Goal: Task Accomplishment & Management: Use online tool/utility

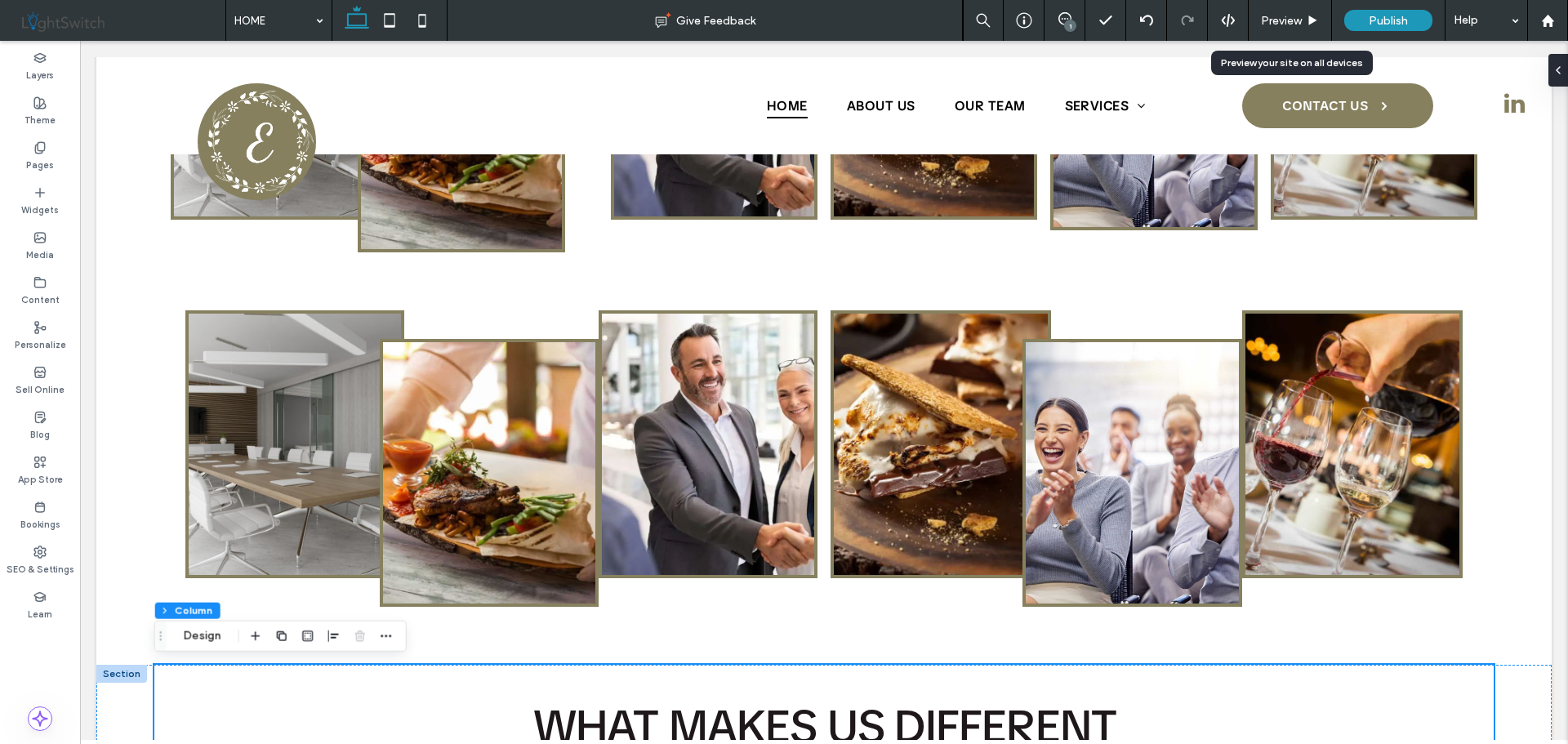
click at [1289, 20] on span "Preview" at bounding box center [1280, 21] width 41 height 14
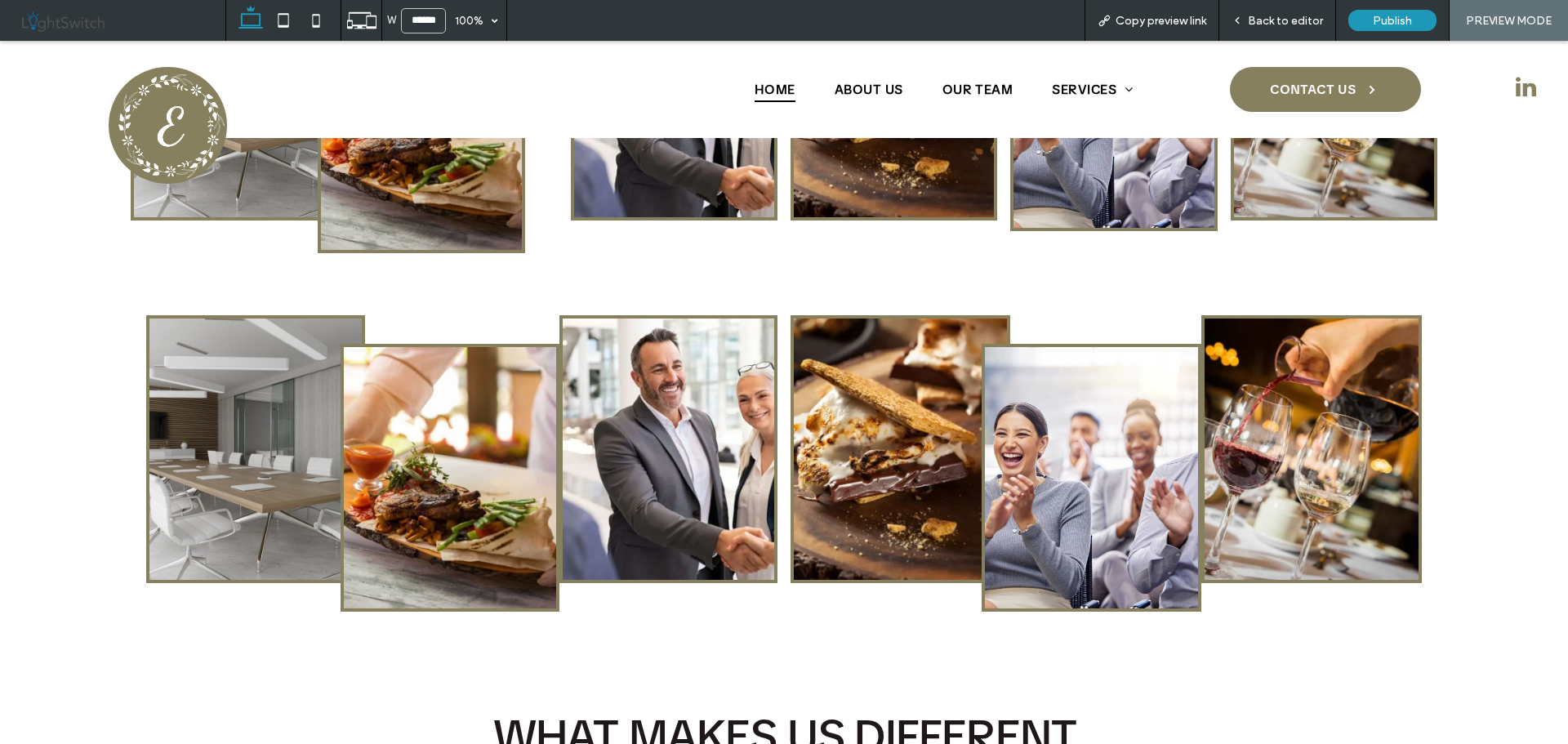
scroll to position [1003, 0]
click at [1288, 19] on span "Back to editor" at bounding box center [1285, 21] width 75 height 14
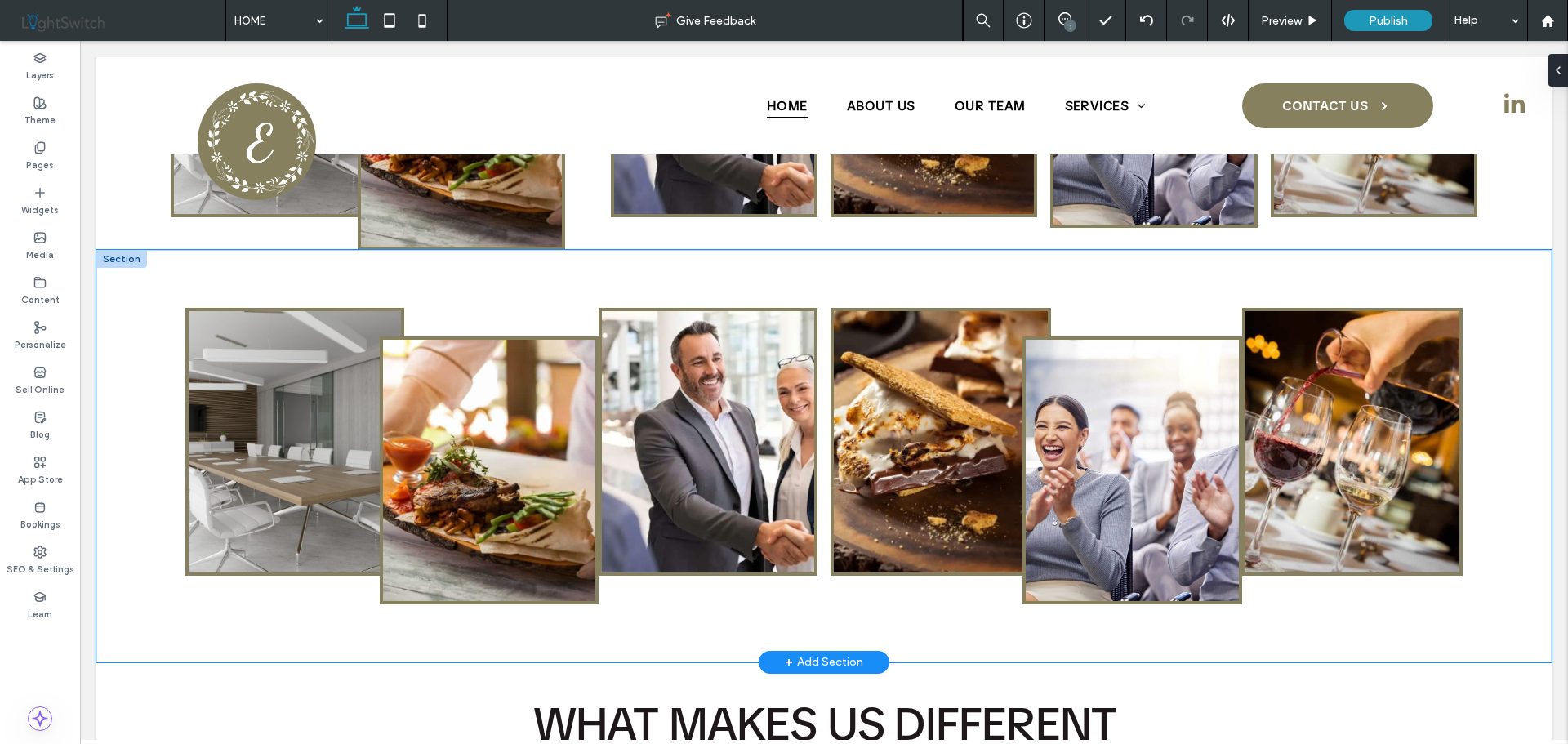
scroll to position [1010, 0]
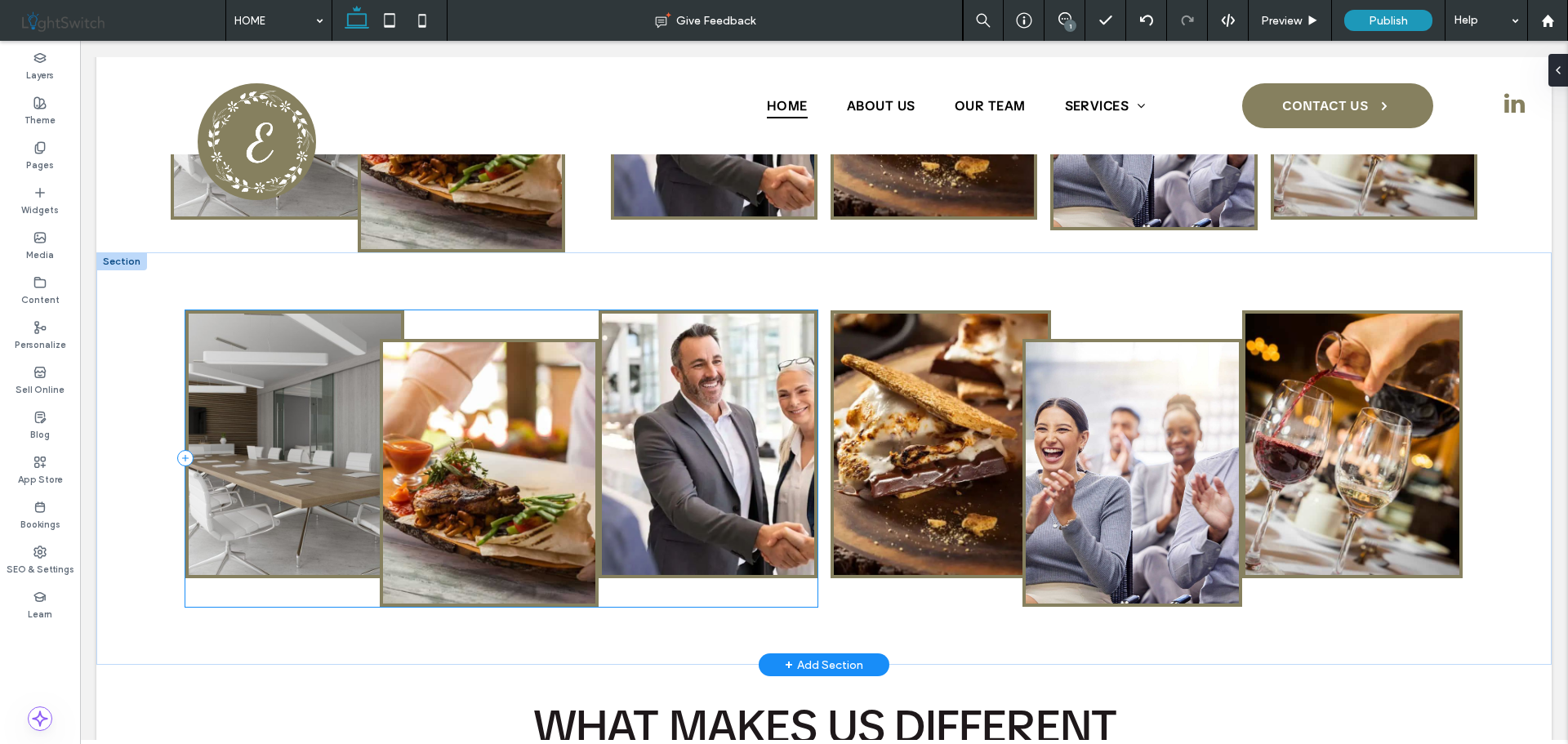
click at [538, 316] on div at bounding box center [501, 459] width 632 height 296
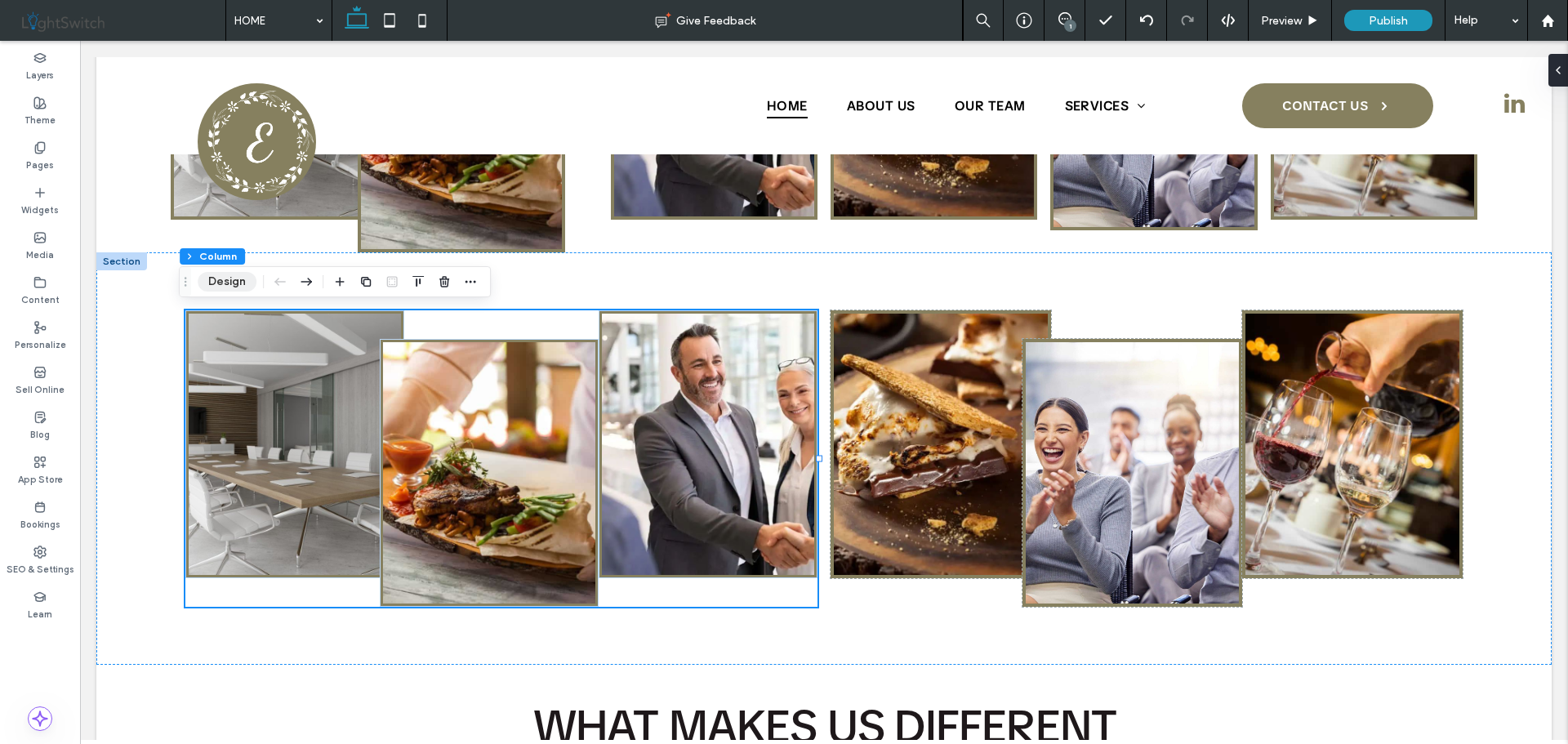
click at [220, 285] on button "Design" at bounding box center [227, 281] width 59 height 20
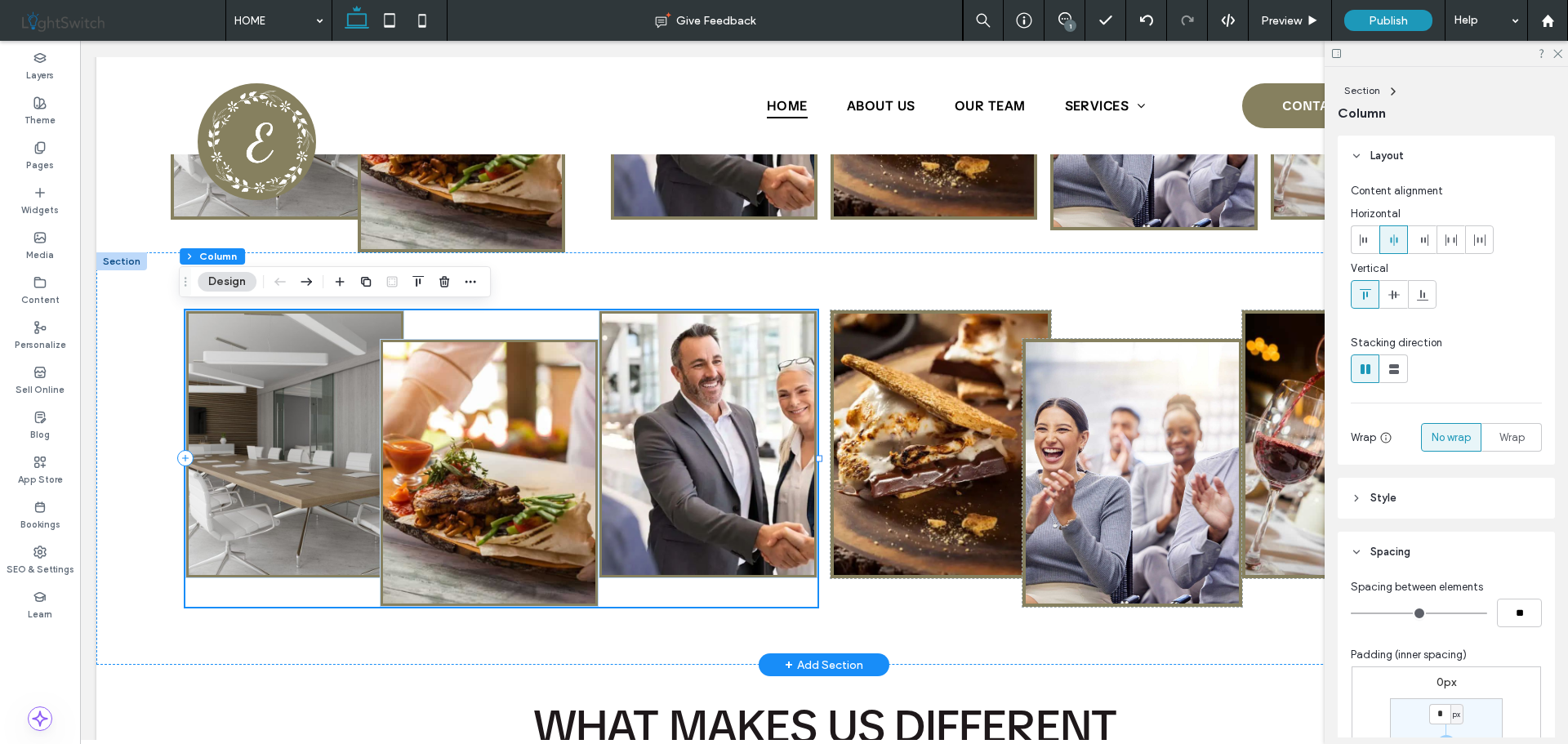
click at [500, 326] on div at bounding box center [501, 459] width 632 height 296
click at [281, 349] on img at bounding box center [295, 444] width 213 height 261
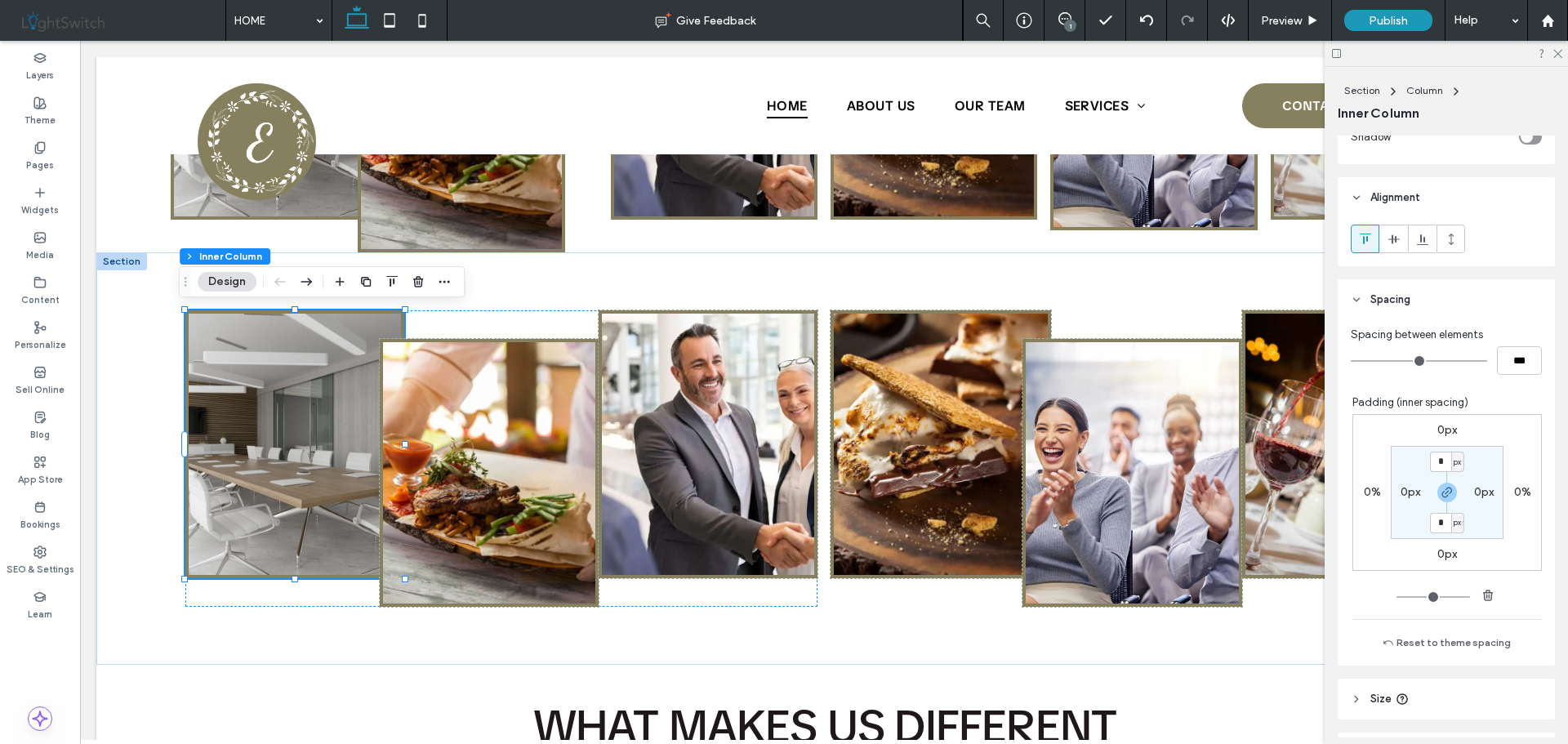
scroll to position [735, 0]
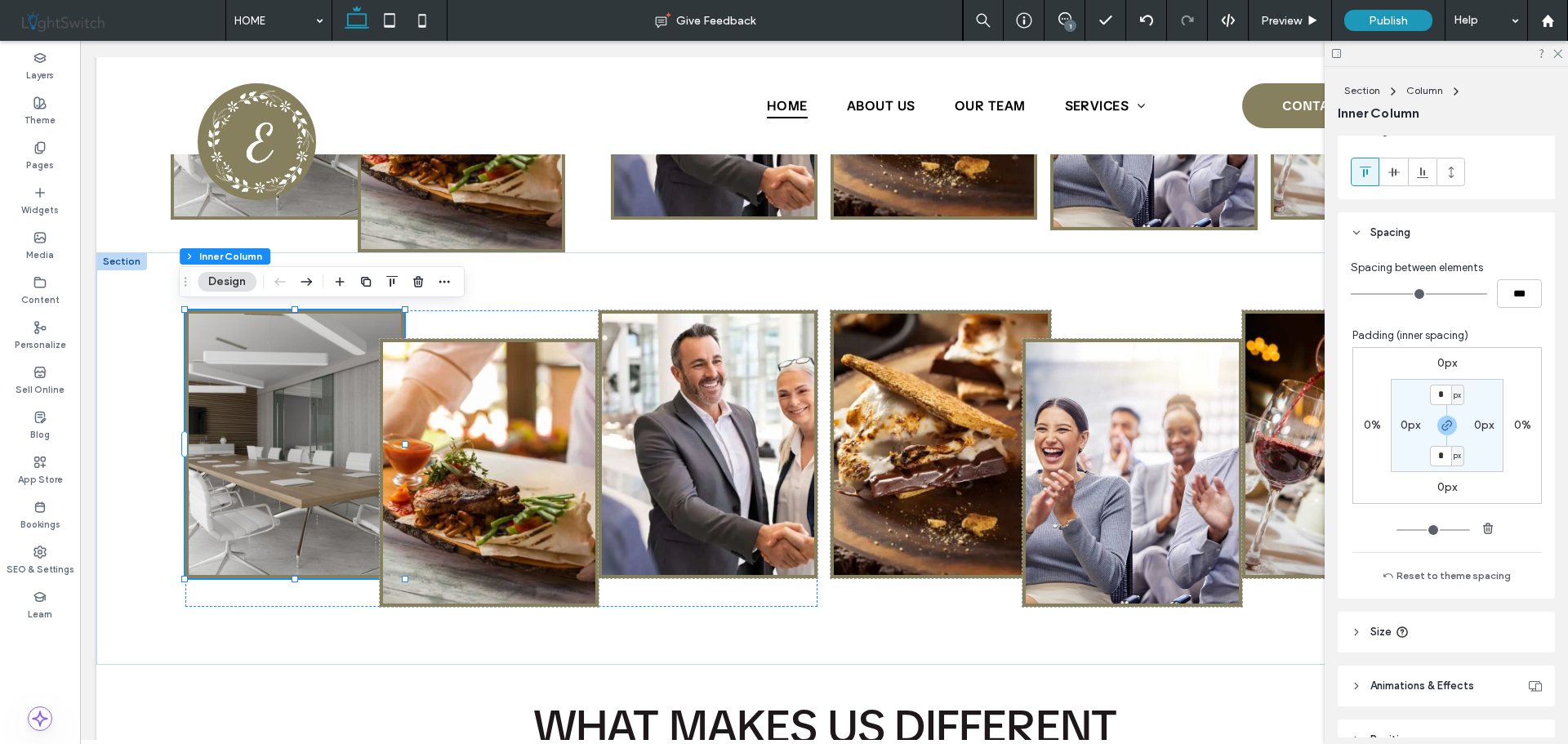
click at [1514, 426] on label "0%" at bounding box center [1522, 425] width 17 height 14
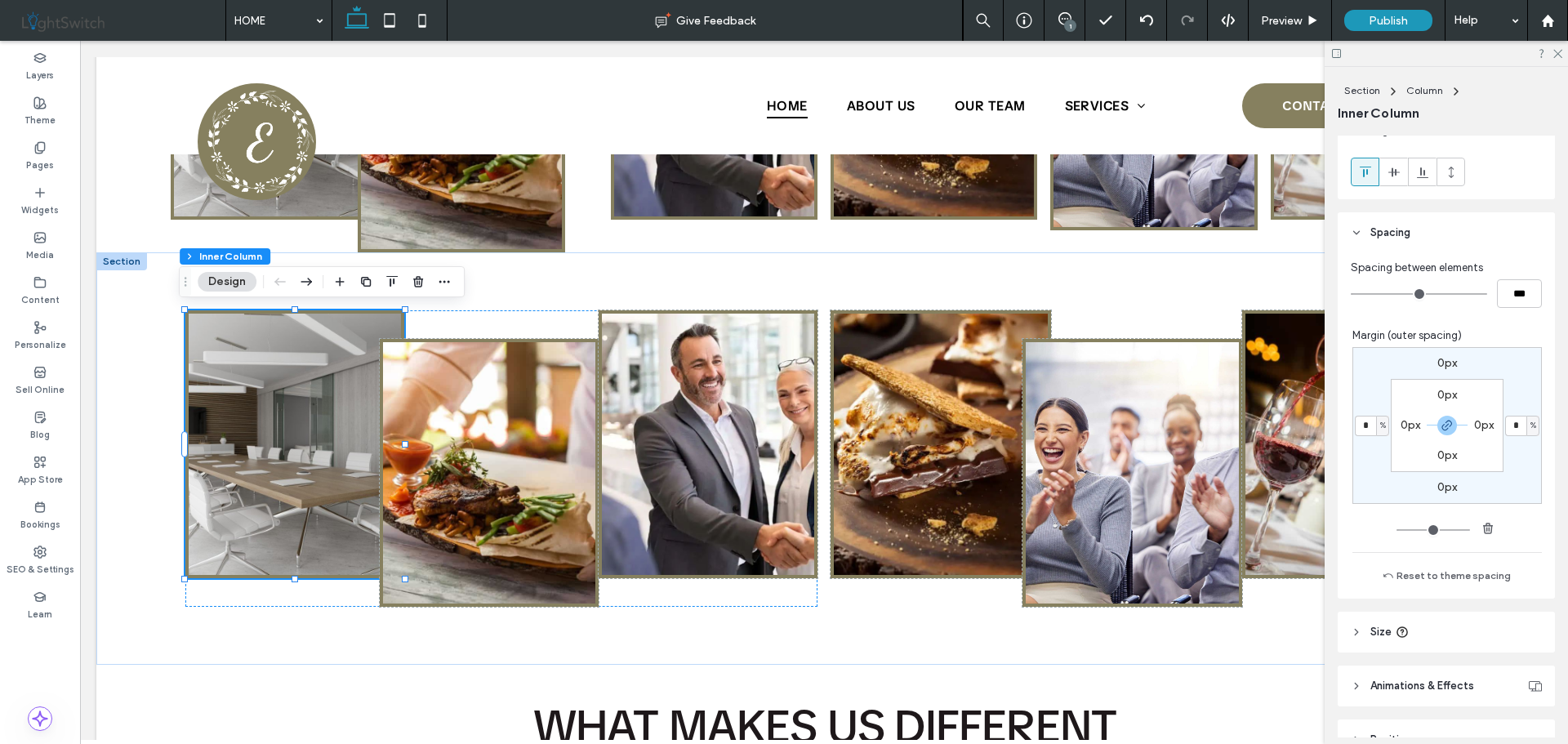
click at [1530, 426] on span "%" at bounding box center [1533, 425] width 6 height 16
click at [1521, 452] on span "px" at bounding box center [1519, 450] width 11 height 16
click at [1440, 423] on icon "button" at bounding box center [1446, 426] width 13 height 13
click at [1515, 426] on input "*" at bounding box center [1515, 426] width 21 height 20
type input "***"
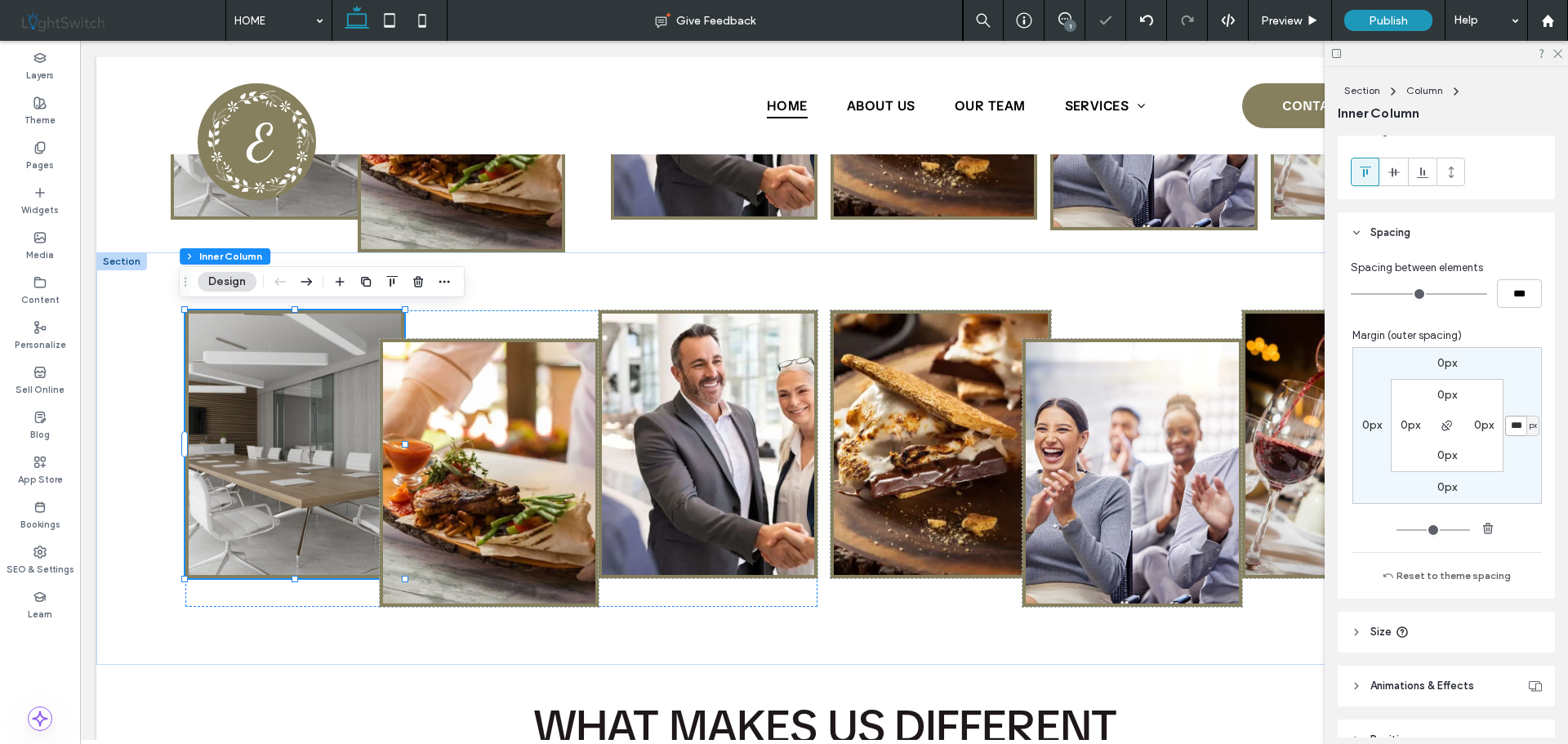
type input "*"
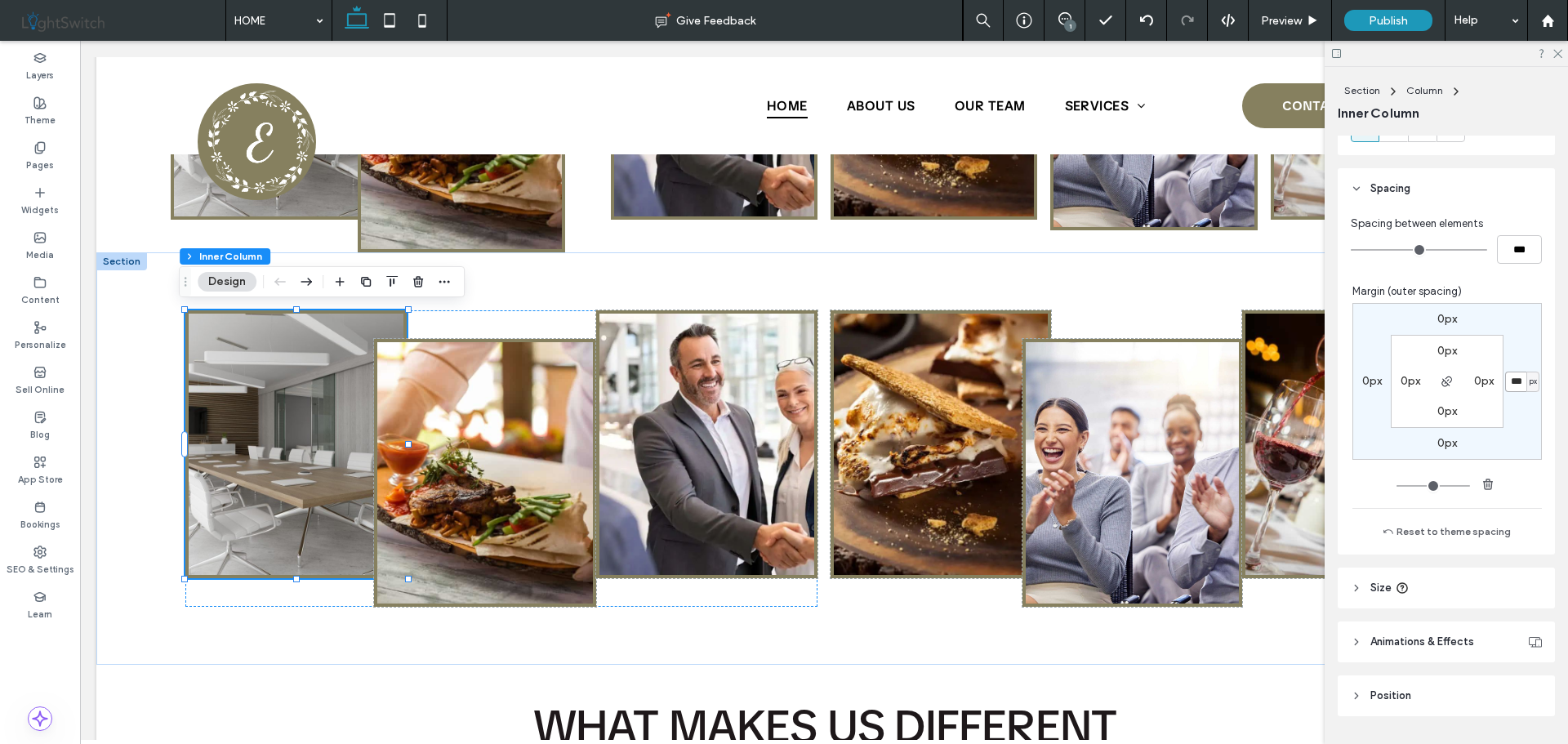
scroll to position [824, 0]
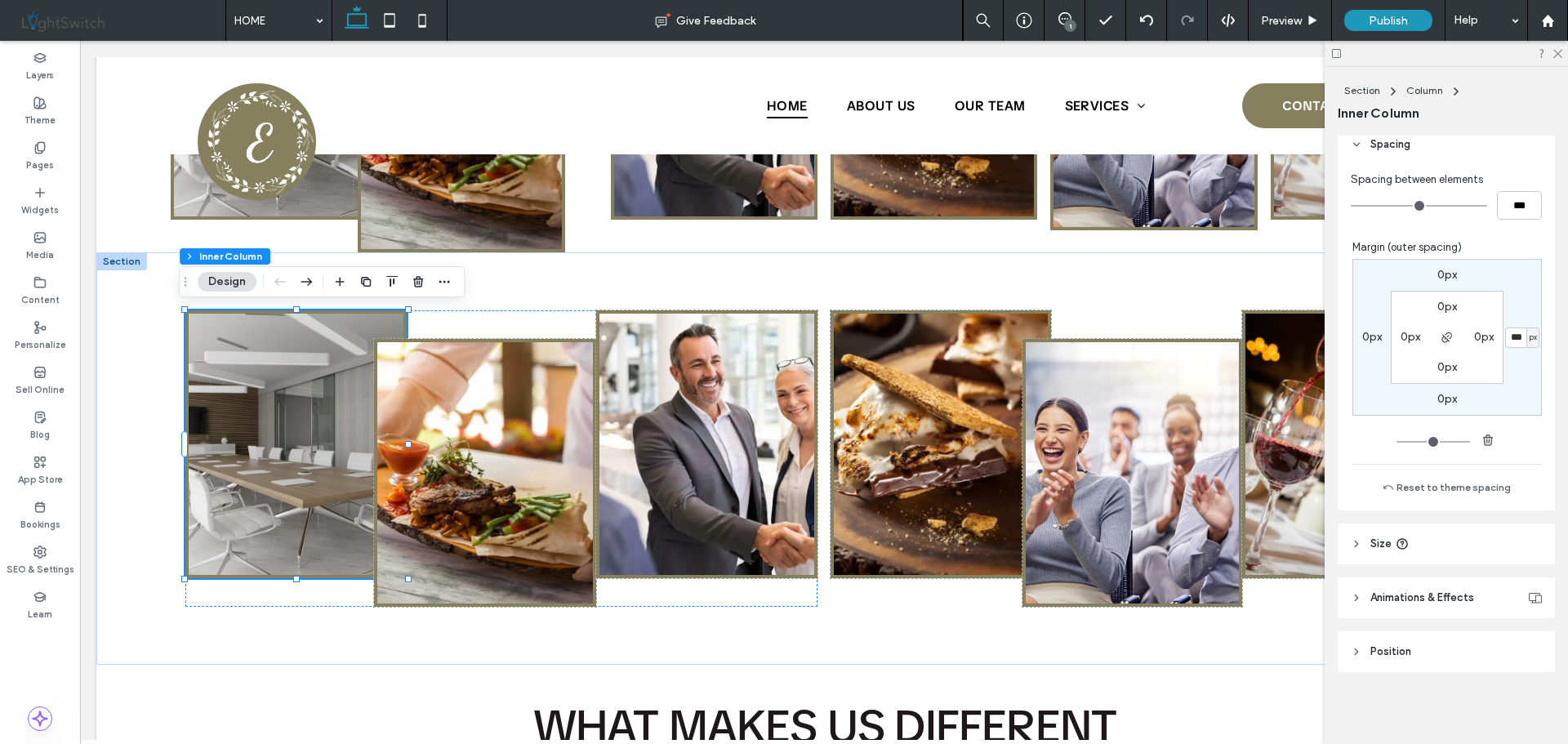
click at [1390, 597] on span "Animations & Effects" at bounding box center [1421, 598] width 104 height 16
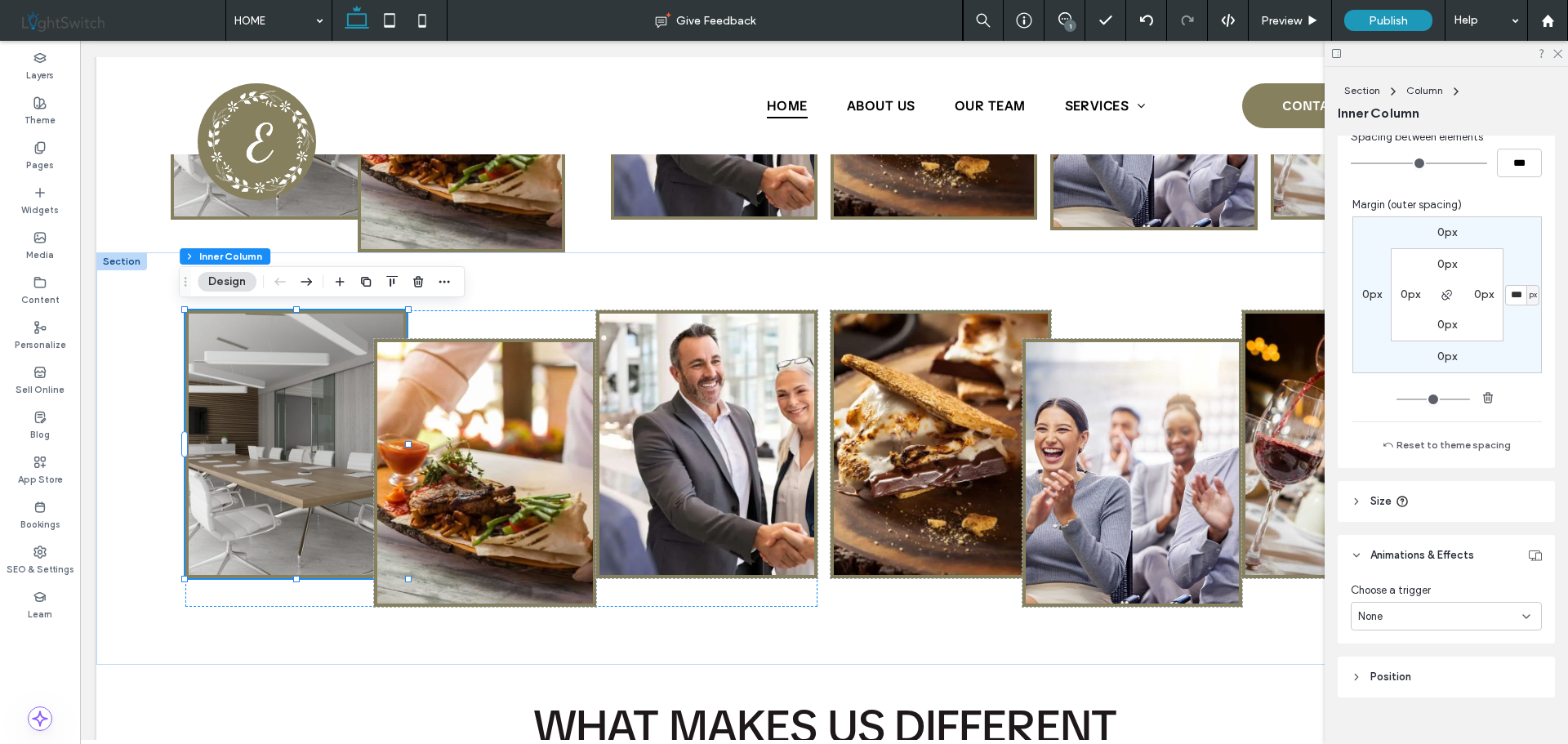
scroll to position [891, 0]
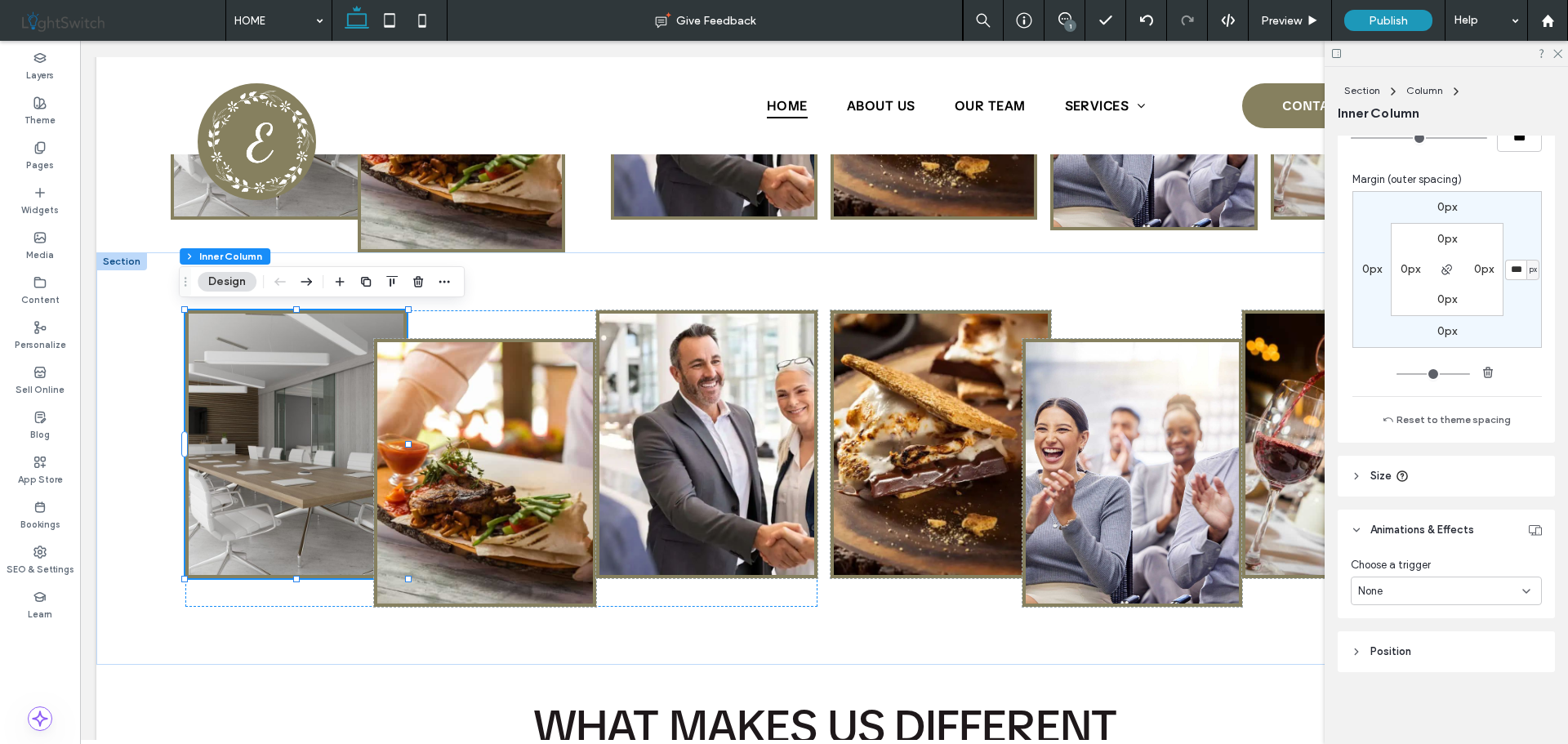
click at [1380, 475] on span "Size" at bounding box center [1380, 476] width 21 height 16
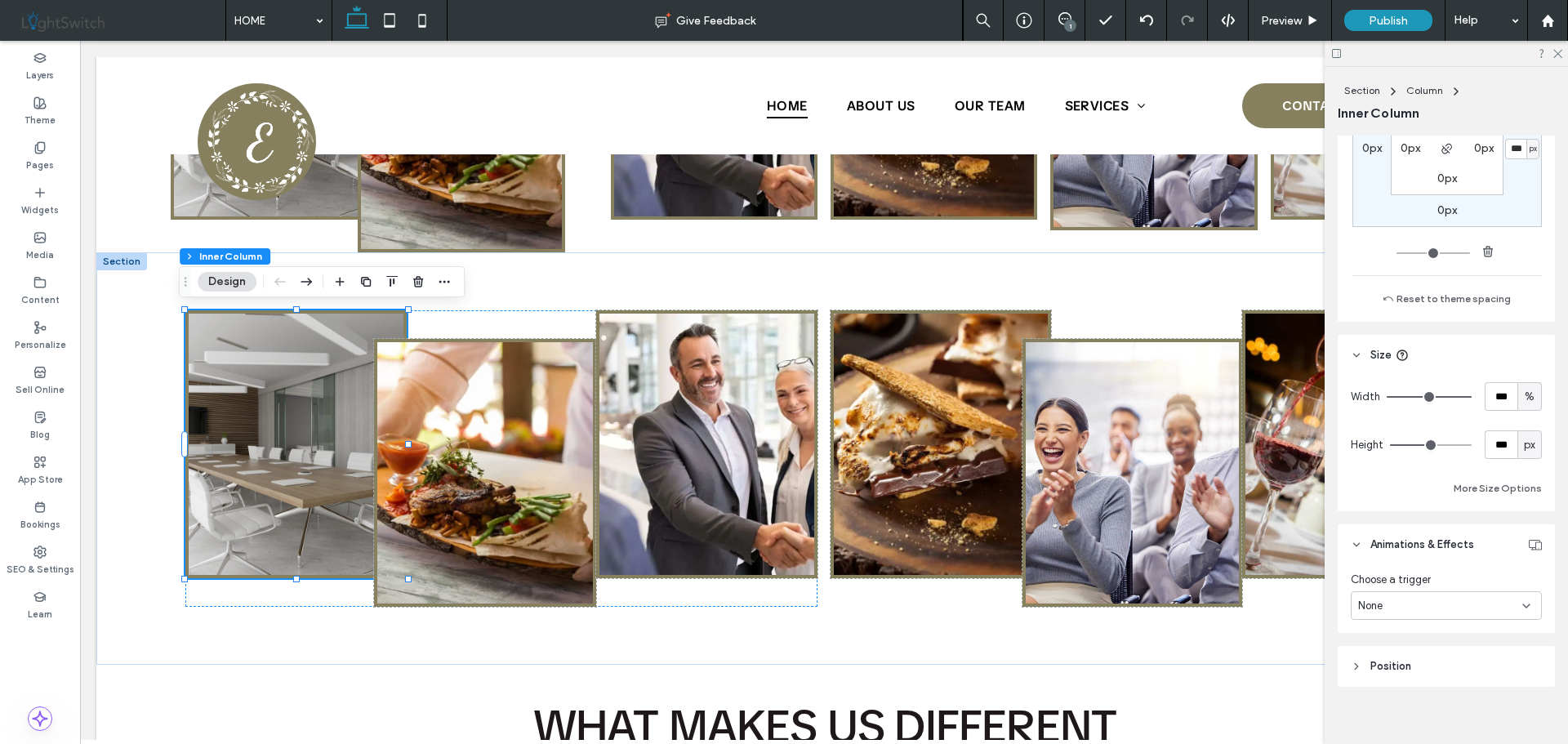
scroll to position [1027, 0]
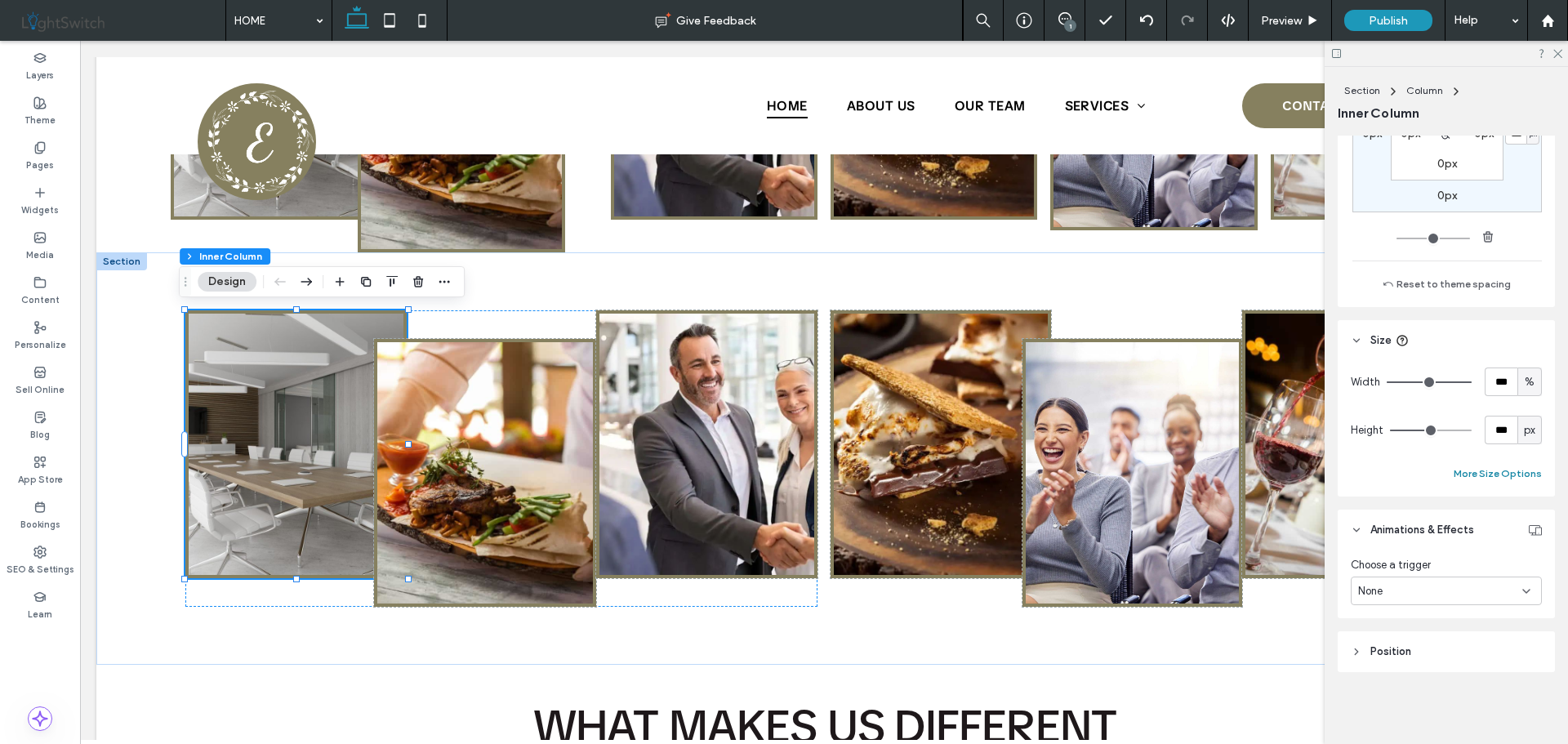
click at [1467, 471] on button "More Size Options" at bounding box center [1497, 473] width 88 height 20
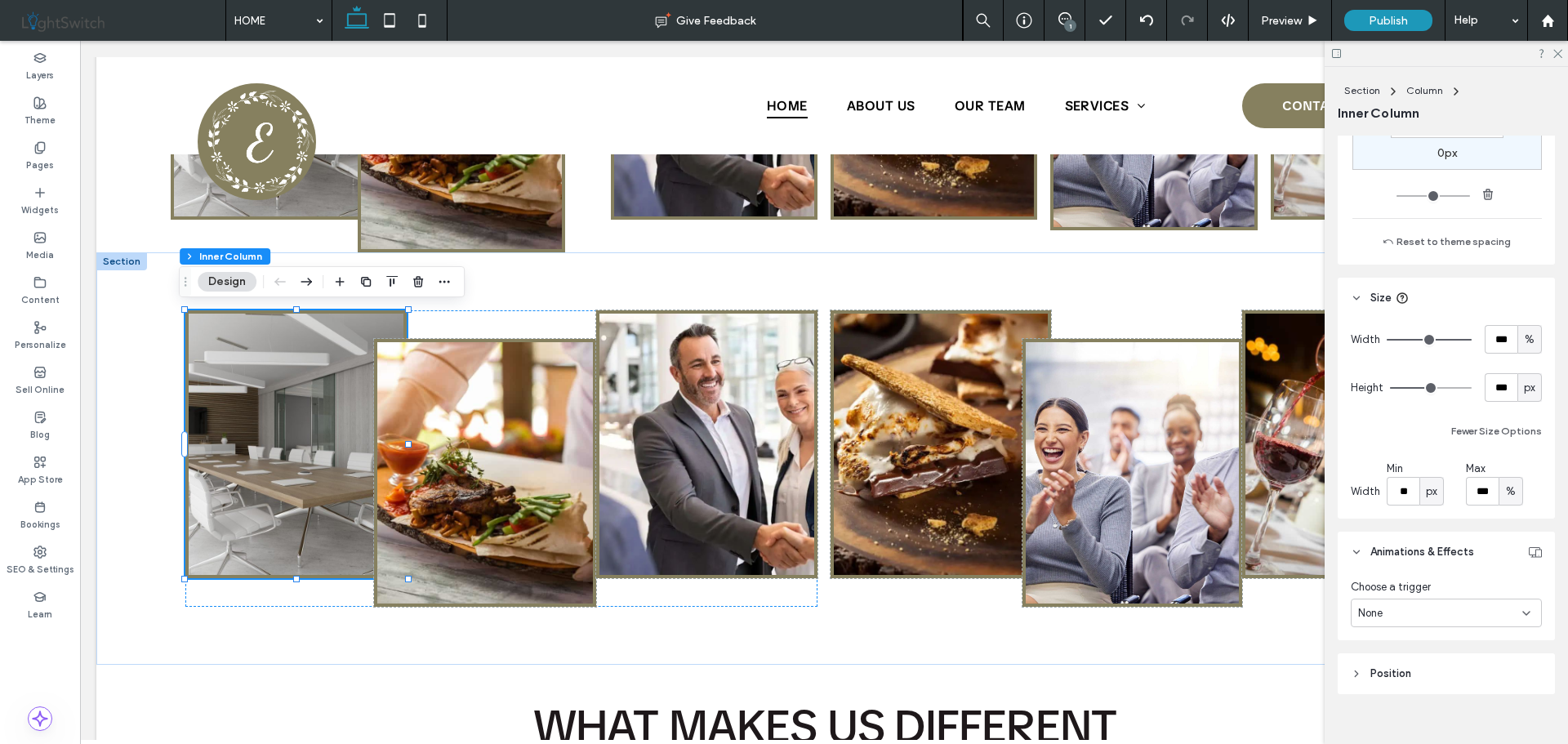
scroll to position [1091, 0]
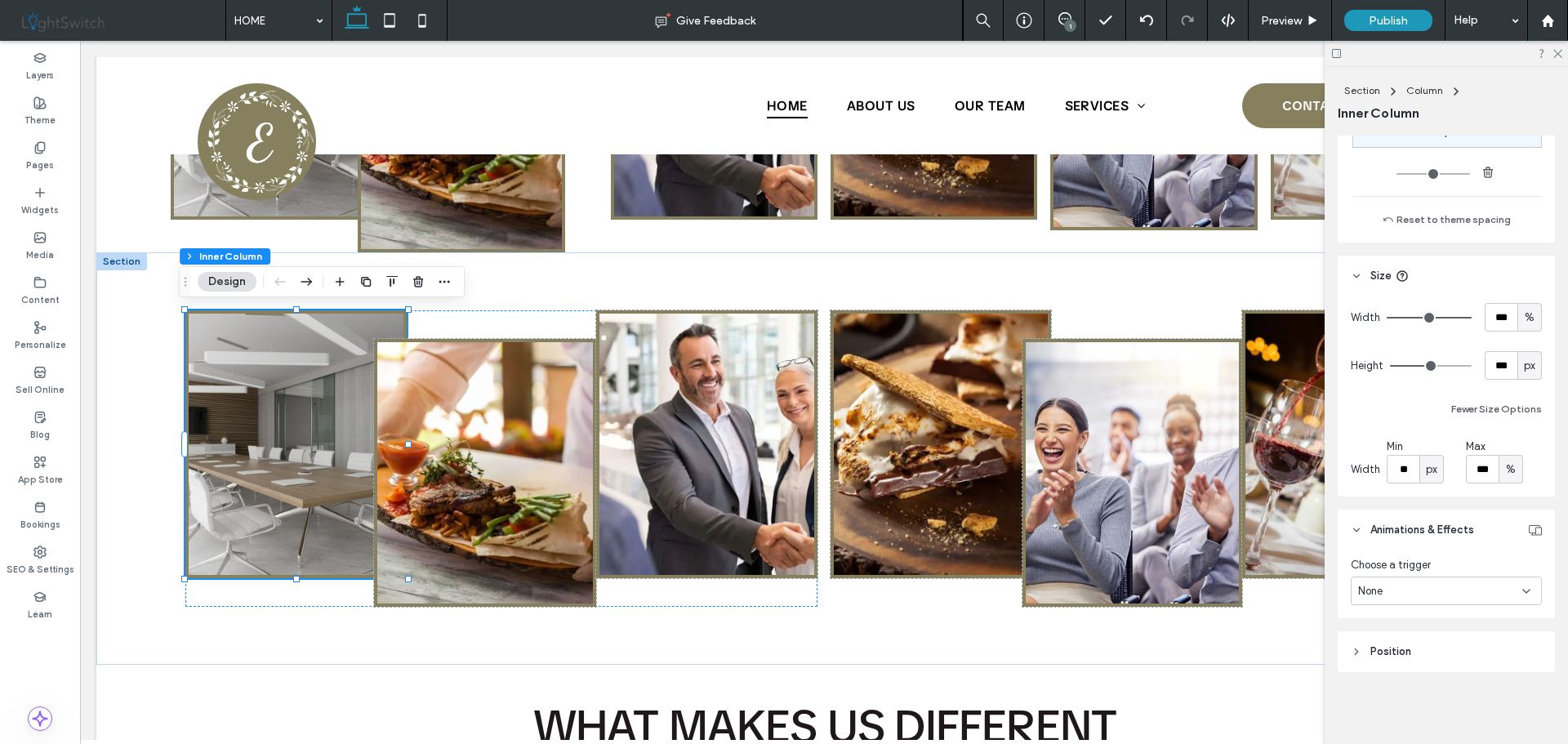
click at [1393, 653] on span "Position" at bounding box center [1389, 651] width 41 height 16
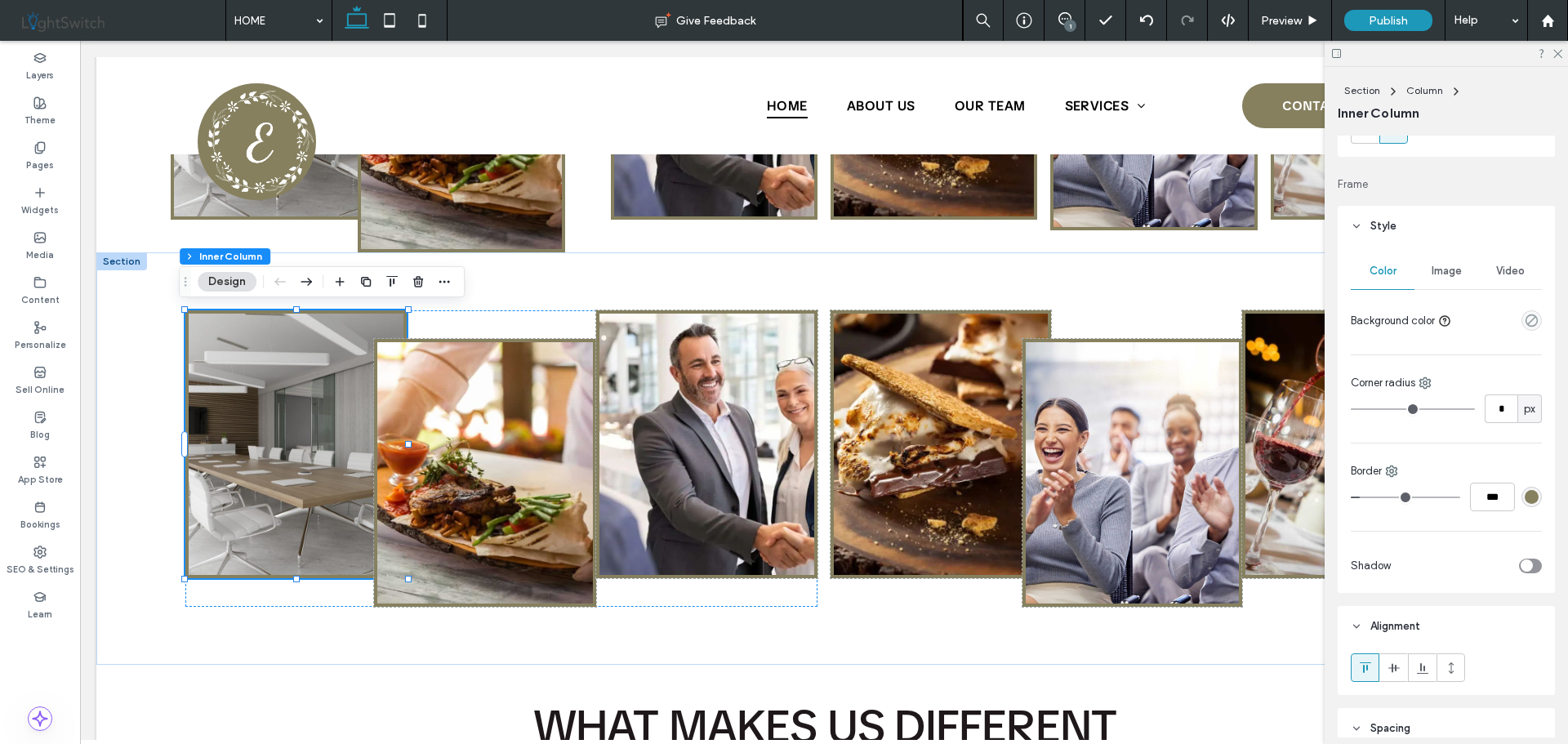
scroll to position [0, 0]
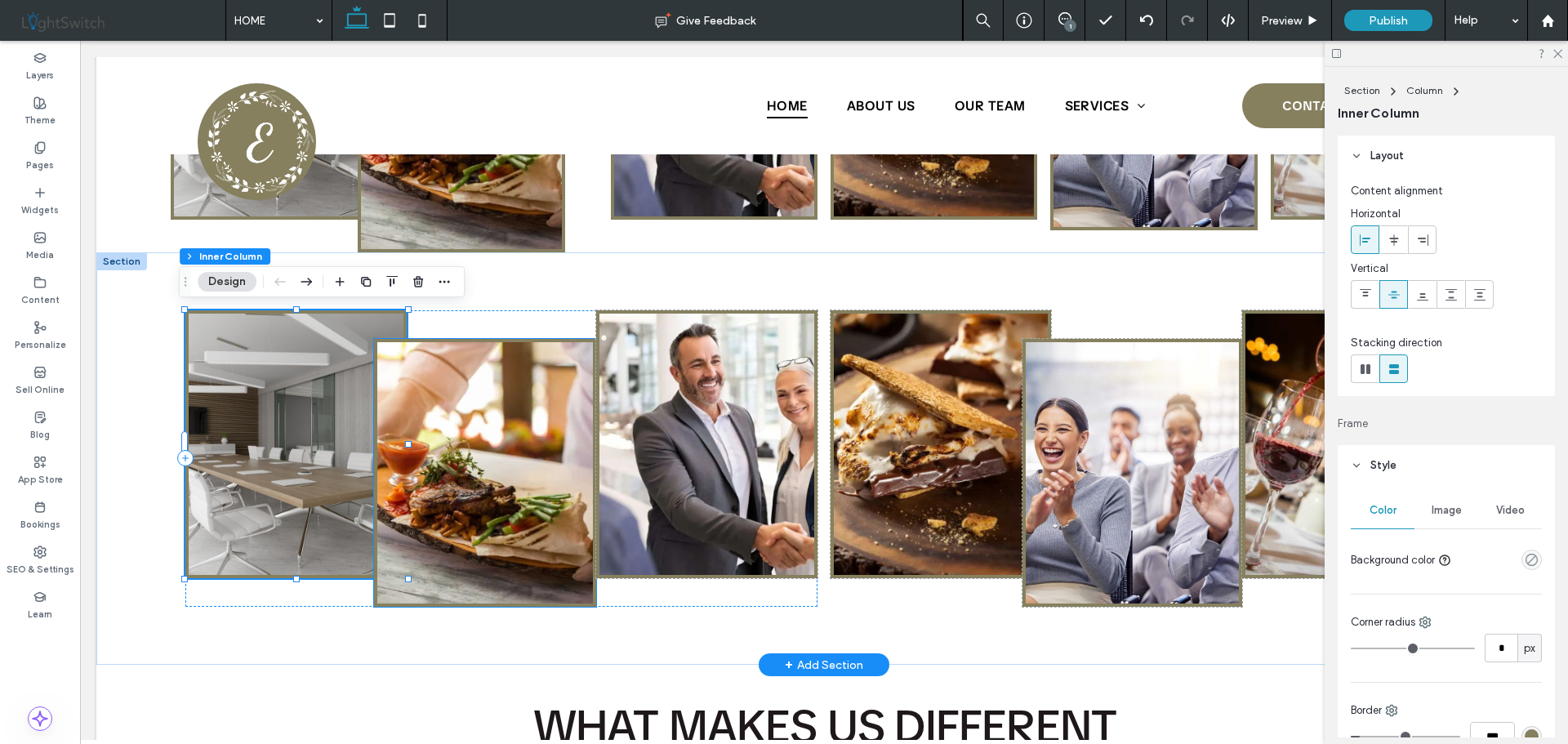
click at [483, 444] on img at bounding box center [484, 472] width 215 height 261
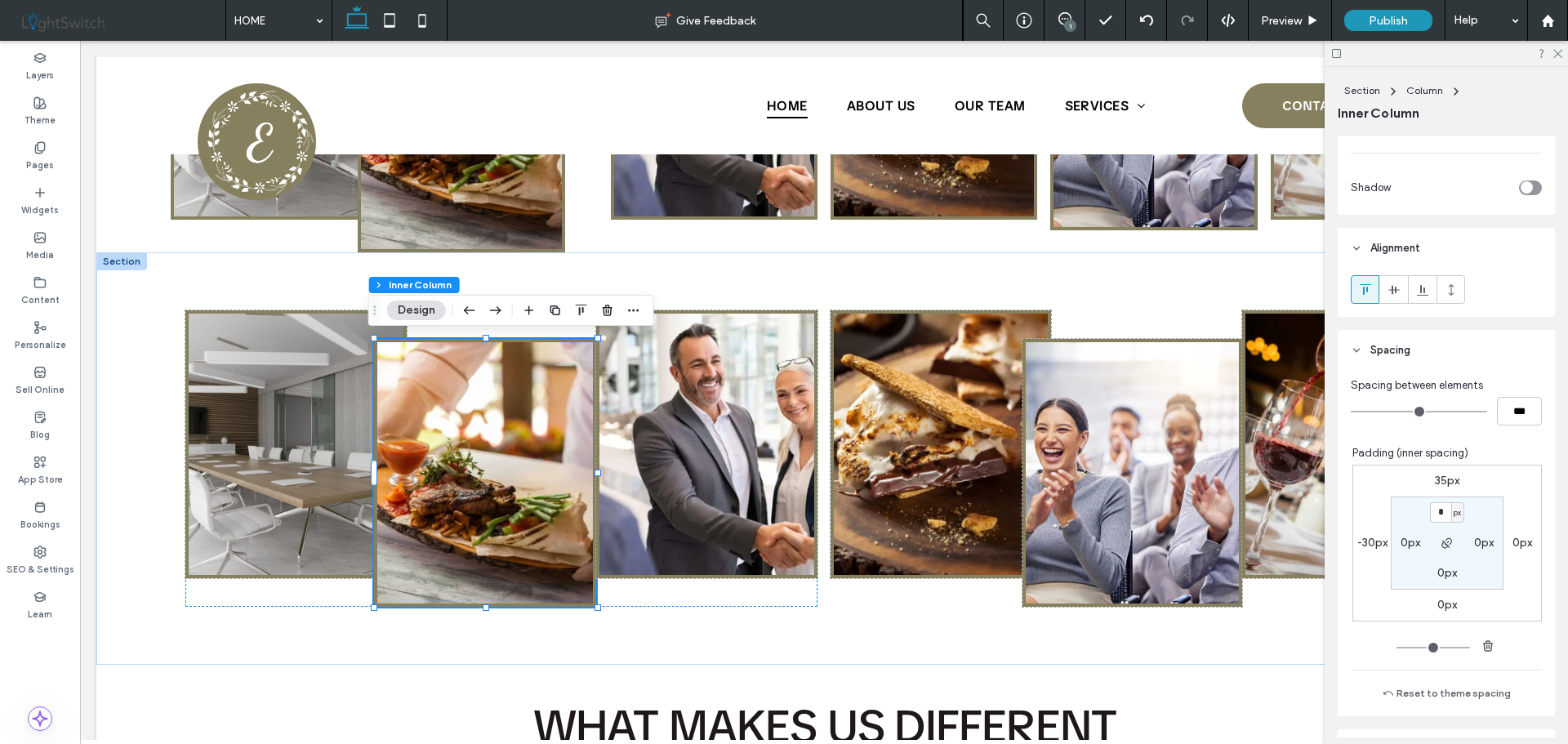
scroll to position [654, 0]
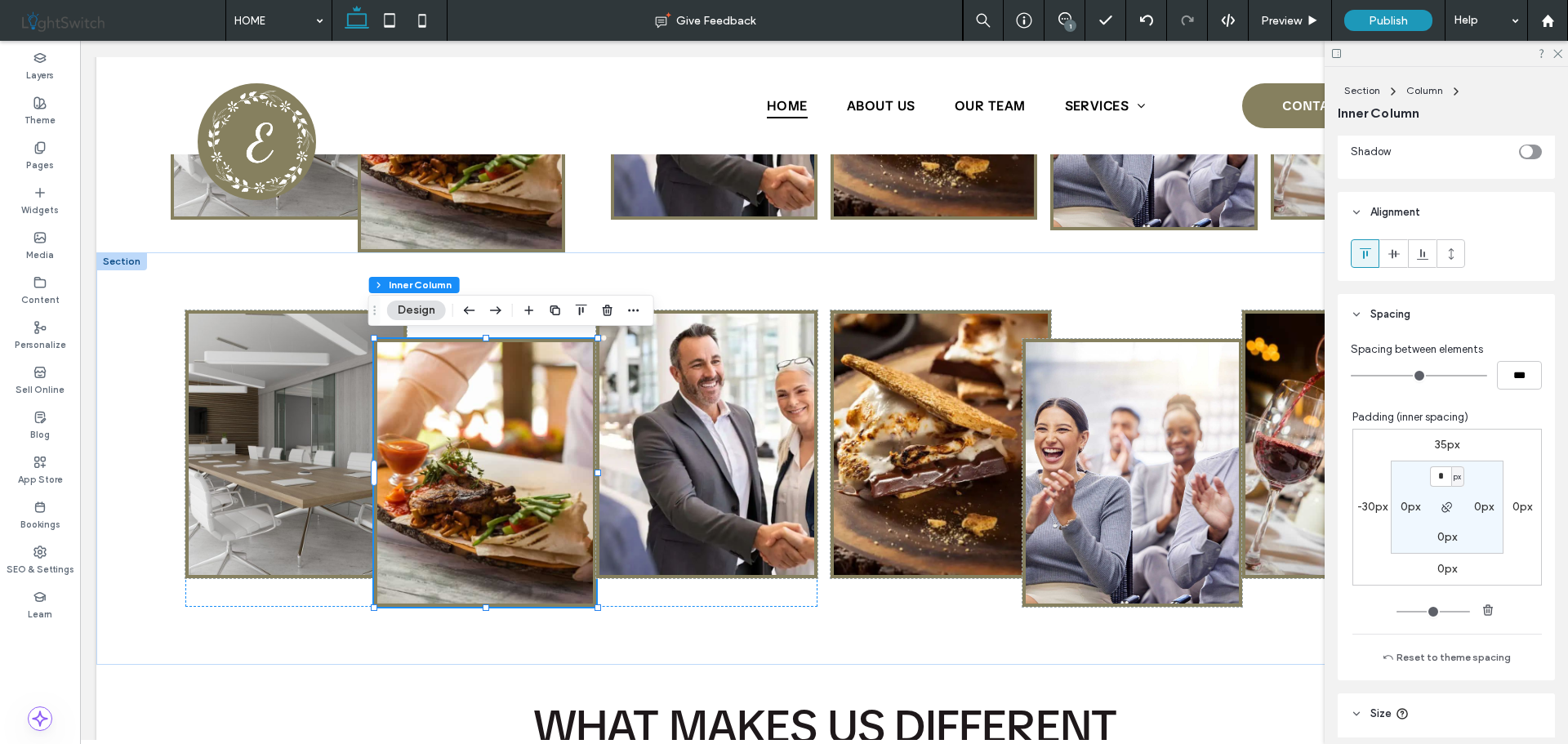
click at [1513, 506] on label "0px" at bounding box center [1521, 506] width 20 height 14
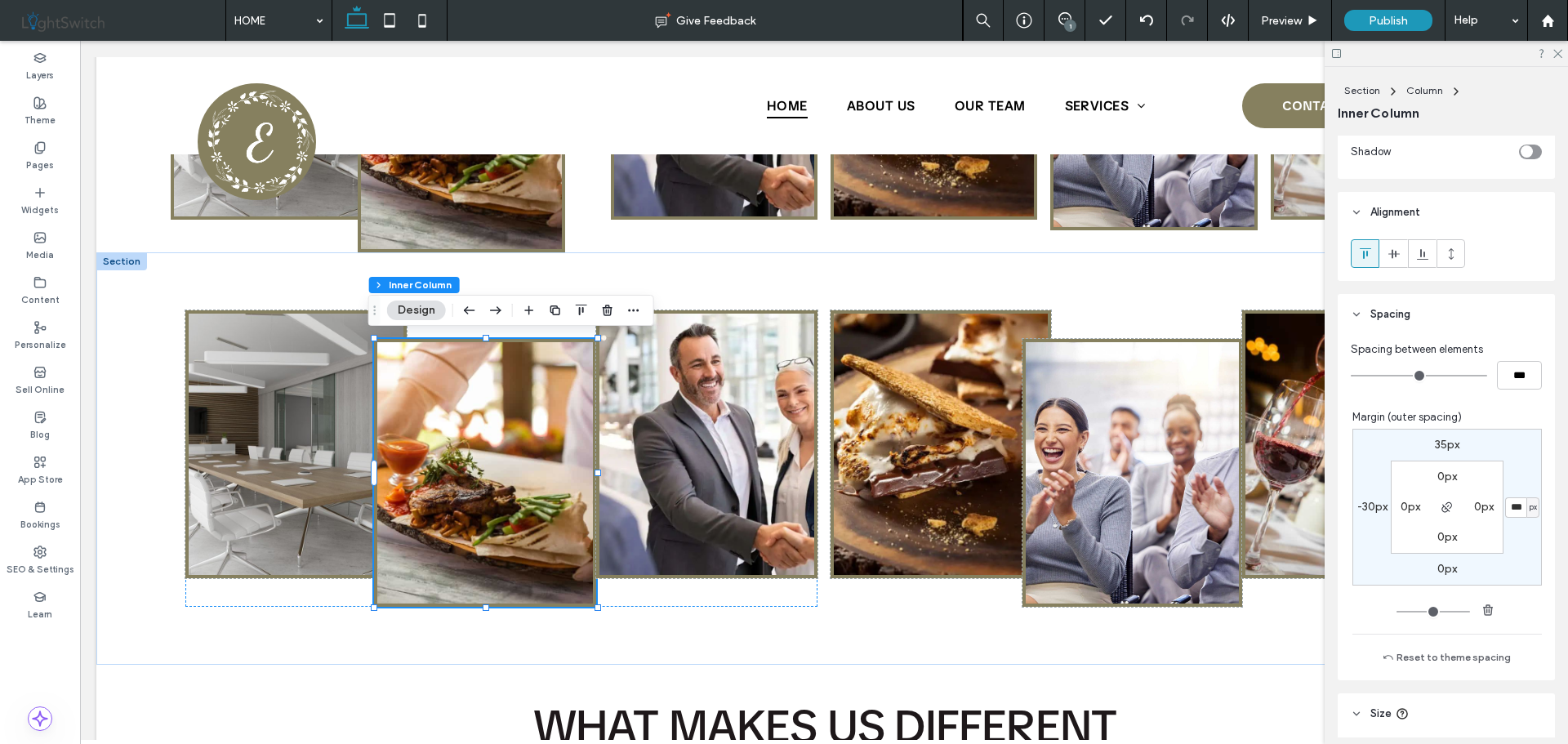
type input "***"
type input "*"
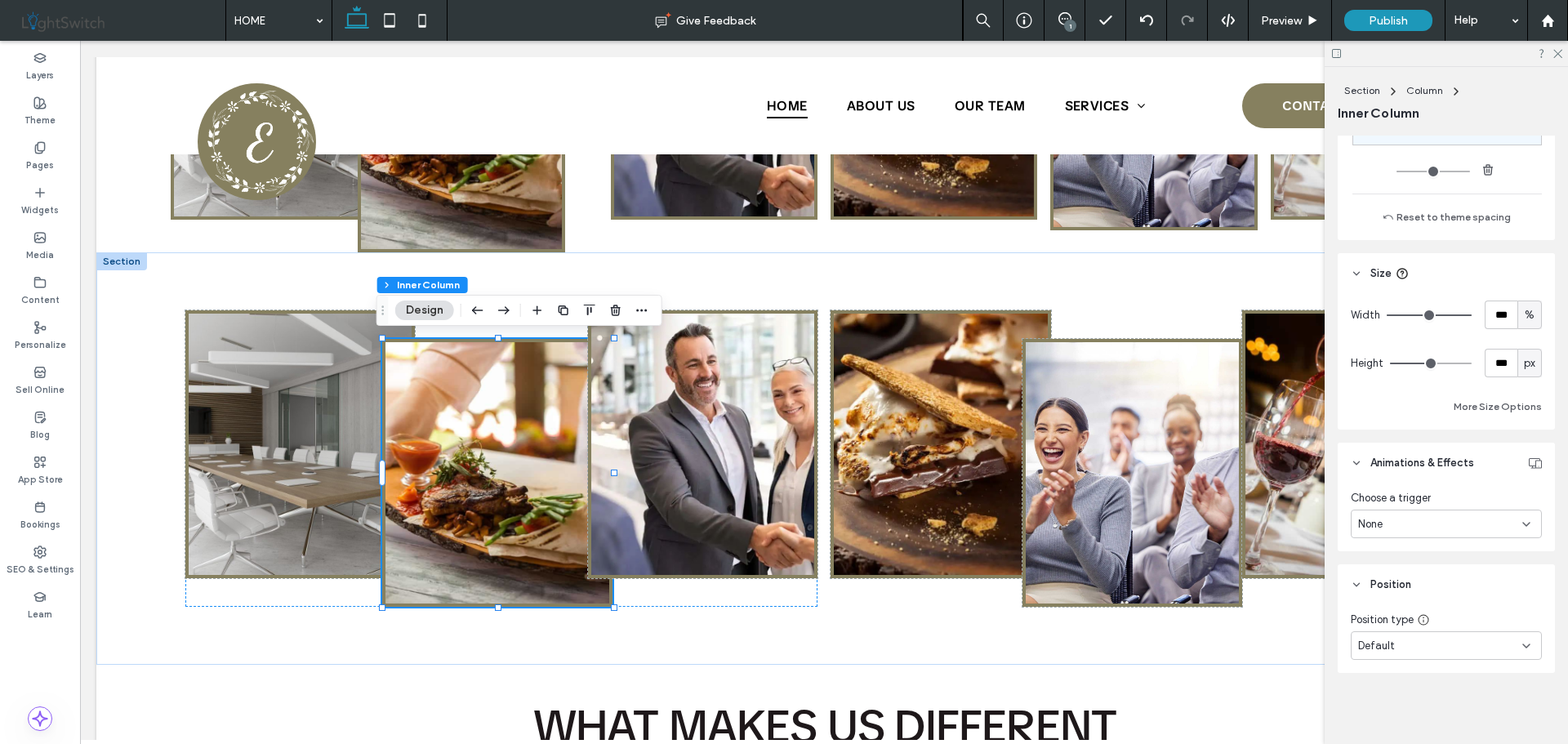
scroll to position [1095, 0]
click at [1364, 463] on header "Animations & Effects" at bounding box center [1445, 462] width 217 height 41
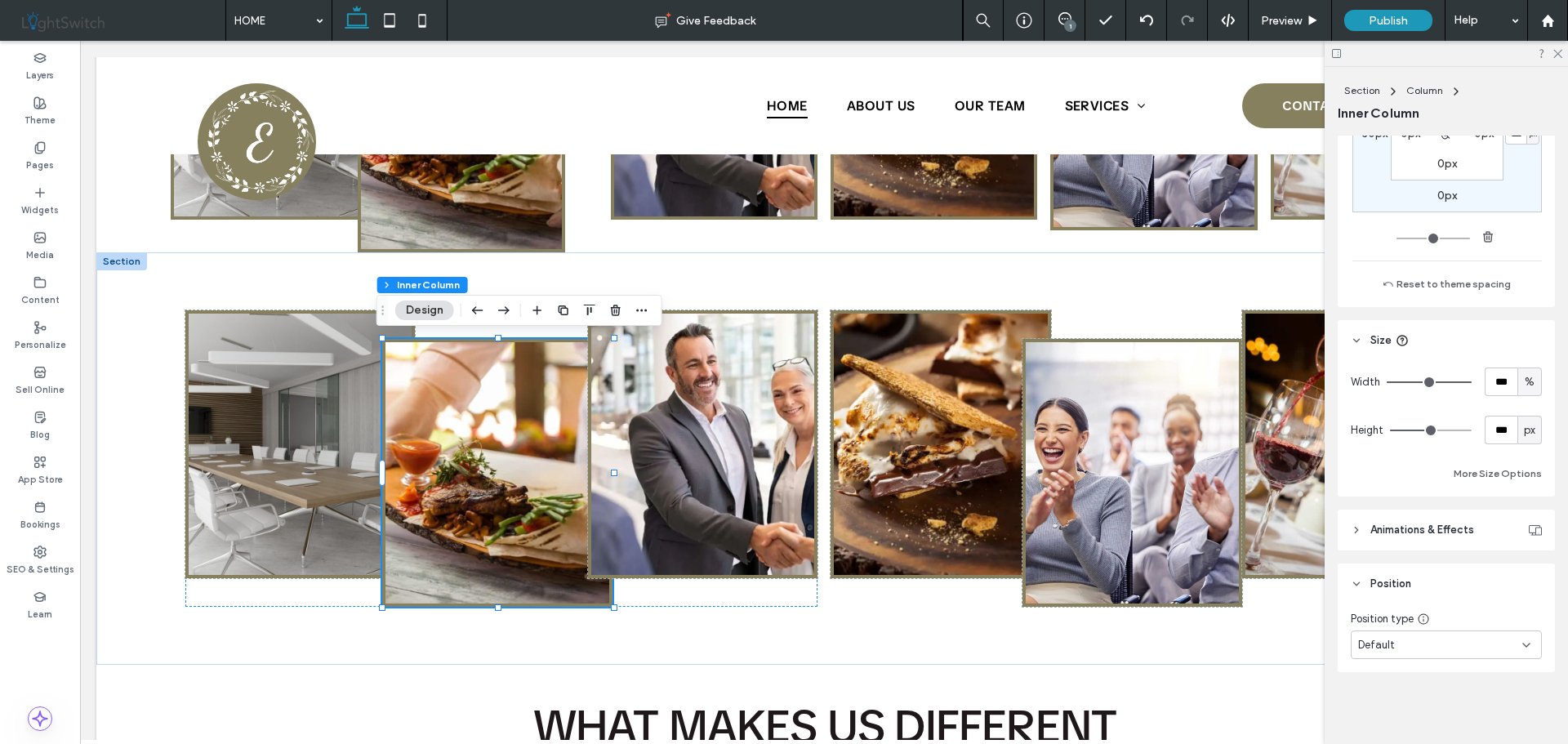
scroll to position [1027, 0]
click at [1351, 525] on icon at bounding box center [1356, 530] width 11 height 11
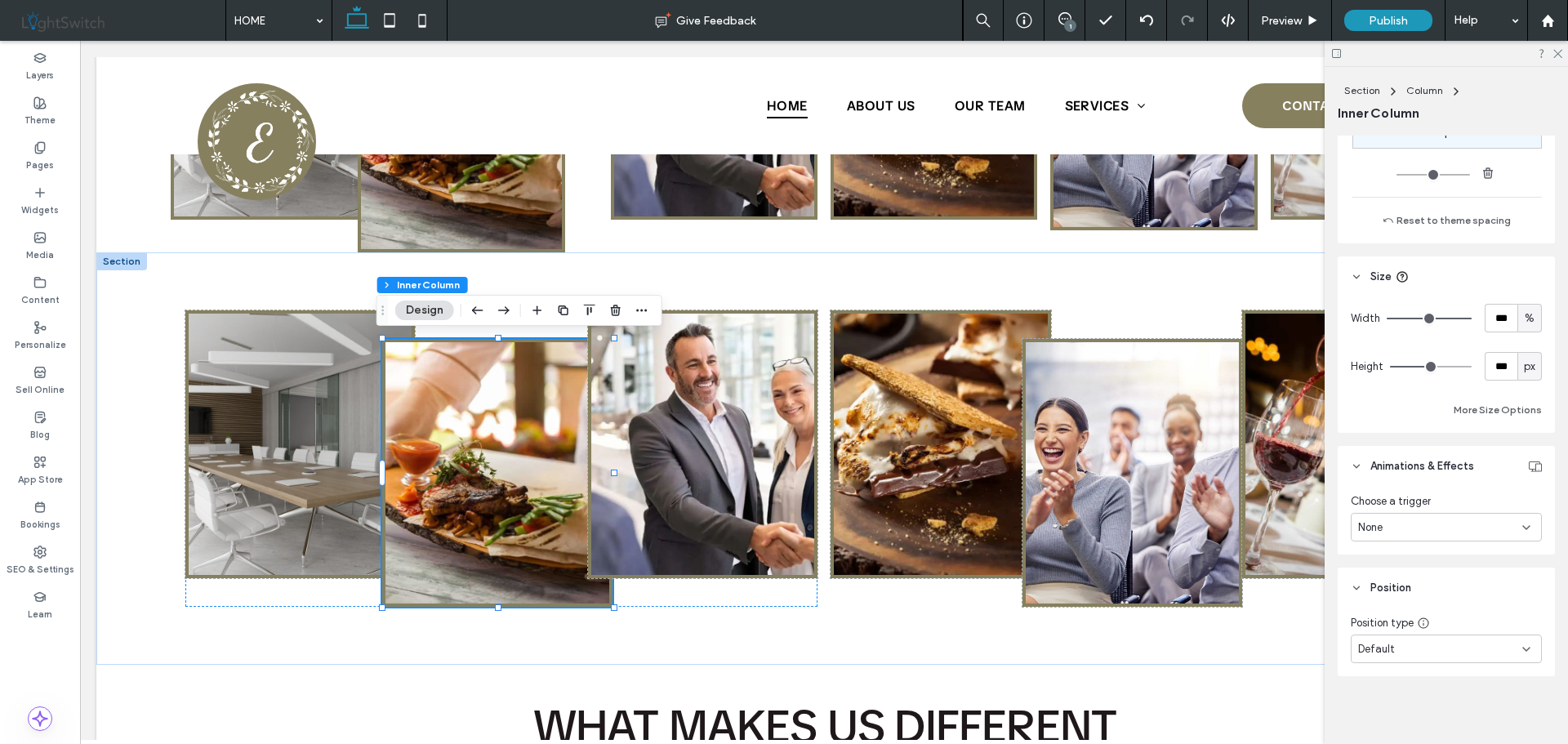
scroll to position [1095, 0]
click at [743, 465] on img at bounding box center [702, 444] width 223 height 261
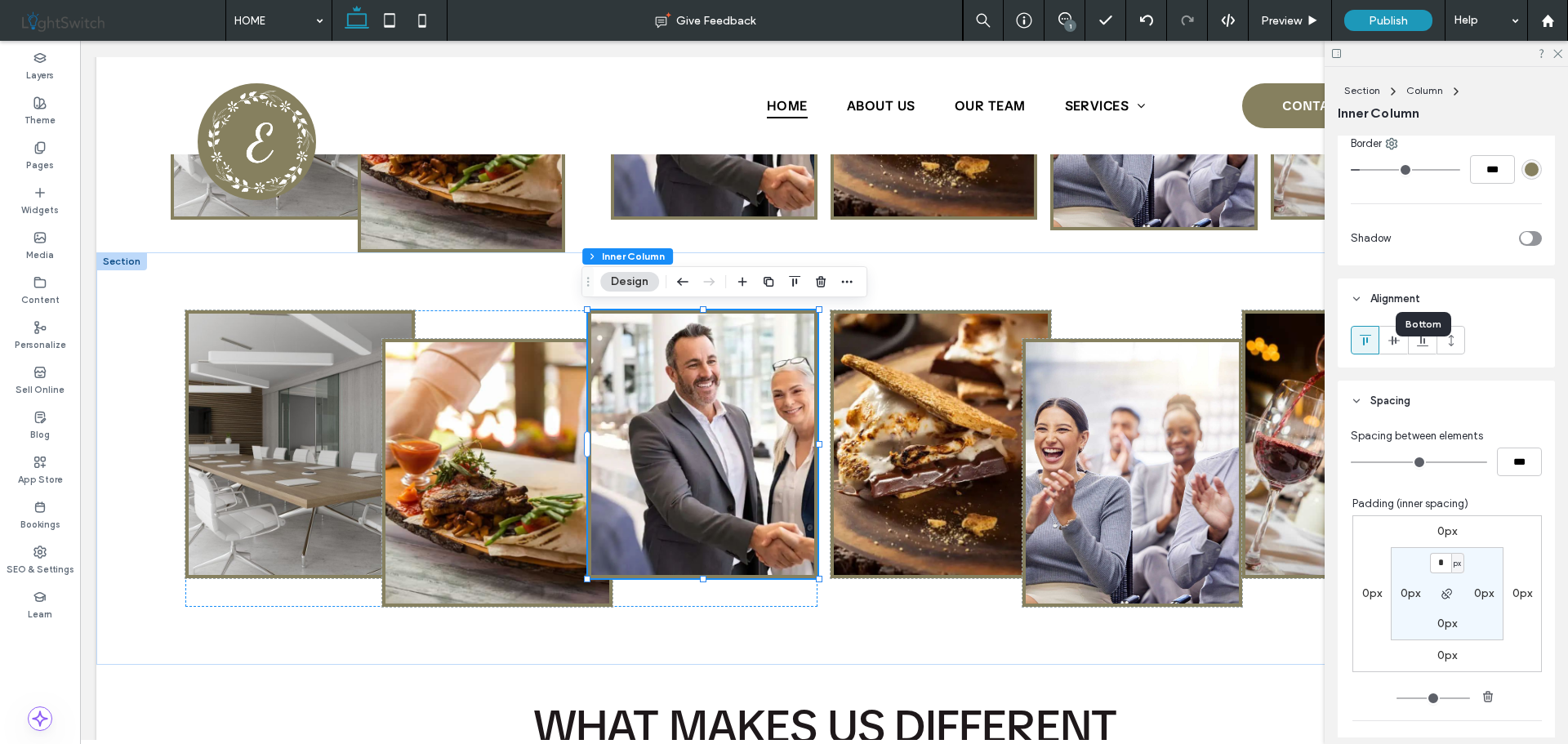
scroll to position [654, 0]
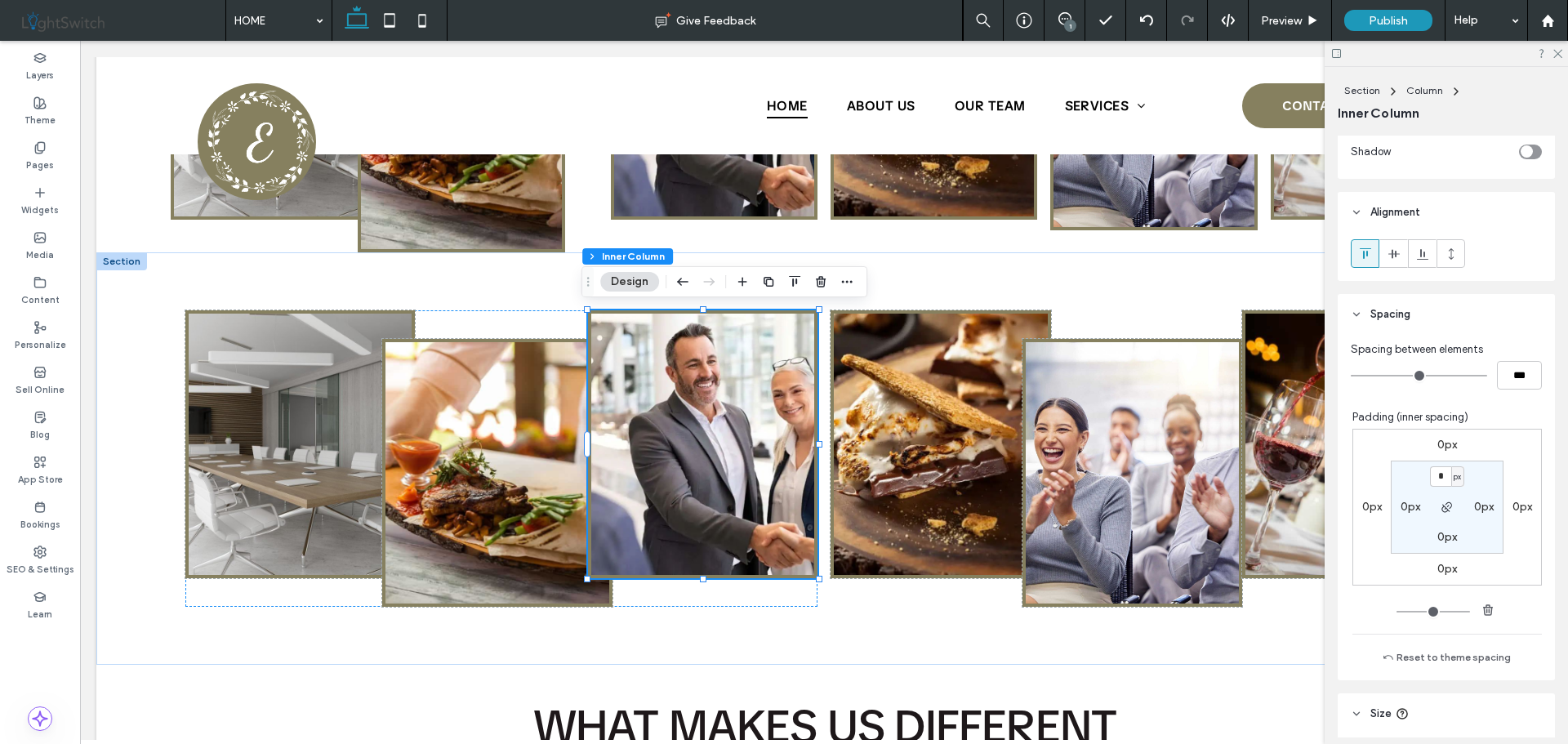
click at [1362, 506] on label "0px" at bounding box center [1371, 506] width 20 height 14
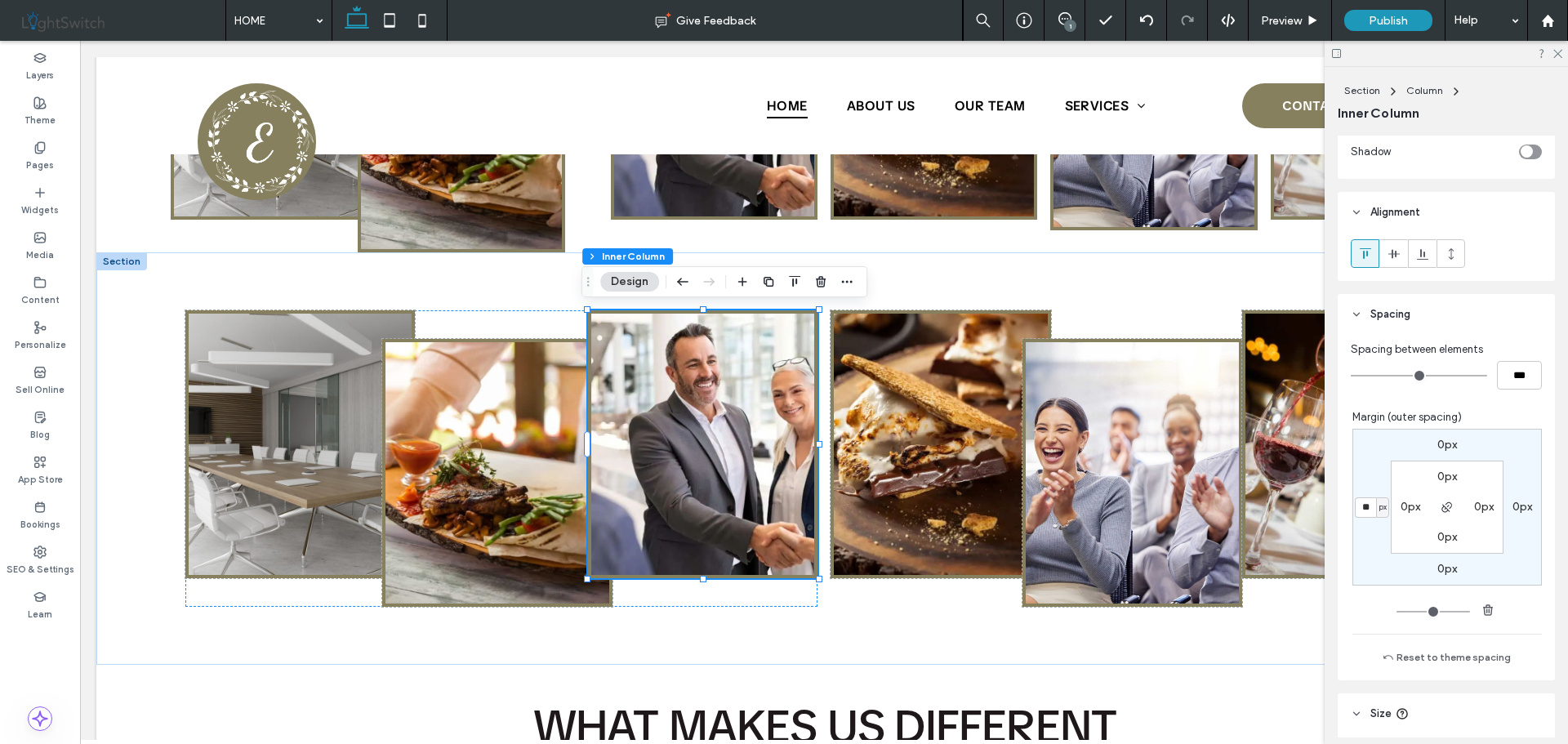
type input "*"
type input "**"
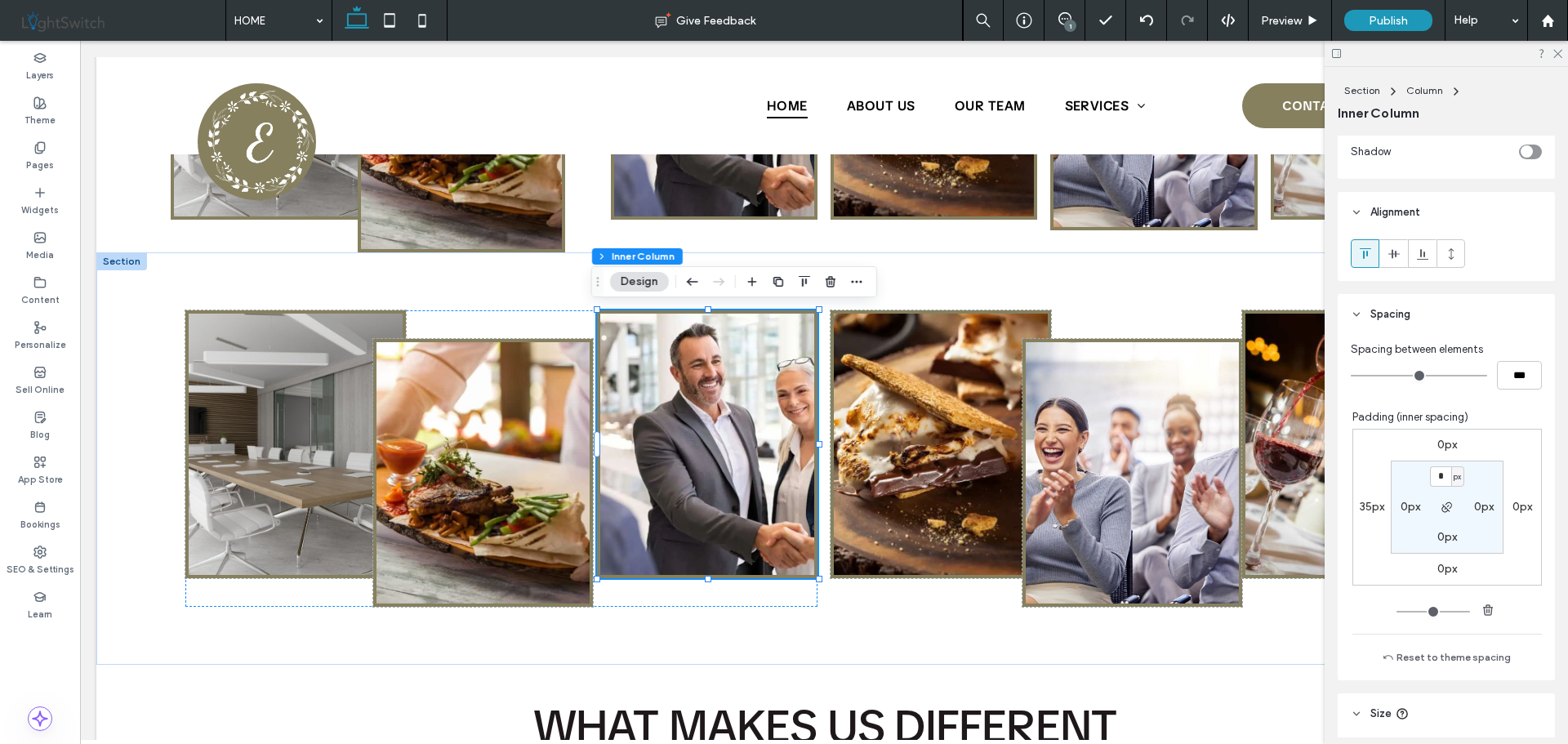
click at [1359, 506] on label "35px" at bounding box center [1371, 506] width 25 height 14
type input "**"
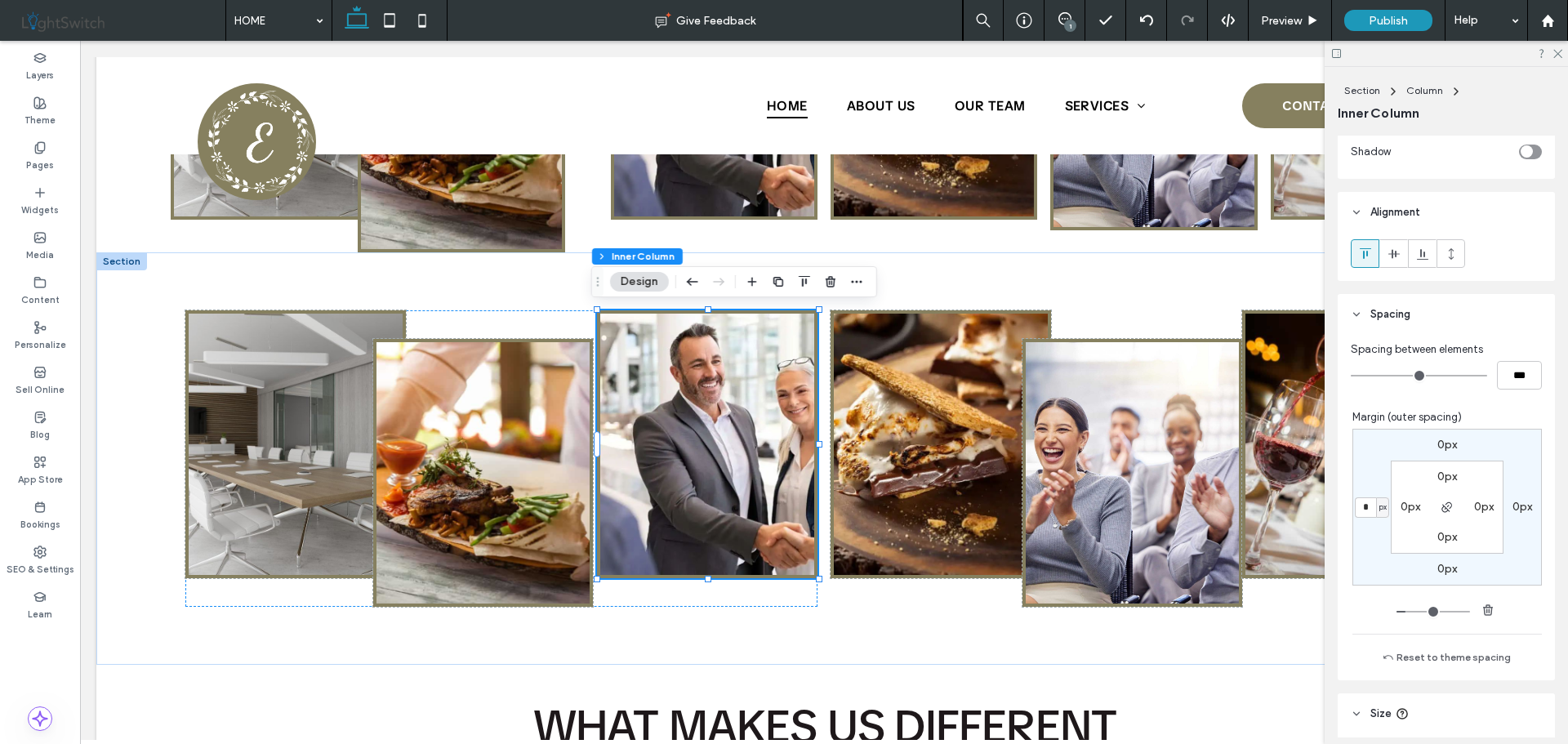
type input "**"
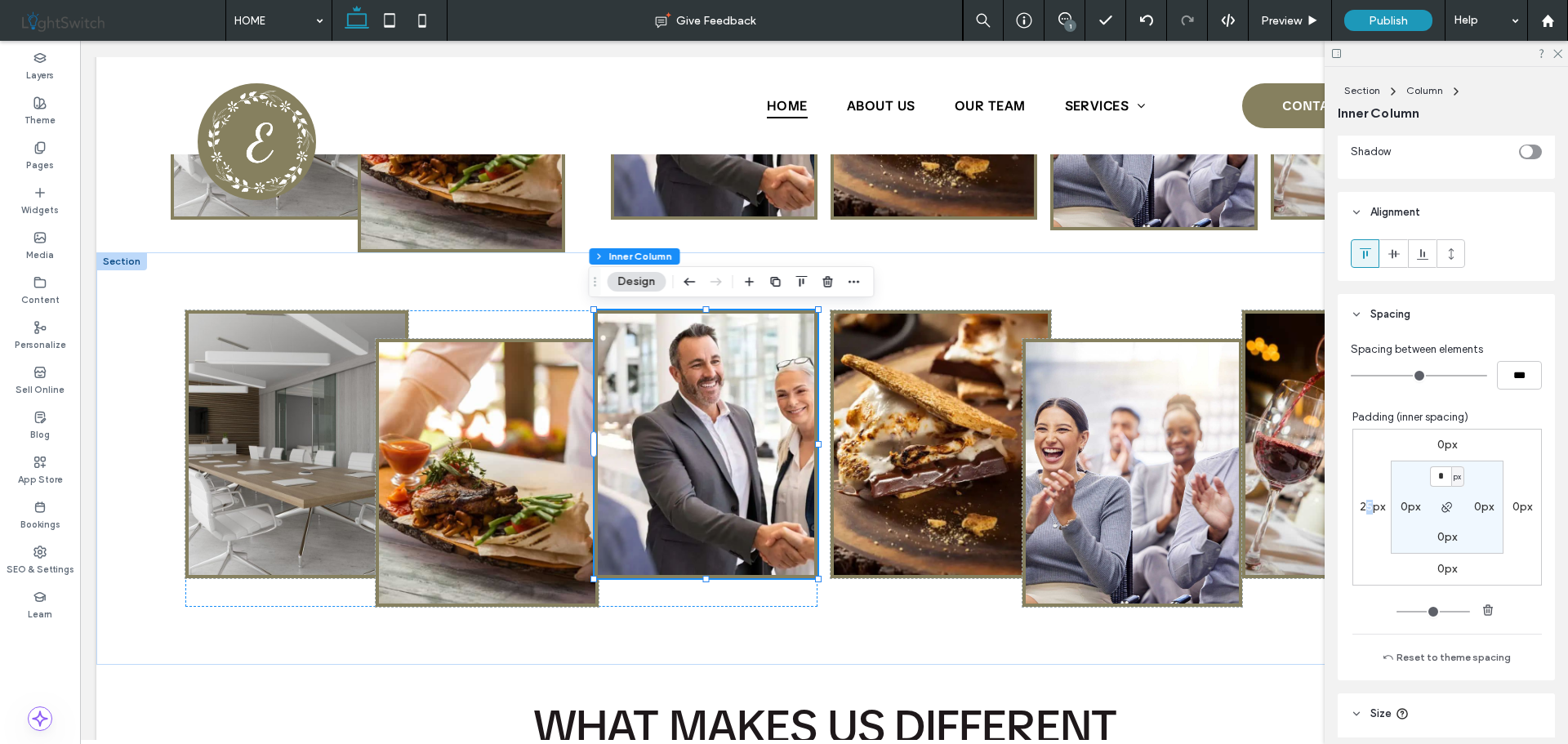
click at [1360, 506] on label "25px" at bounding box center [1371, 506] width 26 height 14
type input "**"
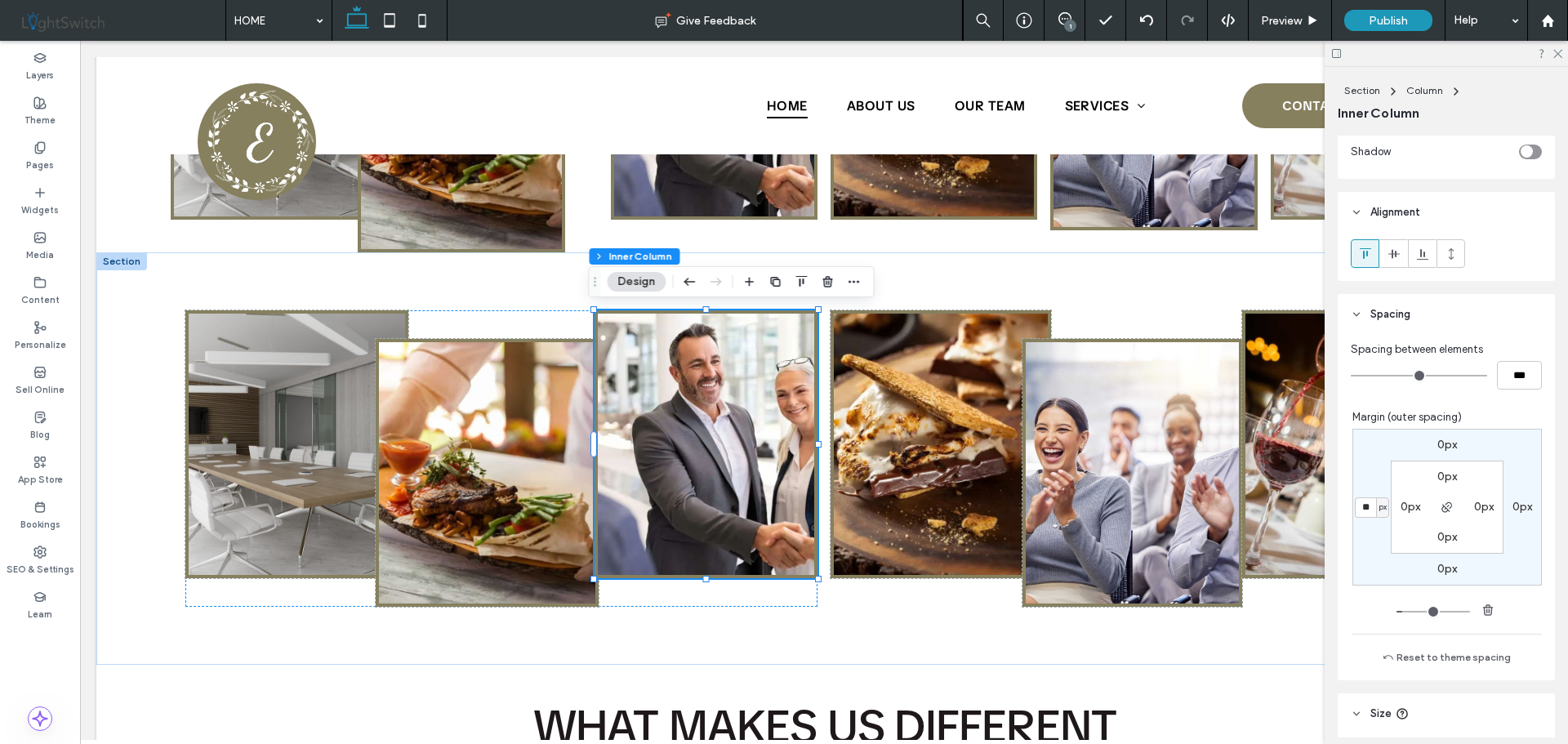
type input "***"
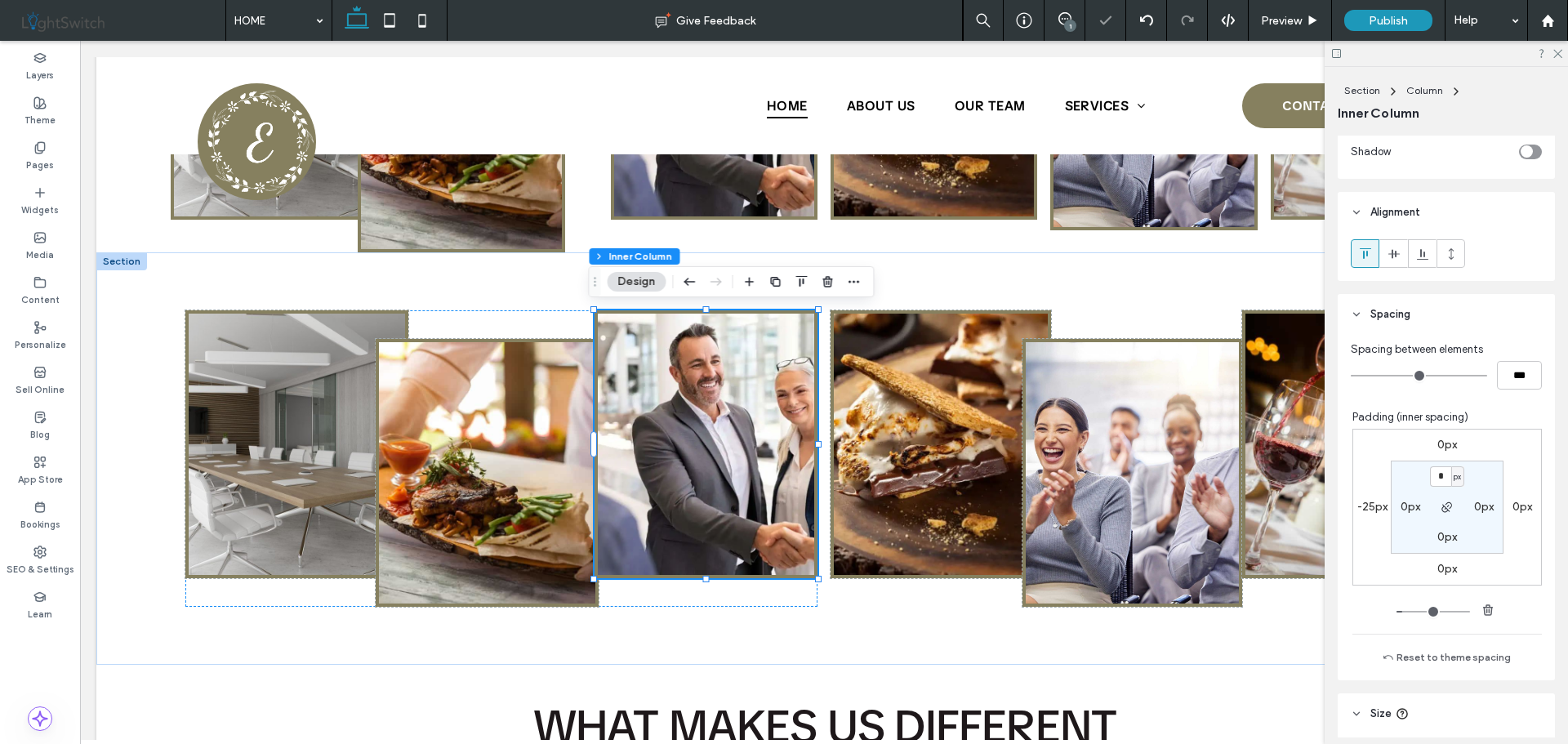
type input "*"
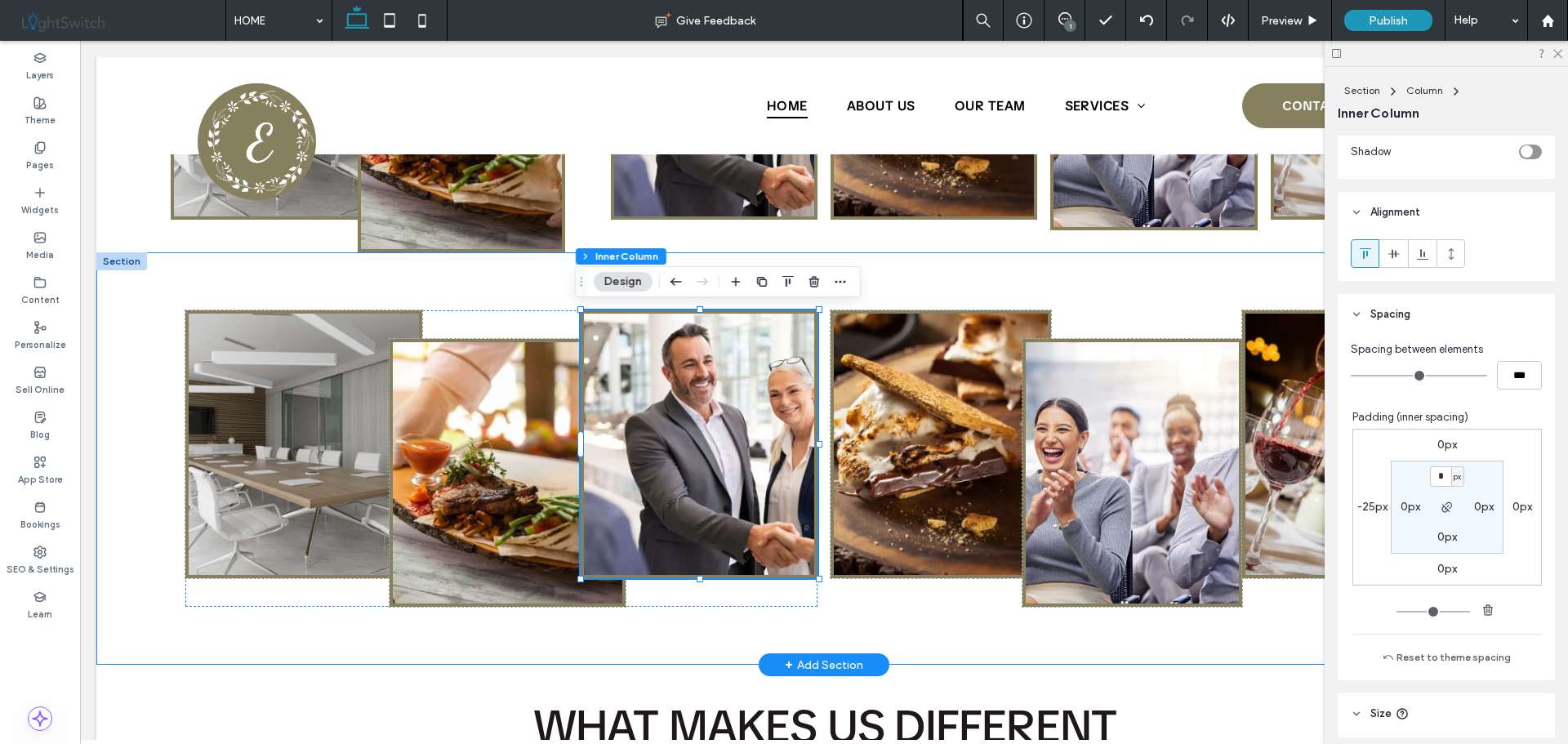
click at [681, 635] on div at bounding box center [823, 459] width 1306 height 413
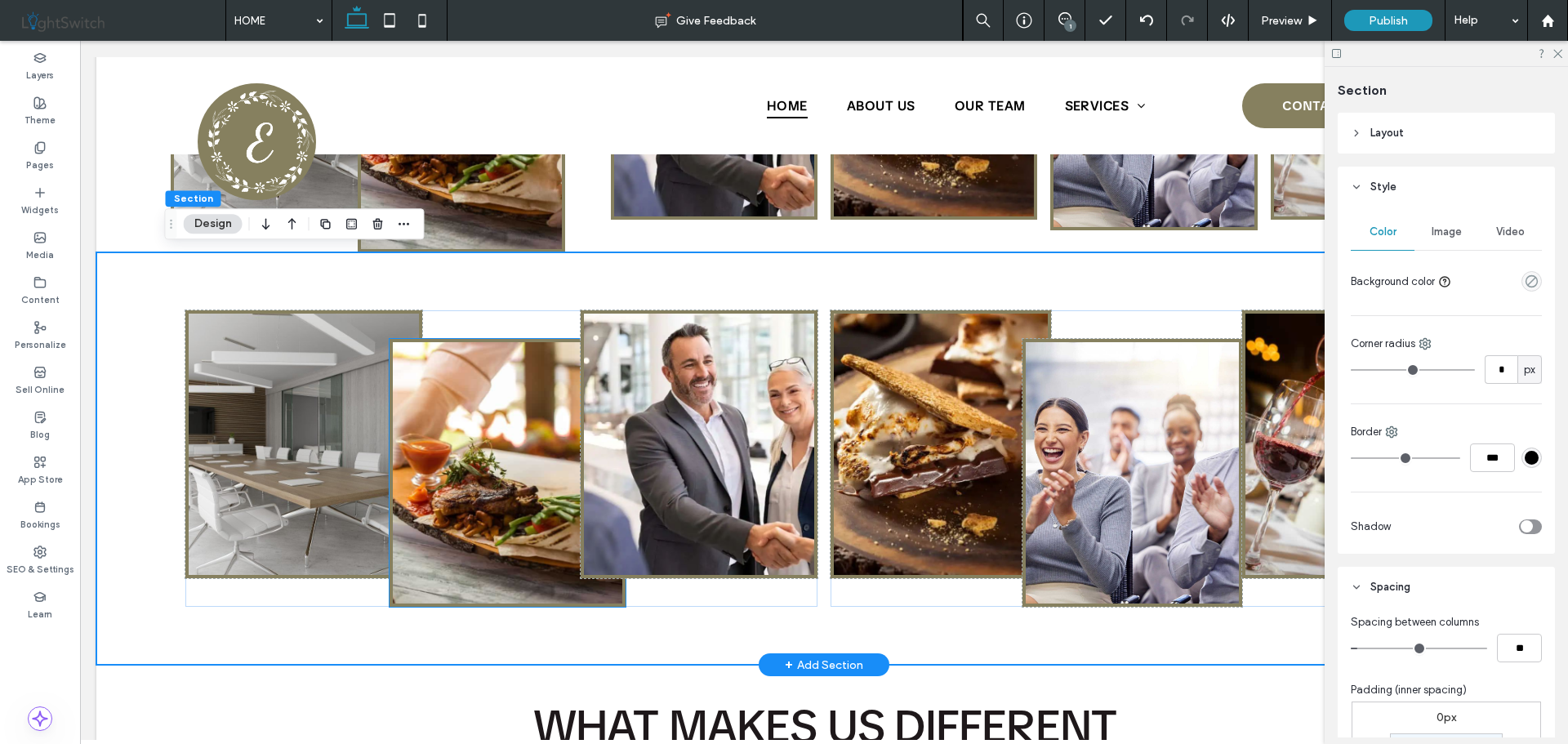
click at [481, 481] on img at bounding box center [507, 472] width 230 height 261
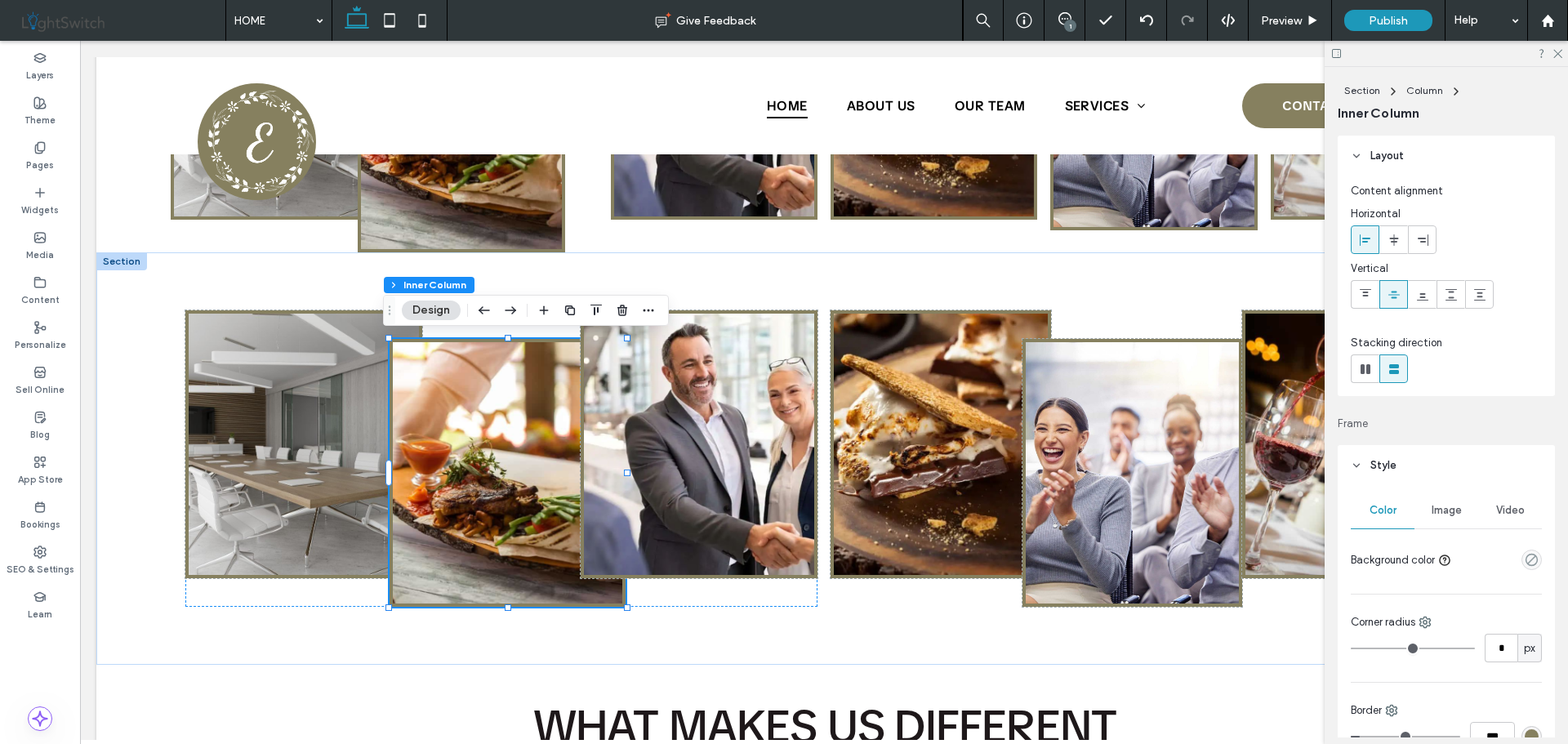
click at [426, 310] on button "Design" at bounding box center [431, 310] width 59 height 20
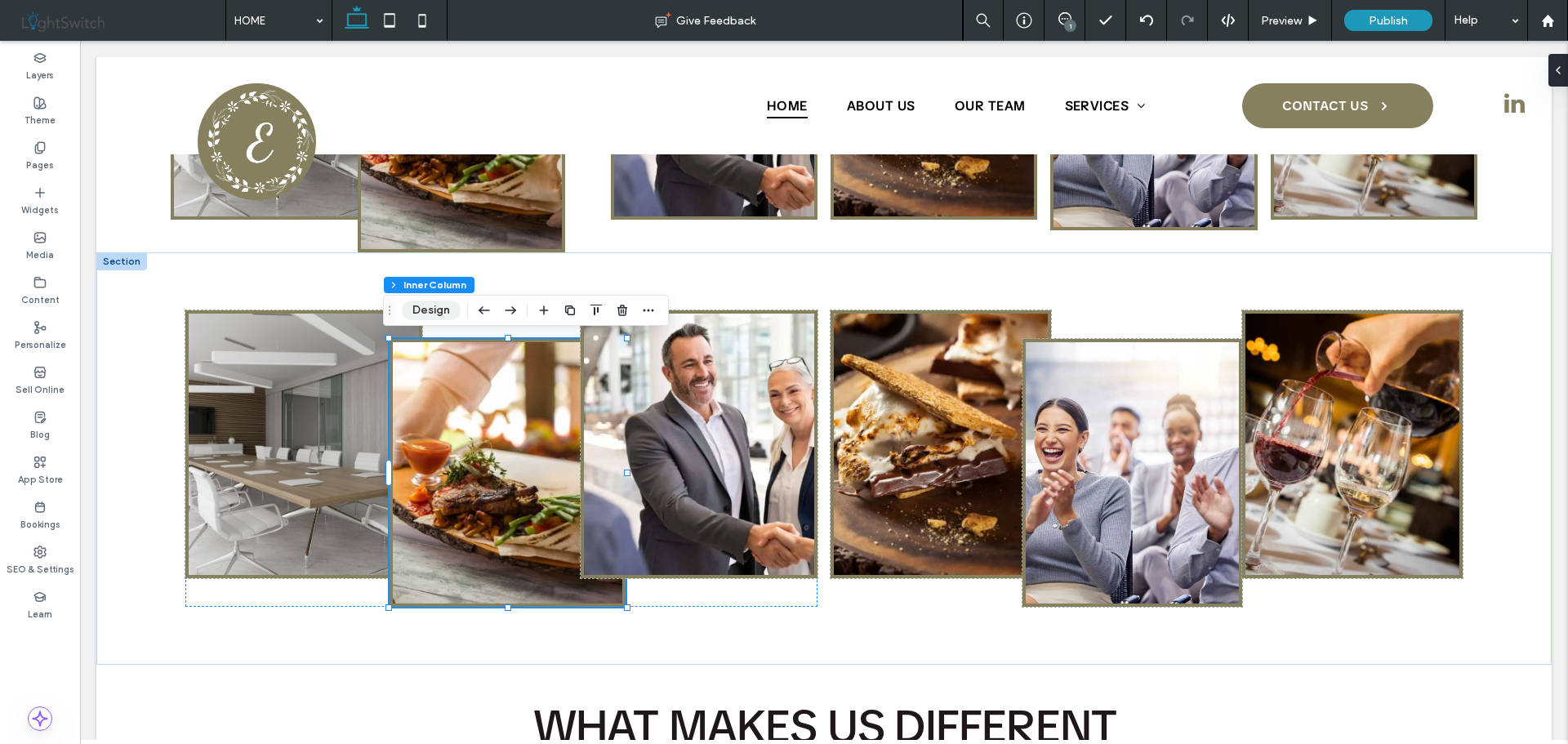
click at [426, 310] on button "Design" at bounding box center [431, 310] width 59 height 20
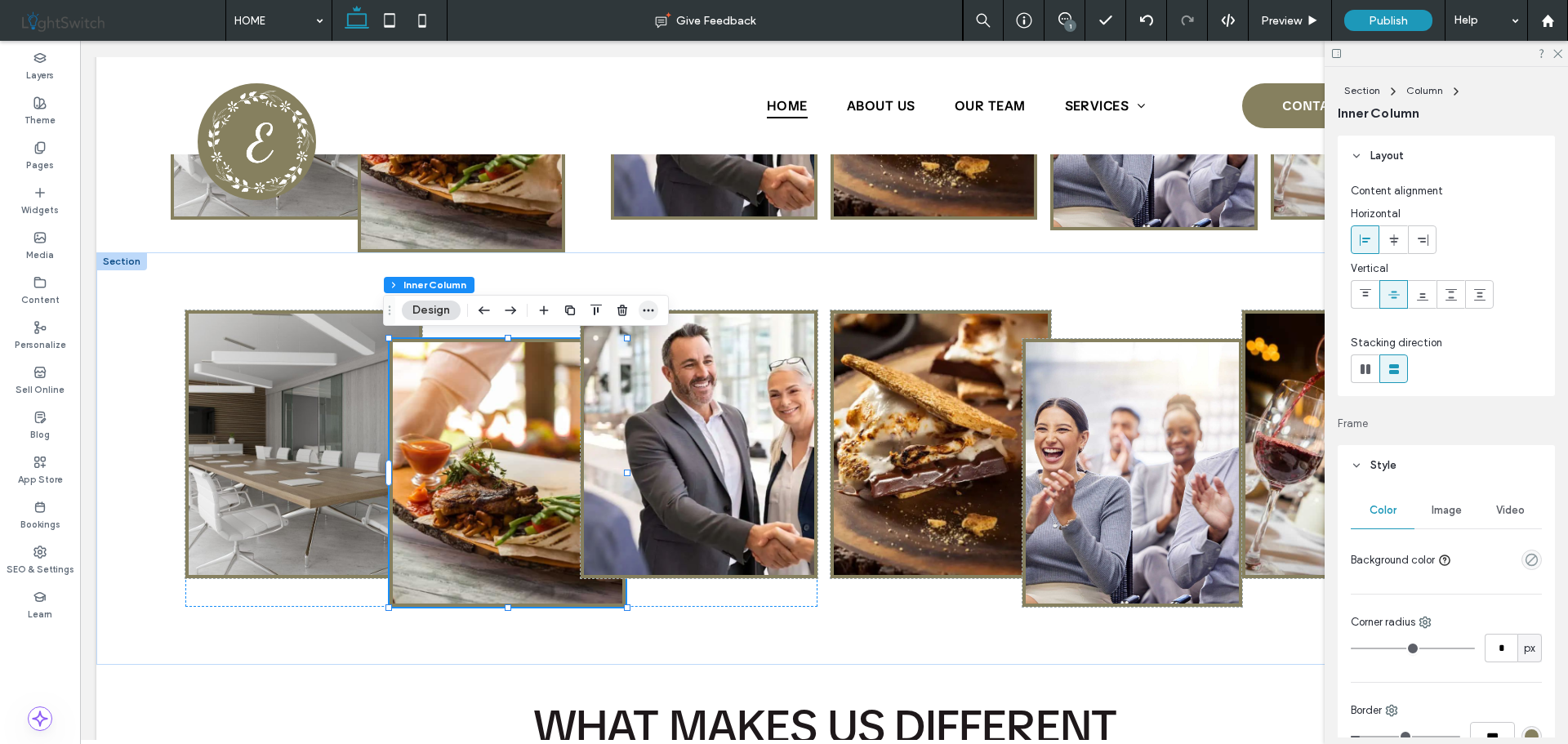
click at [650, 309] on icon "button" at bounding box center [649, 311] width 13 height 13
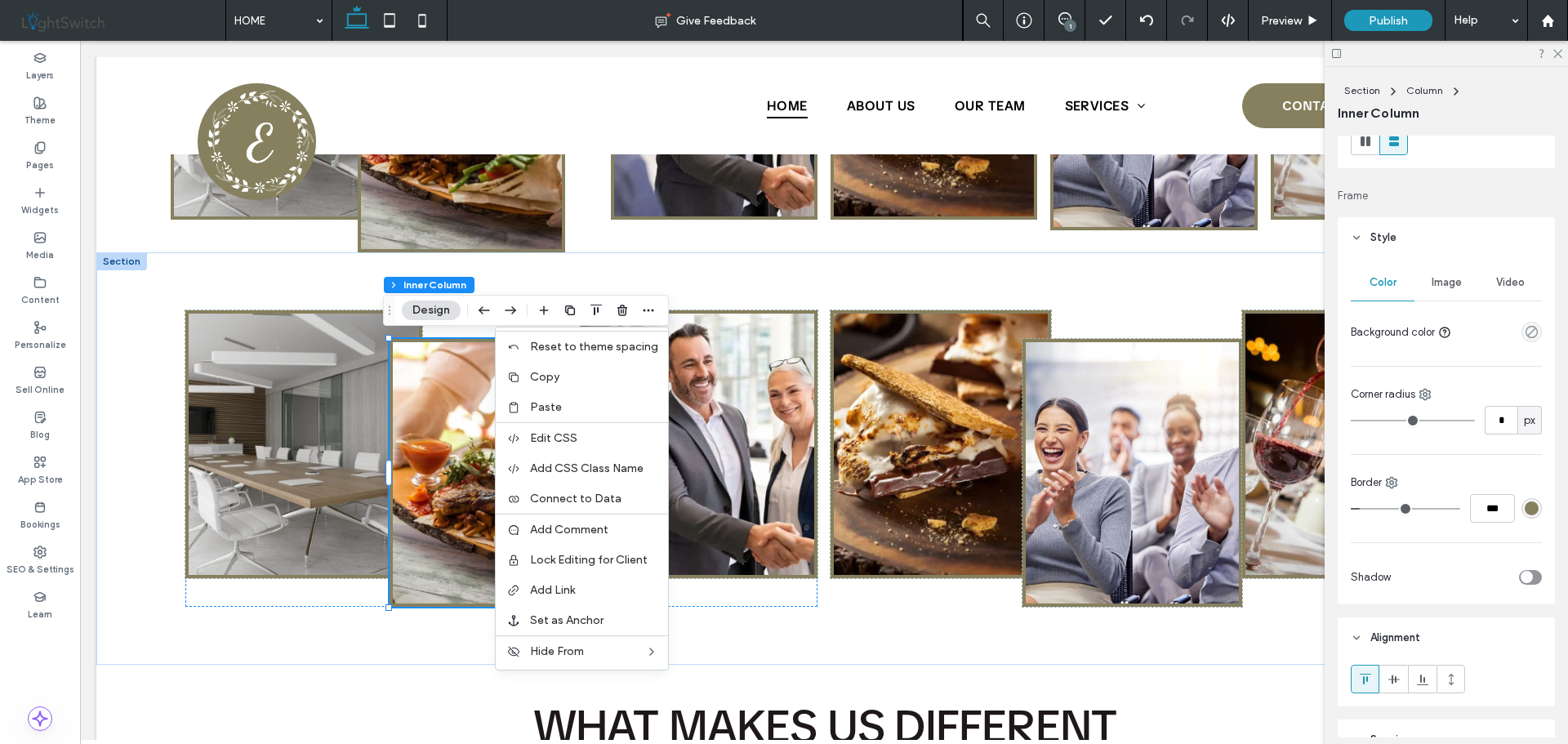
scroll to position [245, 0]
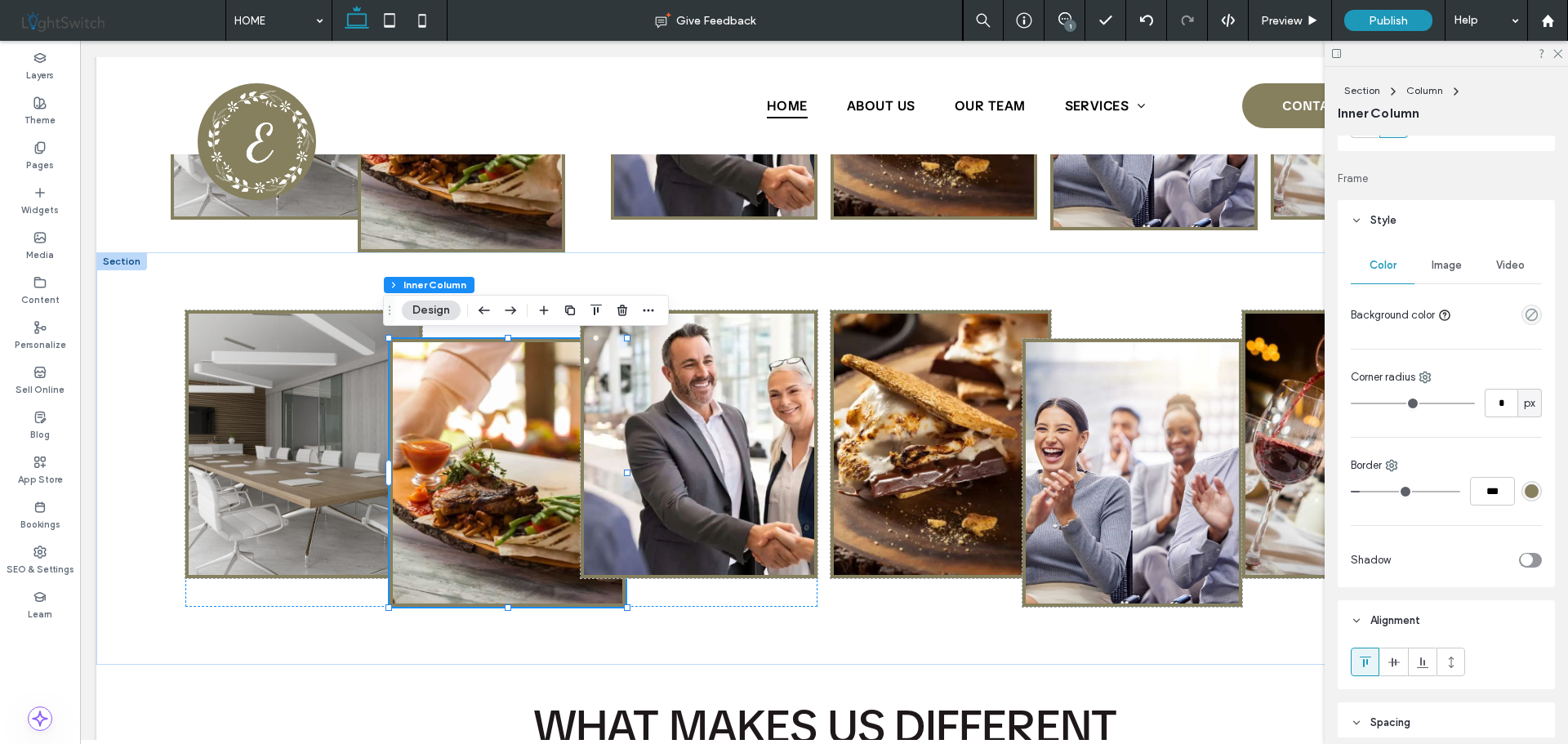
click at [1521, 556] on div "toggle" at bounding box center [1526, 560] width 12 height 12
click at [1519, 553] on div "toggle" at bounding box center [1530, 560] width 23 height 14
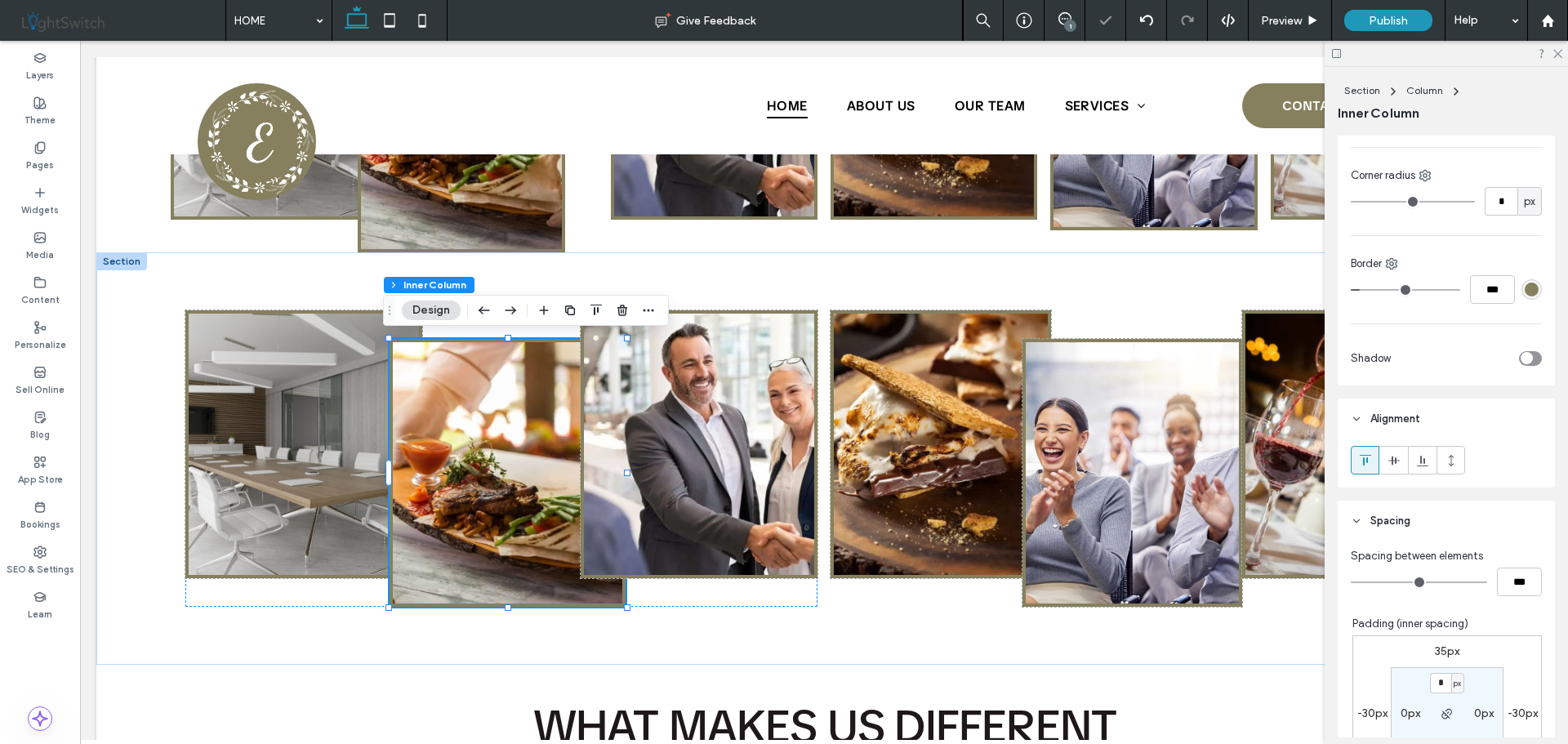
scroll to position [490, 0]
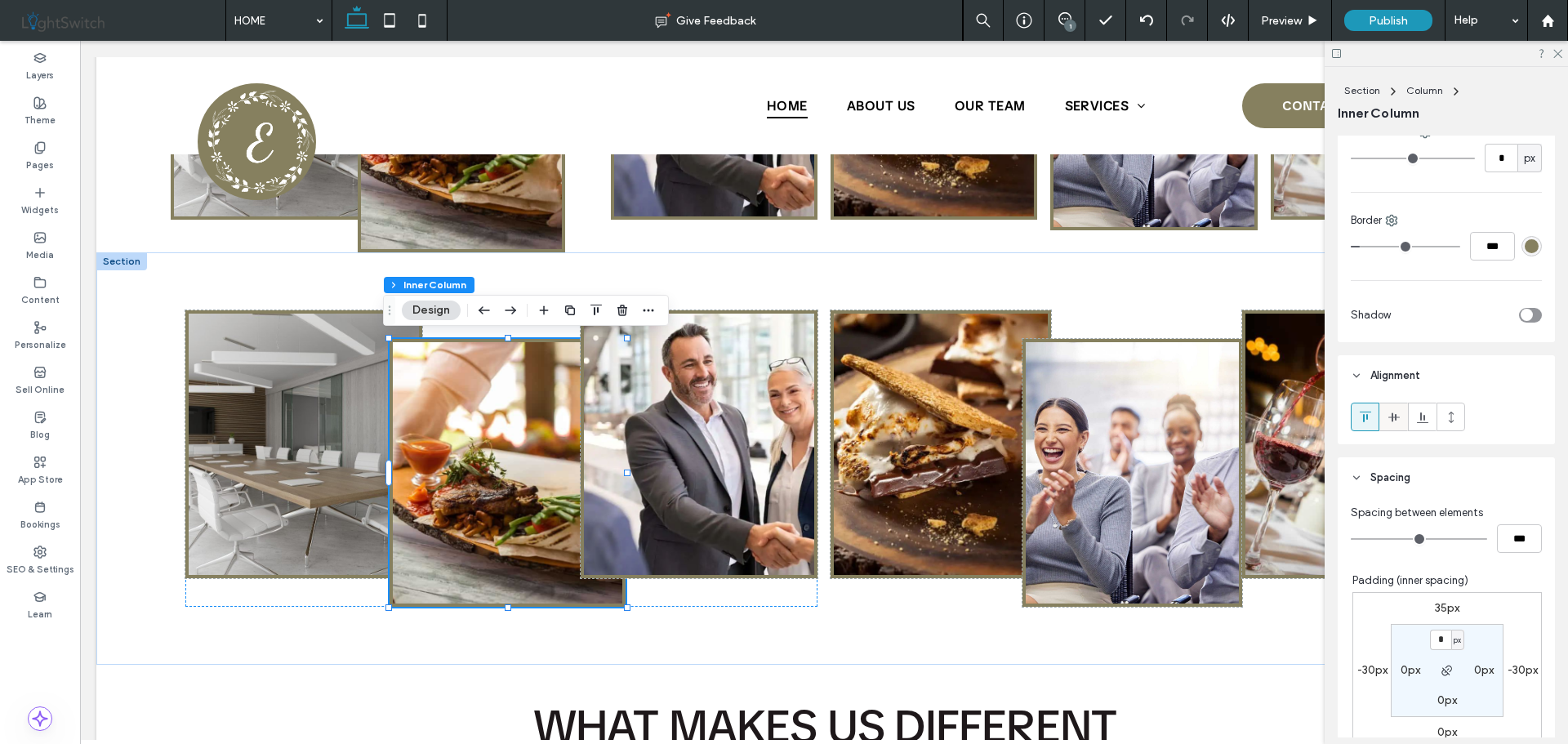
click at [1392, 410] on icon at bounding box center [1394, 417] width 13 height 13
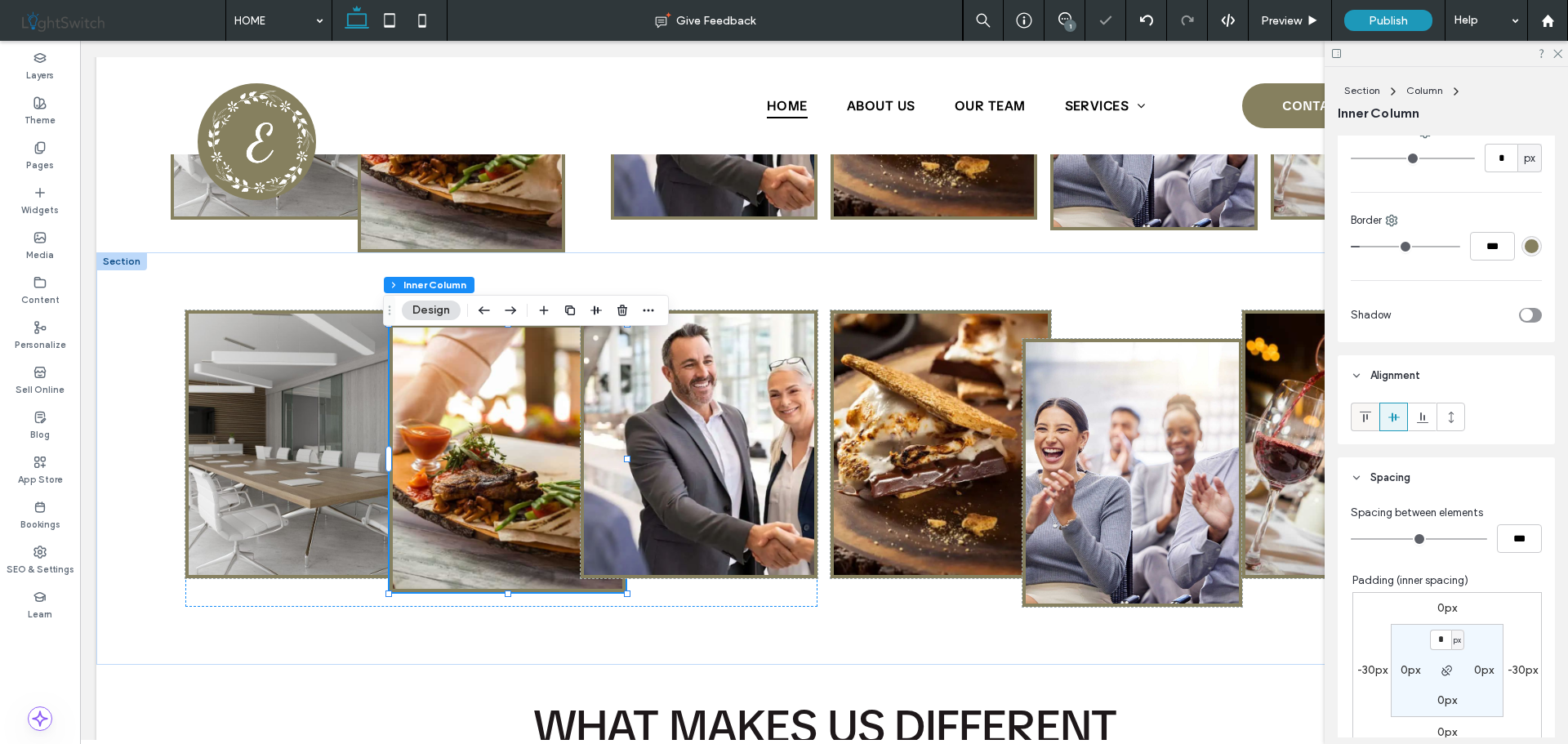
click at [1361, 415] on icon at bounding box center [1365, 417] width 13 height 13
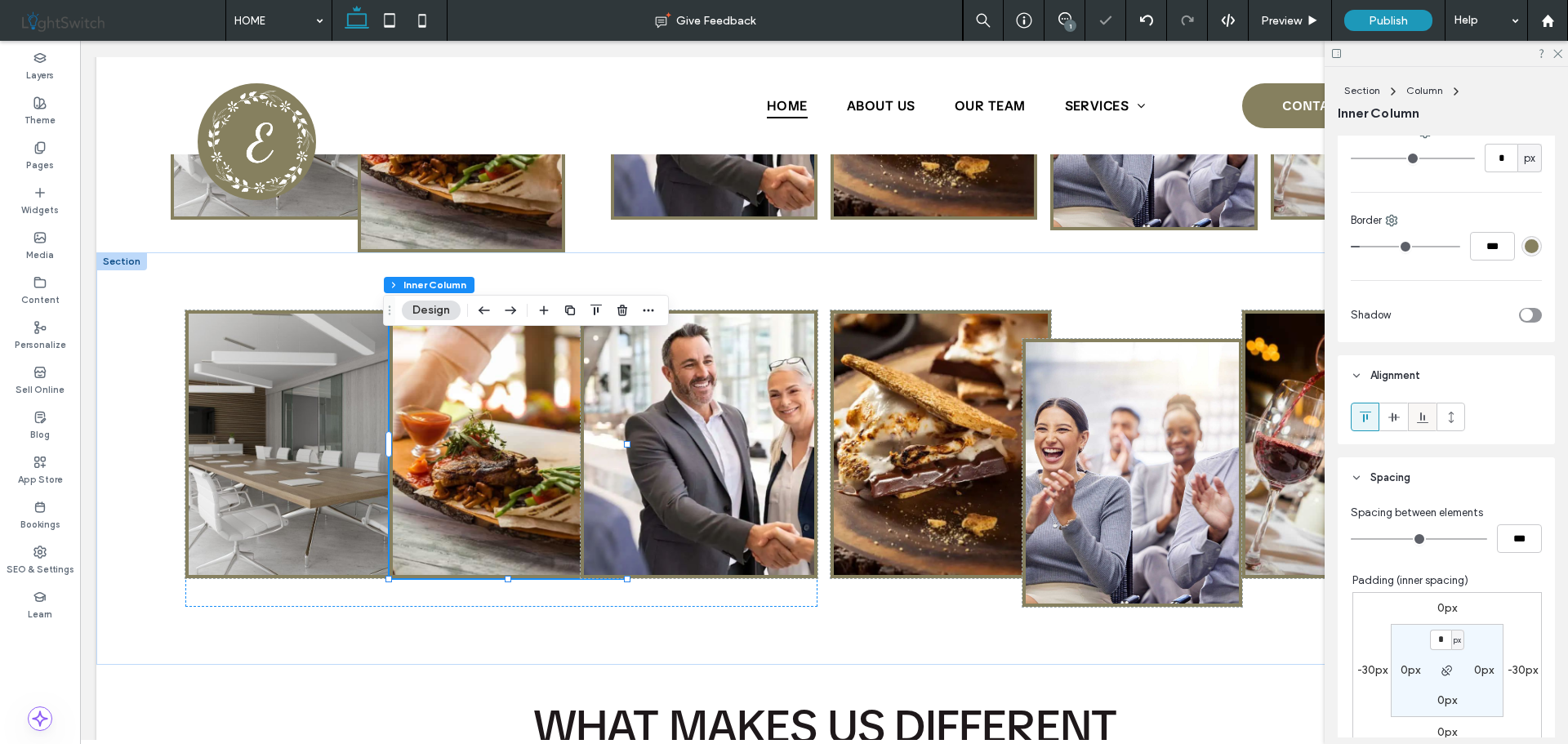
click at [1416, 416] on icon at bounding box center [1423, 417] width 13 height 13
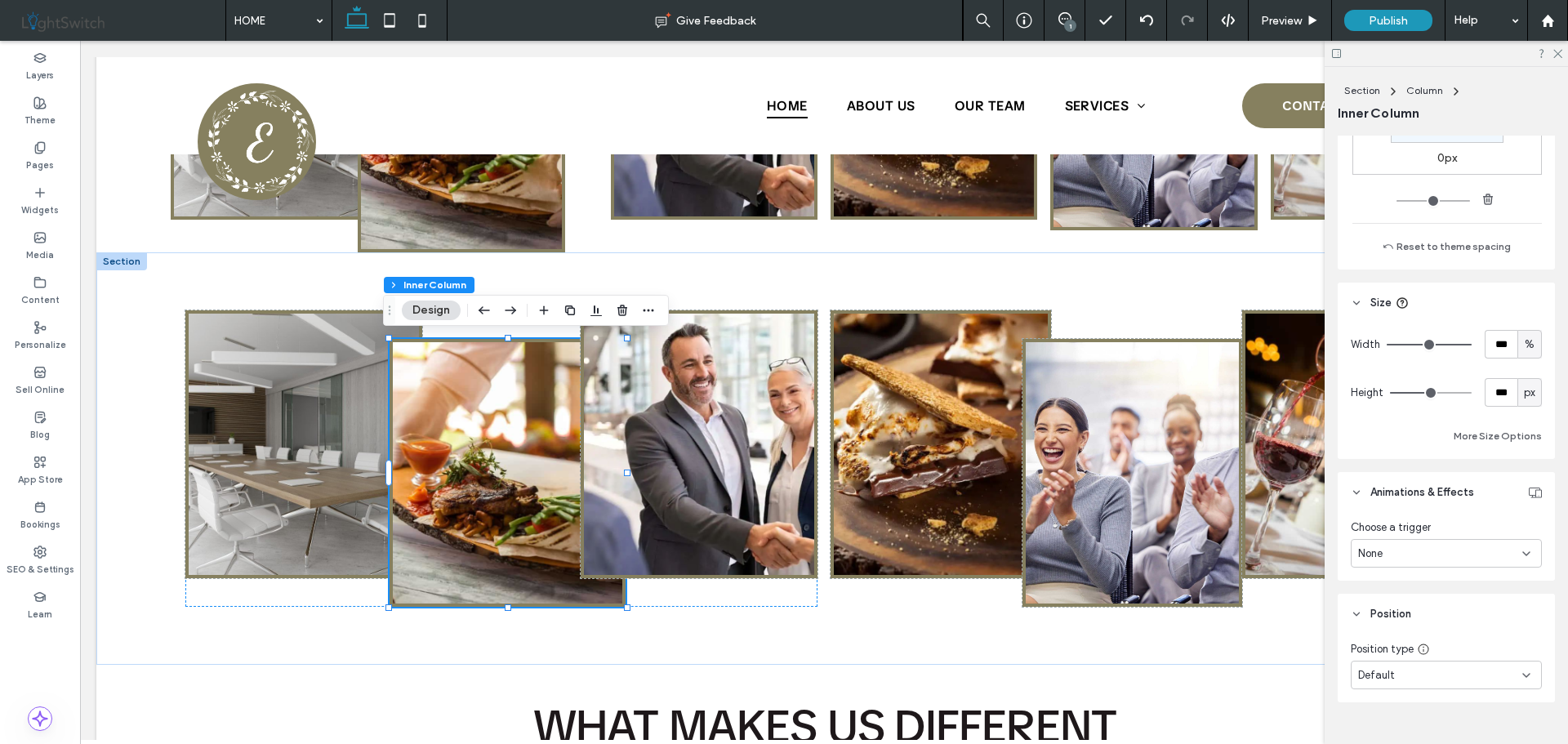
scroll to position [1095, 0]
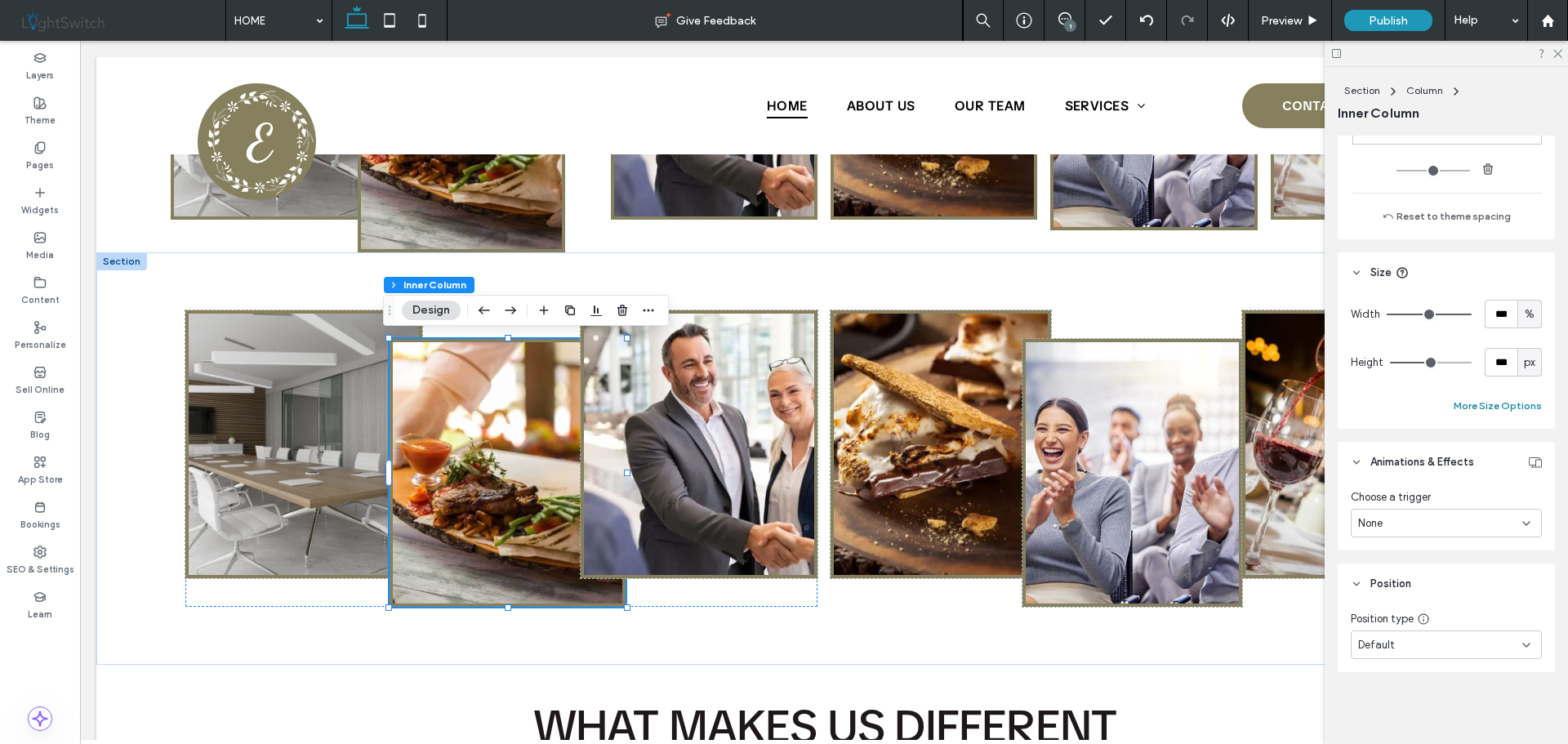
click at [1469, 407] on button "More Size Options" at bounding box center [1497, 406] width 88 height 20
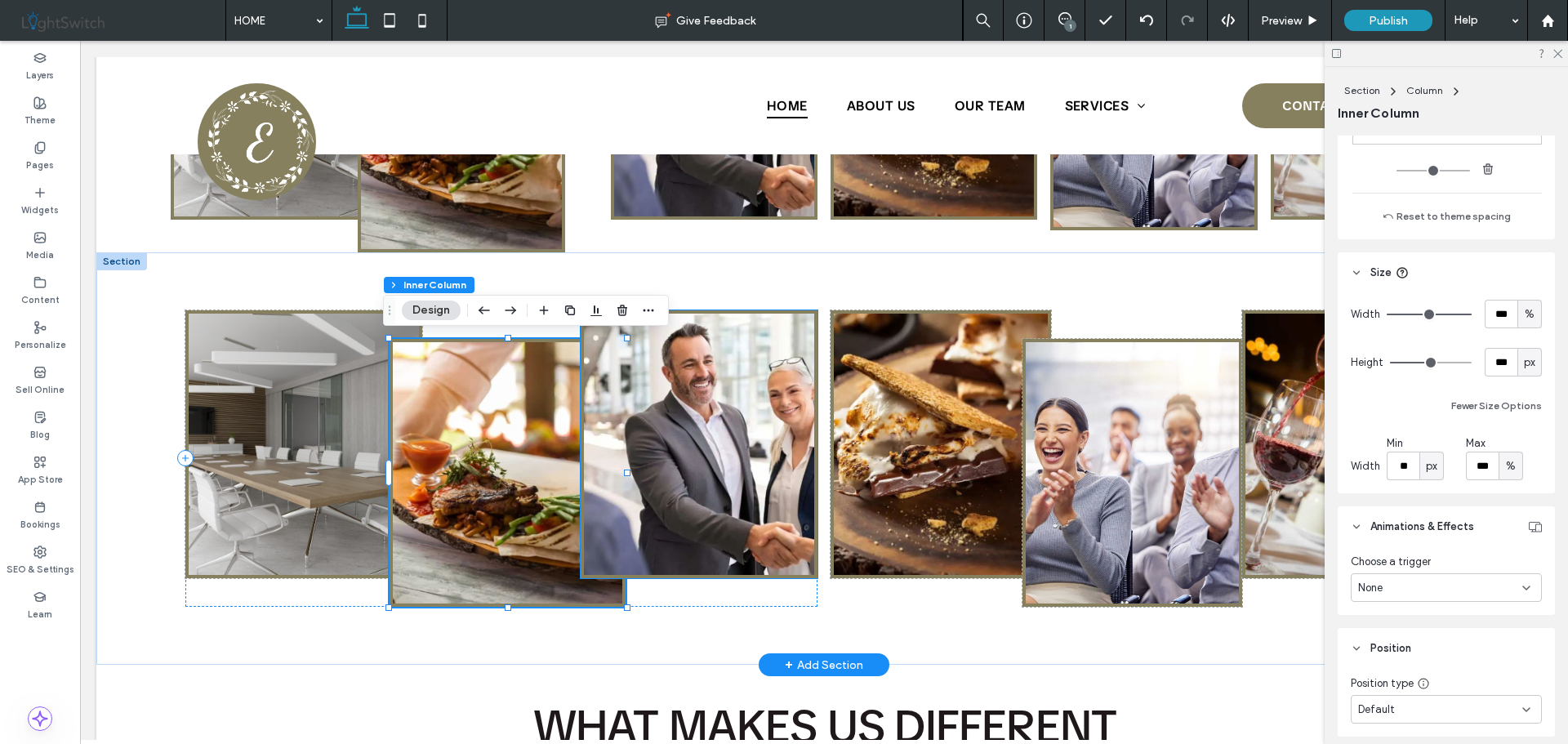
click at [670, 430] on img at bounding box center [699, 444] width 230 height 261
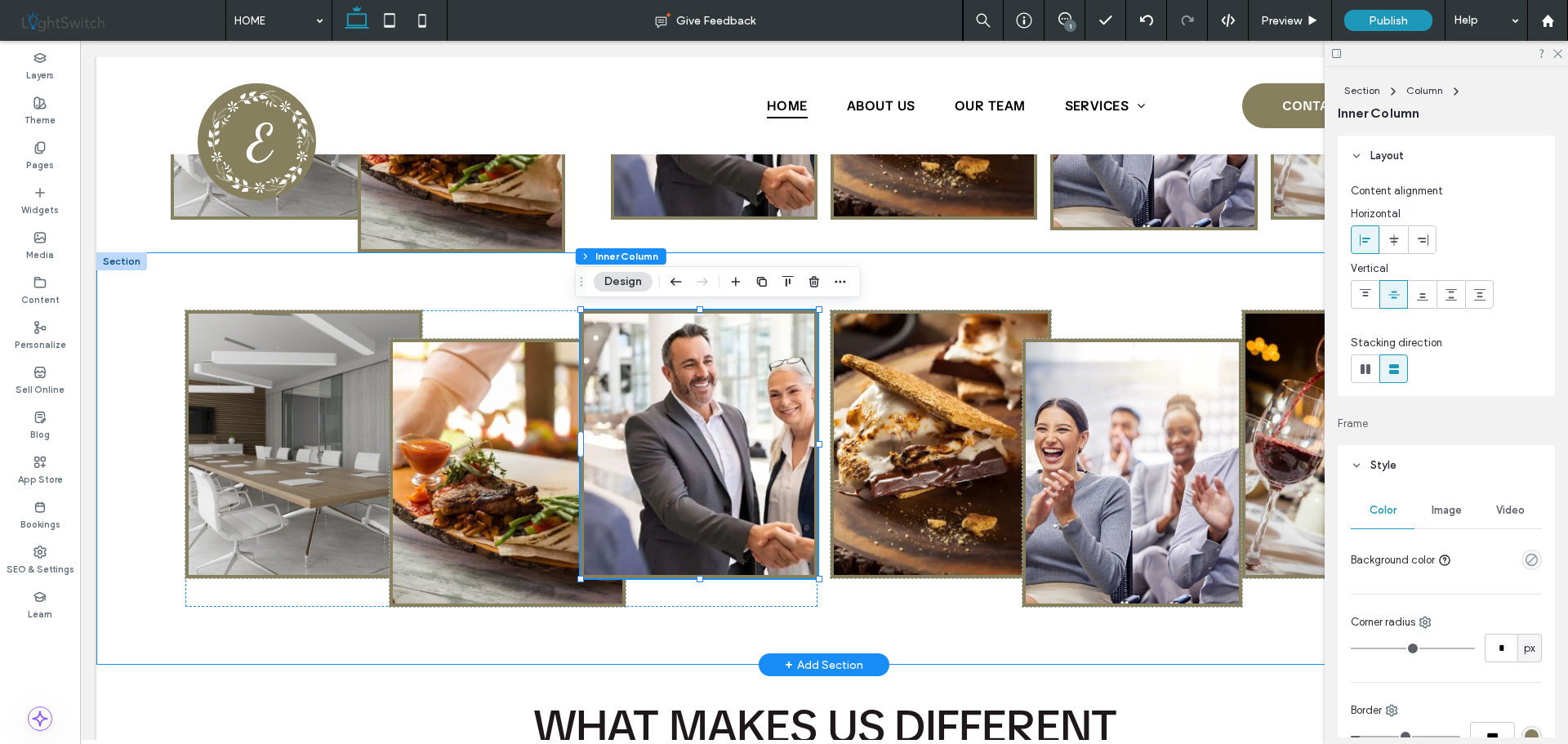
click at [667, 634] on div at bounding box center [823, 459] width 1306 height 413
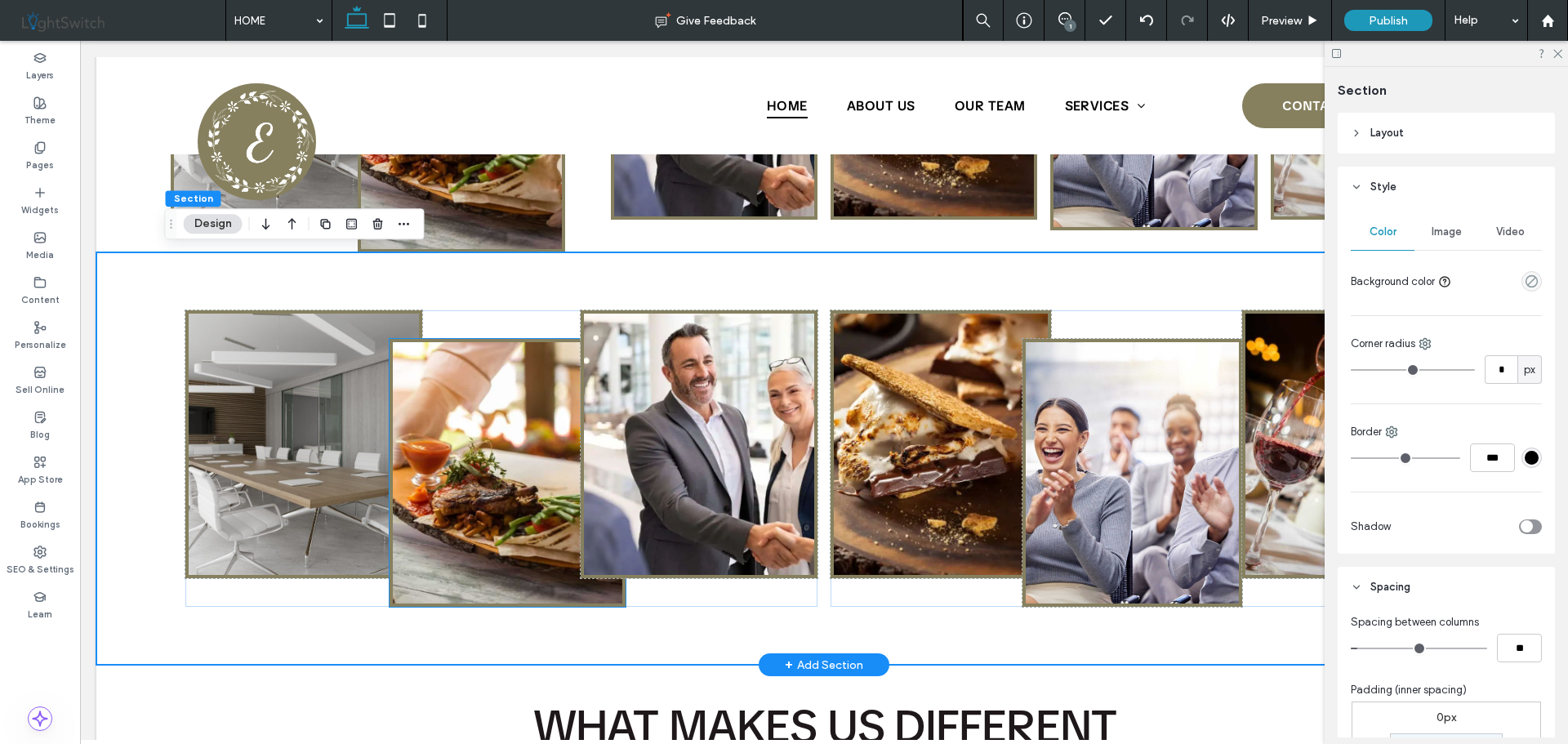
click at [487, 439] on img at bounding box center [507, 472] width 230 height 261
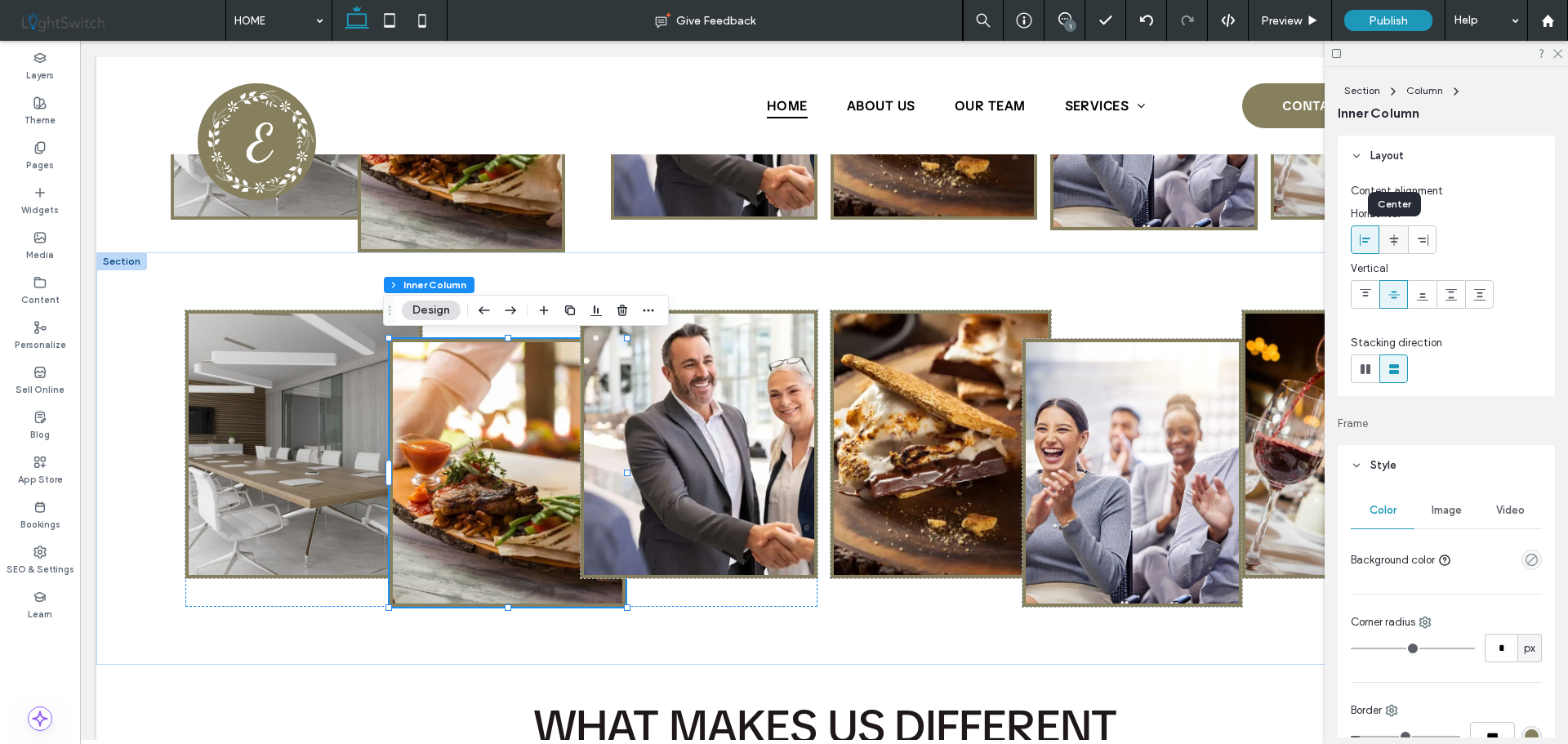
click at [1391, 239] on icon at bounding box center [1394, 240] width 13 height 13
click at [1424, 241] on use at bounding box center [1422, 239] width 10 height 11
click at [1357, 239] on div at bounding box center [1365, 239] width 27 height 27
click at [1364, 294] on icon at bounding box center [1365, 295] width 13 height 13
click at [1422, 294] on use at bounding box center [1422, 297] width 11 height 8
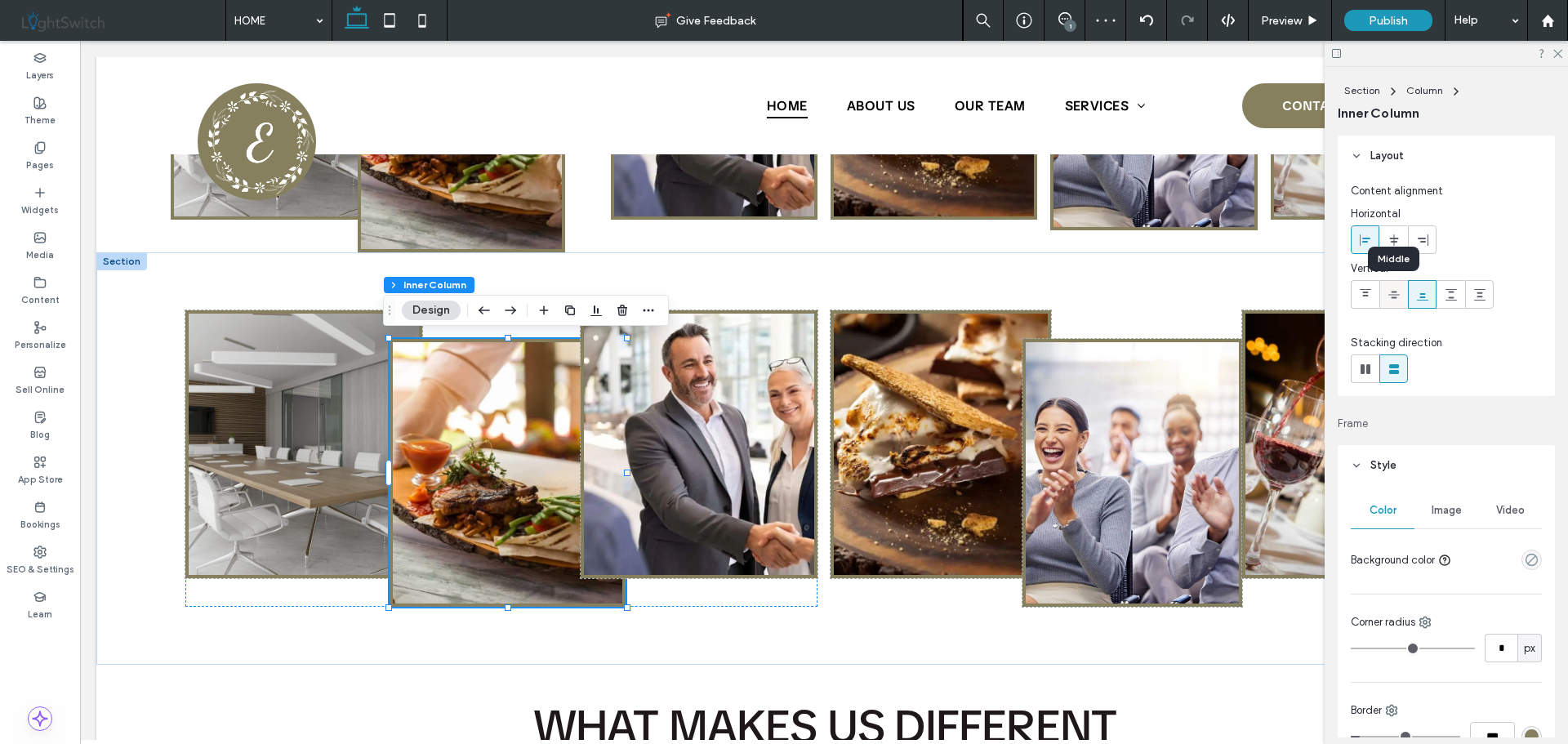
click at [1395, 296] on icon at bounding box center [1394, 295] width 13 height 13
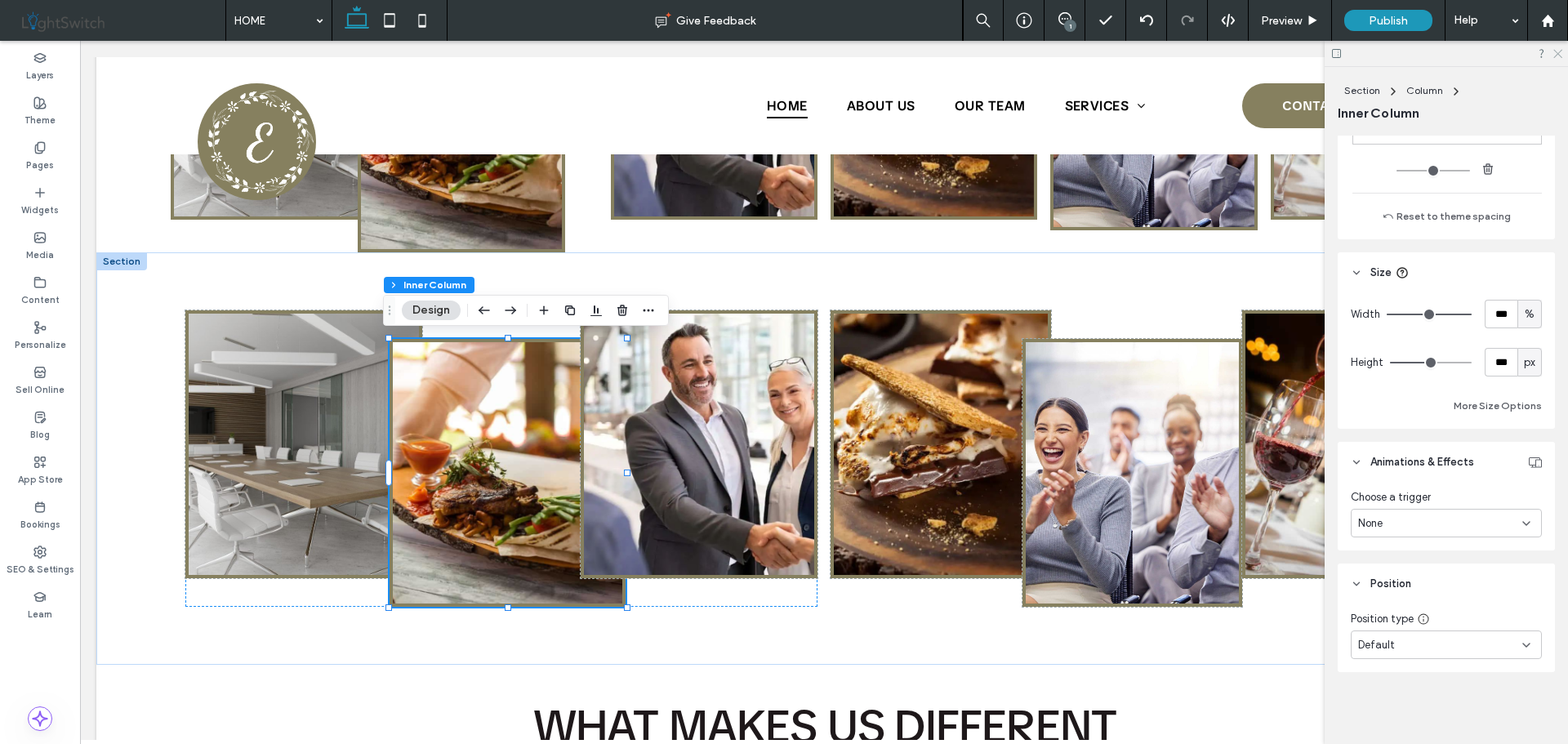
click at [1558, 51] on icon at bounding box center [1556, 52] width 10 height 10
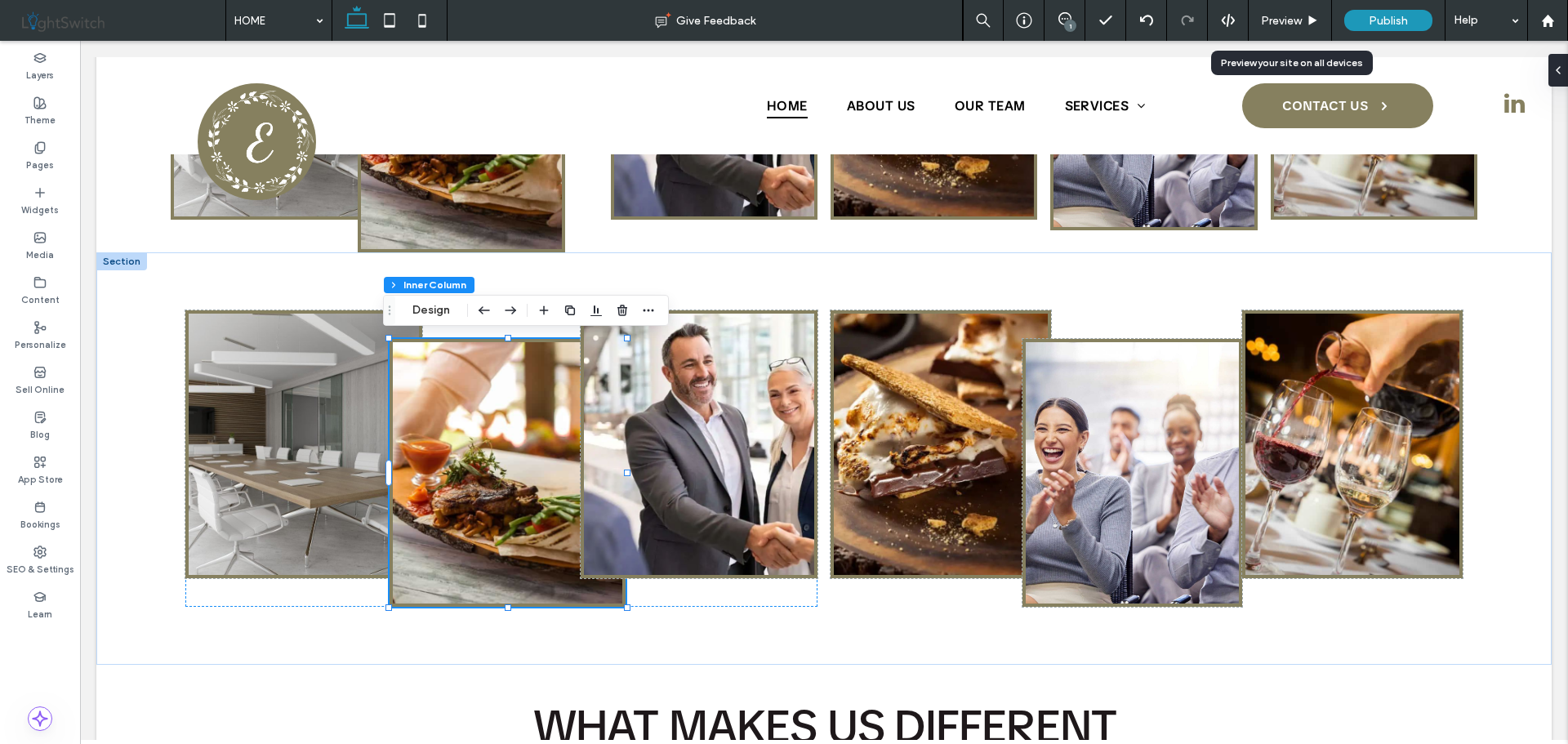
click at [1307, 12] on div "Preview" at bounding box center [1290, 20] width 84 height 41
click at [1300, 19] on span "Preview" at bounding box center [1280, 21] width 41 height 14
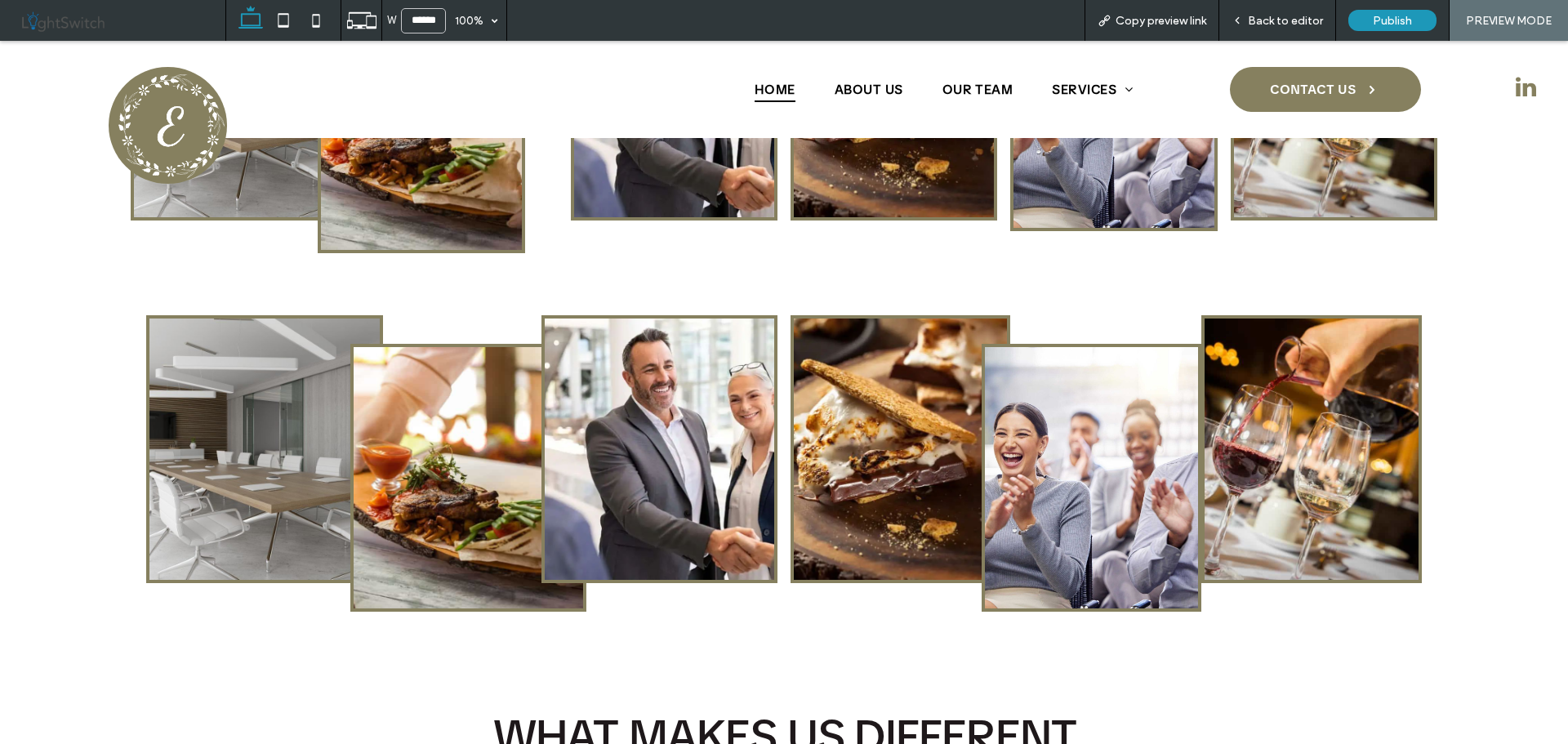
scroll to position [1003, 0]
click at [1280, 18] on span "Back to editor" at bounding box center [1285, 21] width 75 height 14
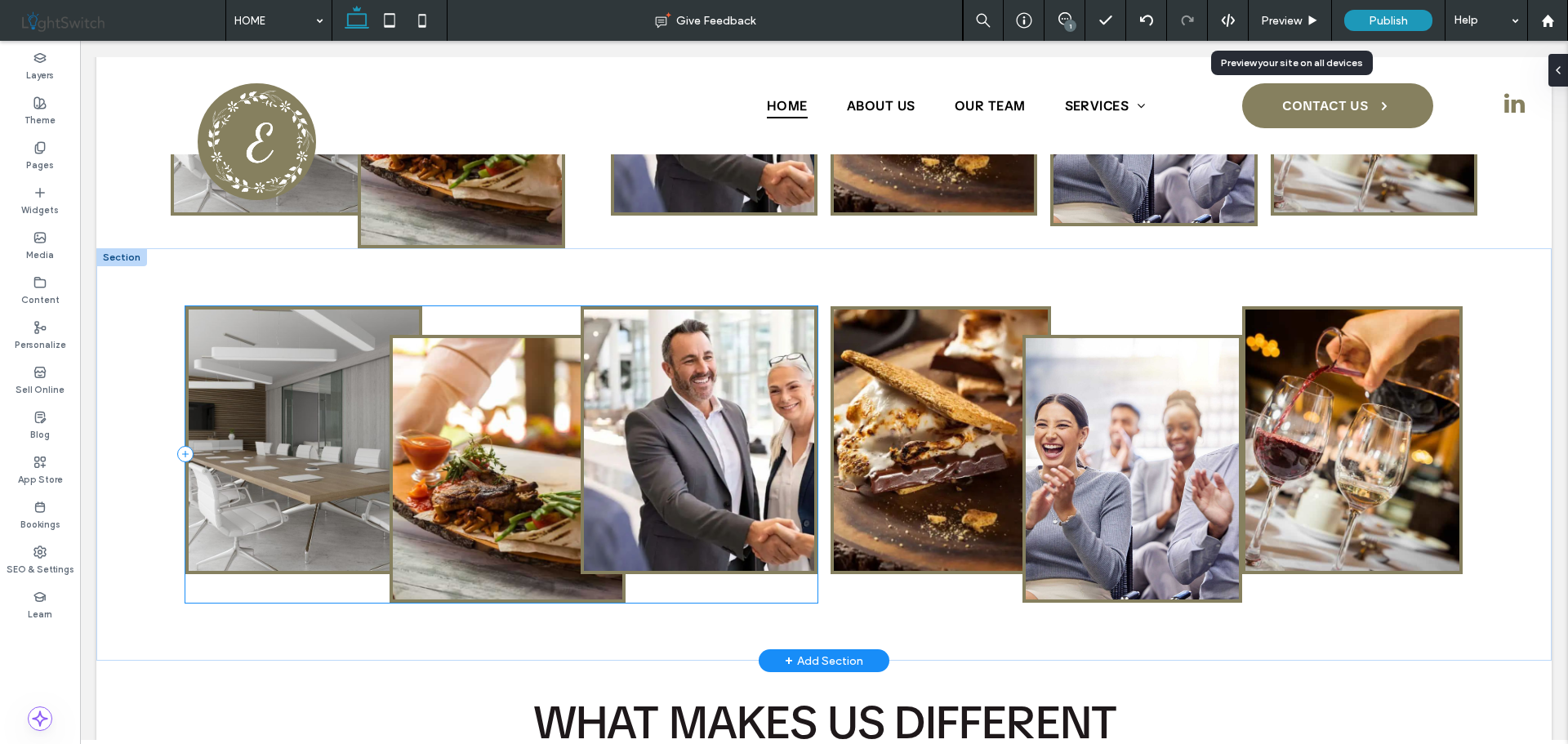
scroll to position [1010, 0]
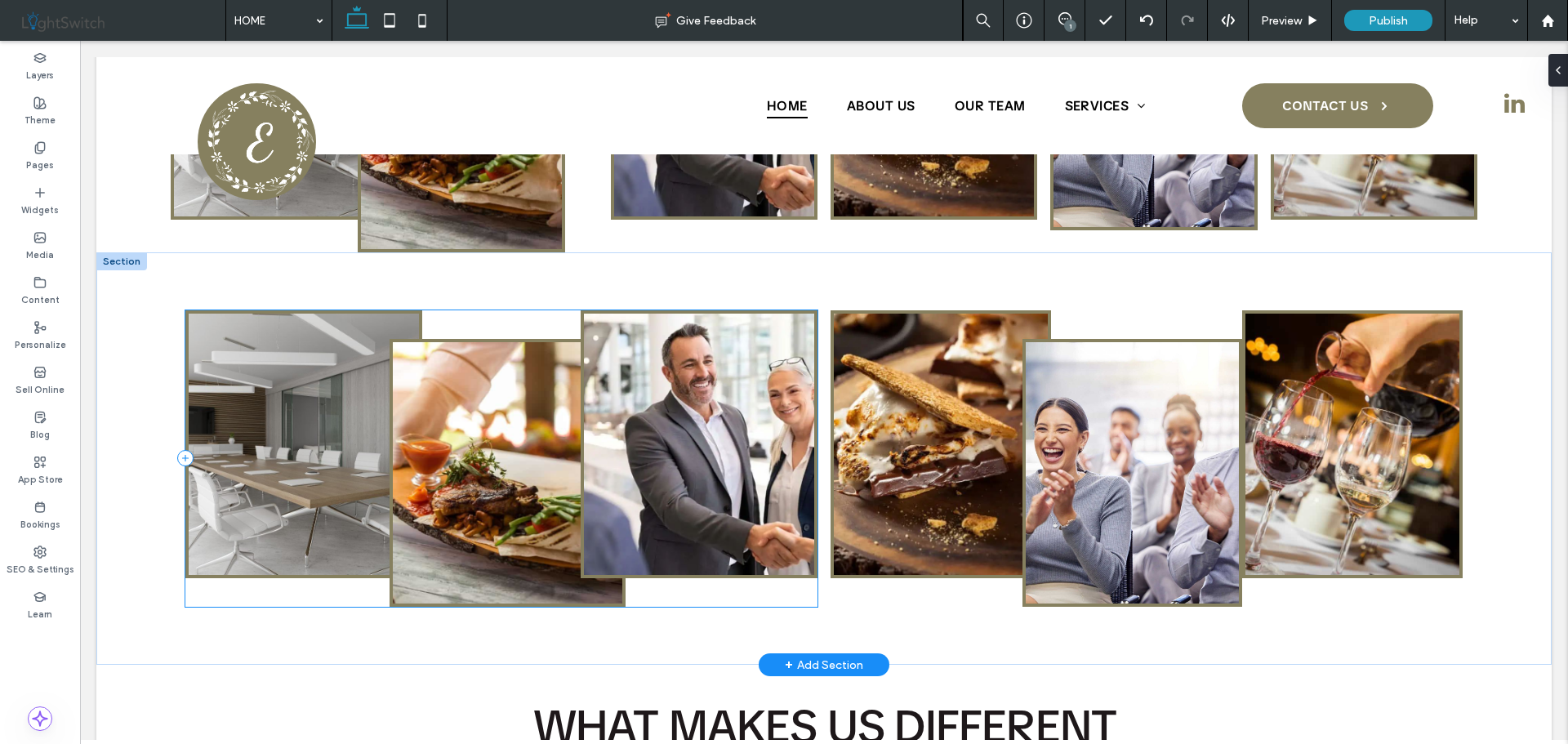
click at [485, 324] on div at bounding box center [501, 459] width 632 height 296
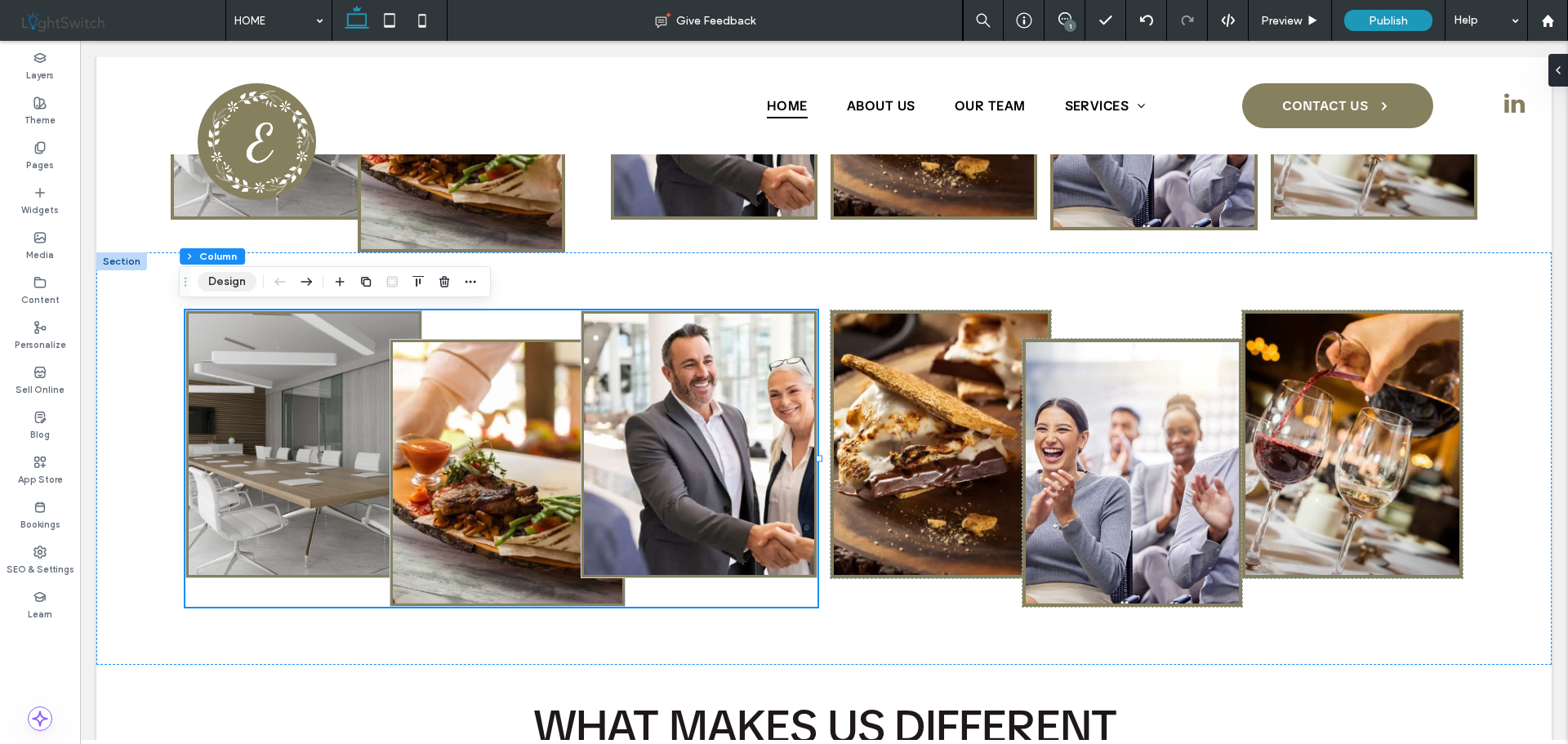
click at [221, 285] on button "Design" at bounding box center [227, 281] width 59 height 20
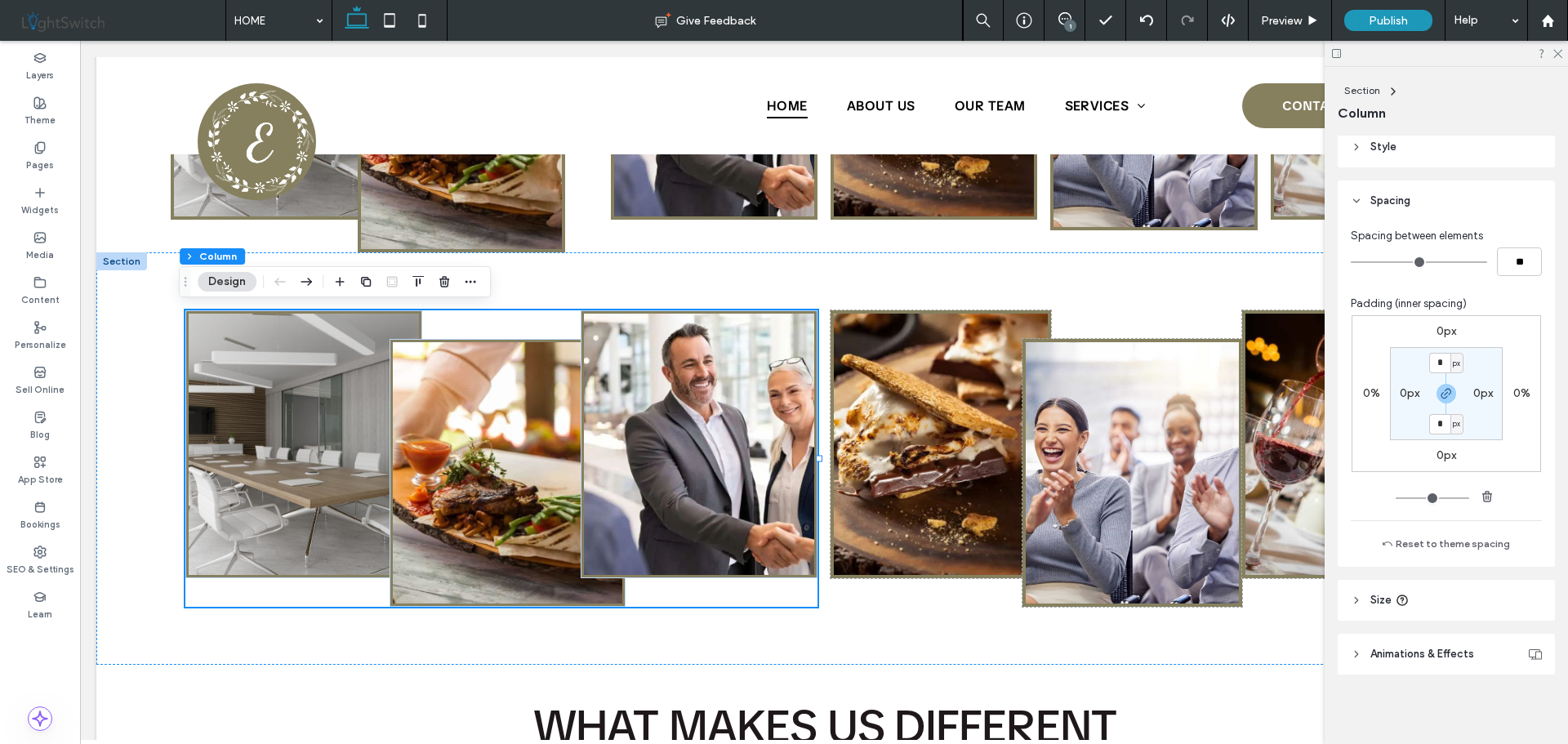
scroll to position [353, 0]
click at [488, 468] on img at bounding box center [507, 472] width 230 height 261
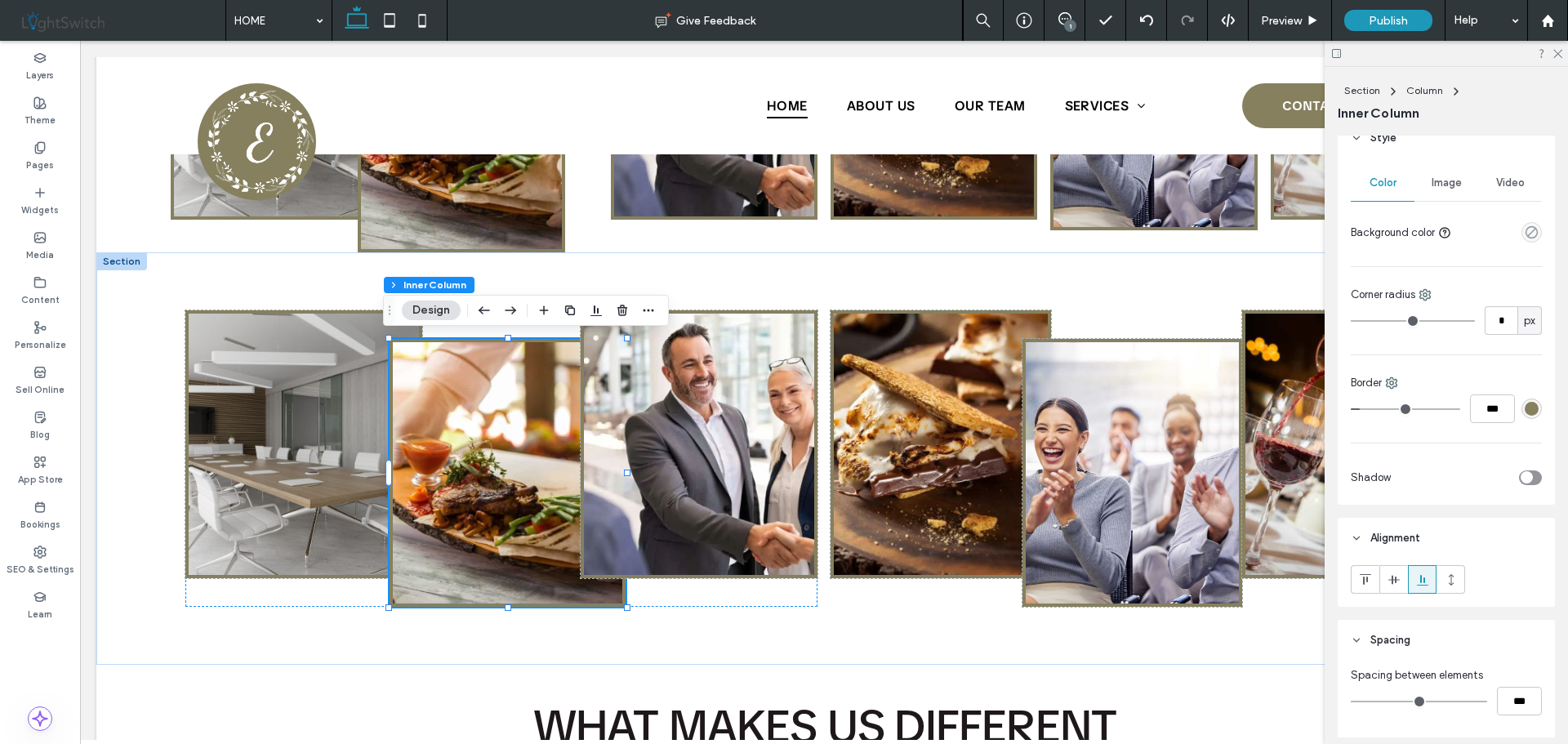
scroll to position [327, 0]
click at [1522, 476] on icon "toggle" at bounding box center [1525, 478] width 7 height 5
click at [1505, 574] on span "Inner" at bounding box center [1517, 575] width 23 height 16
click at [1458, 576] on span "Outer" at bounding box center [1466, 575] width 28 height 16
click at [1519, 620] on div at bounding box center [1521, 622] width 7 height 7
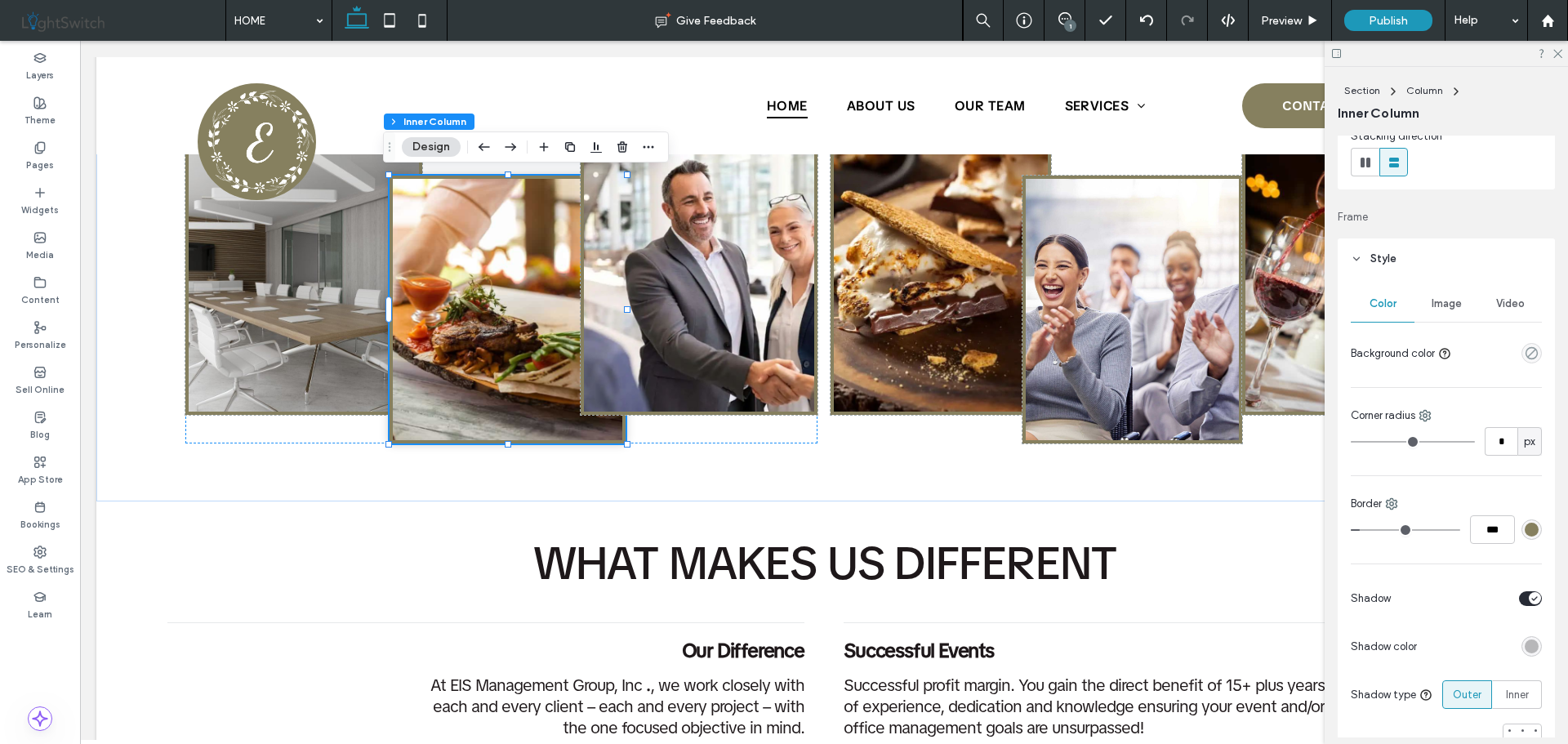
scroll to position [163, 0]
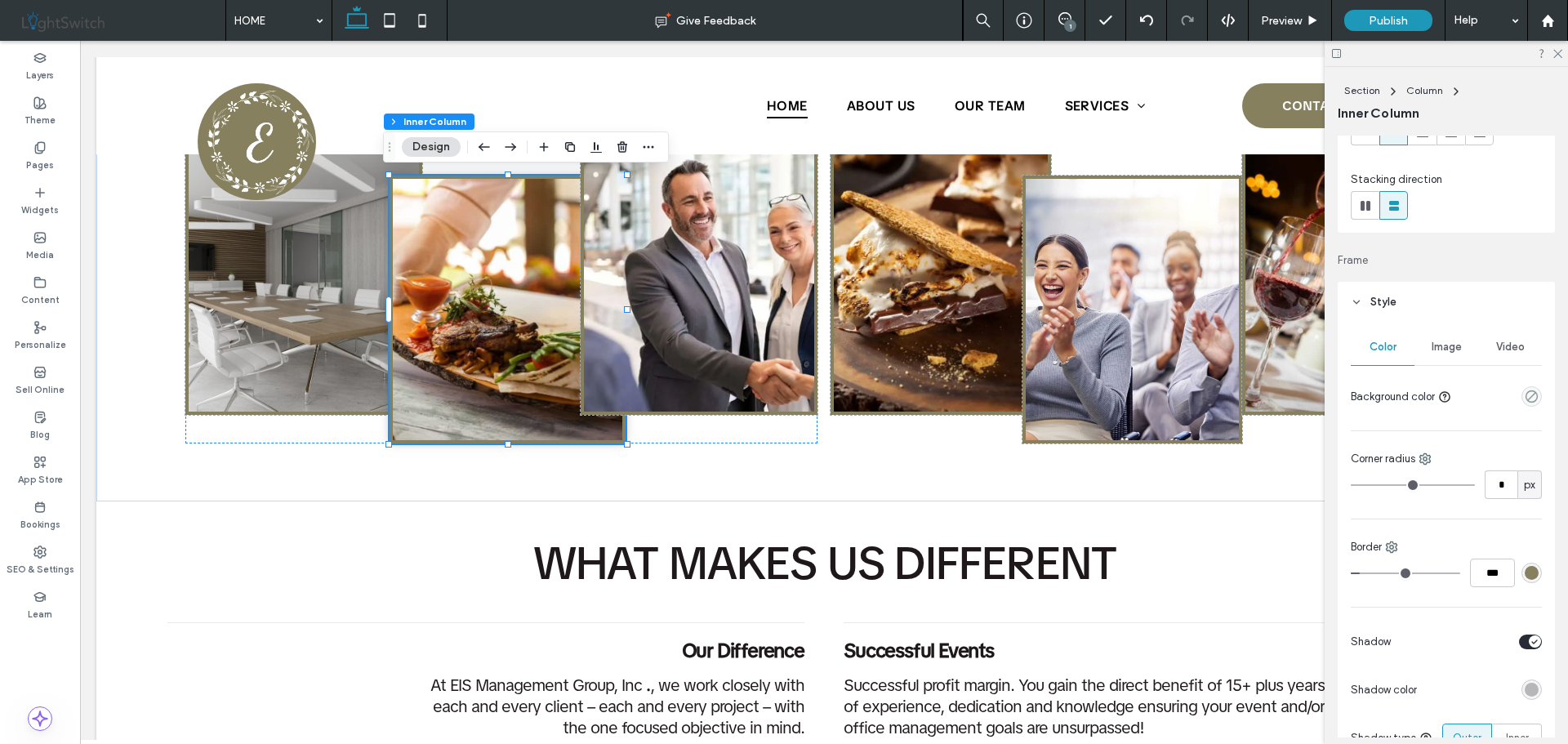
click at [1441, 350] on span "Image" at bounding box center [1446, 347] width 30 height 13
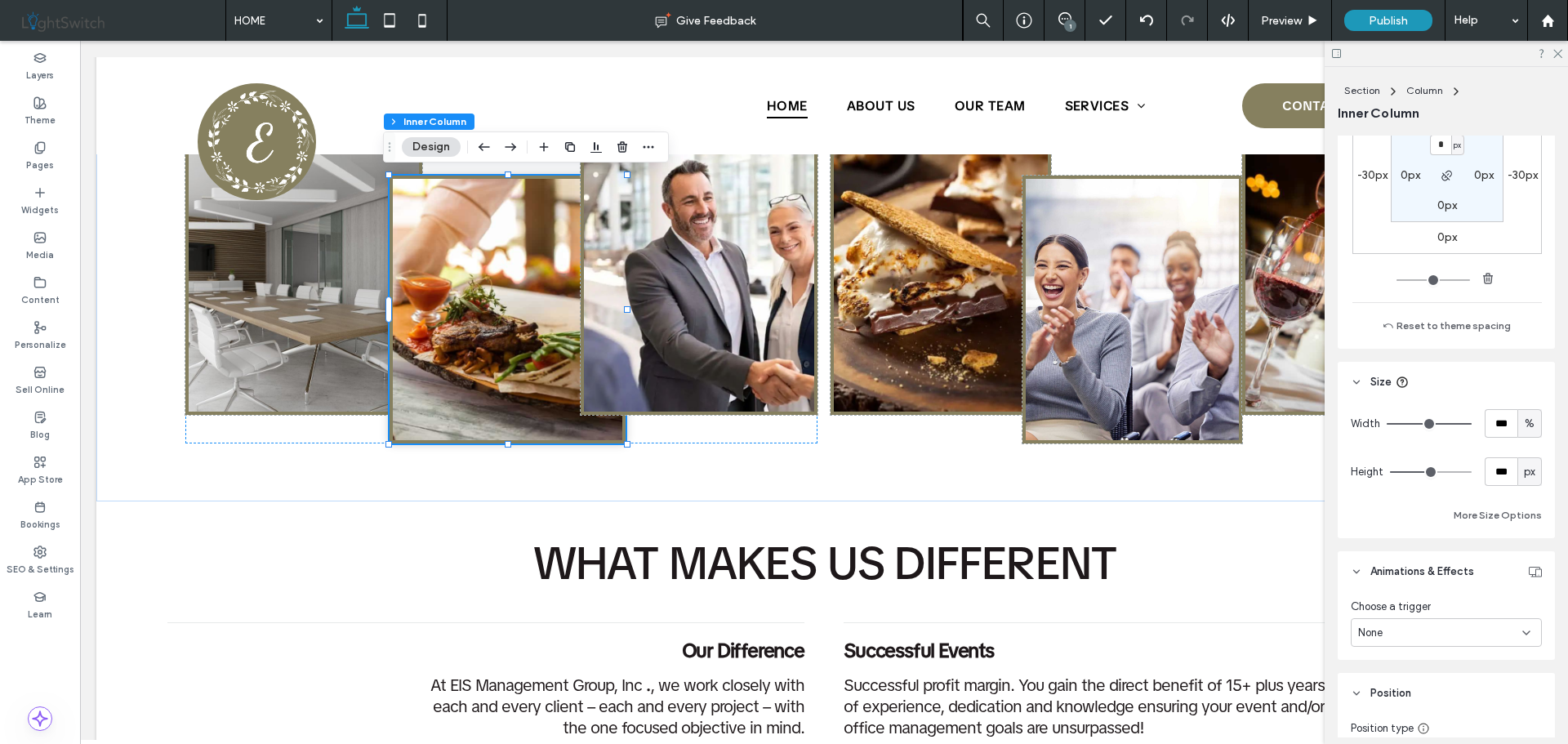
scroll to position [1307, 0]
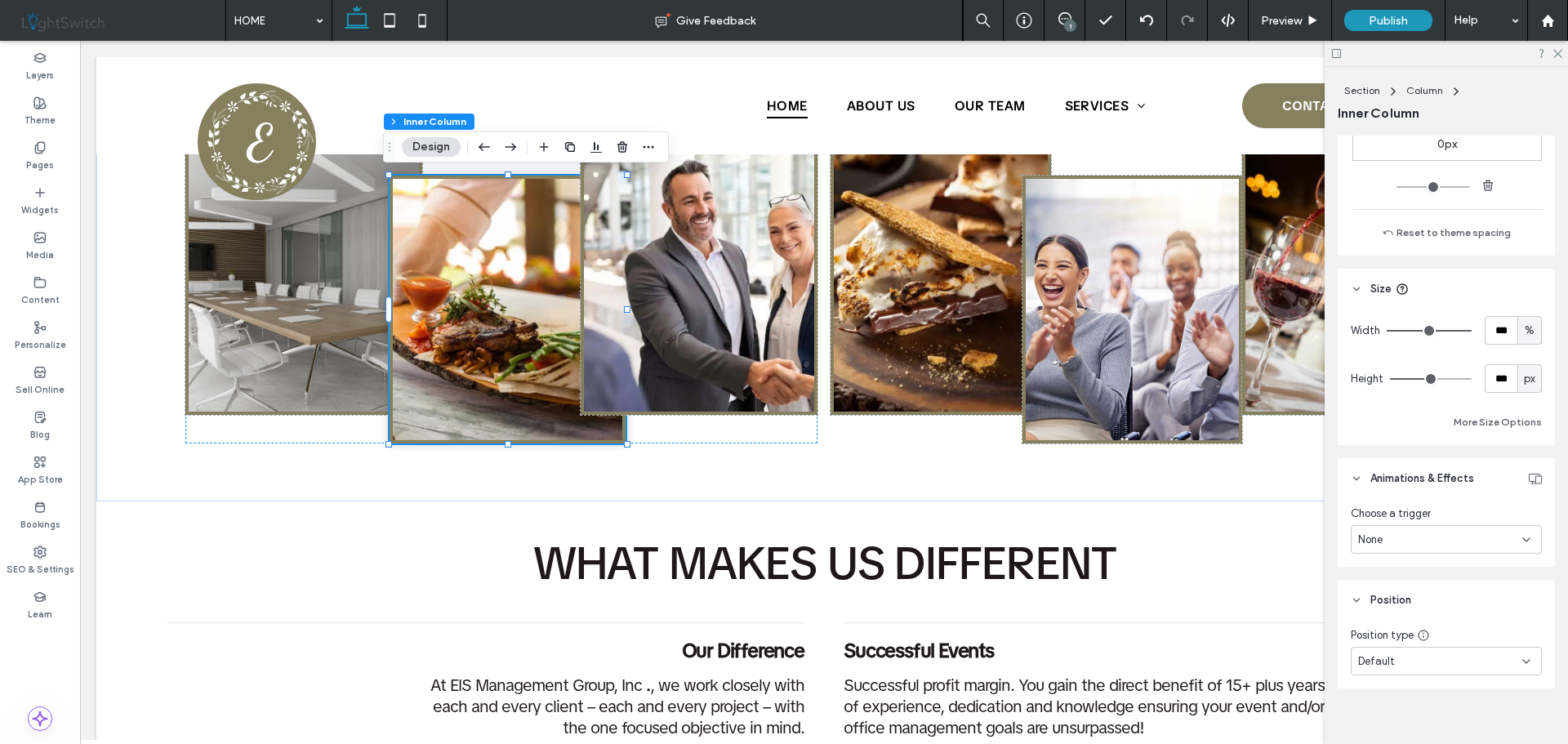
click at [1359, 480] on icon at bounding box center [1356, 479] width 11 height 11
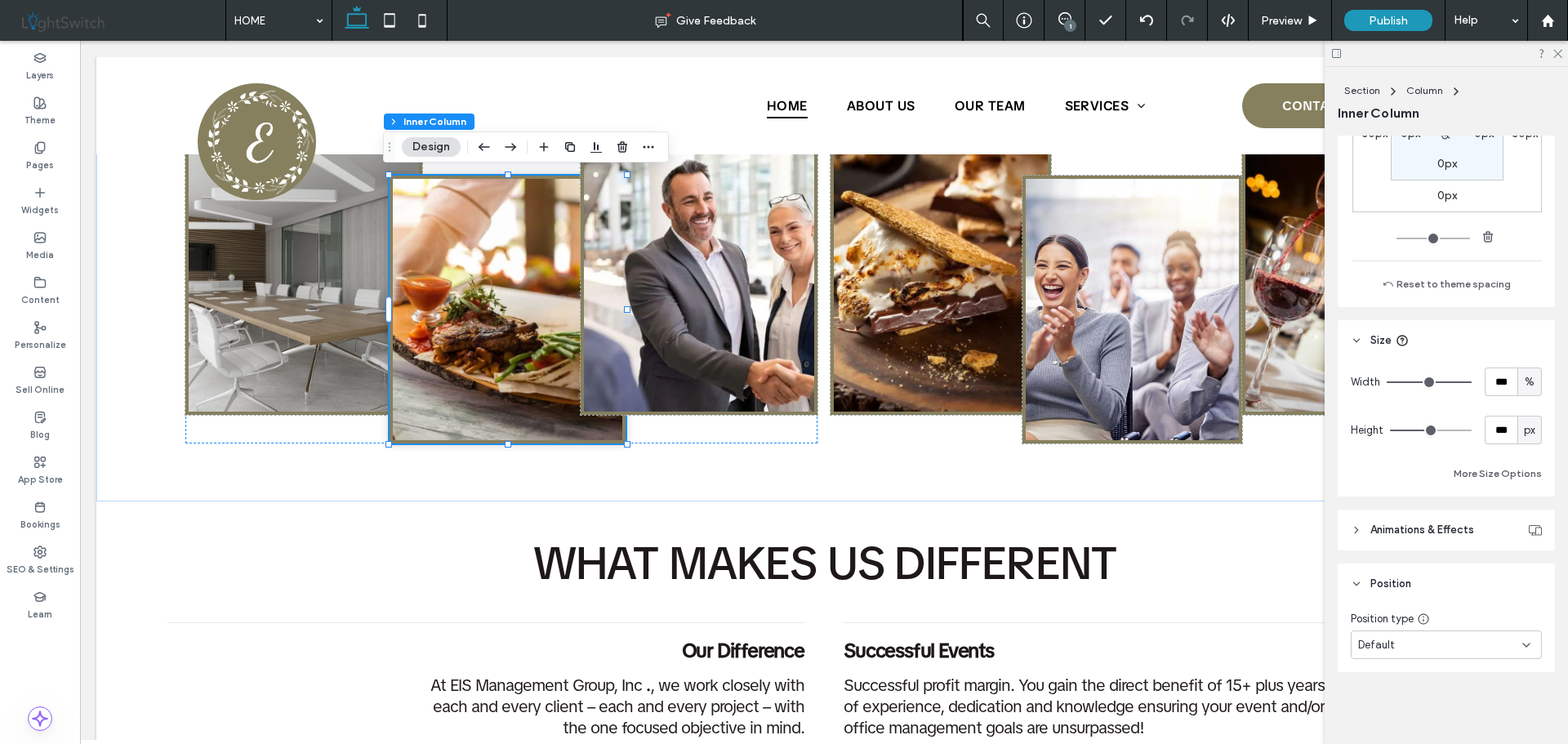
click at [1356, 526] on icon at bounding box center [1356, 530] width 11 height 11
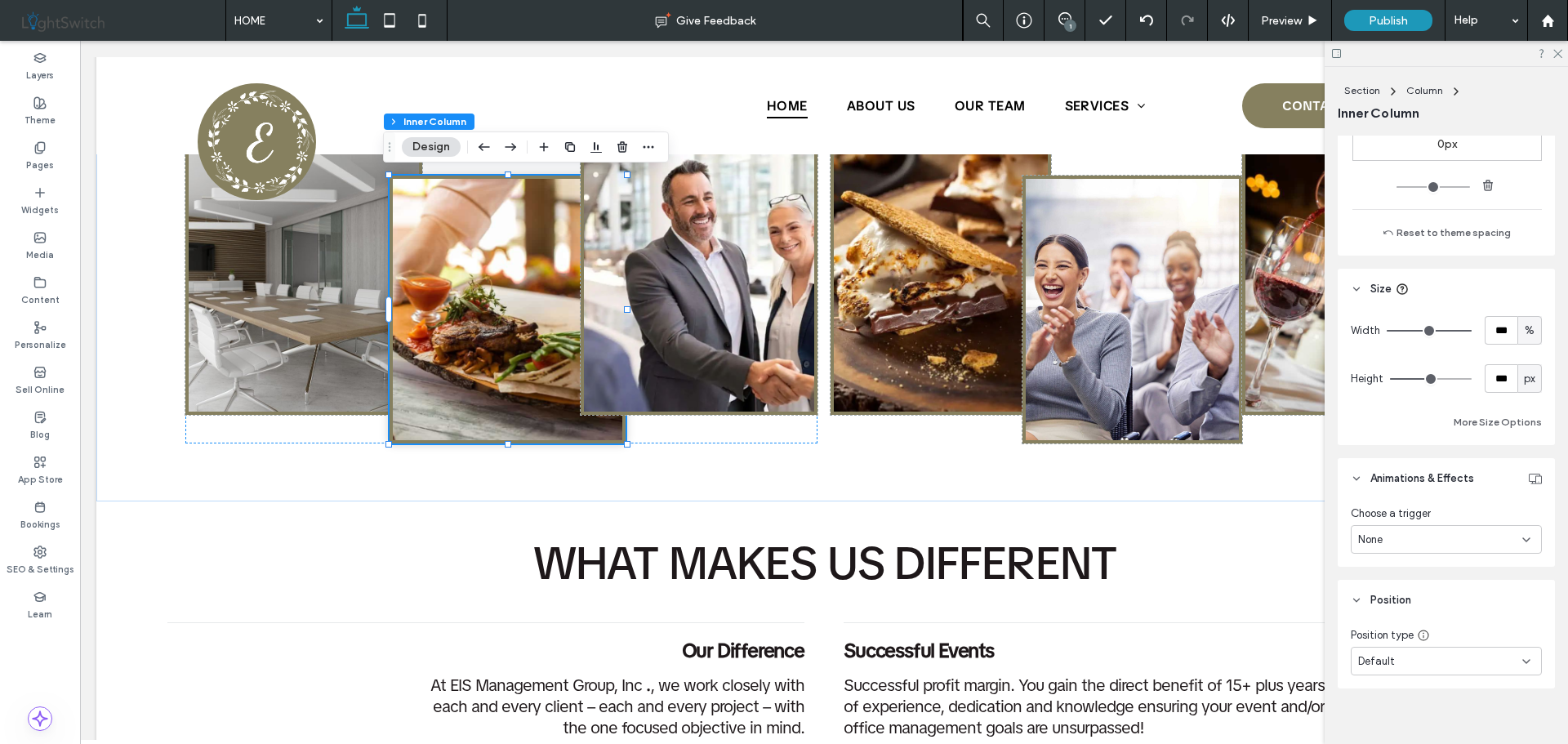
click at [1468, 535] on div "None" at bounding box center [1440, 540] width 164 height 16
click at [1459, 503] on div "Choose a trigger None" at bounding box center [1445, 532] width 217 height 67
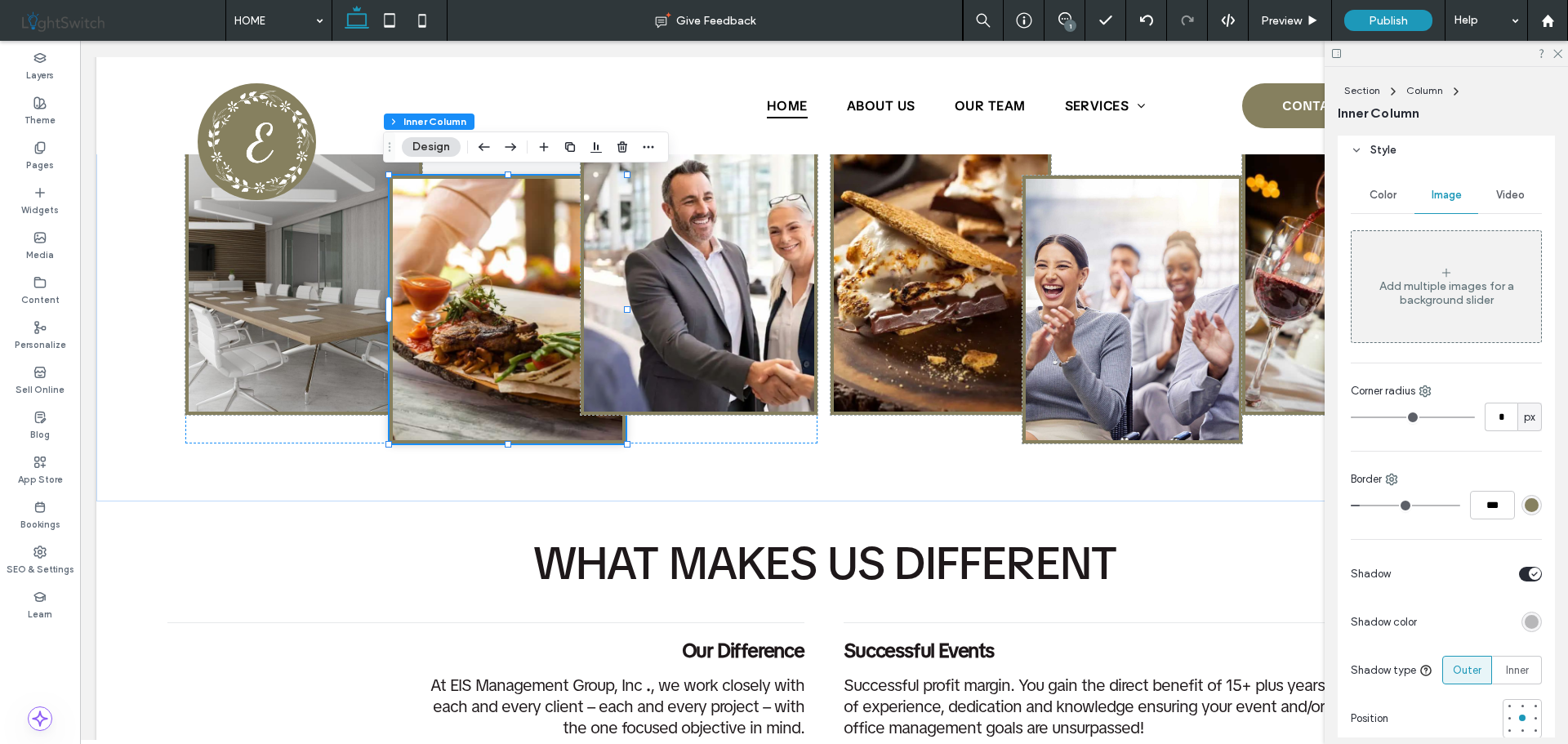
scroll to position [409, 0]
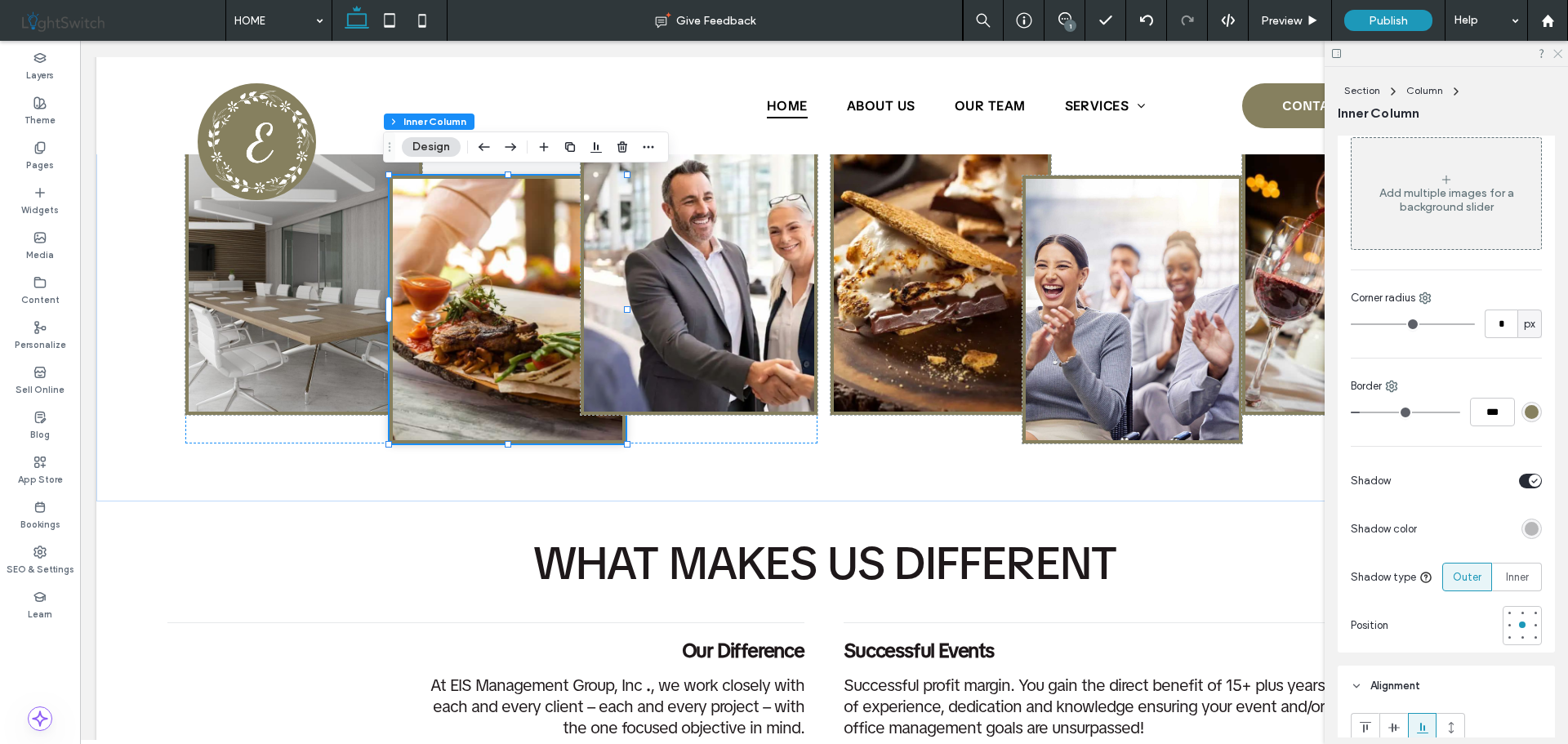
click at [1556, 53] on icon at bounding box center [1556, 52] width 10 height 10
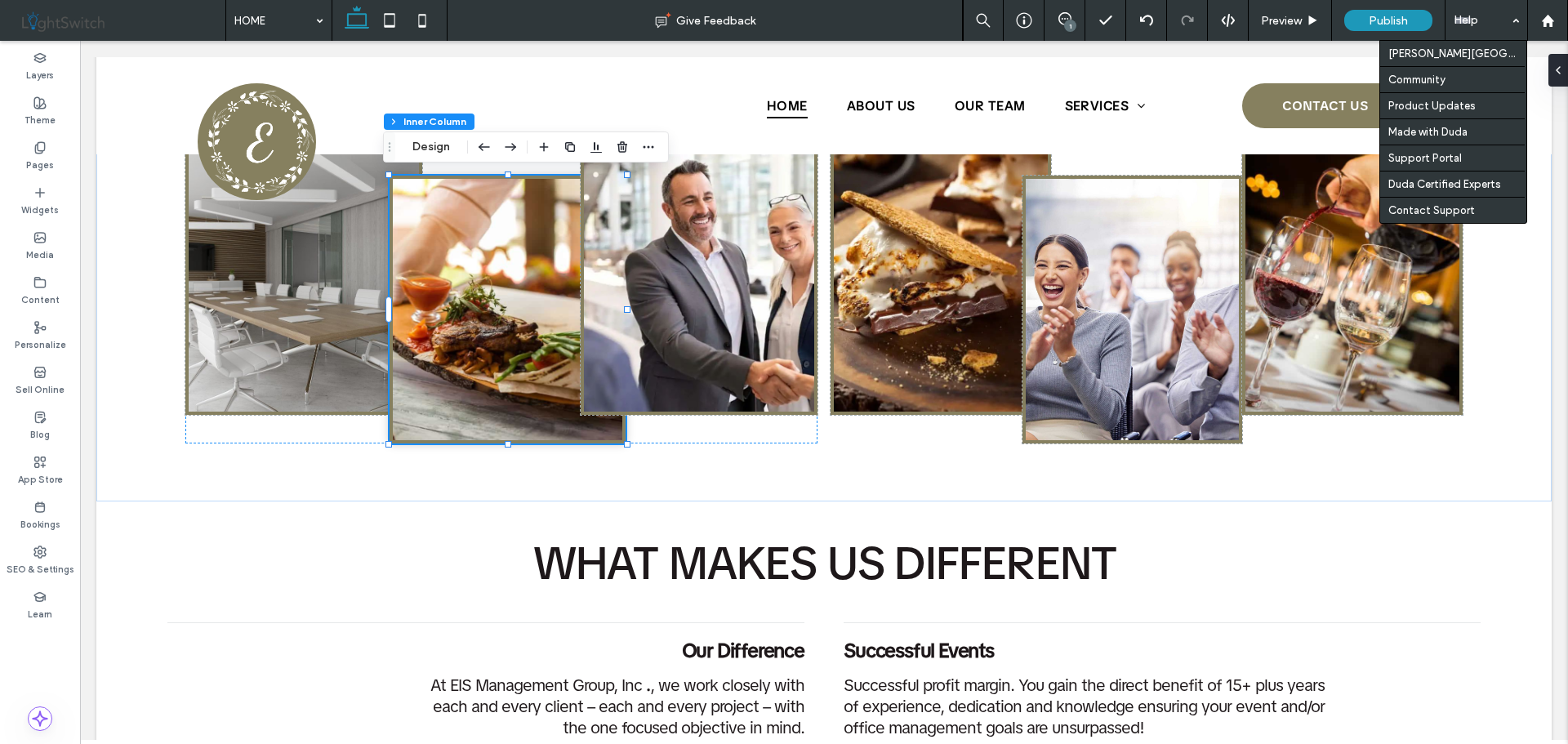
click at [1468, 26] on div "Help" at bounding box center [1486, 20] width 82 height 41
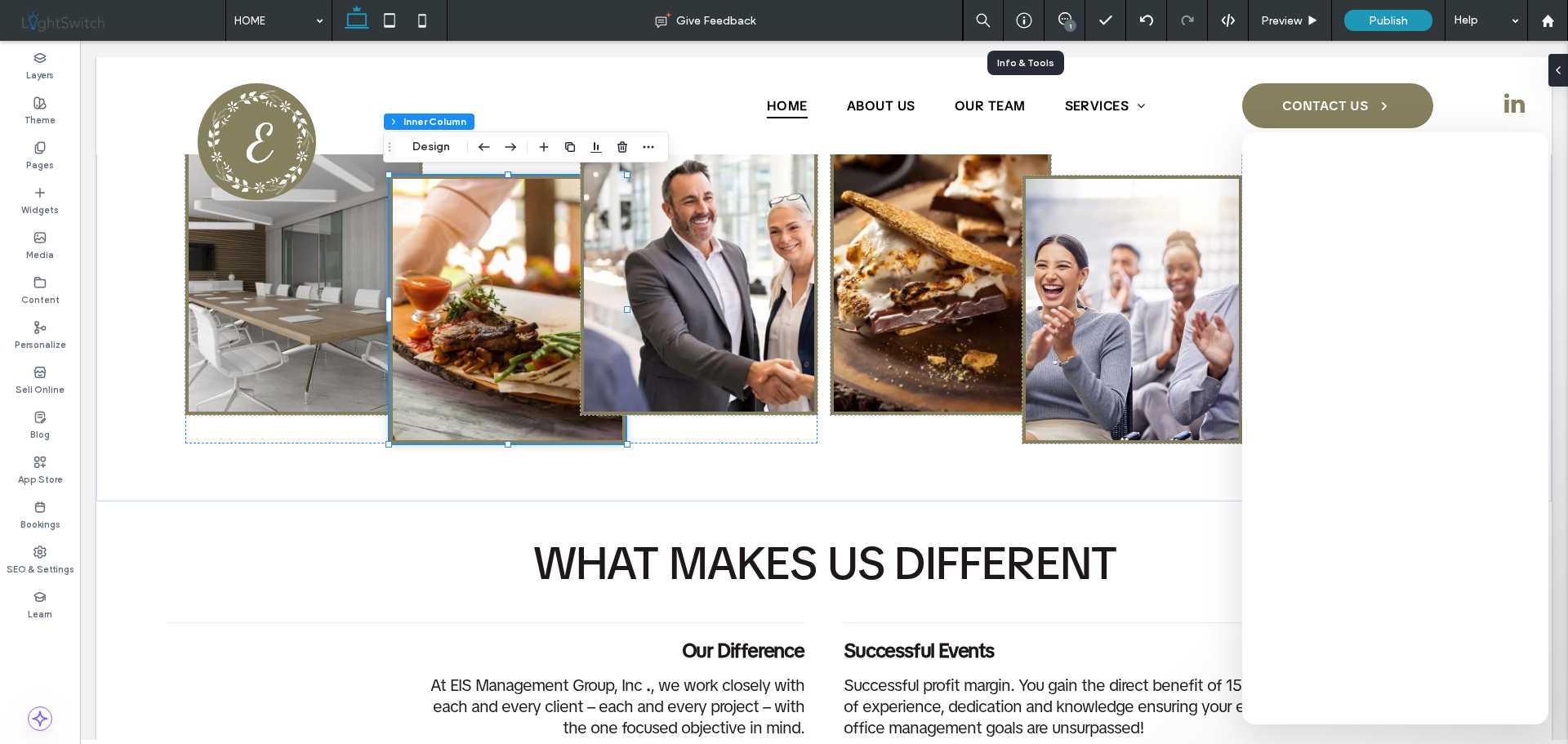
click at [1027, 25] on icon at bounding box center [1023, 20] width 16 height 16
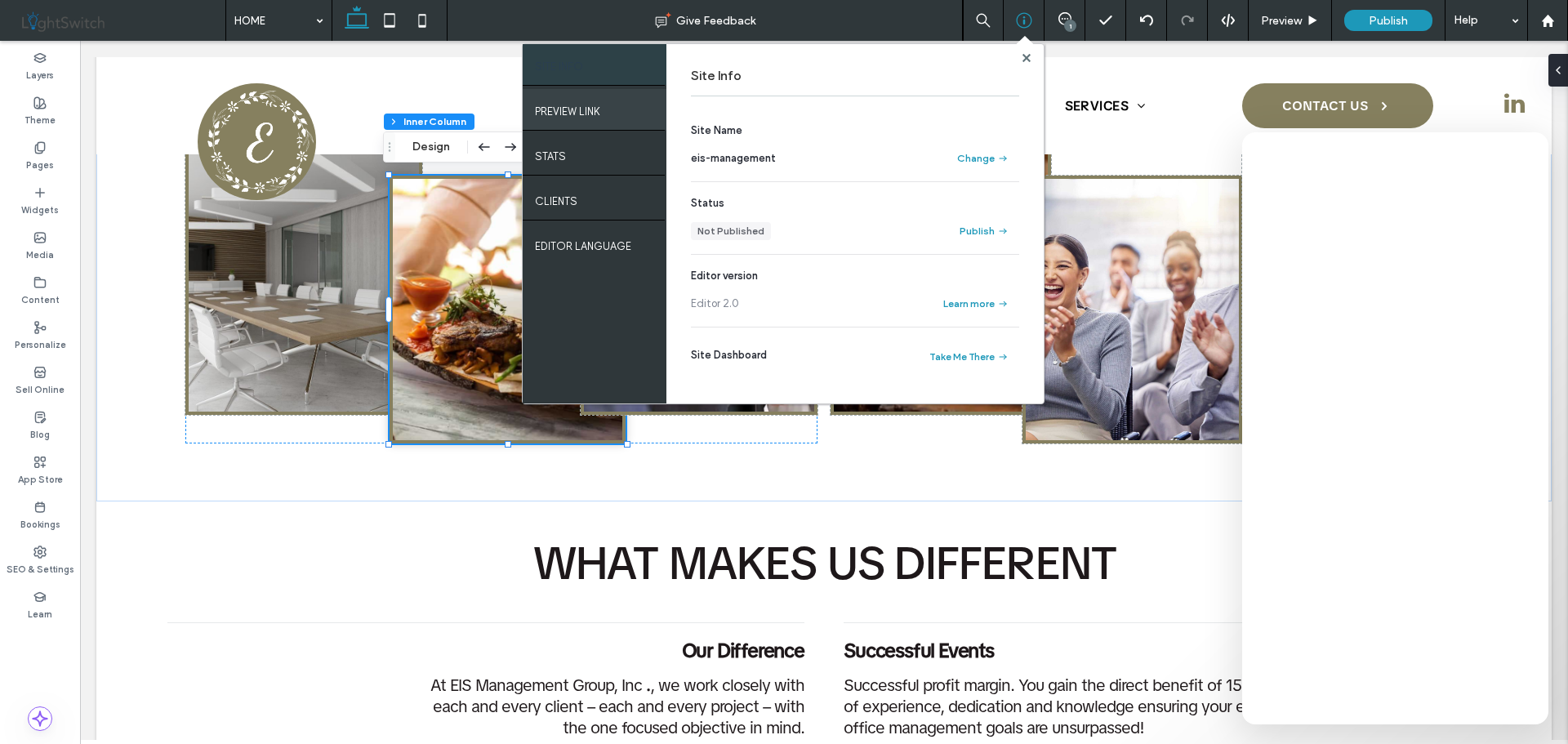
click at [566, 113] on label "PREVIEW LINK" at bounding box center [567, 106] width 66 height 20
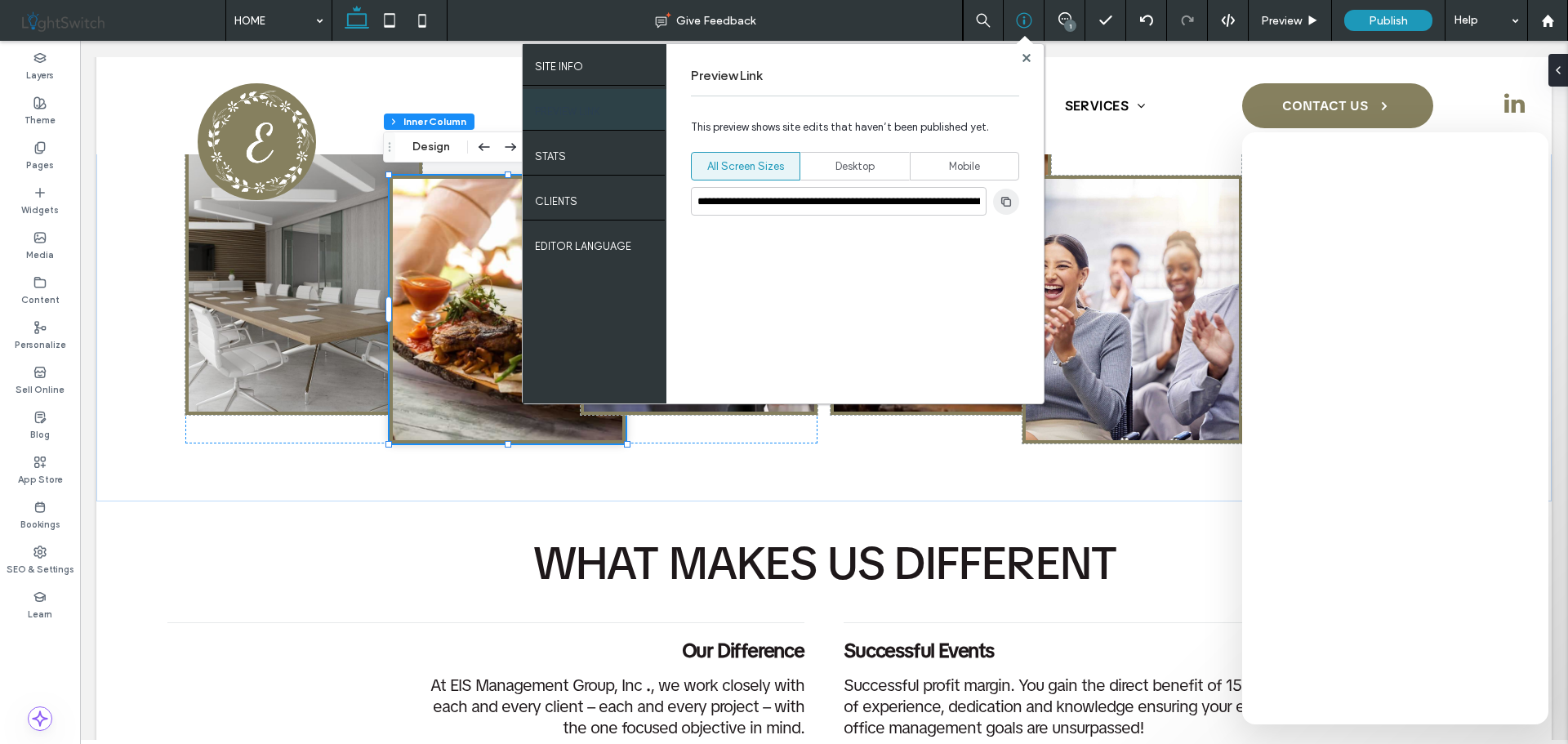
click at [1000, 200] on icon "button" at bounding box center [1006, 201] width 13 height 13
drag, startPoint x: 1028, startPoint y: 55, endPoint x: 1143, endPoint y: 180, distance: 169.9
click at [1028, 55] on use at bounding box center [1025, 57] width 9 height 9
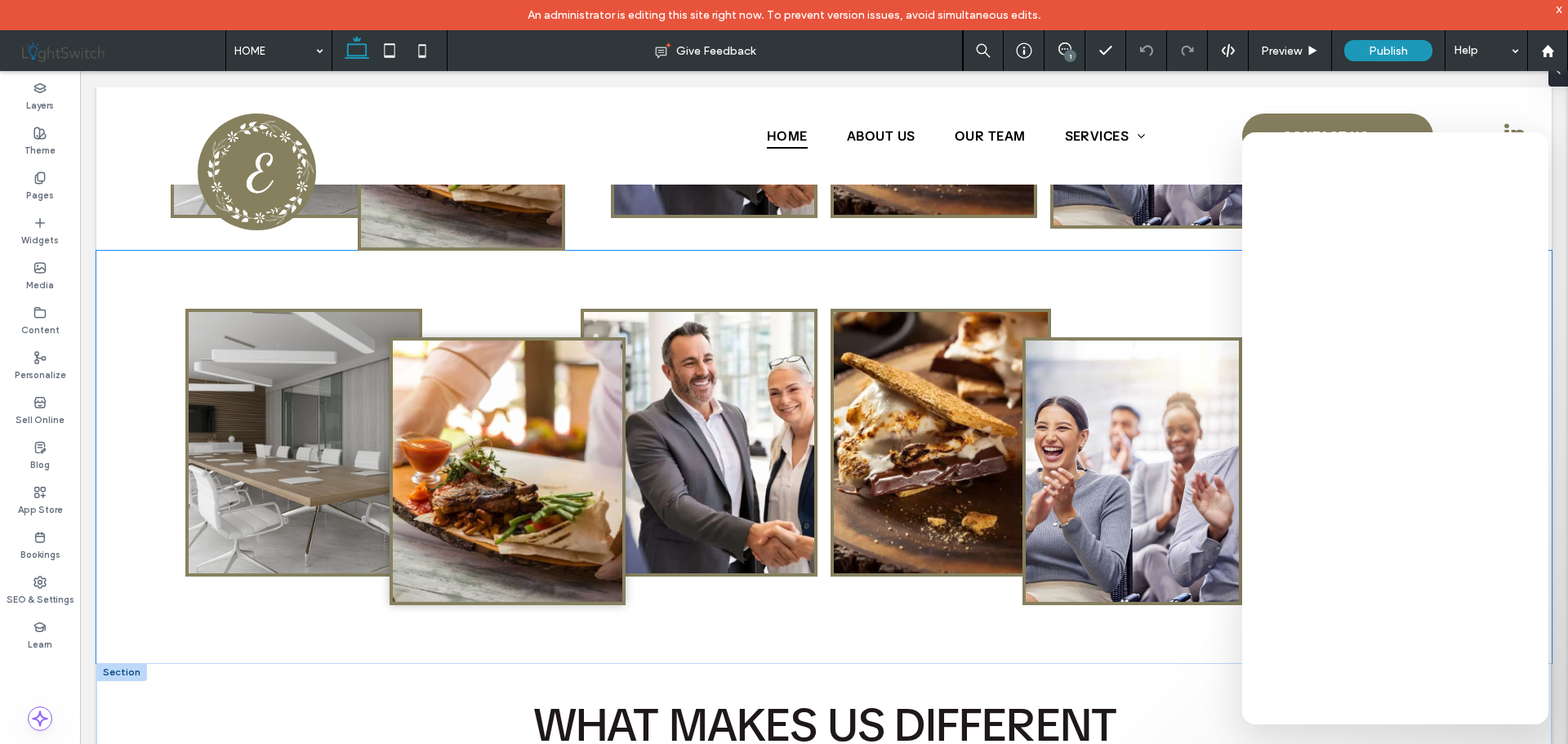
scroll to position [1040, 0]
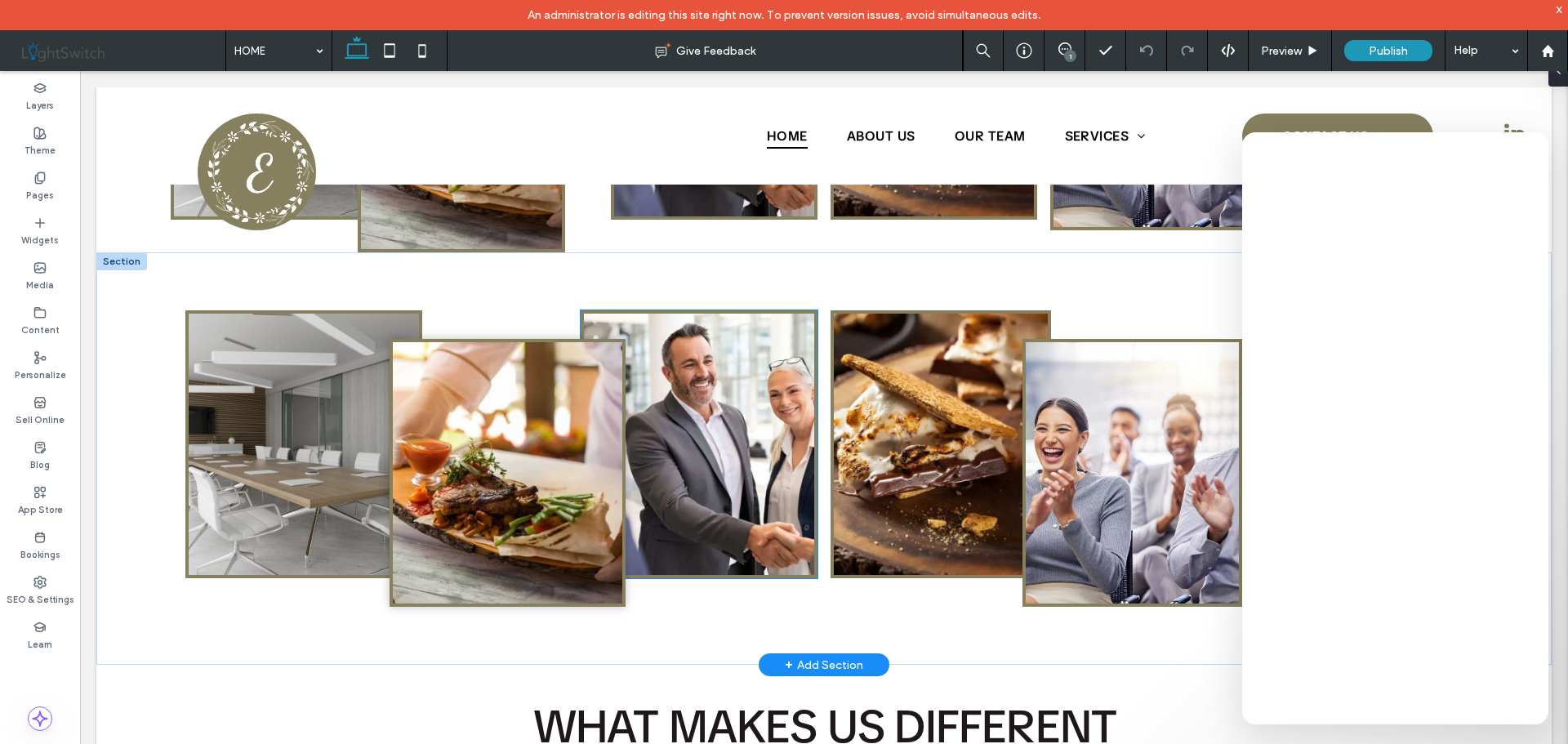
click at [712, 362] on img at bounding box center [699, 444] width 230 height 261
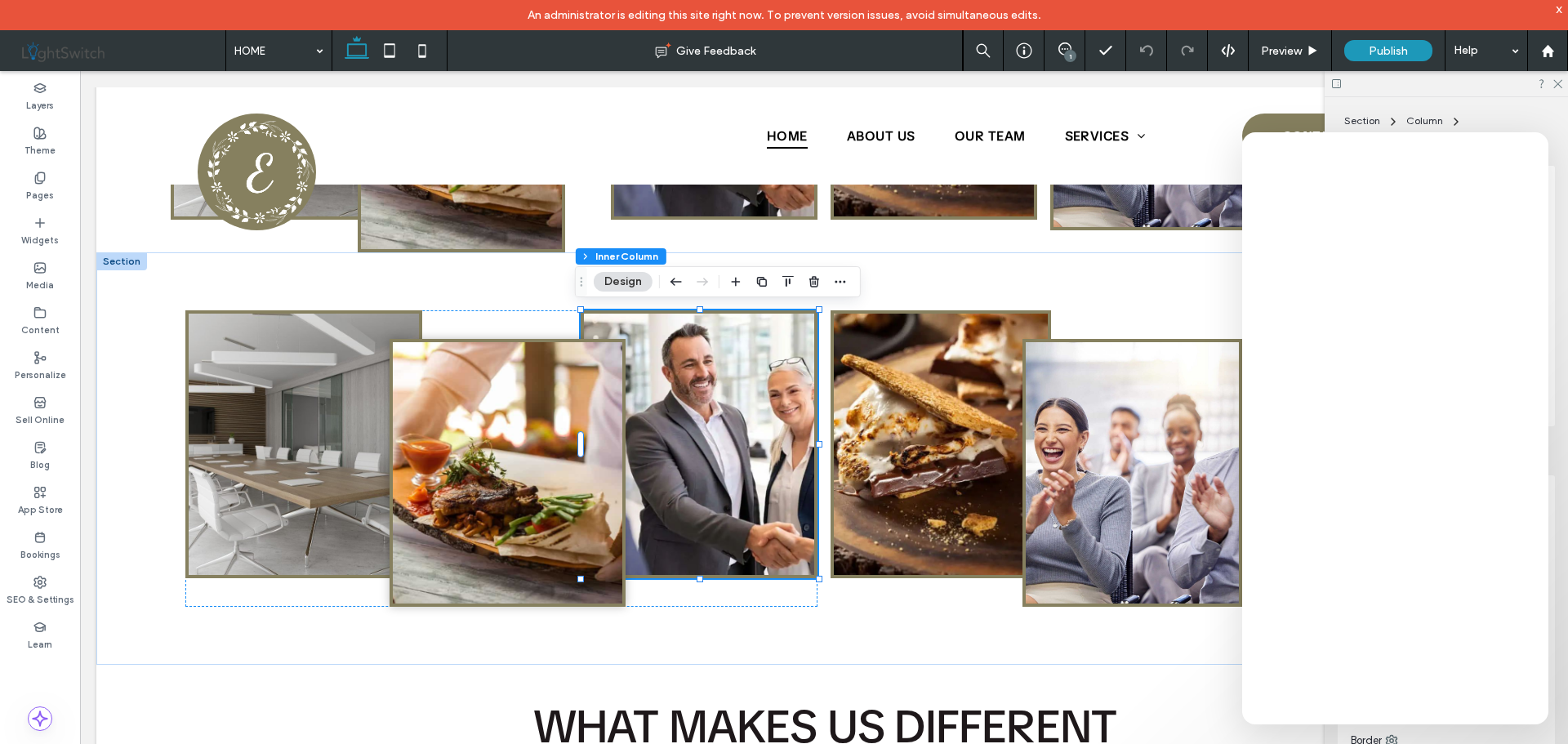
click at [608, 283] on button "Design" at bounding box center [623, 281] width 59 height 20
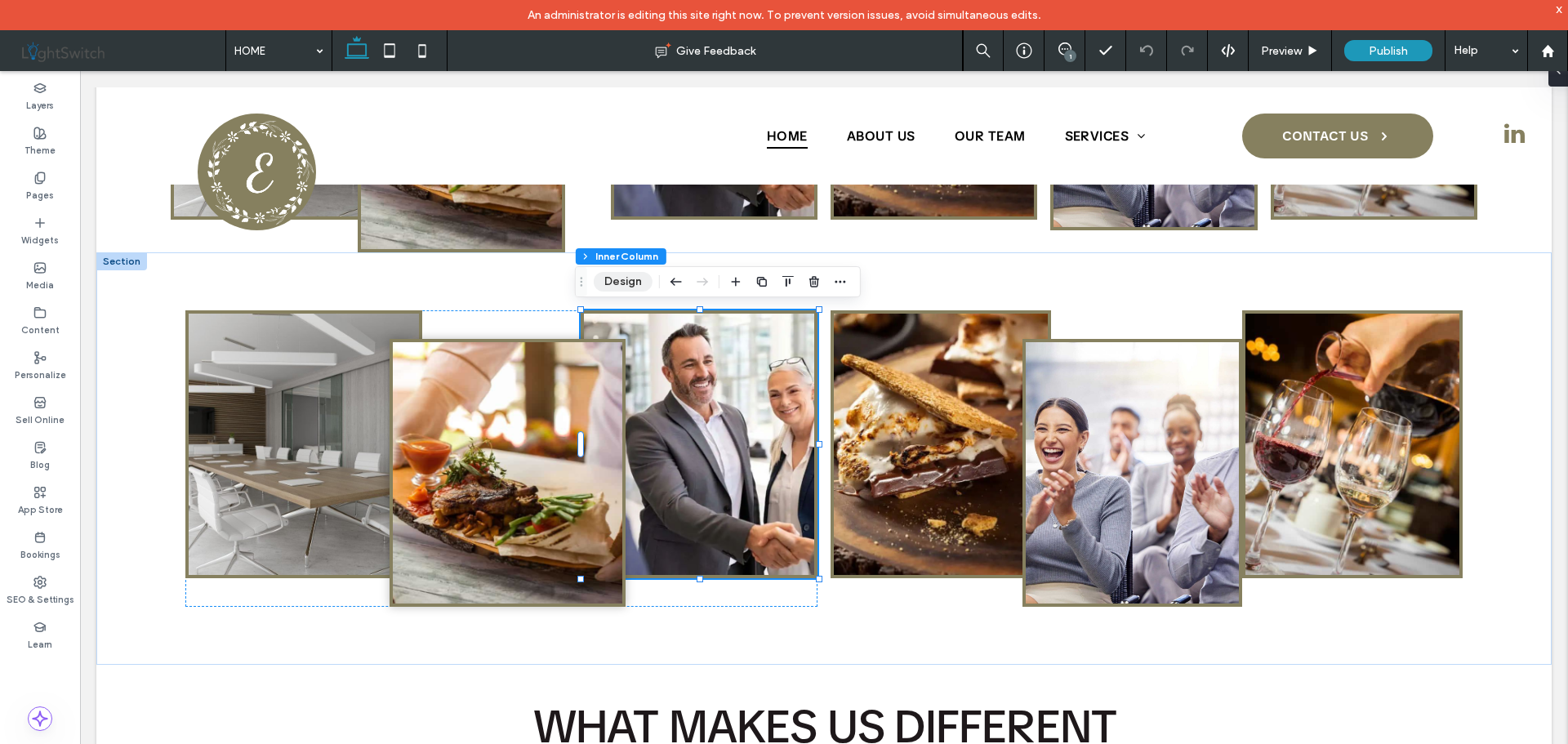
click at [622, 282] on button "Design" at bounding box center [623, 281] width 59 height 20
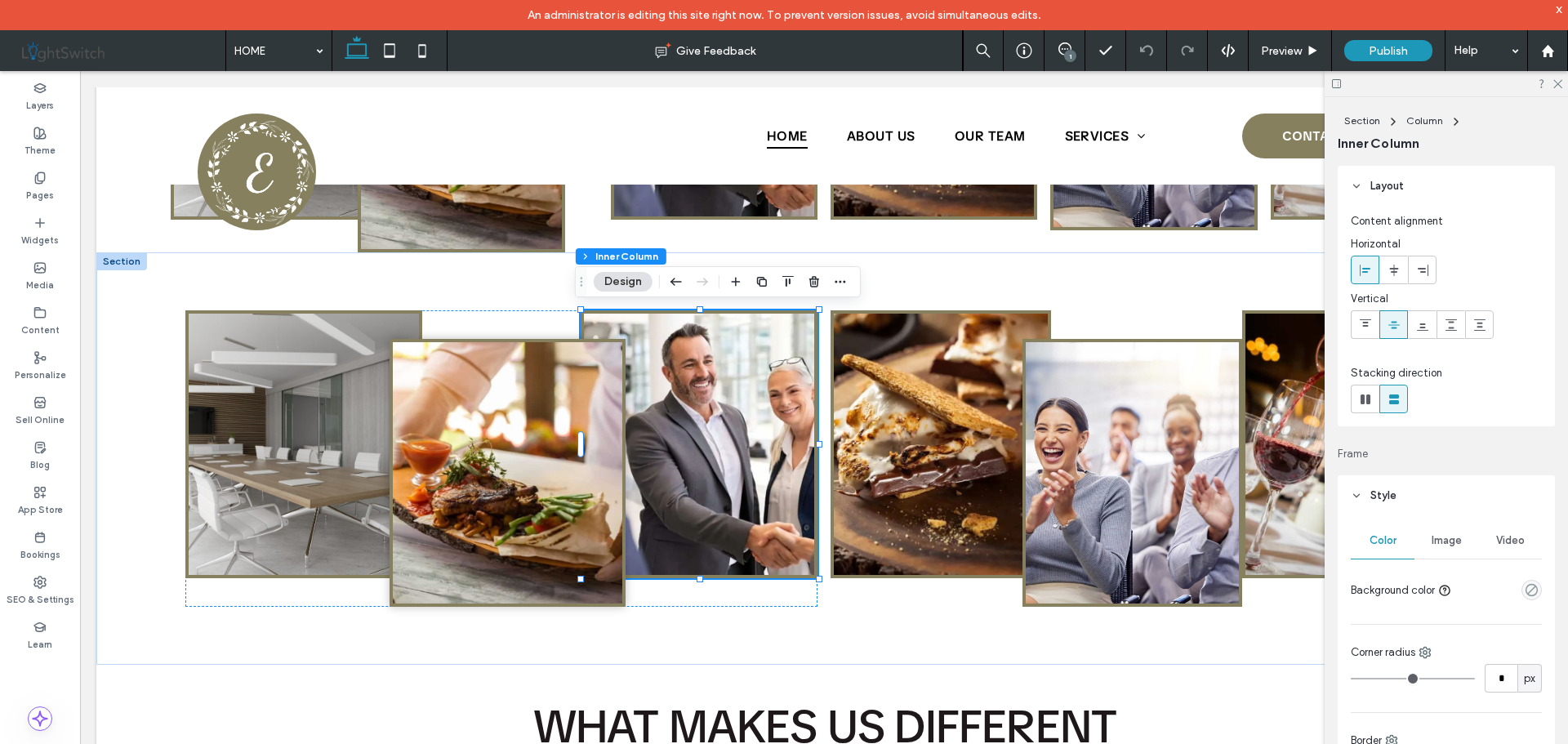
click at [1440, 543] on span "Image" at bounding box center [1446, 541] width 30 height 13
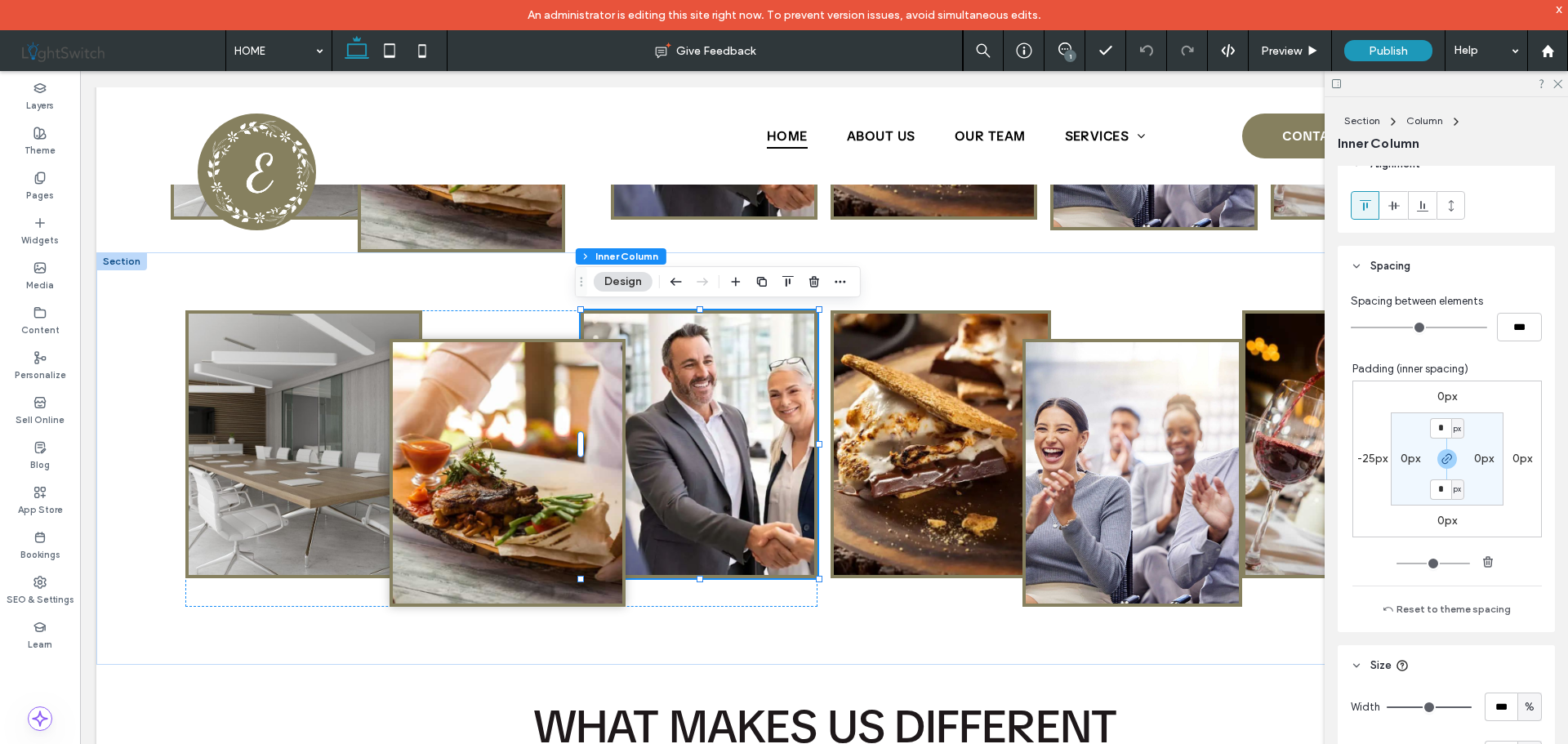
scroll to position [817, 0]
click at [1559, 86] on icon at bounding box center [1556, 83] width 10 height 10
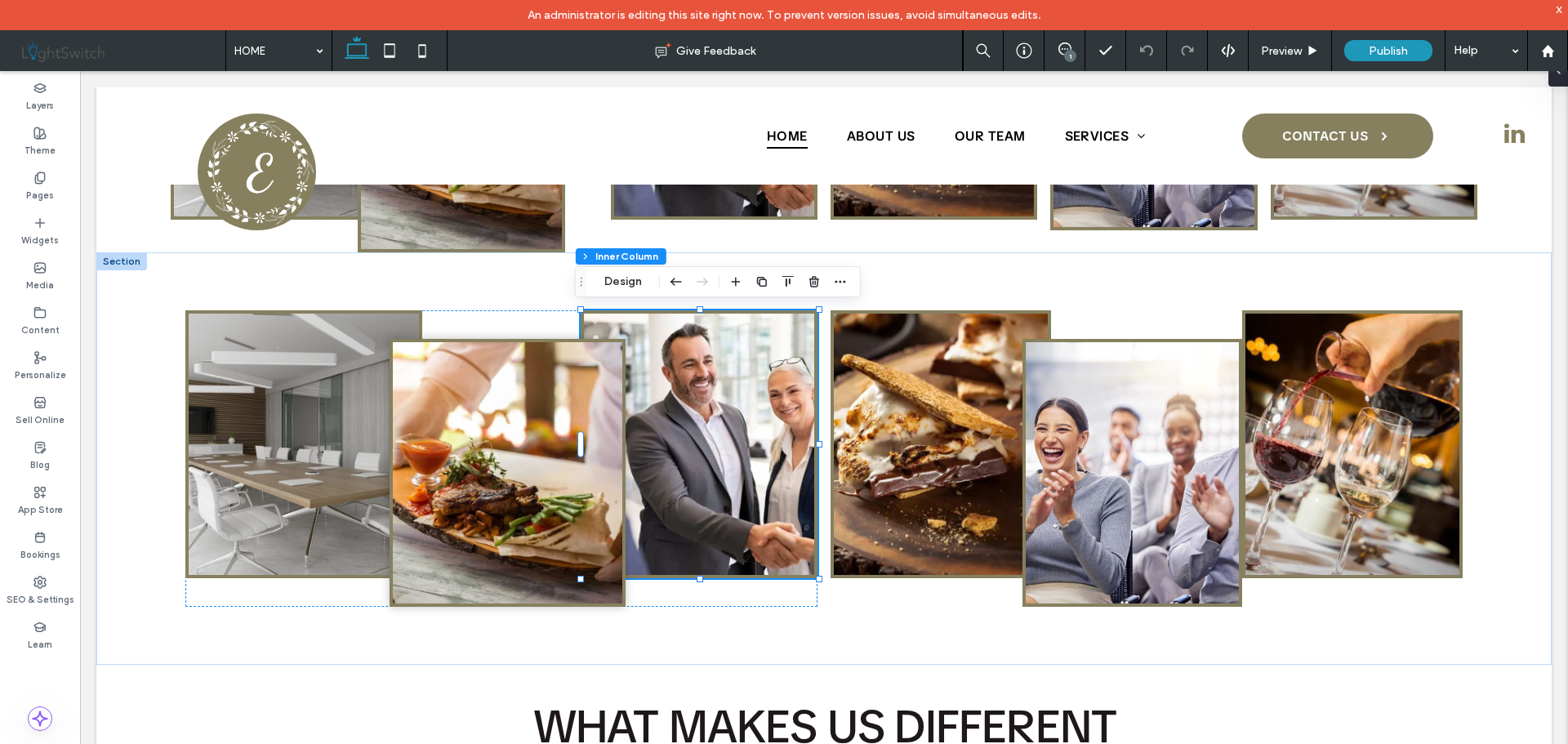
click at [1466, 50] on div "Help" at bounding box center [1486, 50] width 82 height 41
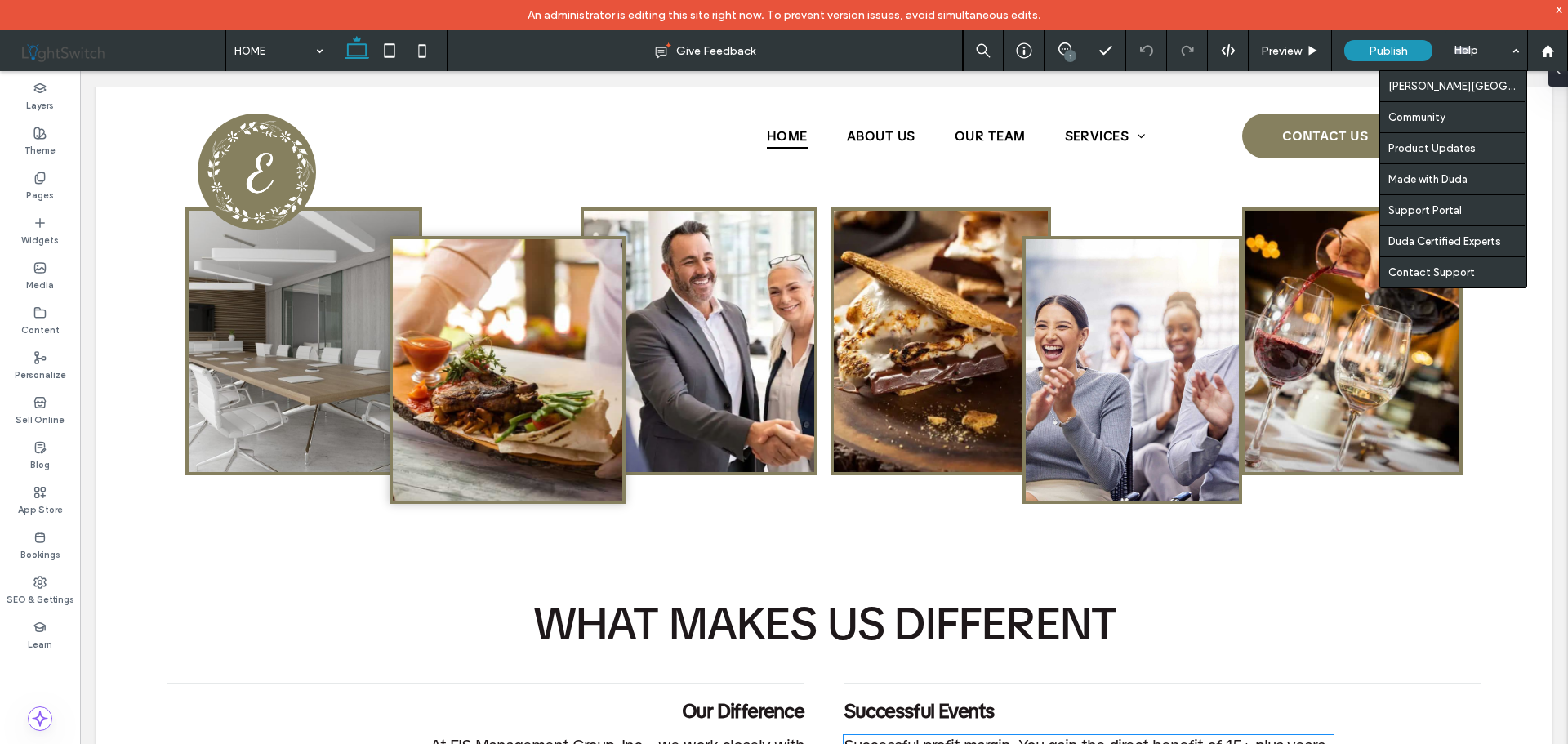
click at [1478, 49] on div "Help" at bounding box center [1486, 50] width 82 height 41
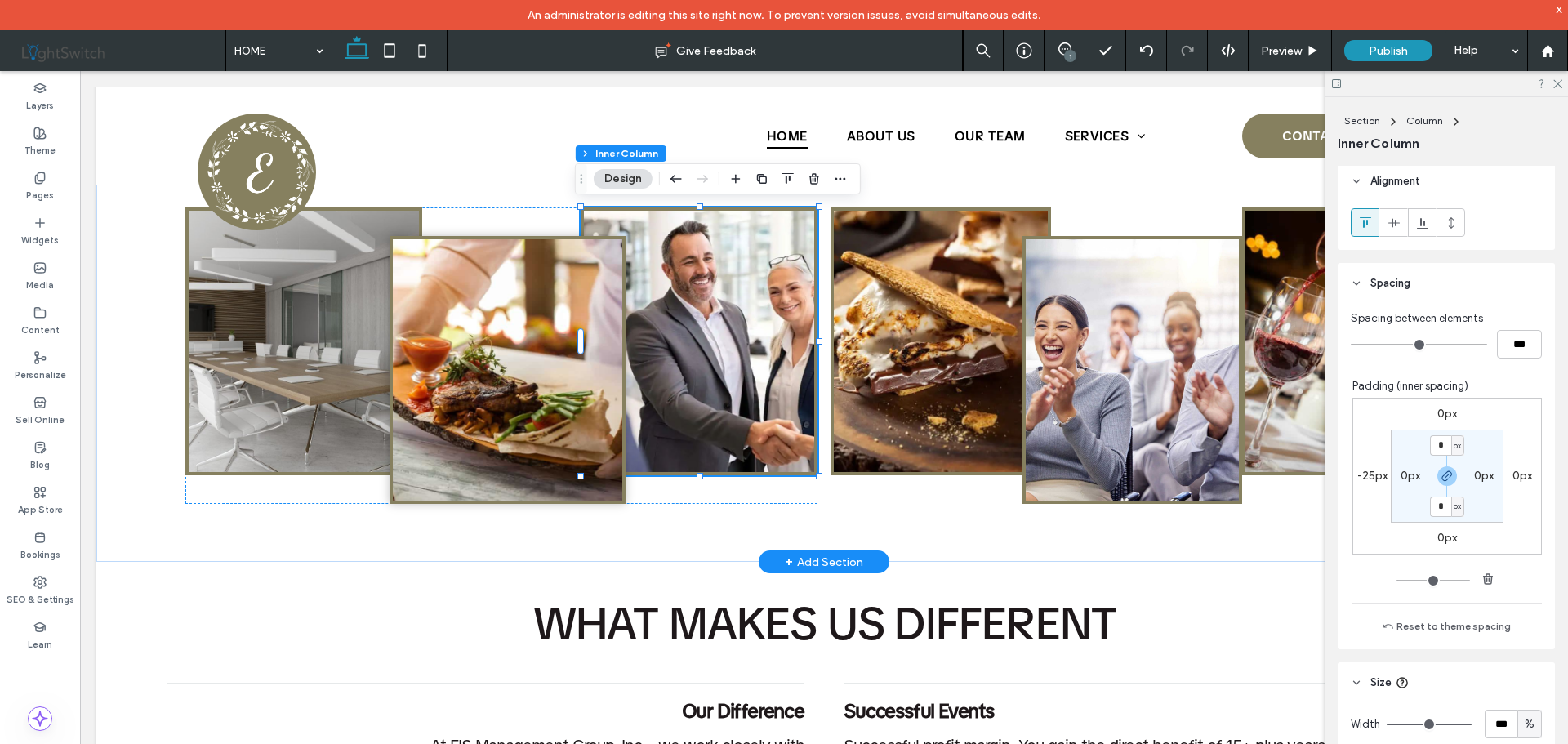
scroll to position [735, 0]
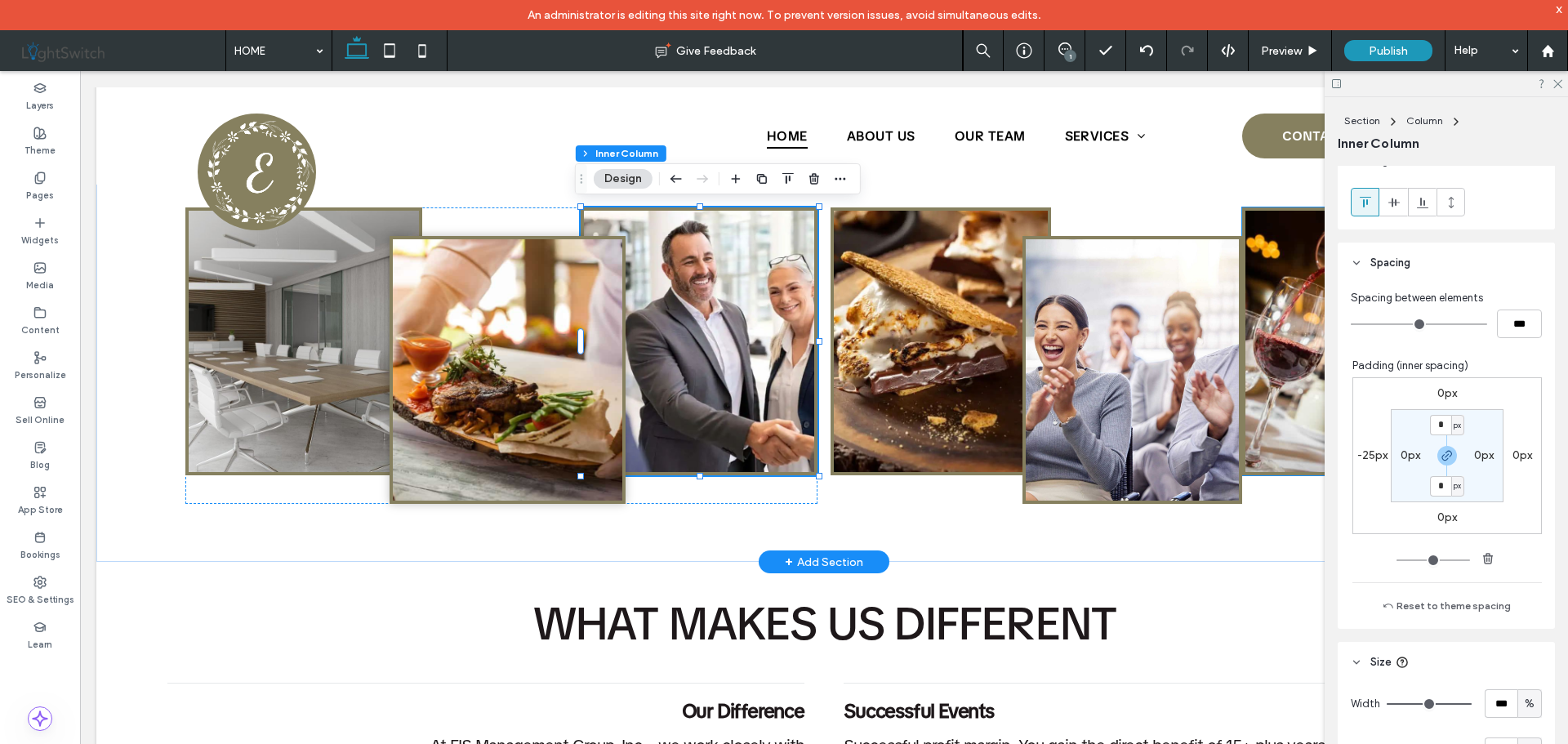
click at [1263, 261] on img at bounding box center [1351, 341] width 214 height 261
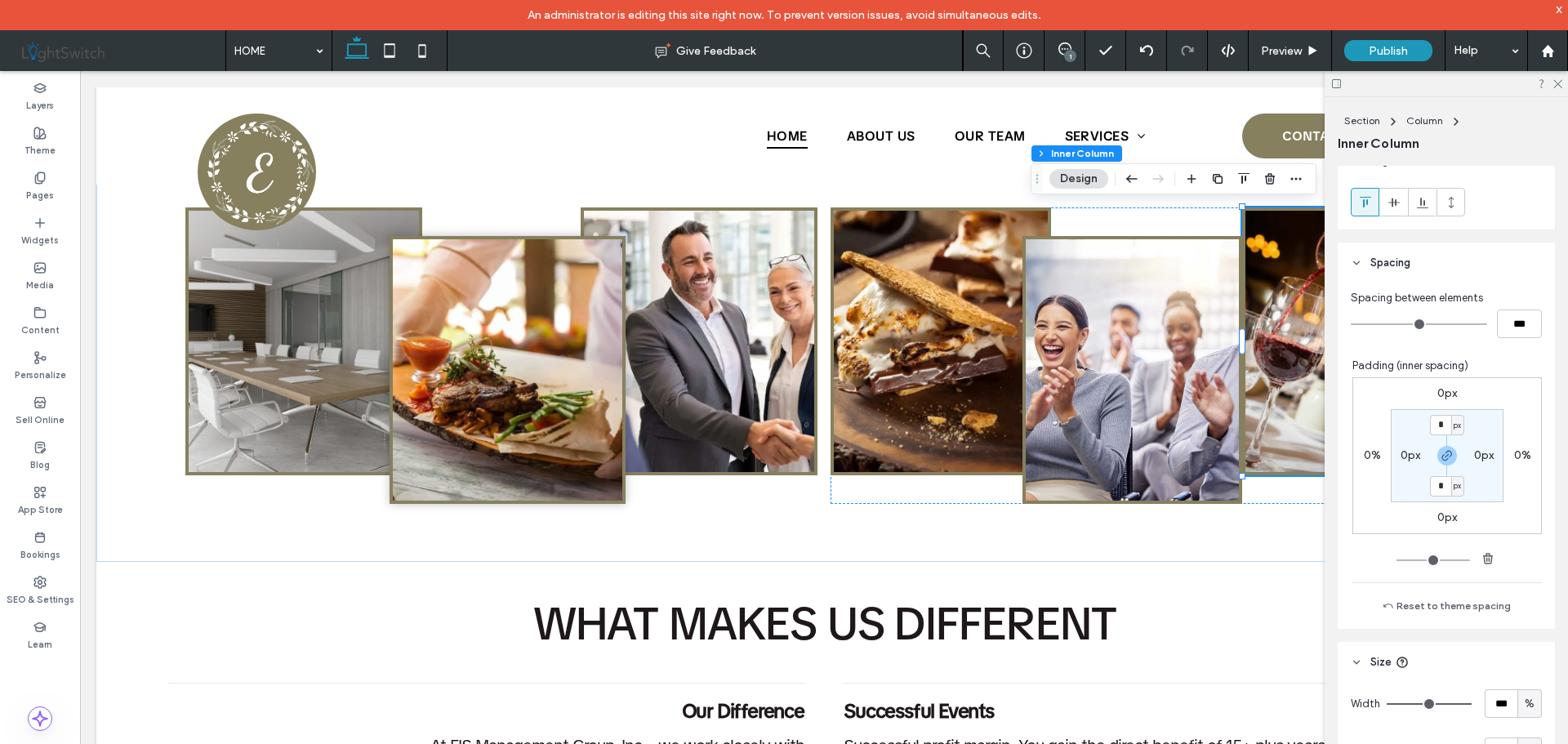
click at [1364, 456] on label "0%" at bounding box center [1372, 455] width 17 height 14
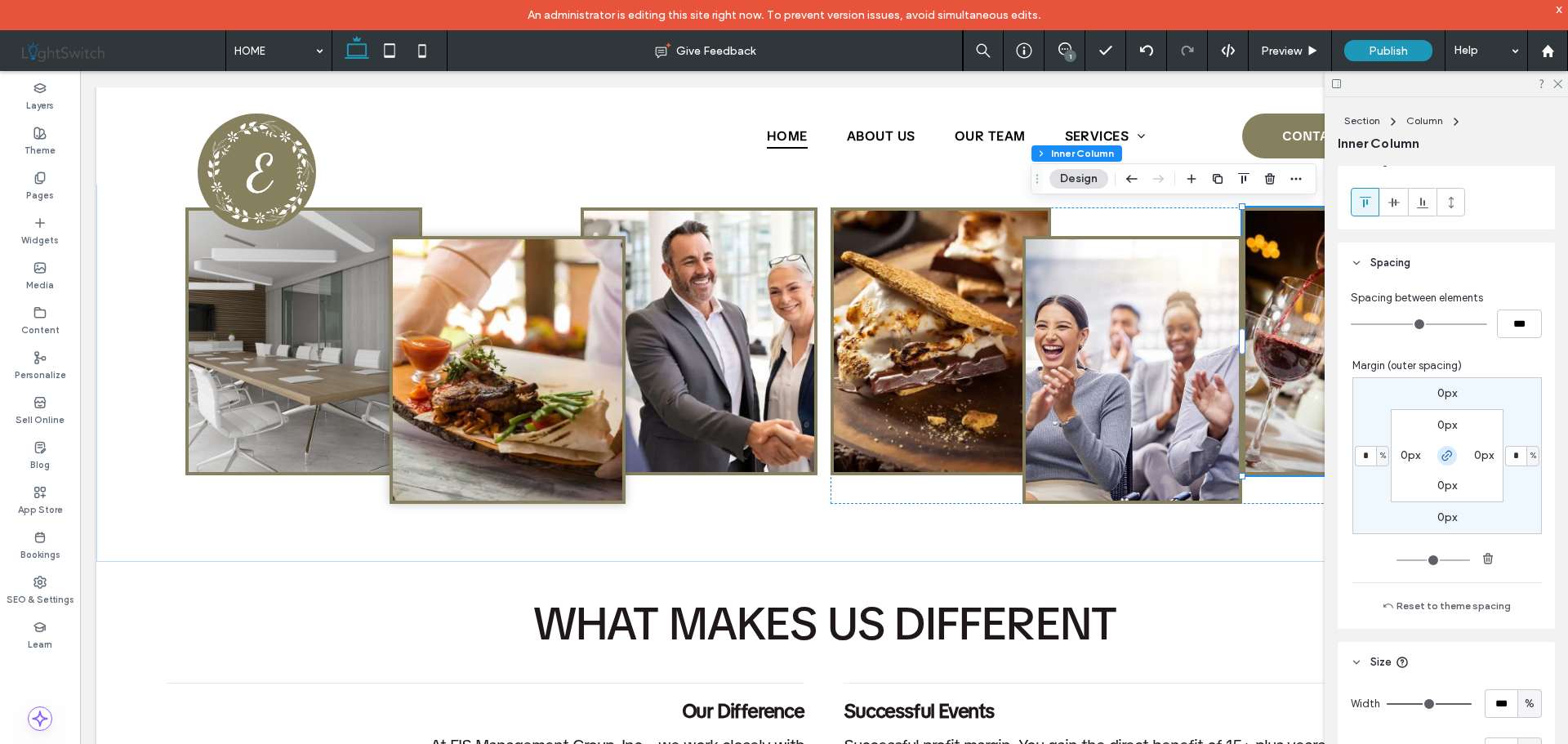
click at [1442, 453] on icon "button" at bounding box center [1446, 456] width 13 height 13
click at [1380, 457] on span "%" at bounding box center [1383, 455] width 6 height 16
click at [1370, 486] on span "px" at bounding box center [1369, 481] width 11 height 16
click at [1358, 454] on input "*" at bounding box center [1365, 455] width 21 height 20
type input "***"
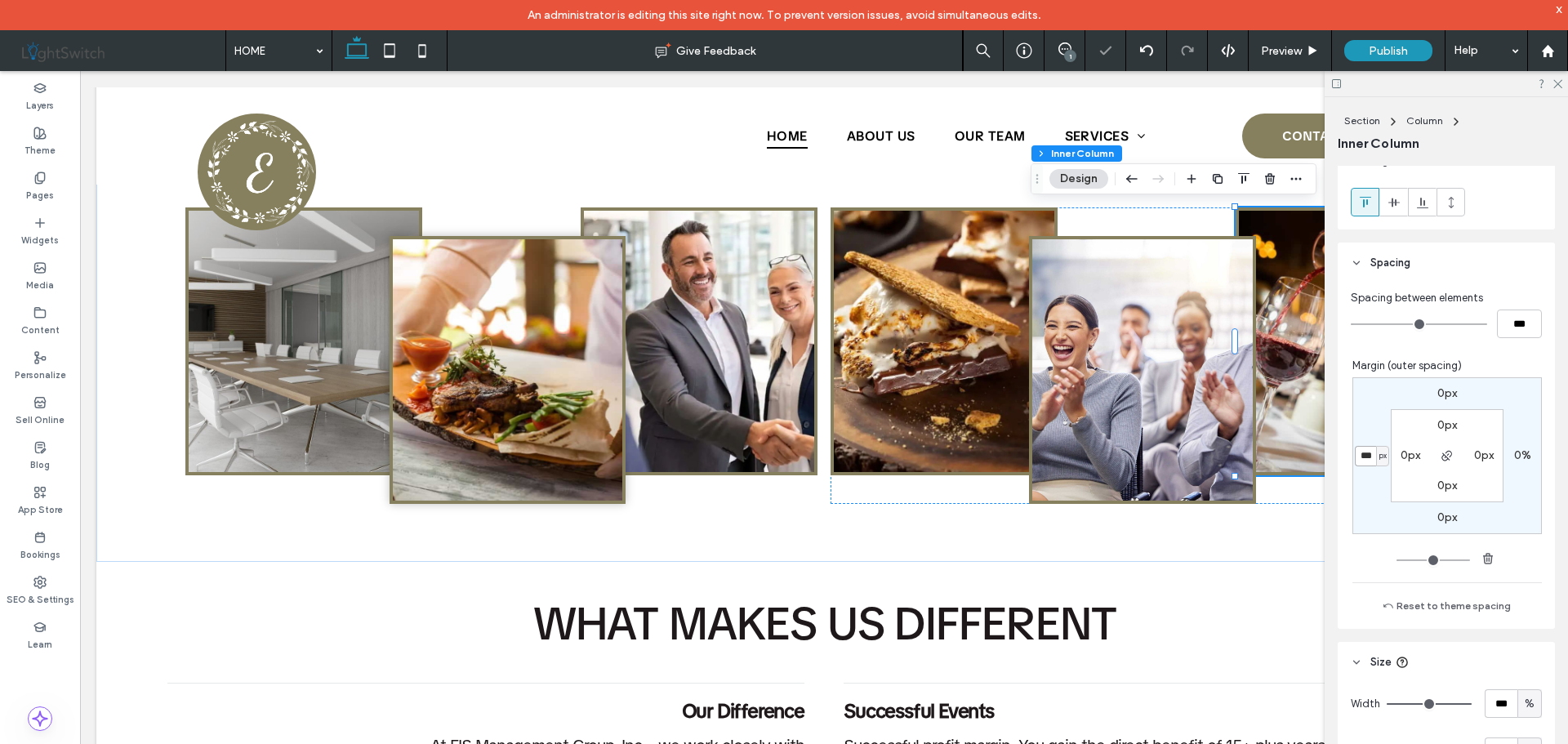
type input "*"
type input "**"
type input "*"
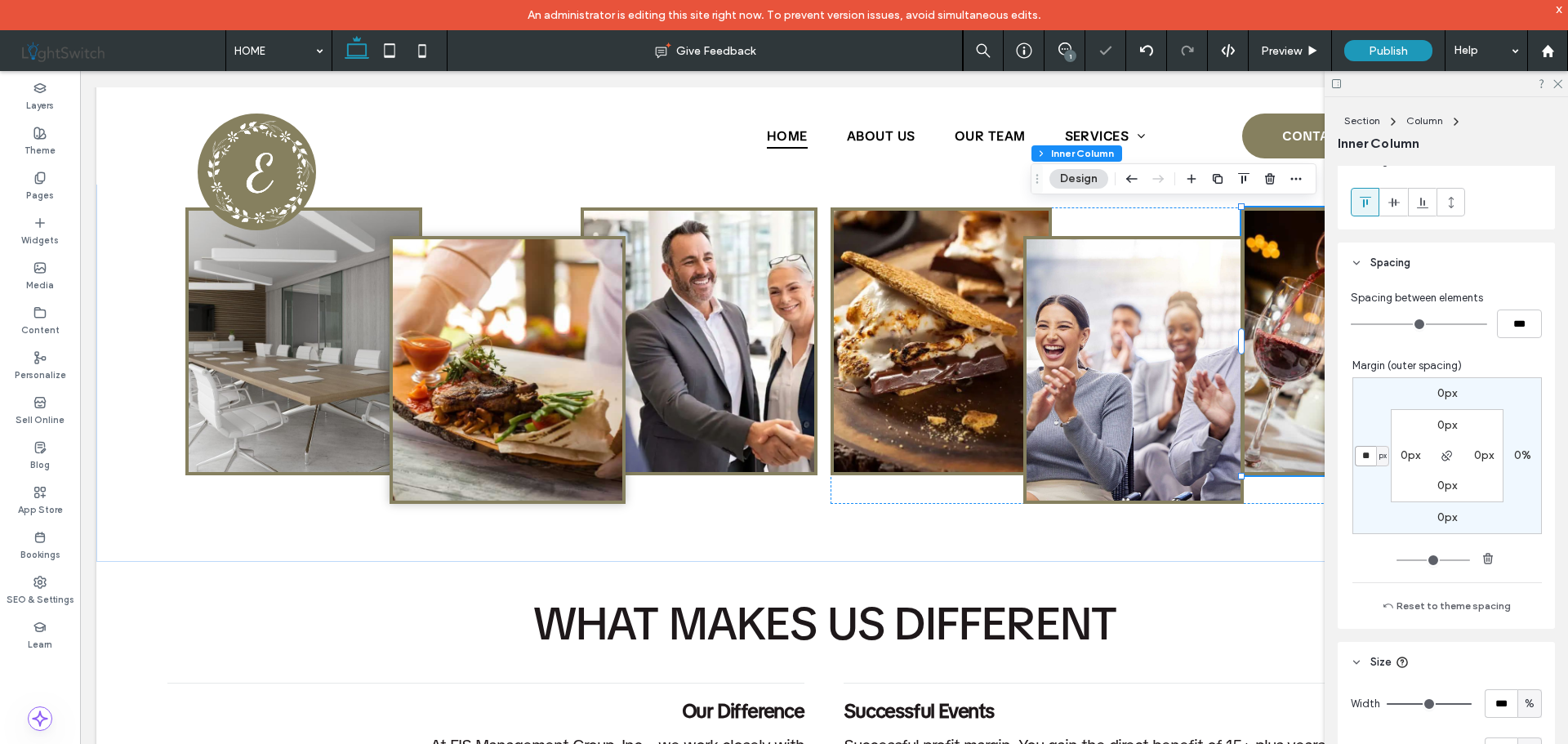
type input "***"
type input "*"
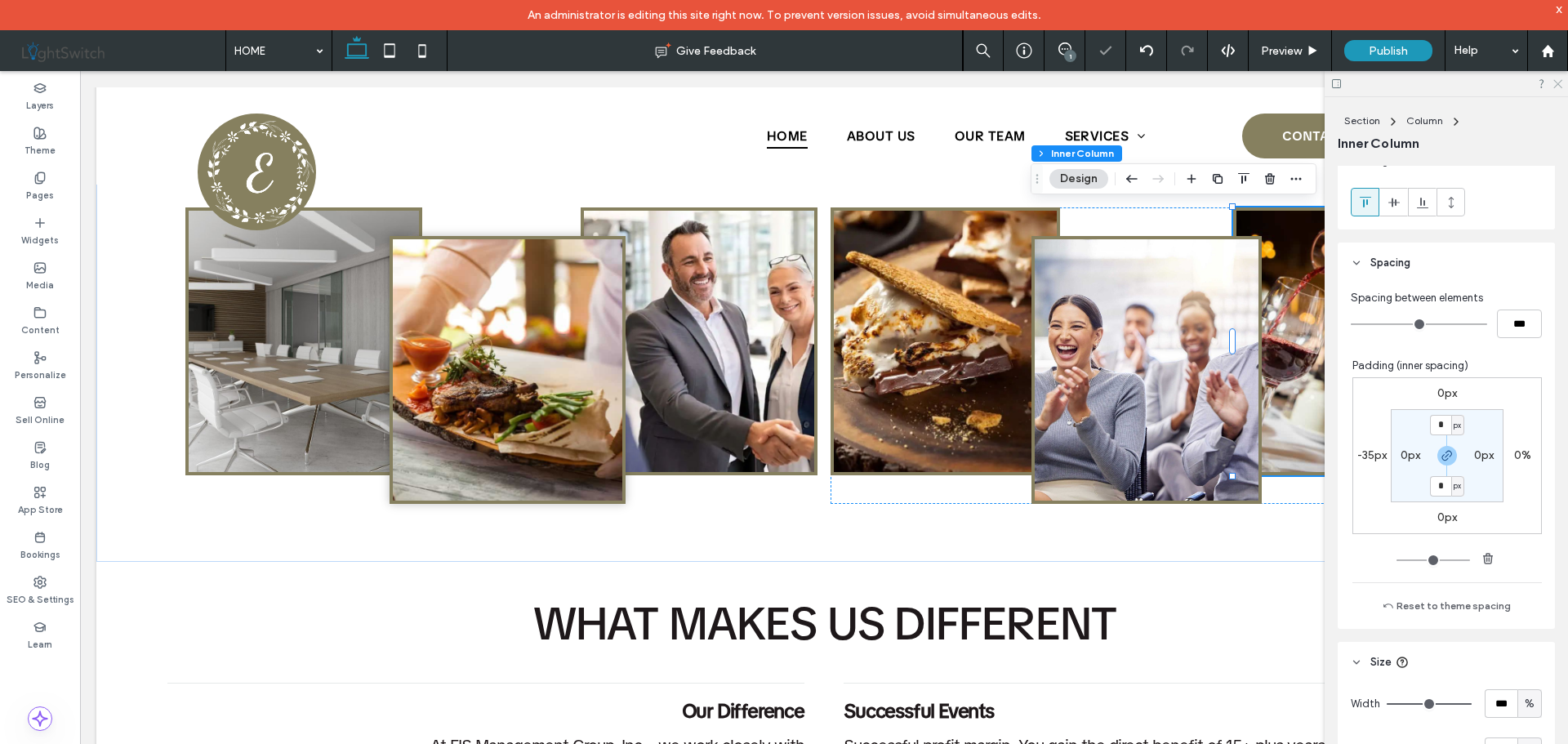
click at [1557, 85] on use at bounding box center [1557, 84] width 9 height 9
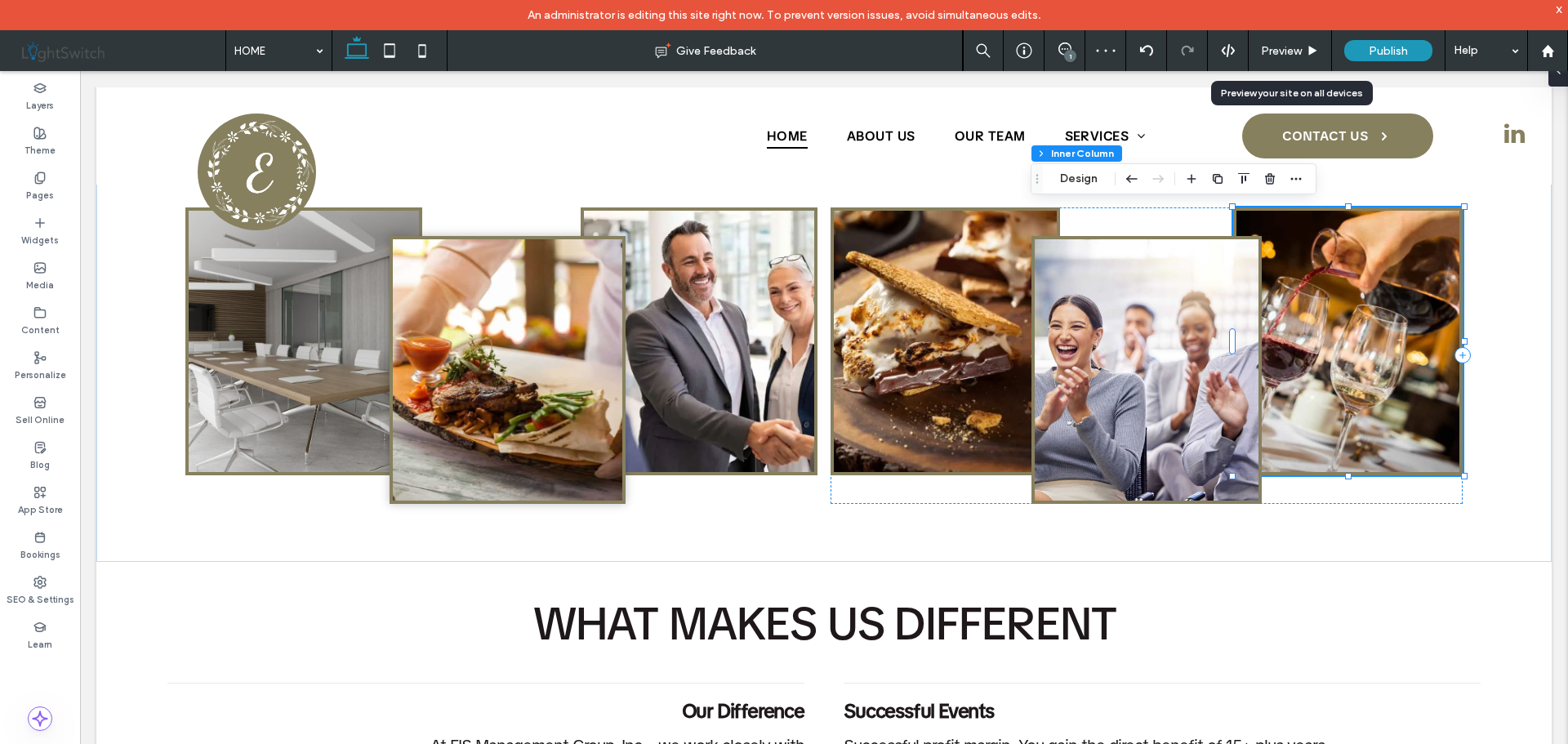
click at [1302, 51] on div "Preview" at bounding box center [1289, 50] width 83 height 14
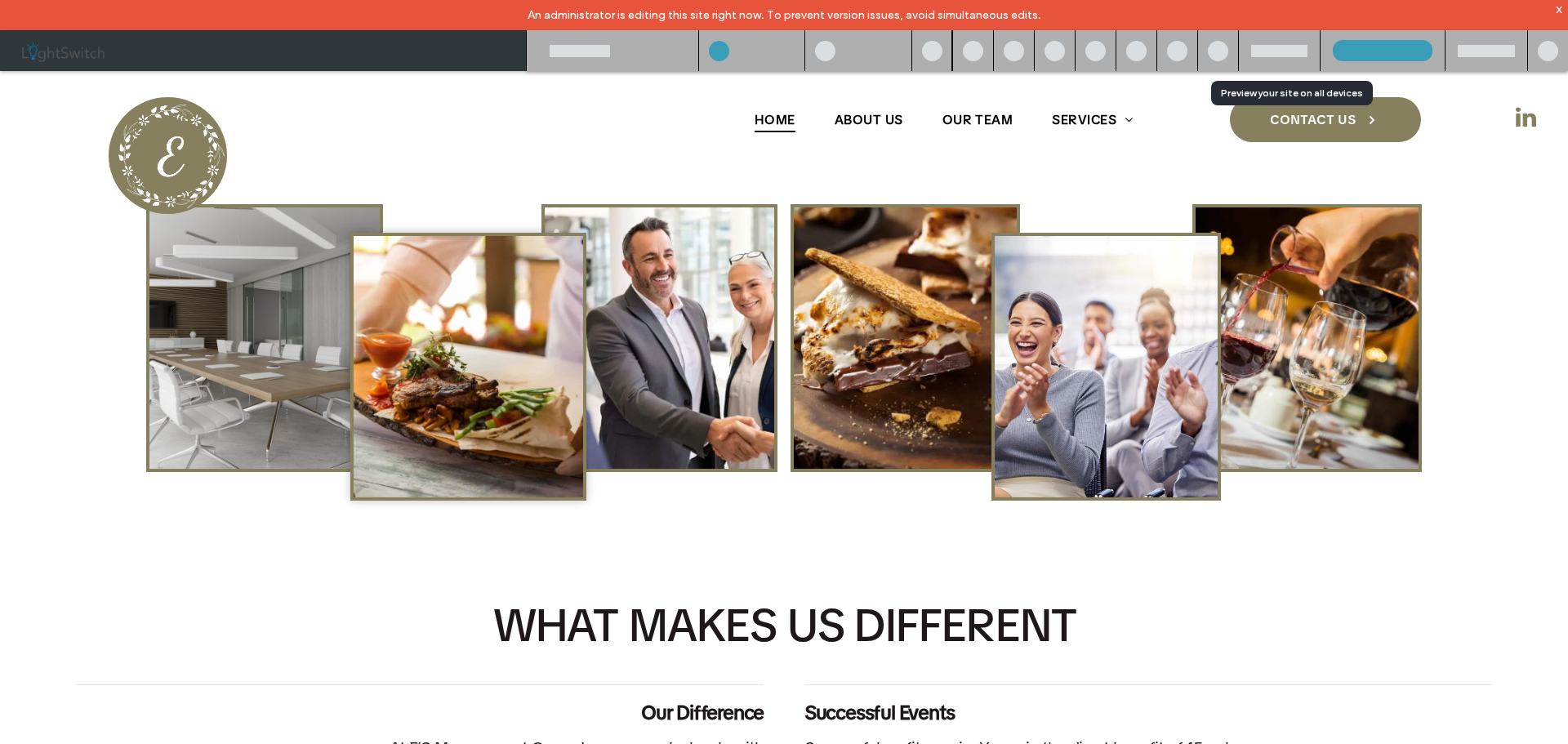
scroll to position [1136, 0]
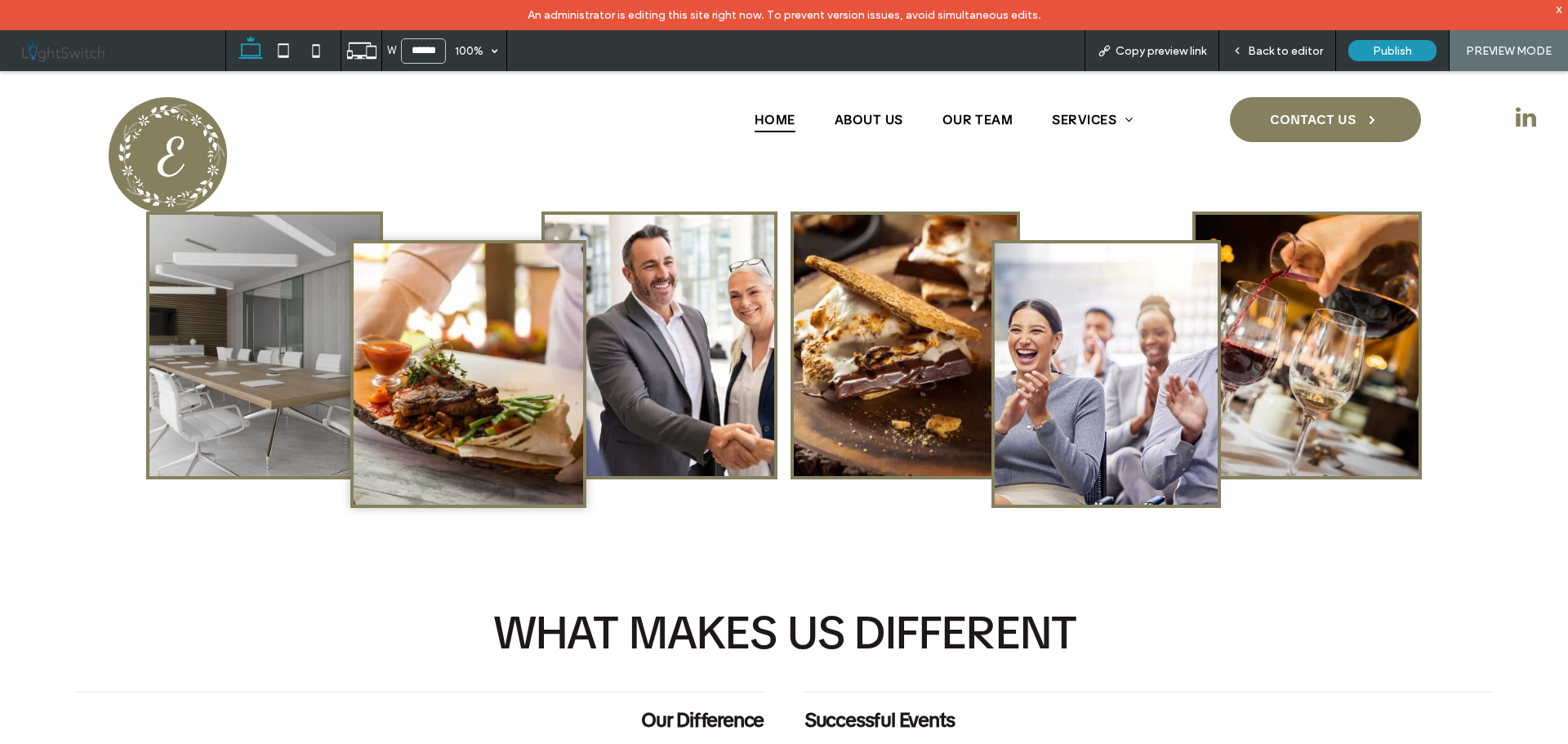
click at [1276, 44] on span "Back to editor" at bounding box center [1285, 50] width 75 height 14
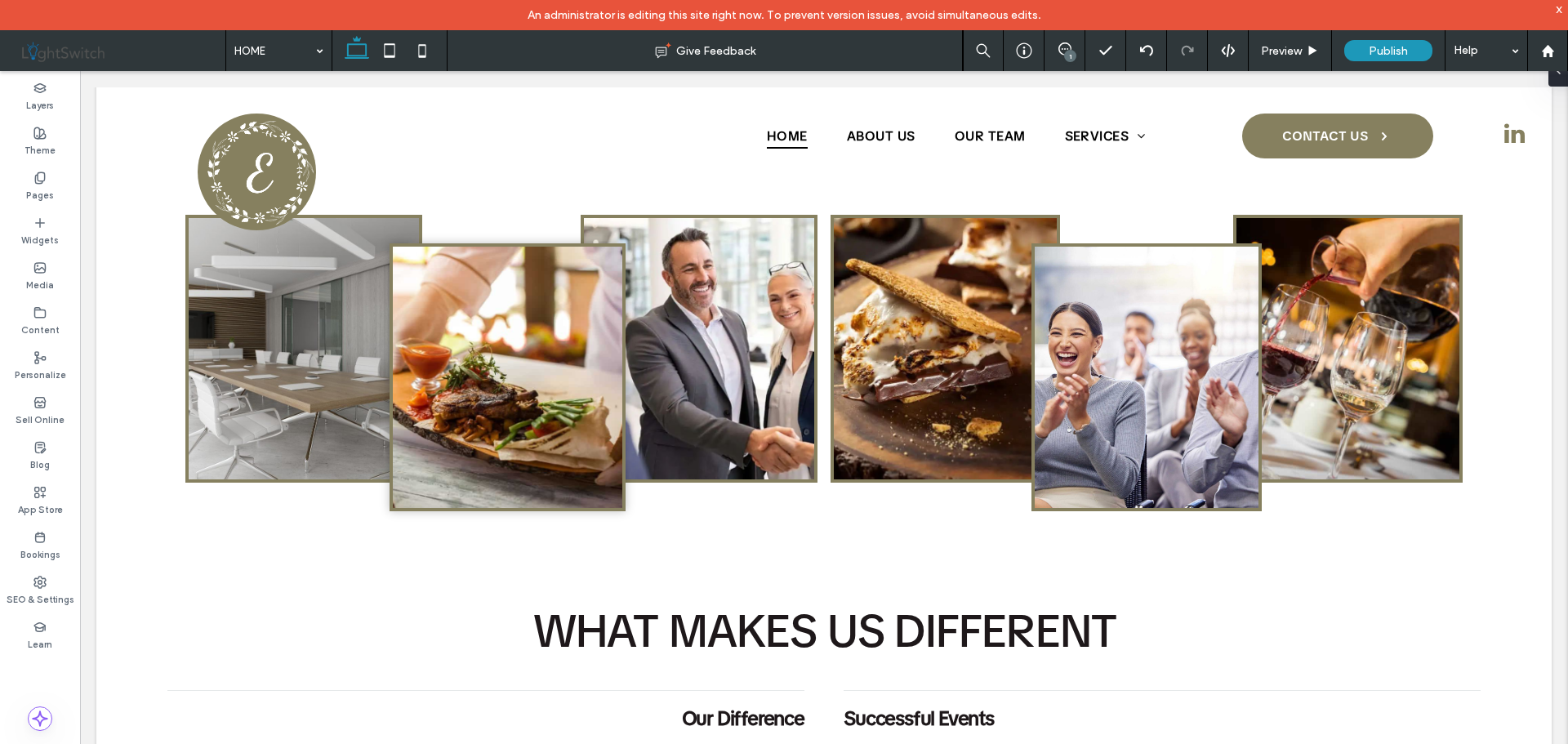
scroll to position [1144, 0]
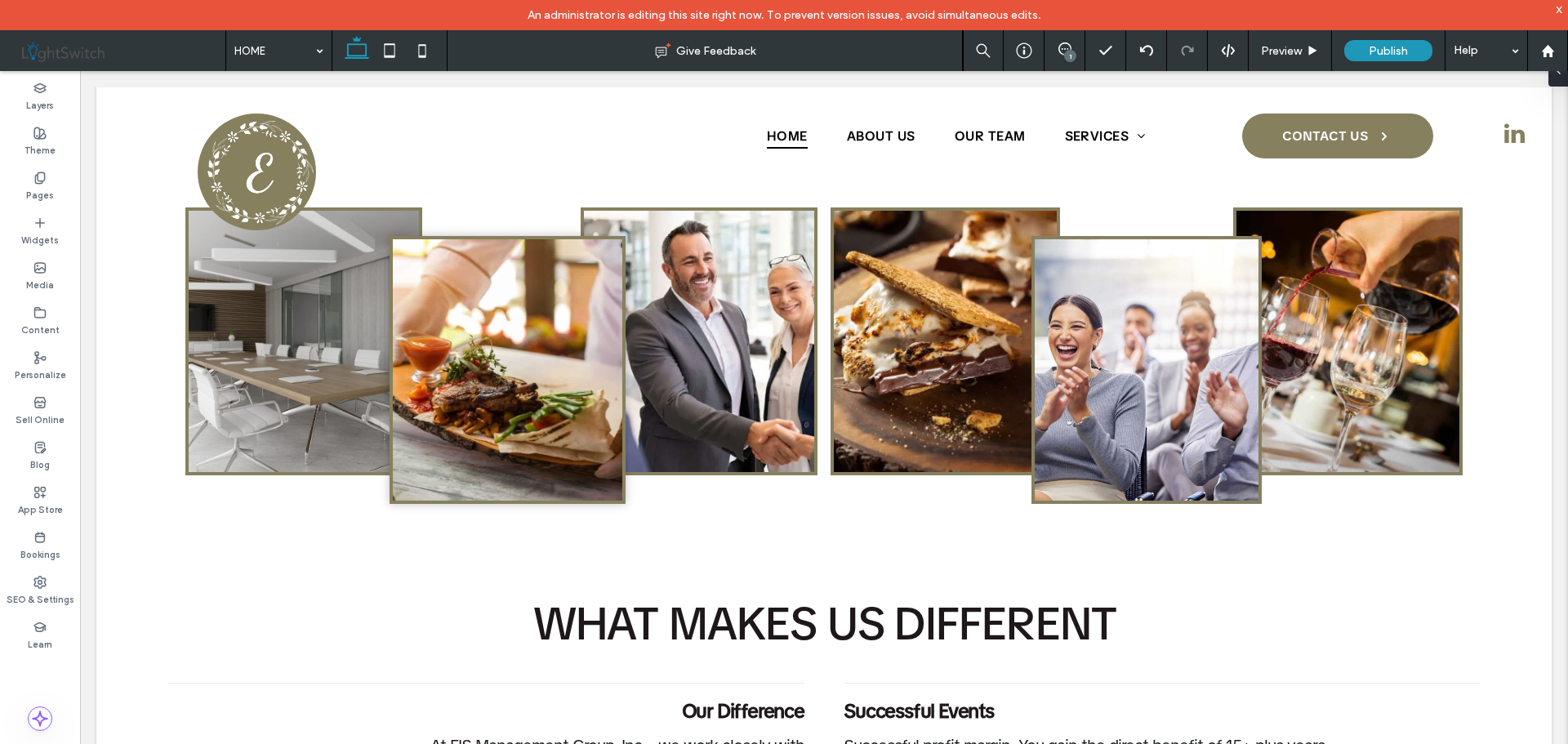
click at [1469, 53] on div "Help" at bounding box center [1486, 50] width 82 height 41
click at [1343, 274] on img at bounding box center [1348, 341] width 223 height 261
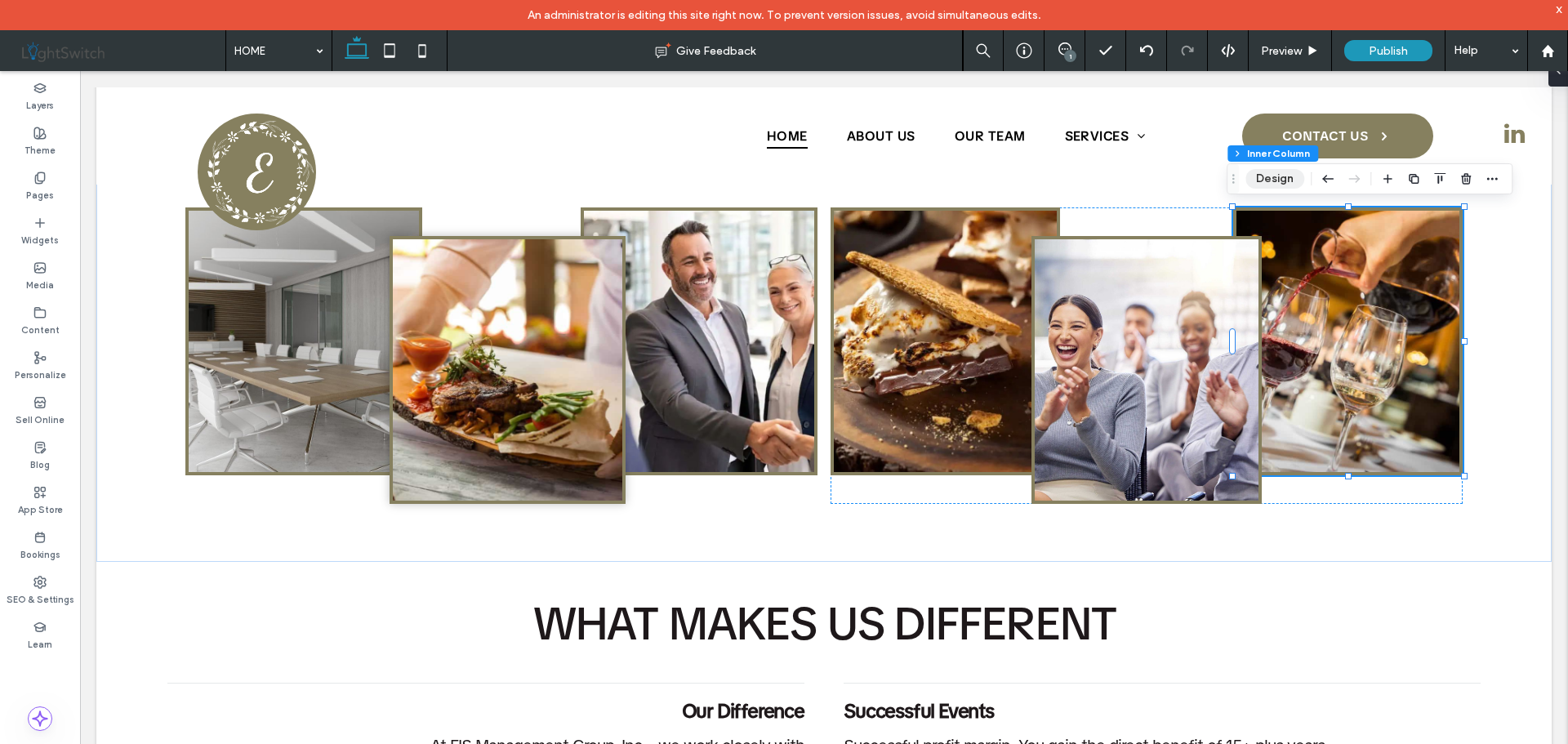
click at [1267, 178] on button "Design" at bounding box center [1275, 179] width 59 height 20
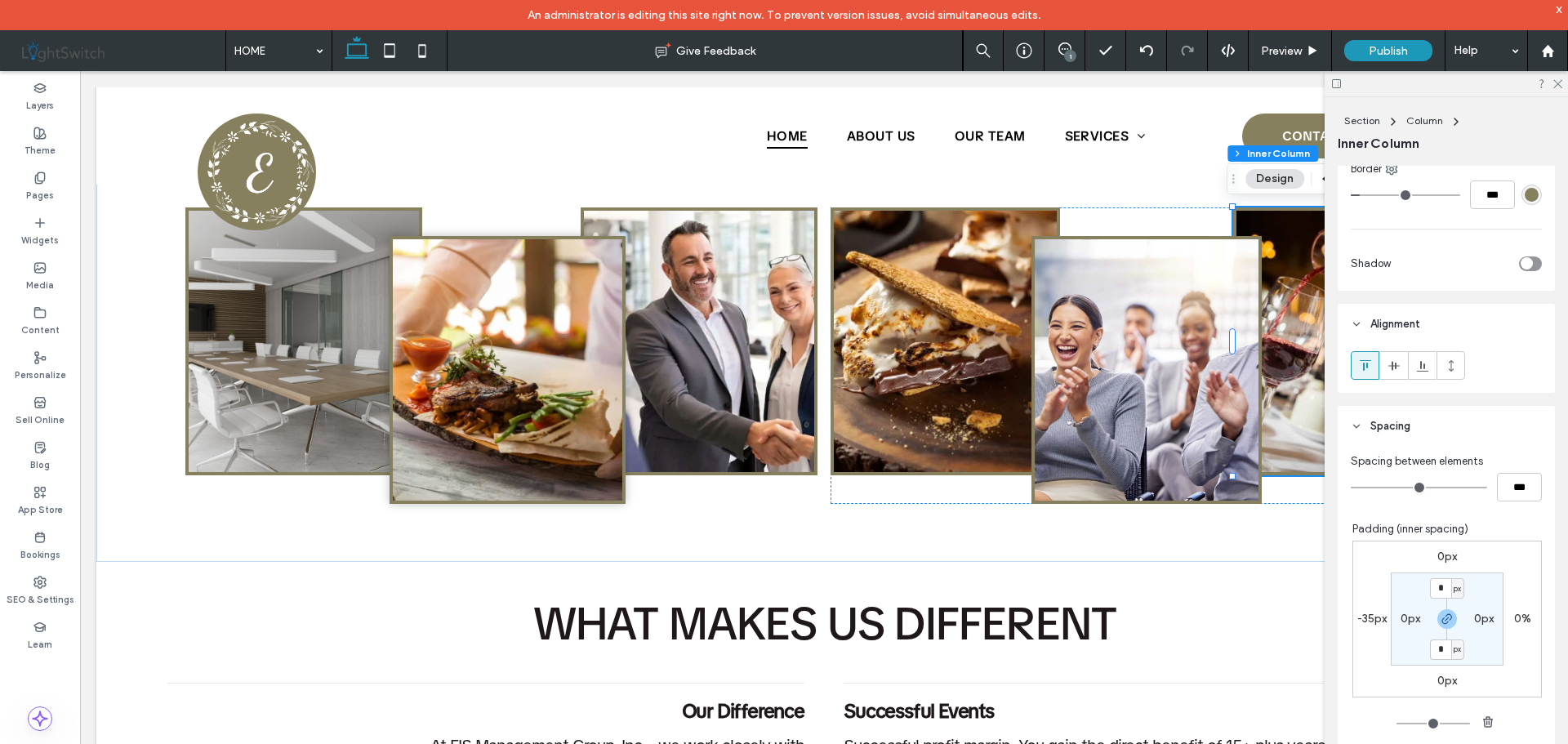
scroll to position [654, 0]
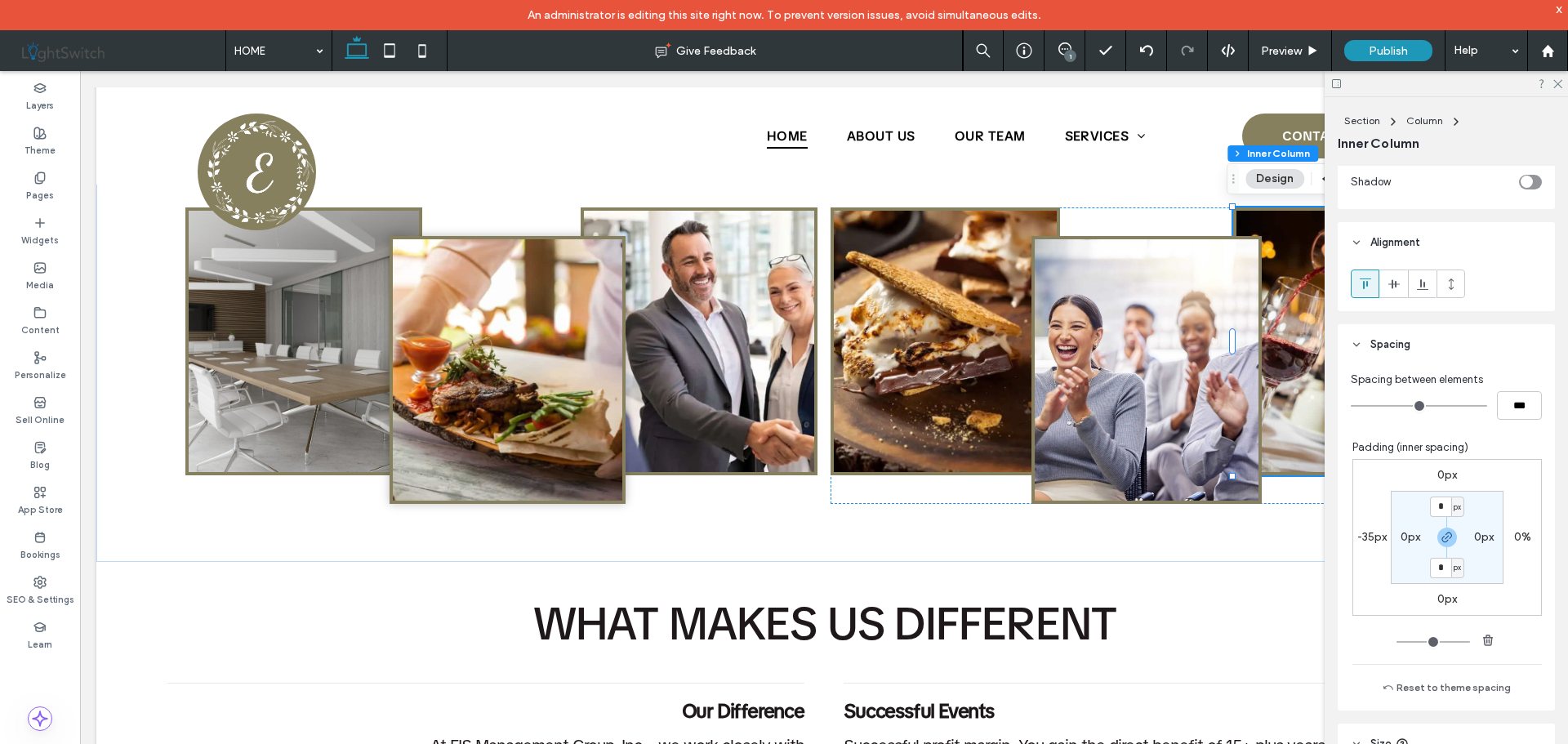
click at [1360, 533] on label "-35px" at bounding box center [1371, 537] width 29 height 14
type input "*"
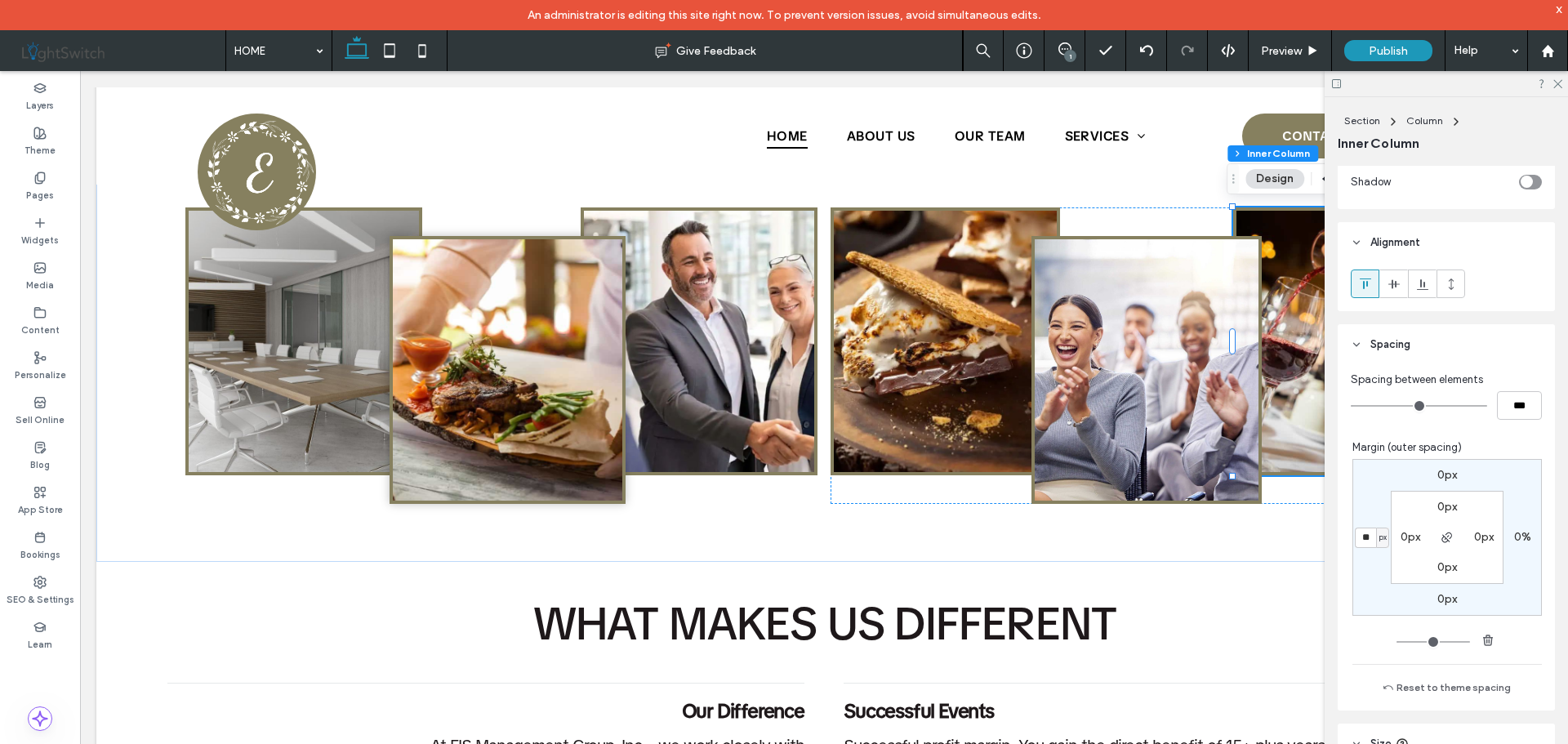
type input "***"
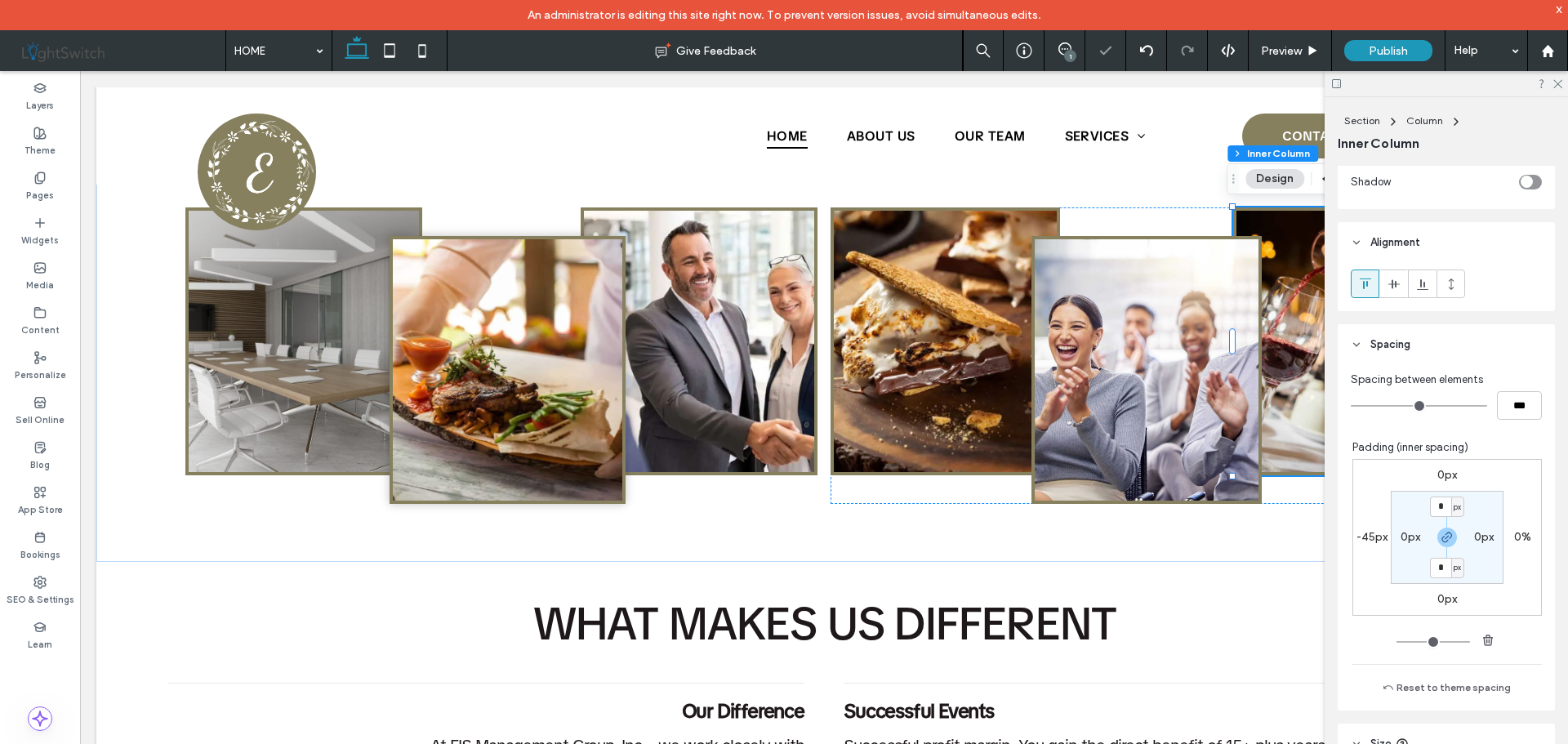
type input "*"
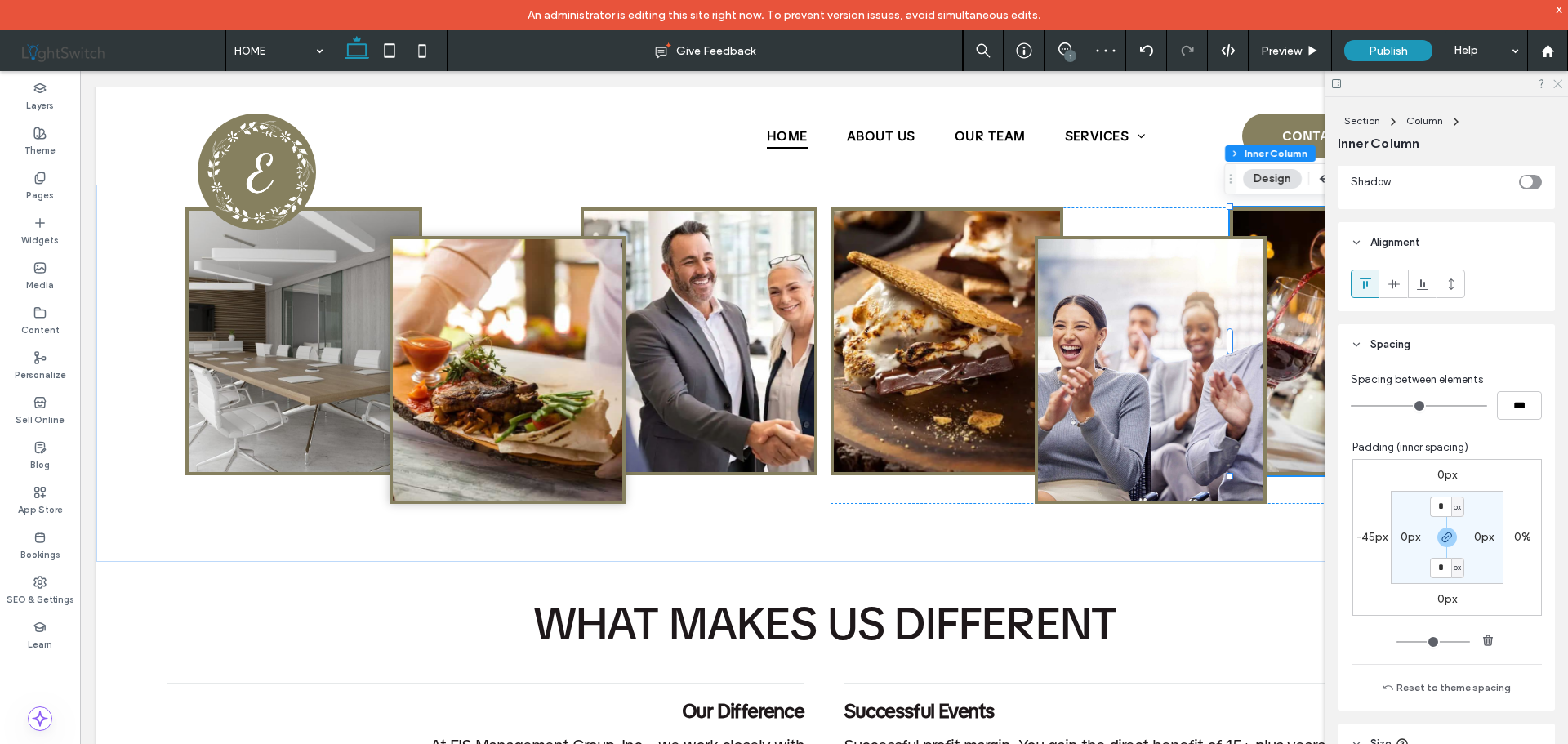
click at [1556, 84] on icon at bounding box center [1556, 83] width 10 height 10
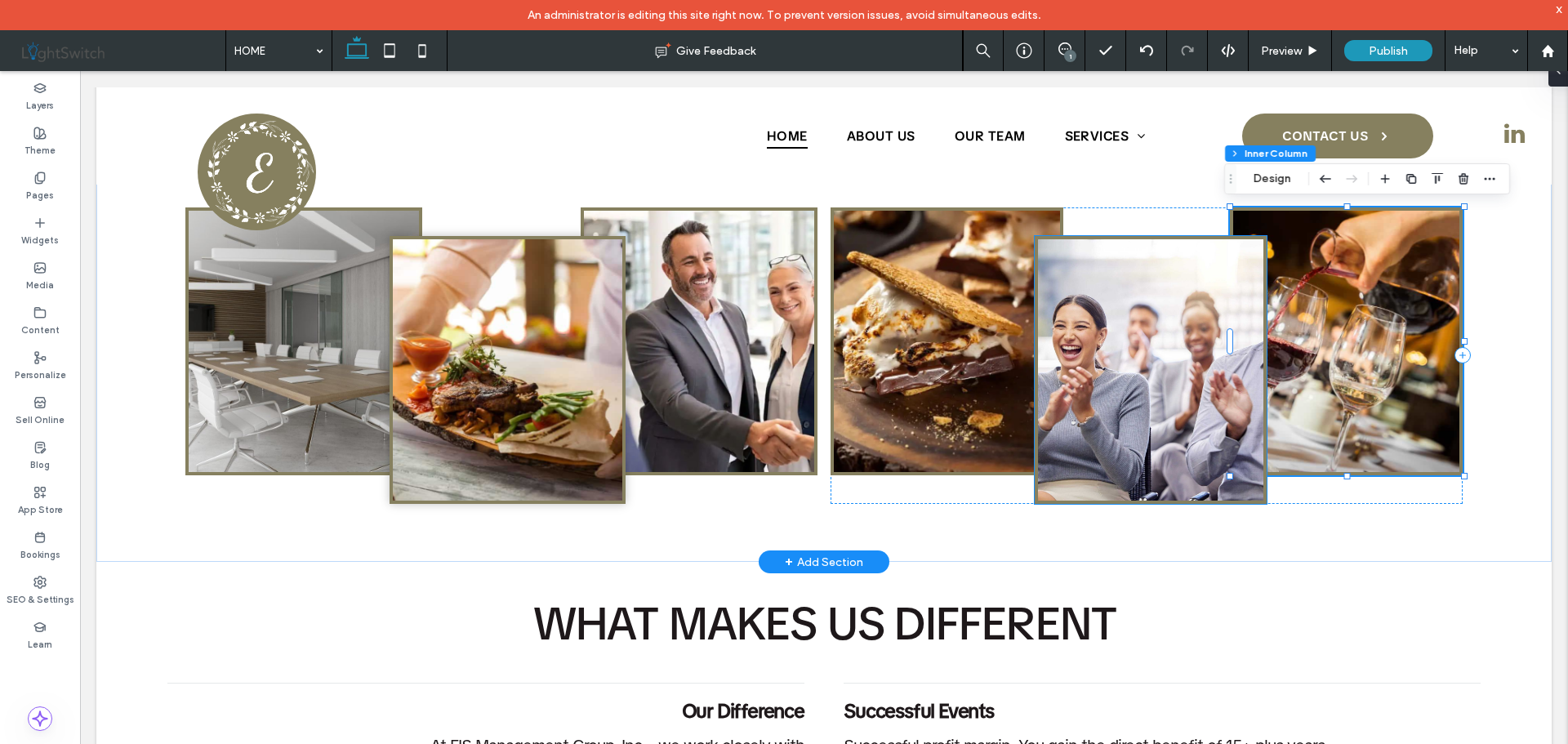
click at [1156, 299] on img at bounding box center [1151, 370] width 226 height 261
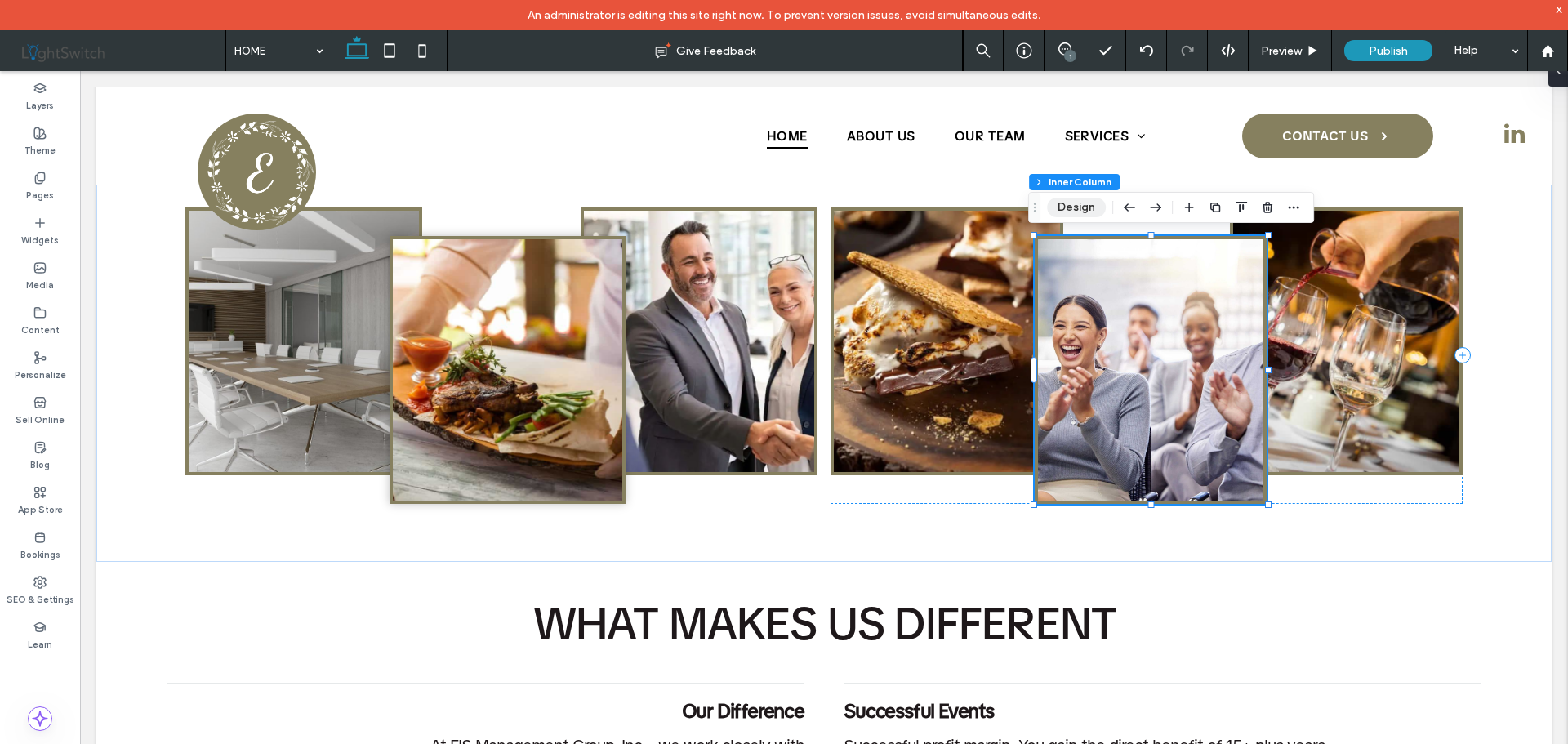
click at [1077, 207] on button "Design" at bounding box center [1076, 207] width 59 height 20
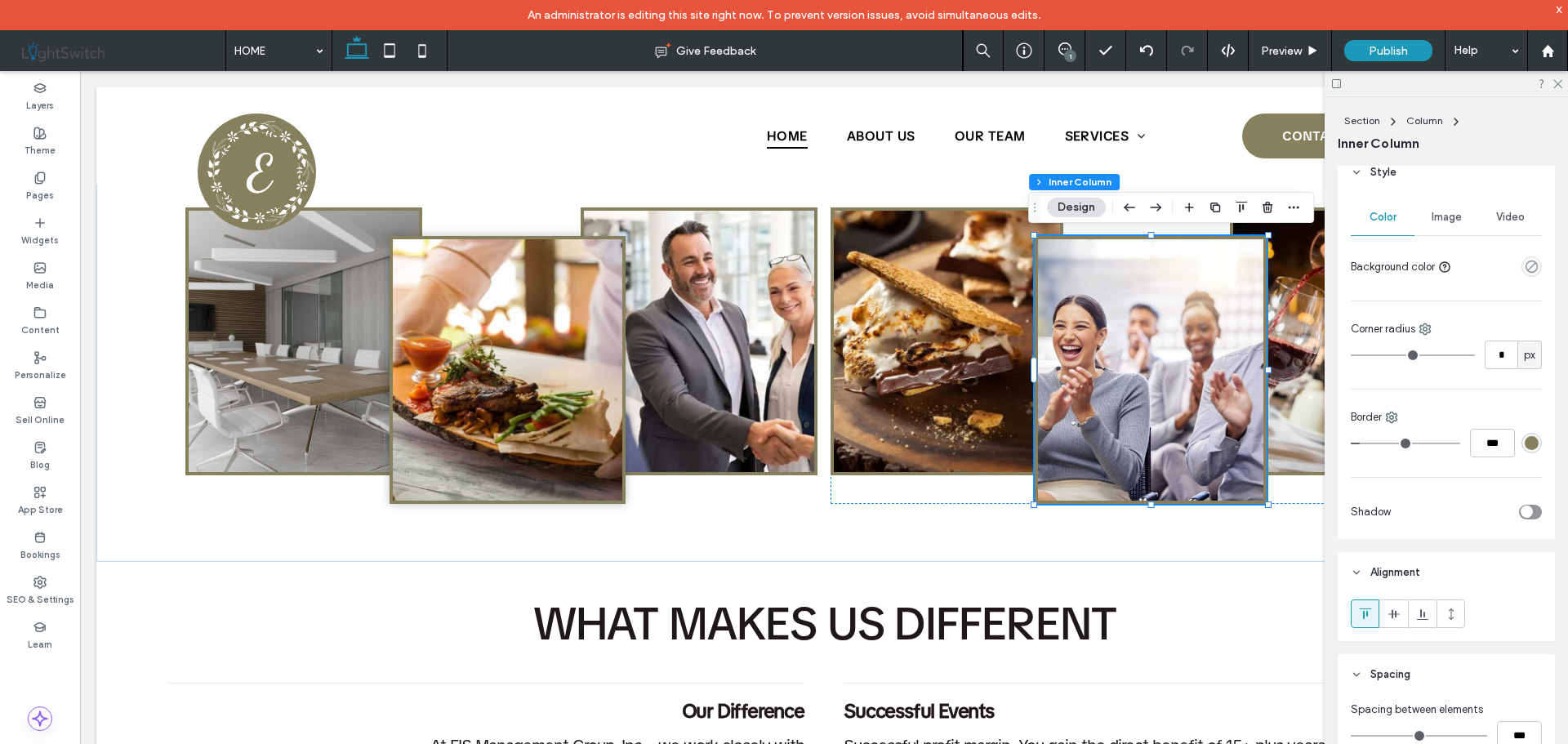
scroll to position [327, 0]
click at [1523, 508] on div "toggle" at bounding box center [1526, 508] width 12 height 12
click at [1559, 85] on icon at bounding box center [1556, 83] width 10 height 10
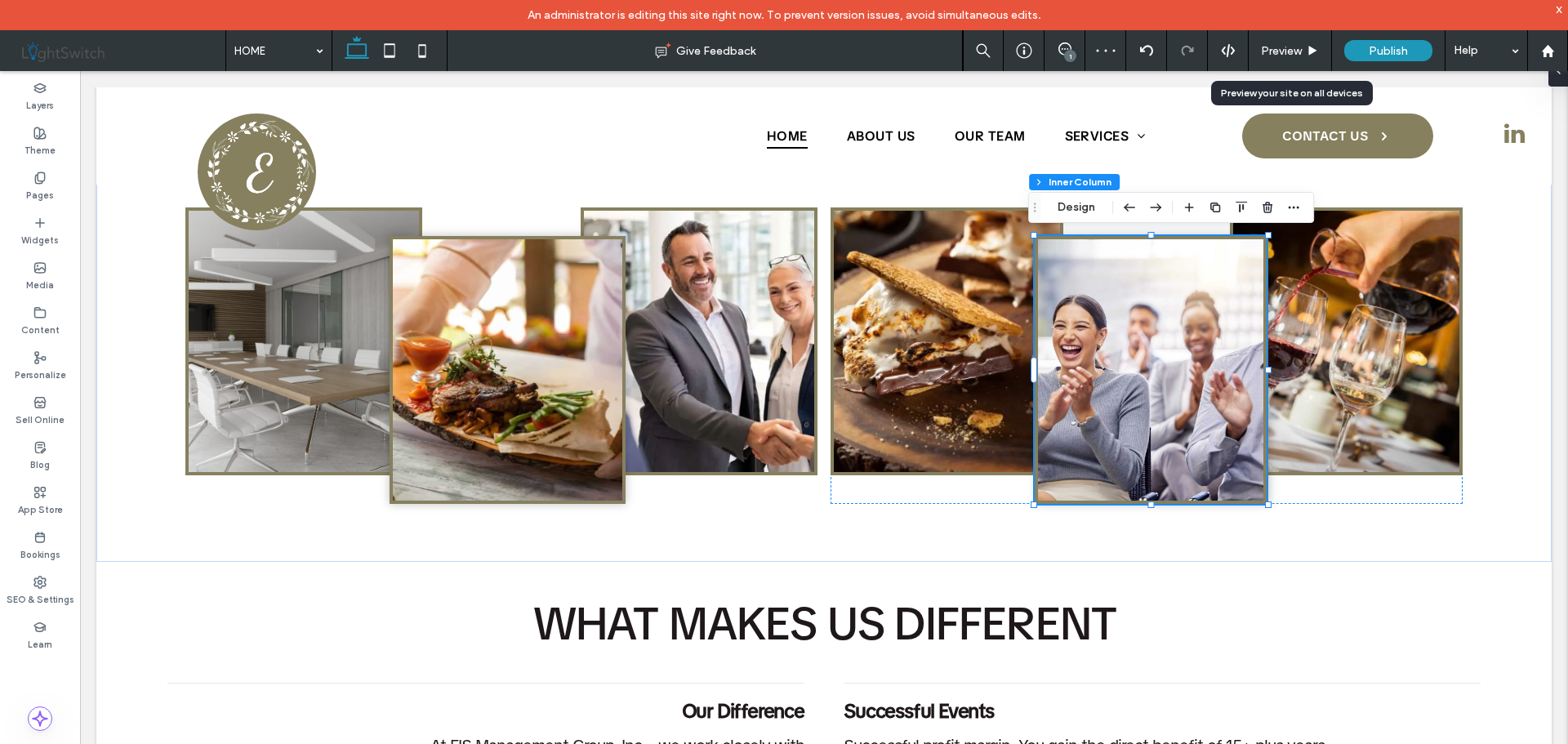
click at [1312, 49] on use at bounding box center [1313, 49] width 9 height 9
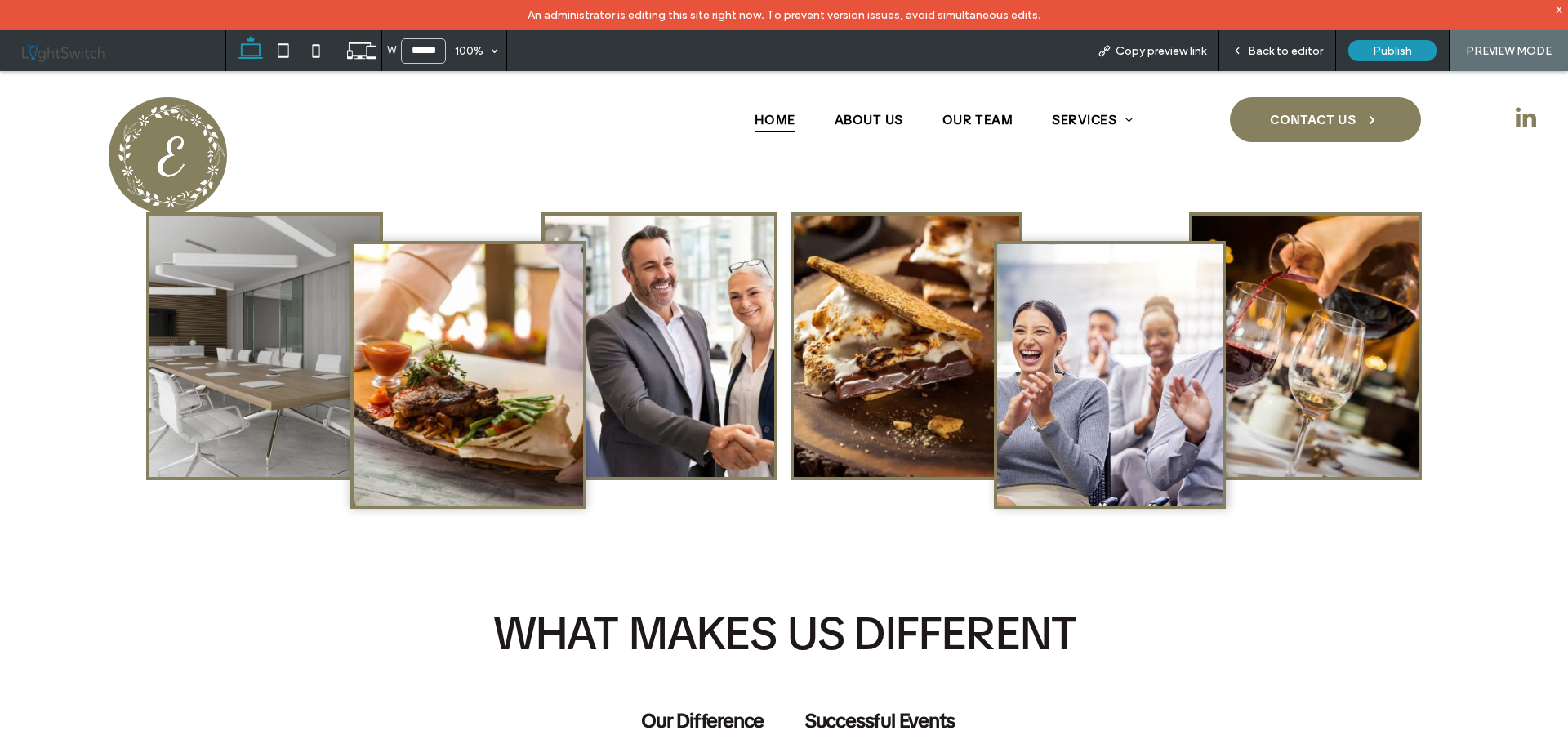
scroll to position [1136, 0]
click at [1287, 50] on span "Back to editor" at bounding box center [1285, 50] width 75 height 14
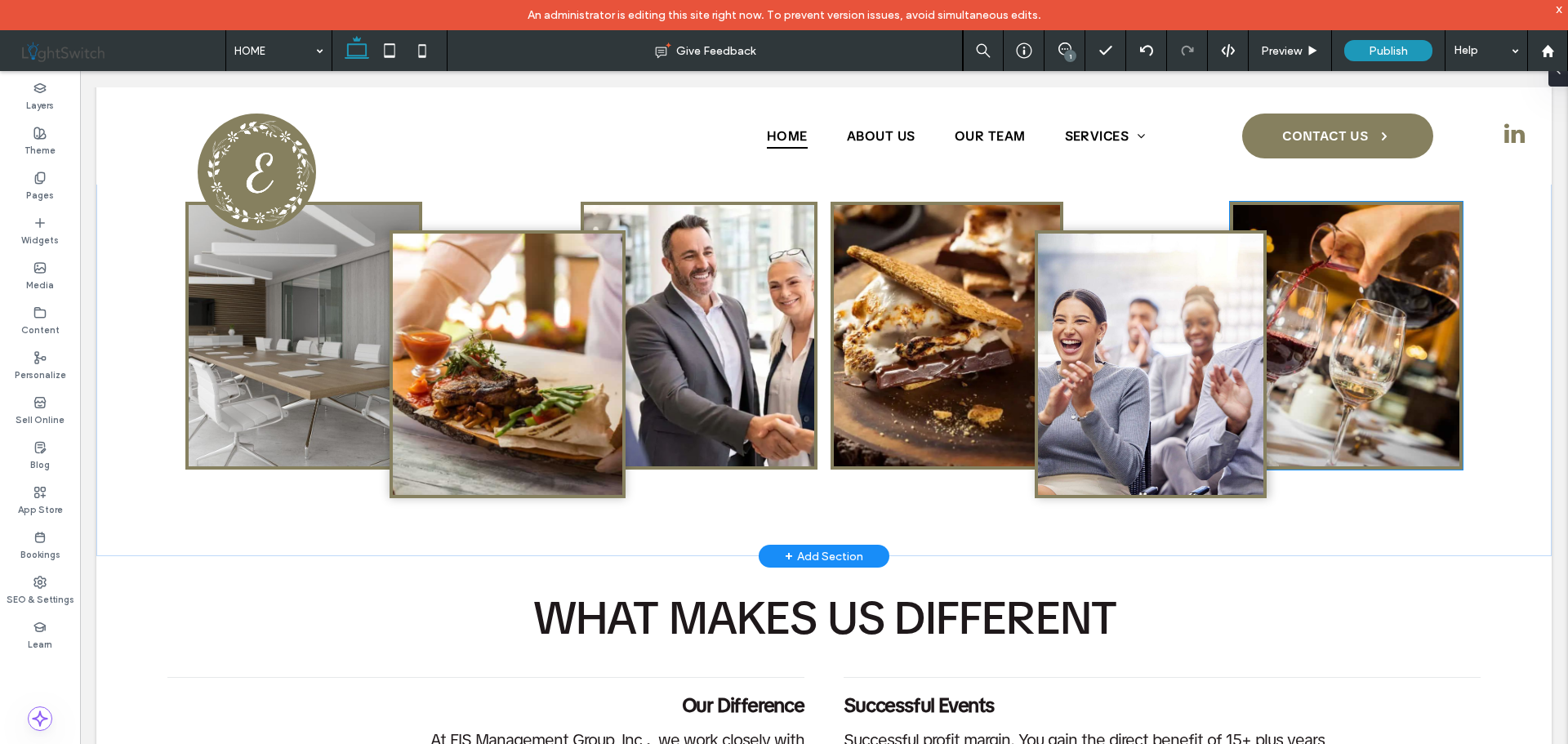
scroll to position [1144, 0]
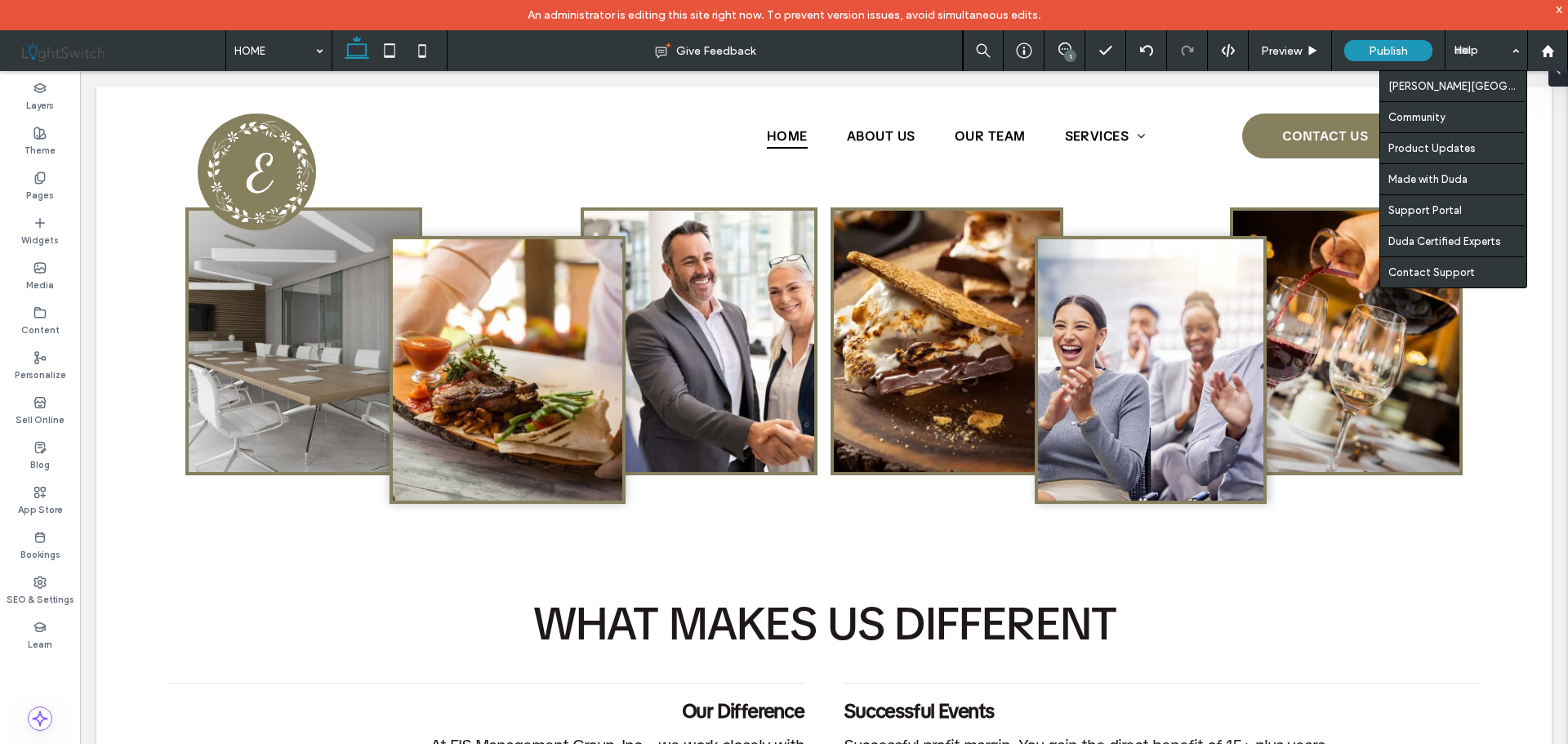
click at [1485, 48] on div "Help" at bounding box center [1486, 50] width 82 height 41
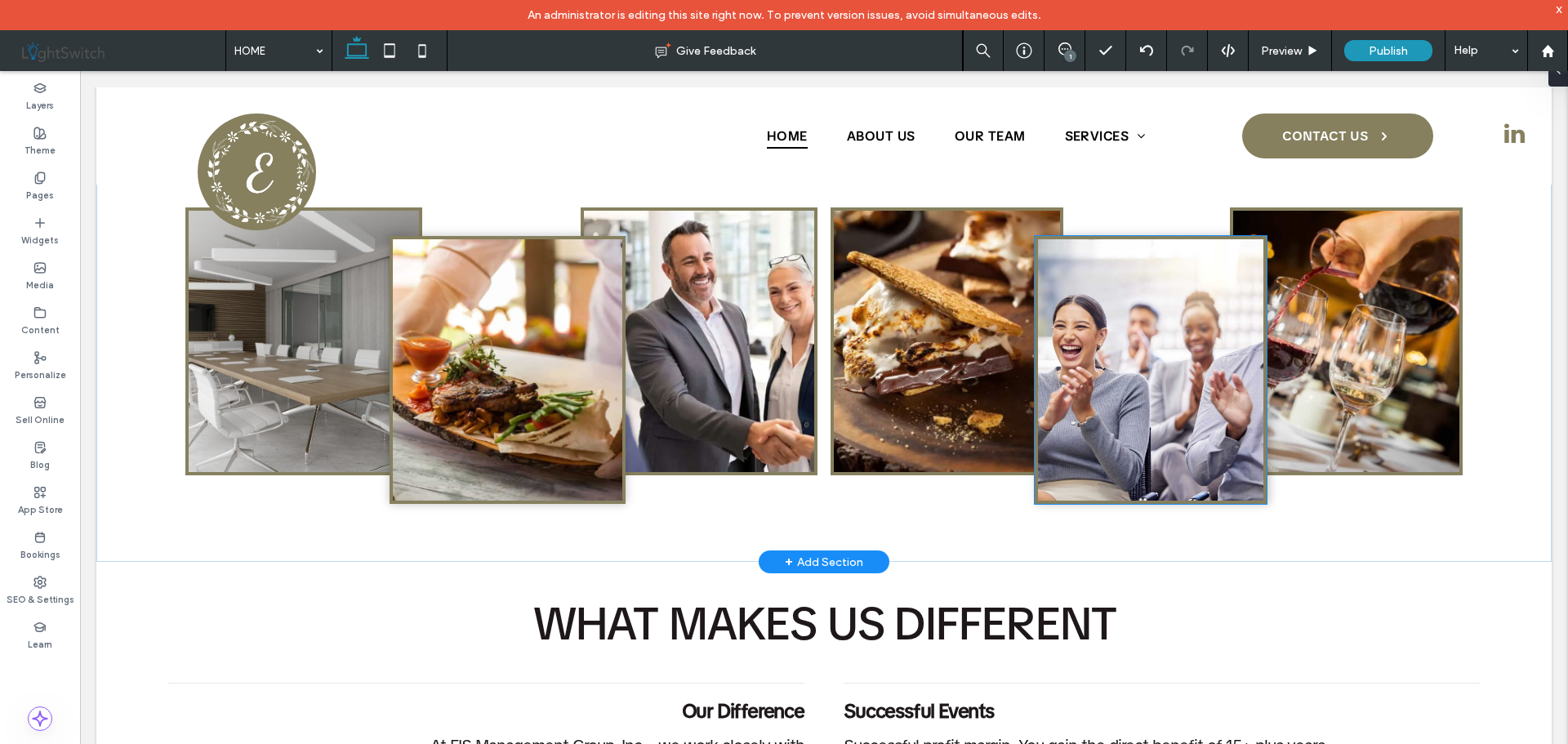
click at [1150, 391] on img at bounding box center [1151, 370] width 226 height 261
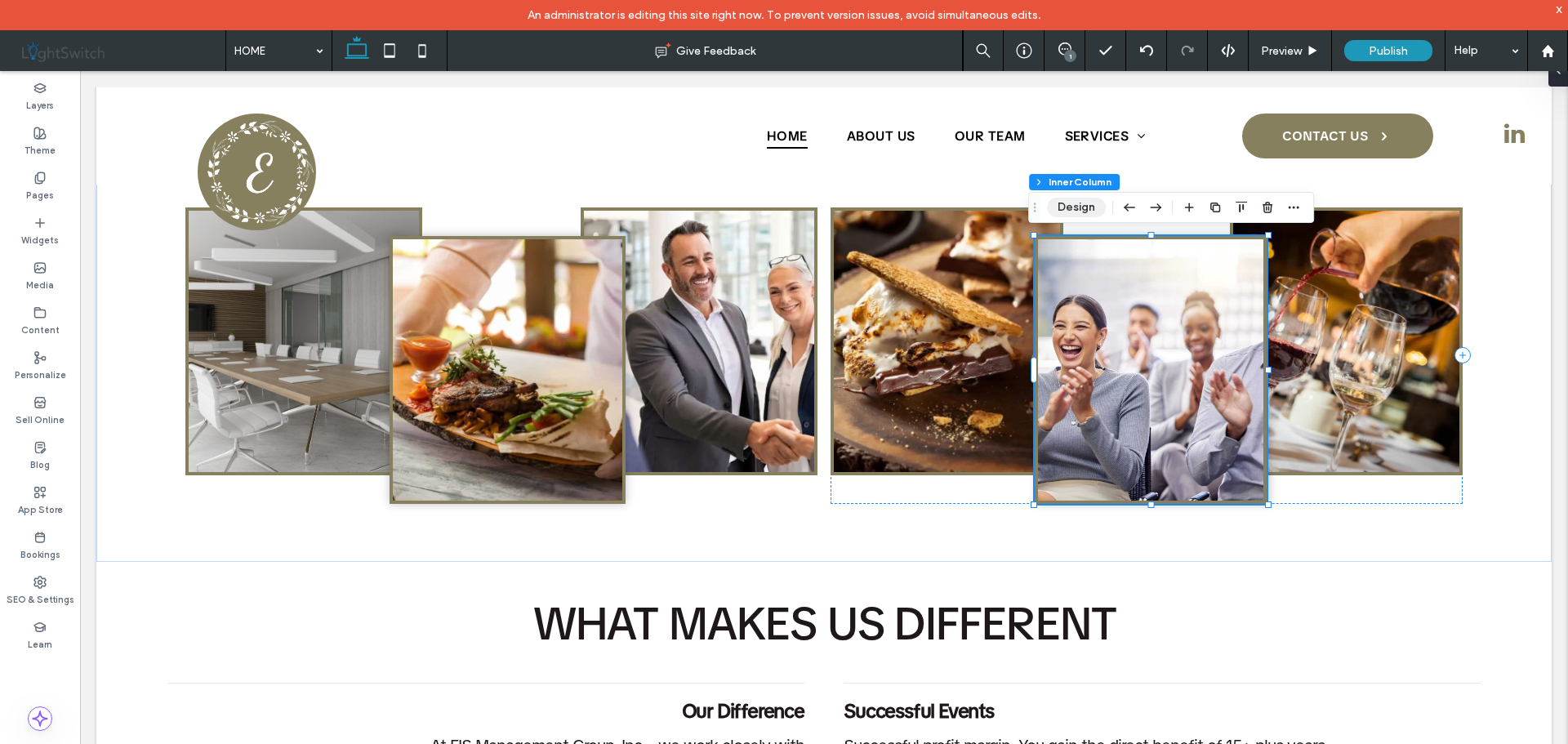
click at [1070, 203] on button "Design" at bounding box center [1076, 207] width 59 height 20
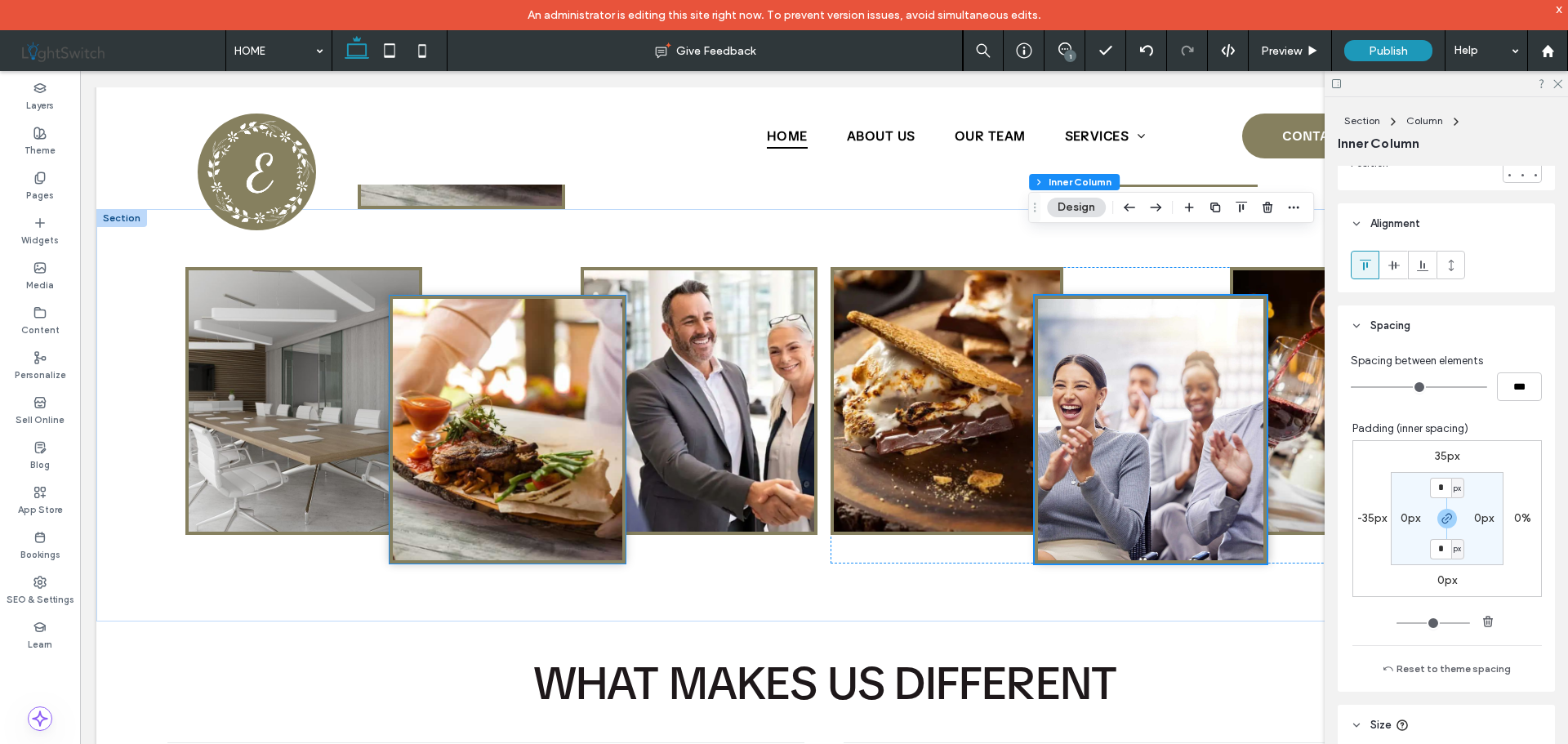
scroll to position [1062, 0]
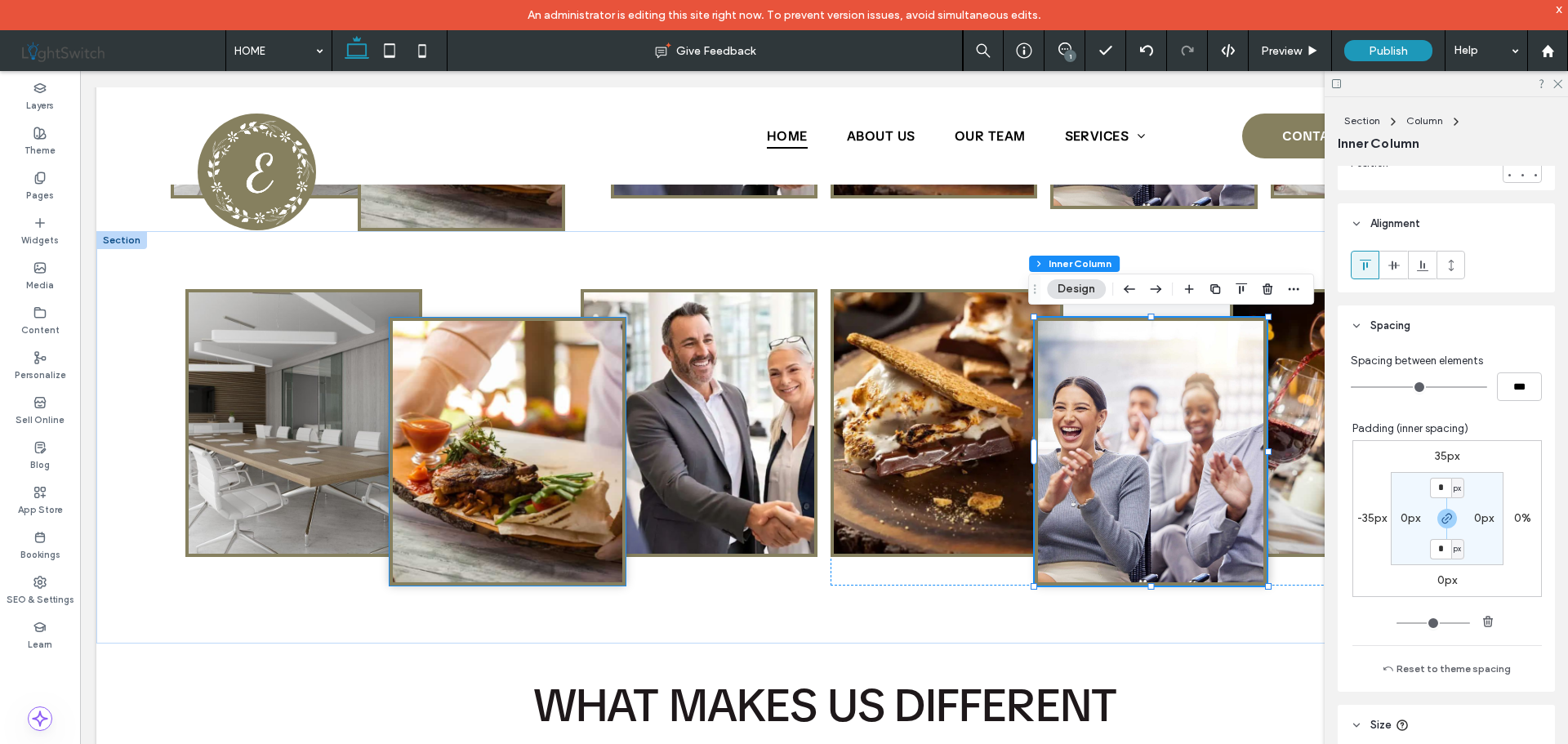
click at [541, 394] on img at bounding box center [507, 451] width 230 height 261
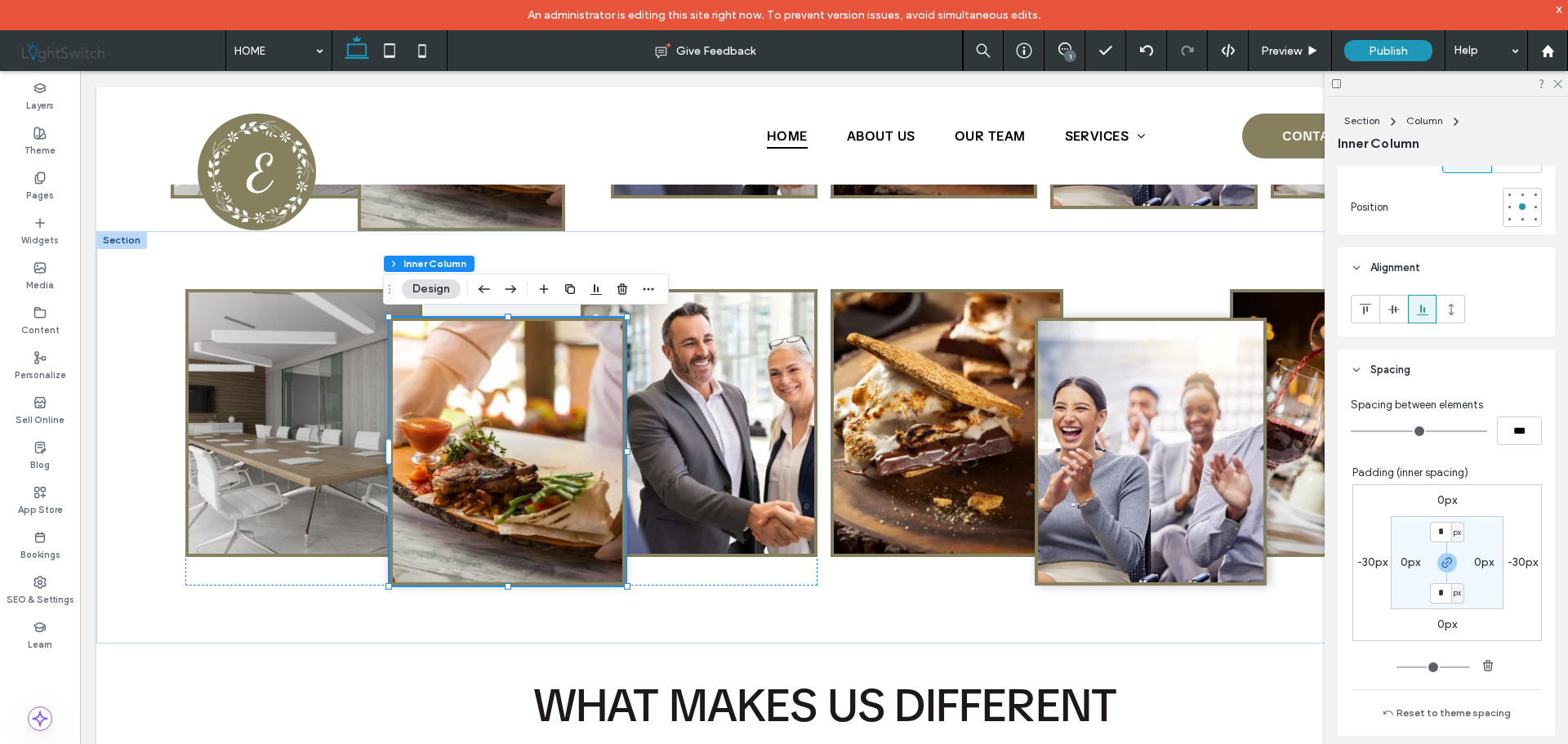
scroll to position [817, 0]
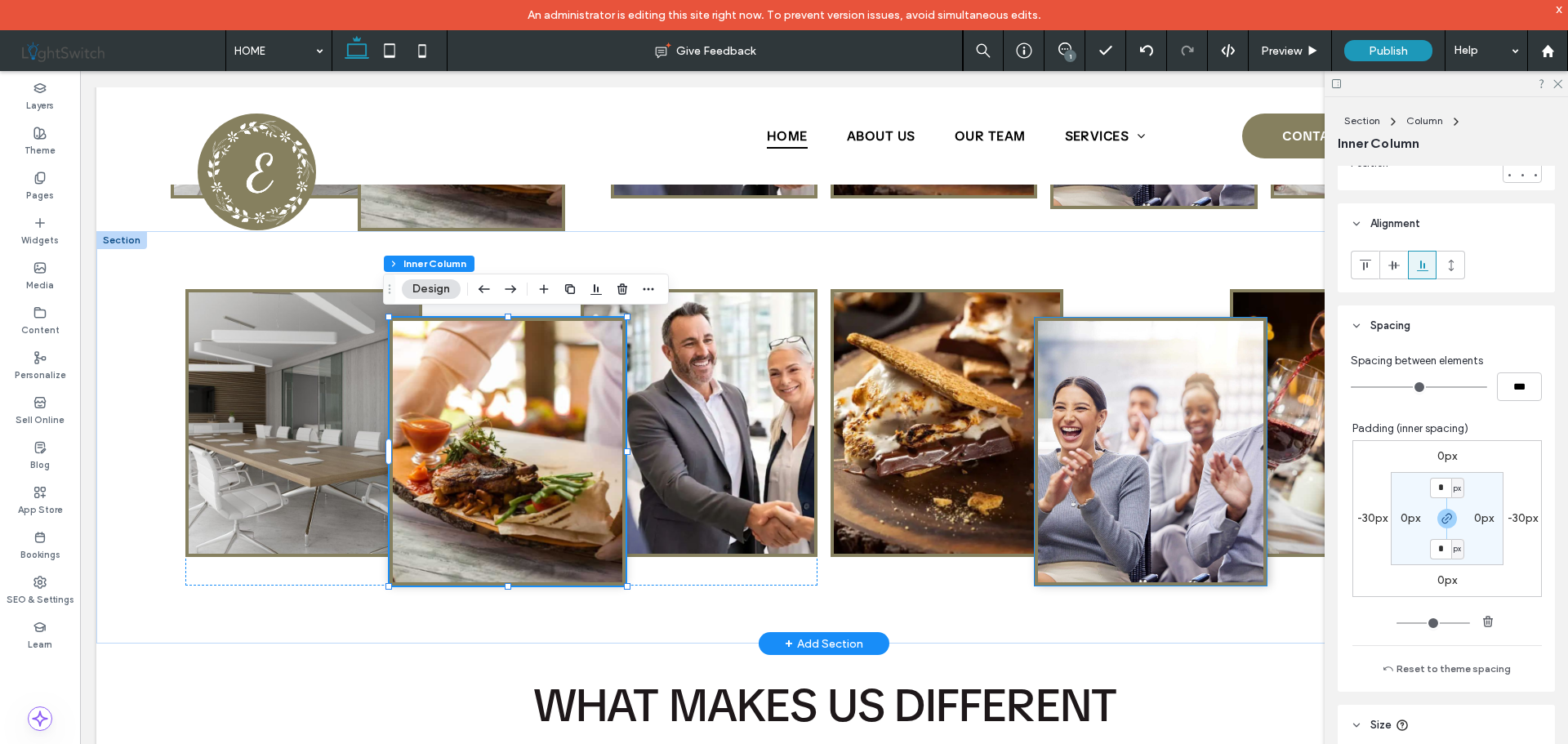
click at [1134, 418] on img at bounding box center [1151, 451] width 226 height 261
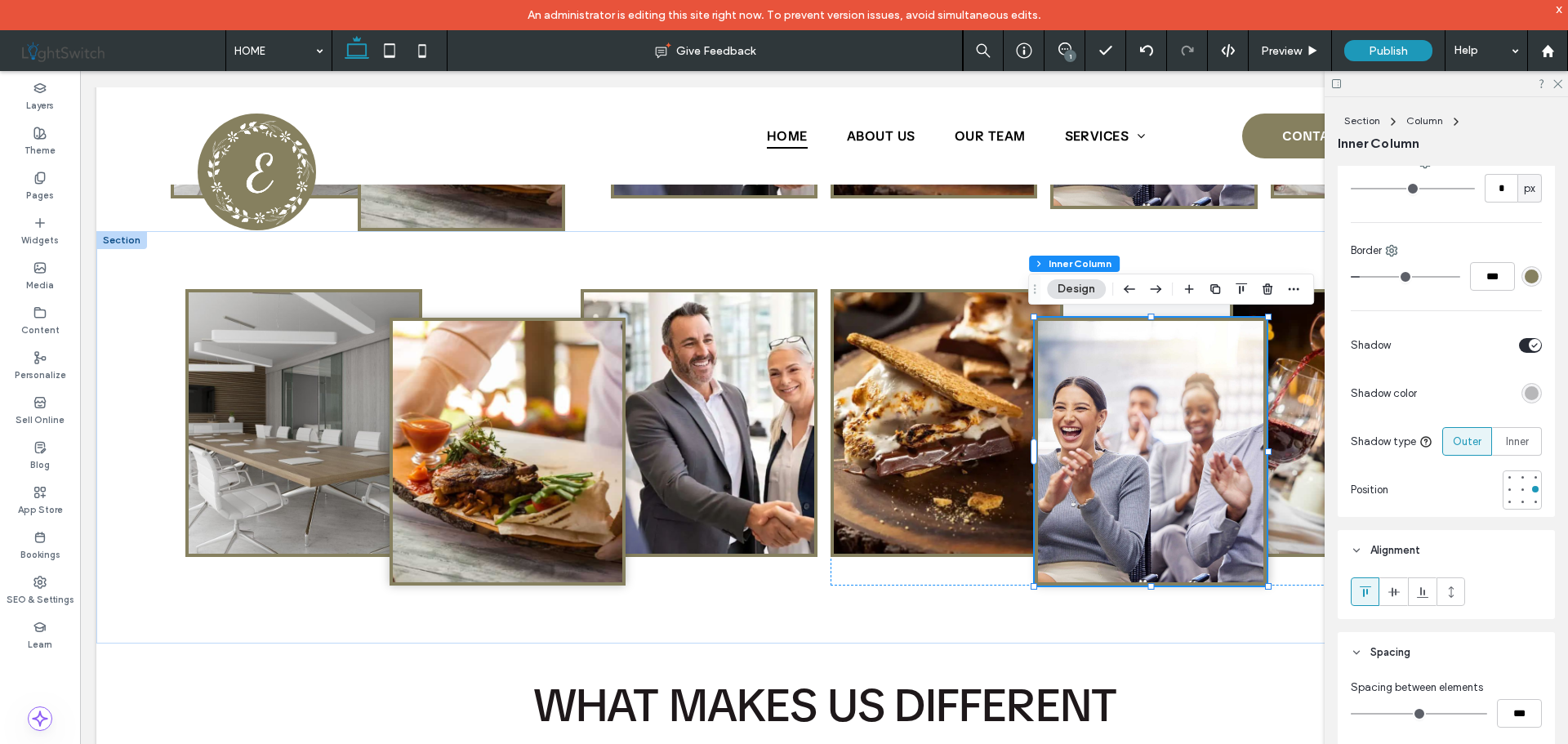
scroll to position [735, 0]
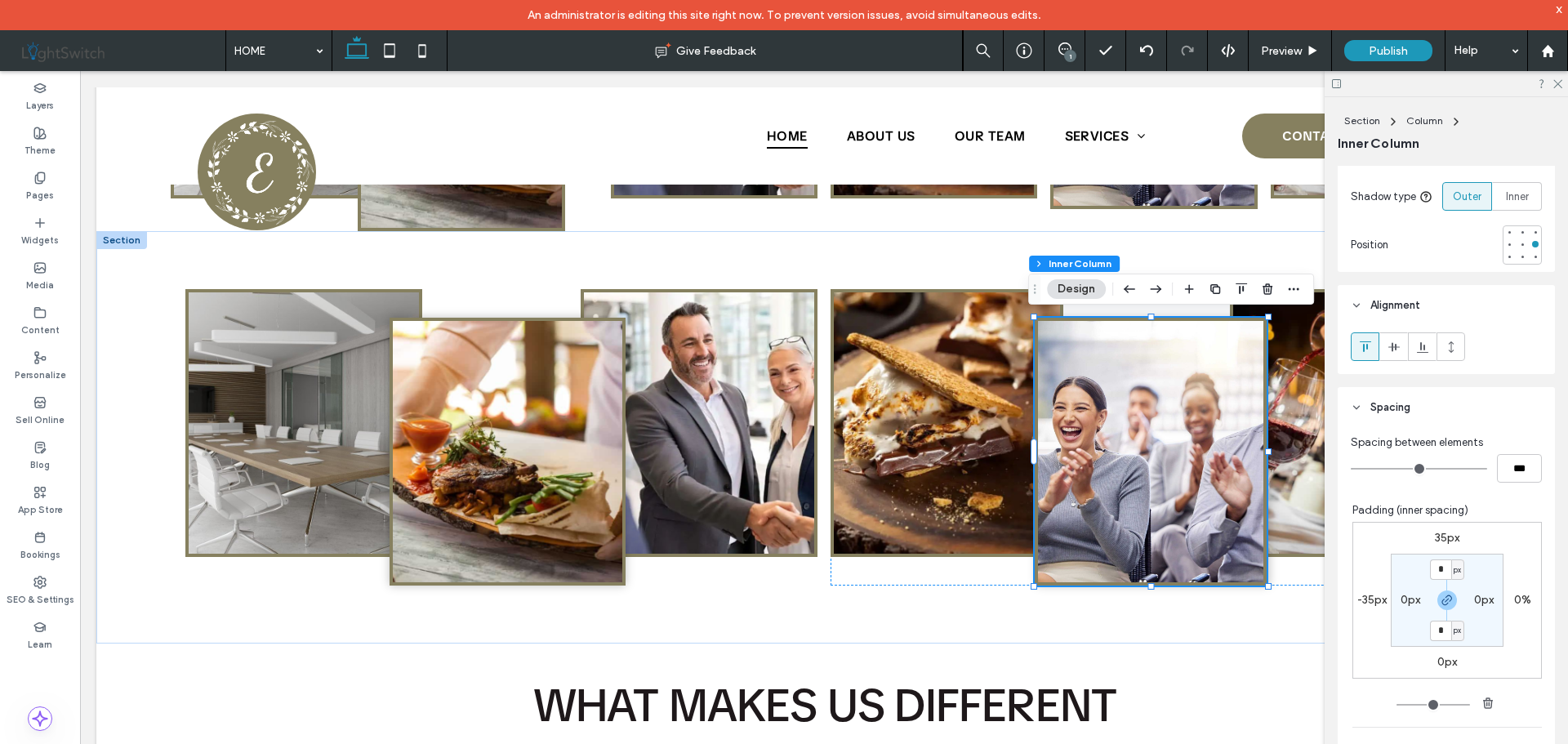
click at [1360, 598] on label "-35px" at bounding box center [1371, 600] width 29 height 14
type input "*"
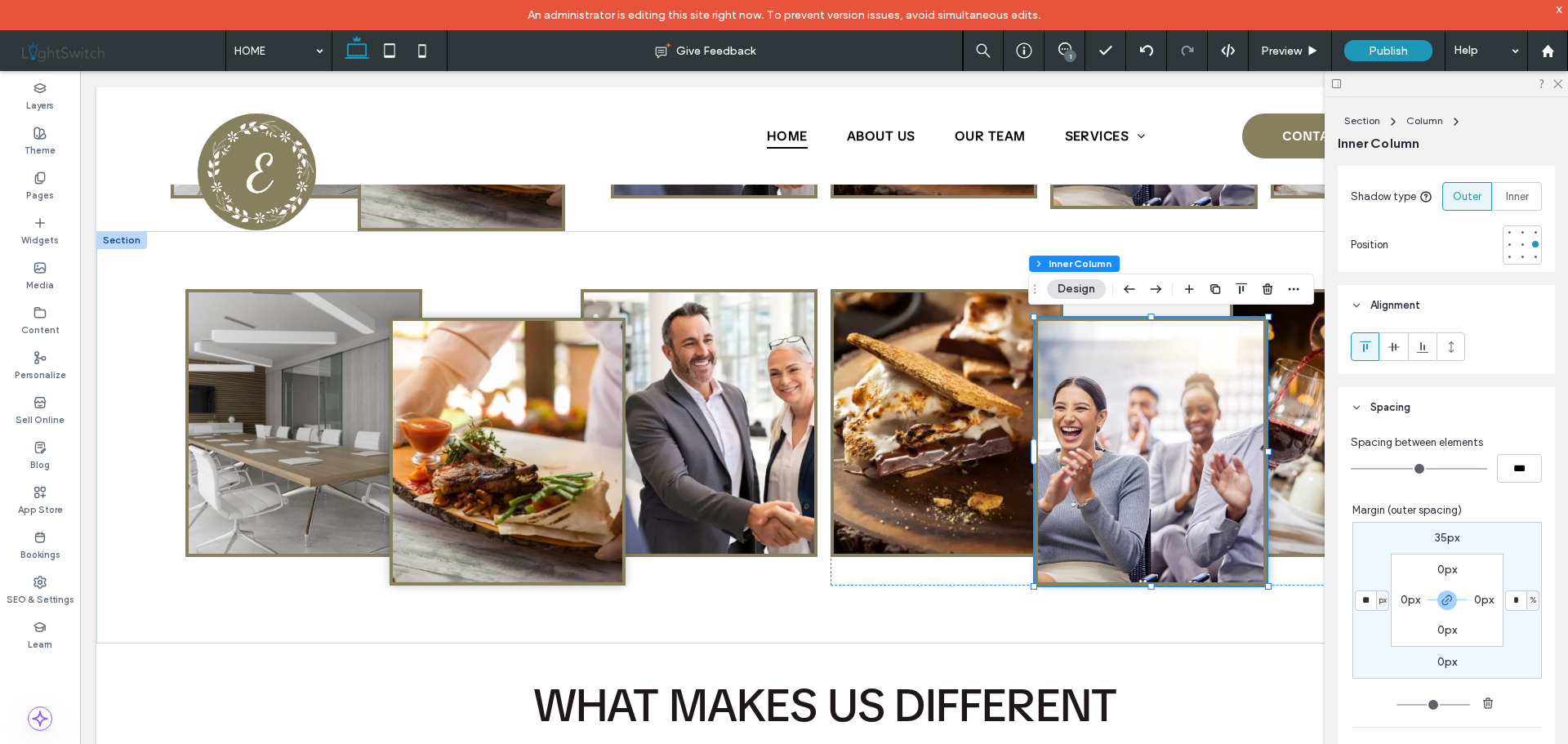
type input "***"
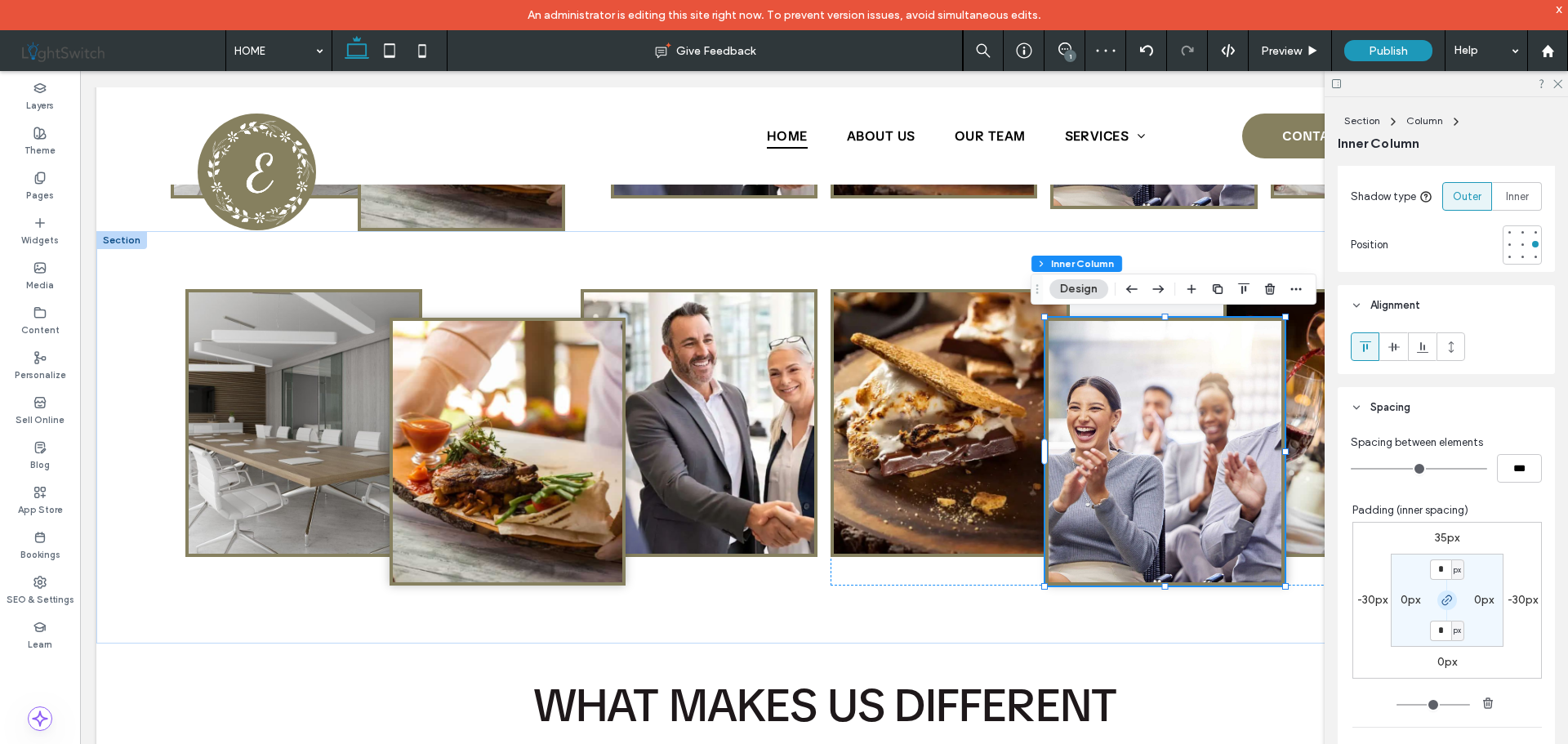
click at [1440, 599] on icon "button" at bounding box center [1446, 601] width 13 height 13
click at [1357, 600] on label "-30px" at bounding box center [1372, 600] width 30 height 14
type input "*"
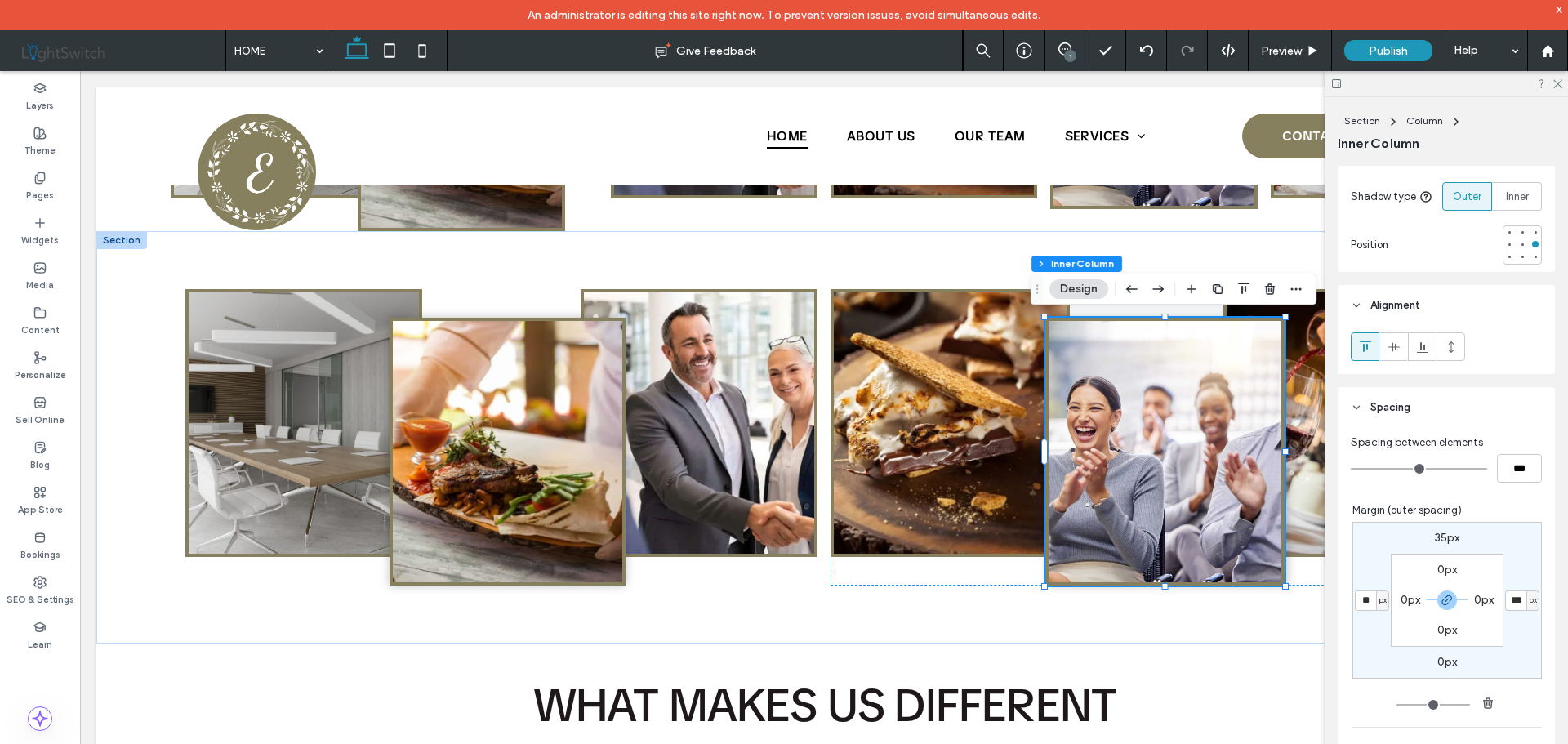
type input "***"
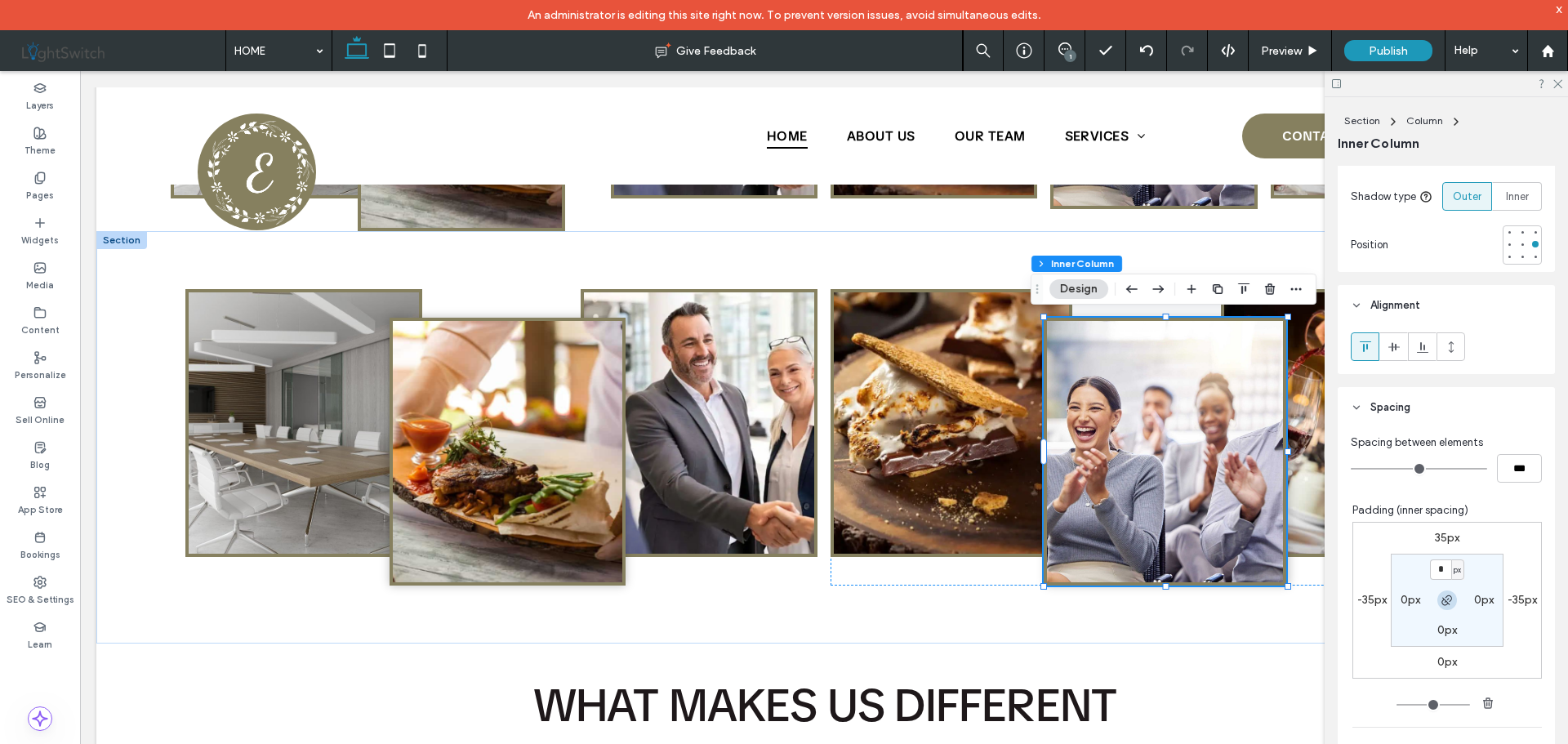
click at [1440, 601] on icon "button" at bounding box center [1446, 601] width 13 height 13
click at [1474, 598] on label "0px" at bounding box center [1483, 600] width 20 height 14
drag, startPoint x: 1434, startPoint y: 600, endPoint x: 1413, endPoint y: 601, distance: 21.0
click at [1440, 600] on icon "button" at bounding box center [1446, 601] width 13 height 13
click at [1362, 598] on label "-35px" at bounding box center [1371, 600] width 29 height 14
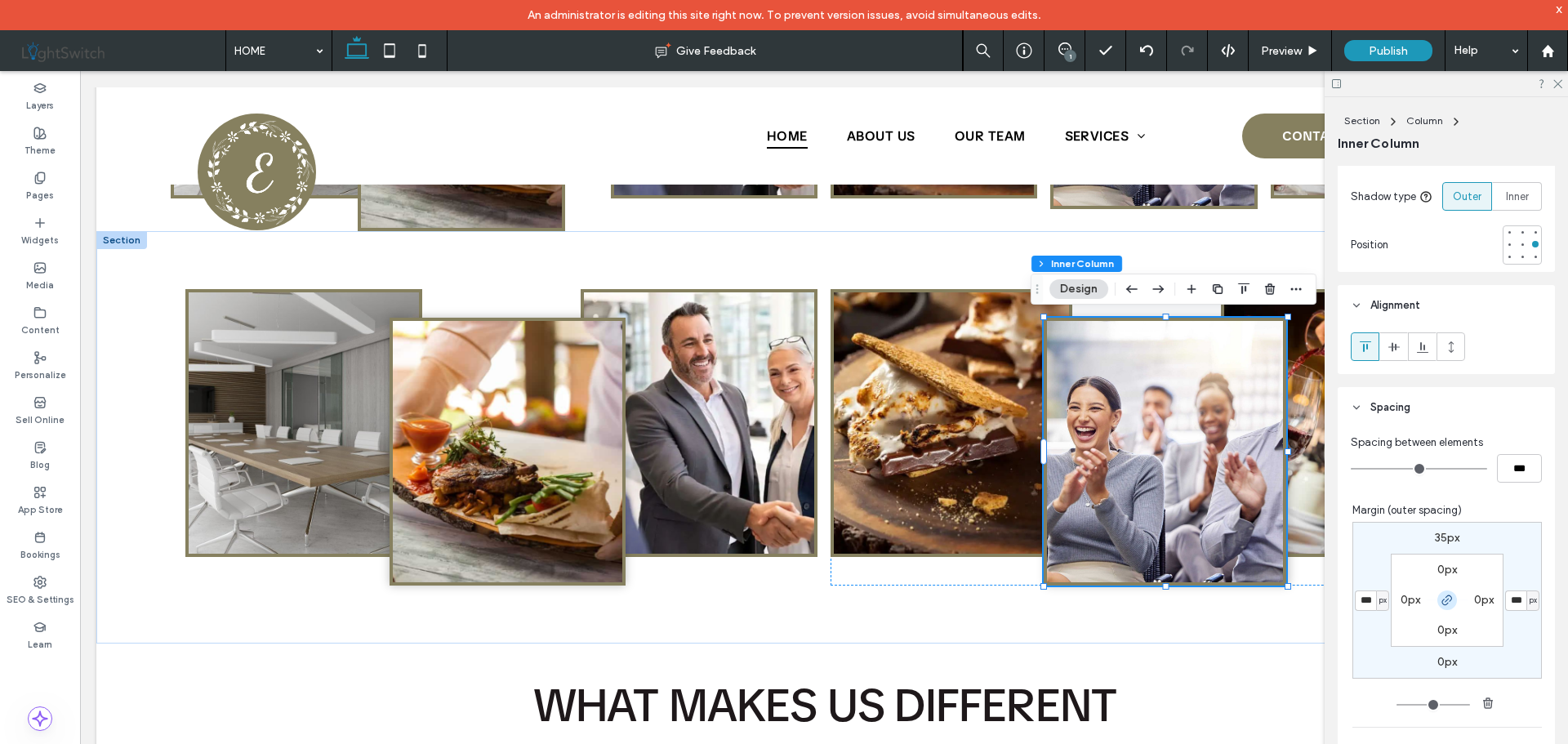
click at [1440, 598] on icon "button" at bounding box center [1446, 601] width 13 height 13
click at [1508, 599] on label "-35px" at bounding box center [1521, 600] width 29 height 14
type input "*"
type input "***"
click at [1358, 601] on label "-35px" at bounding box center [1371, 600] width 29 height 14
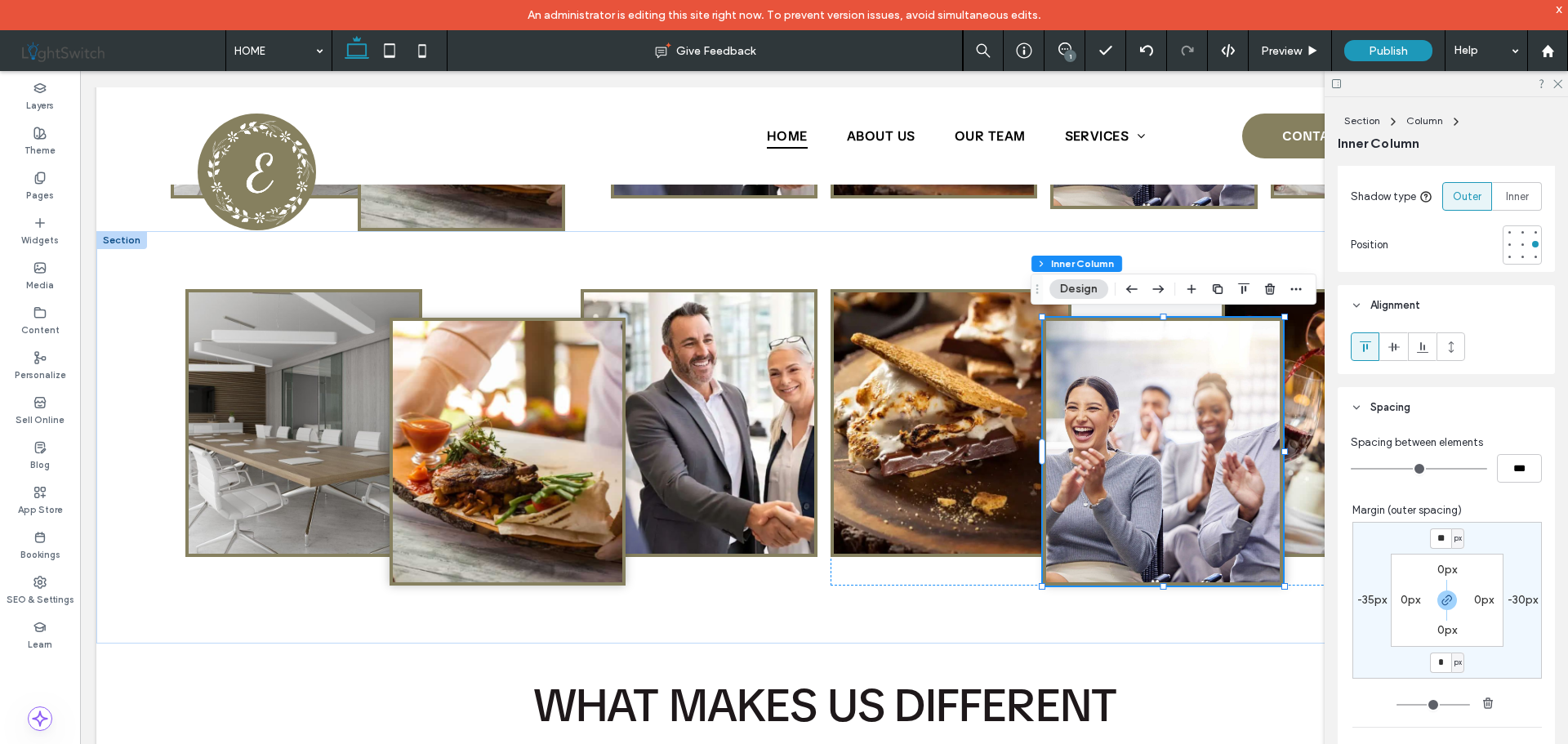
type input "*"
type input "***"
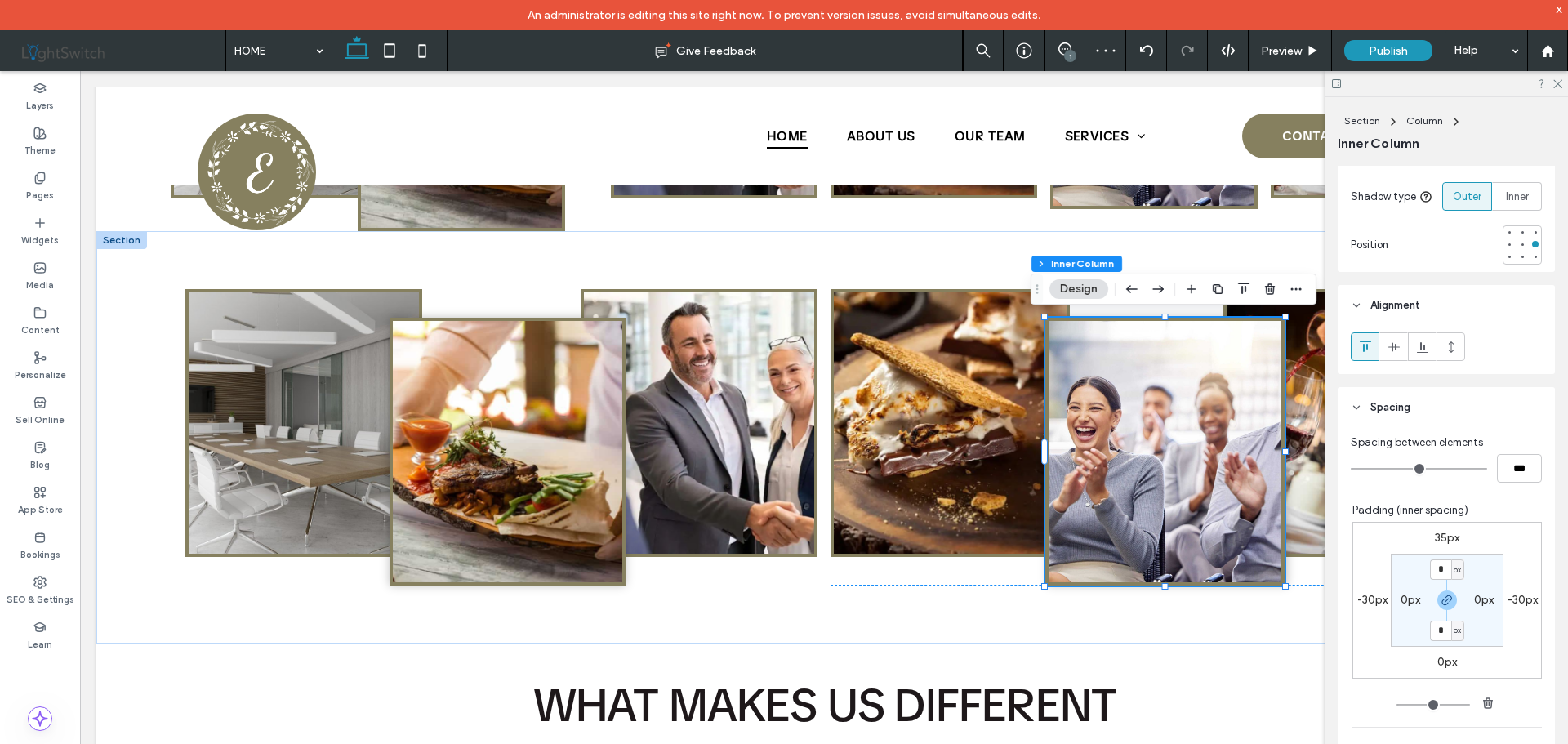
click at [1513, 601] on label "-30px" at bounding box center [1522, 600] width 30 height 14
type input "*"
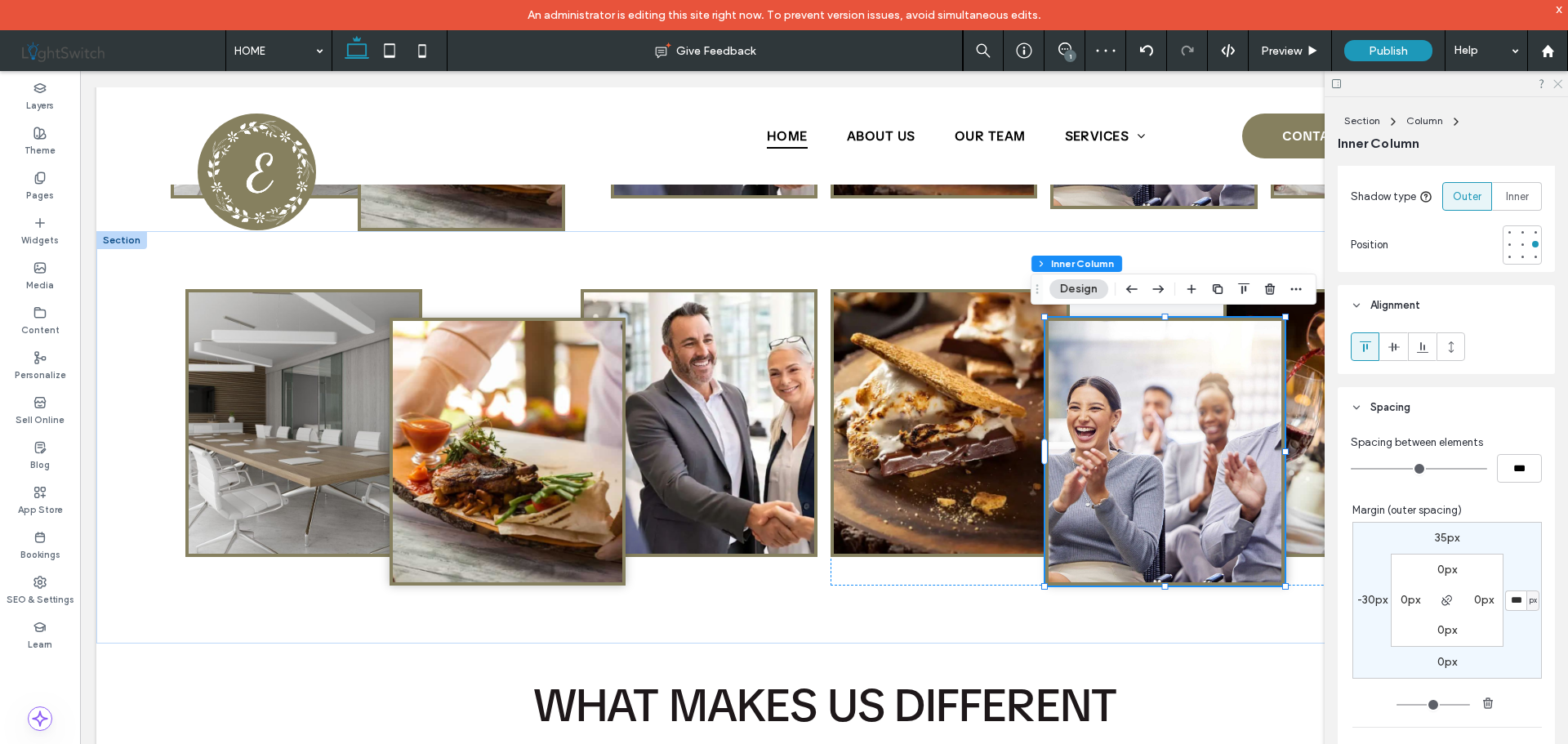
click at [1558, 82] on icon at bounding box center [1556, 83] width 10 height 10
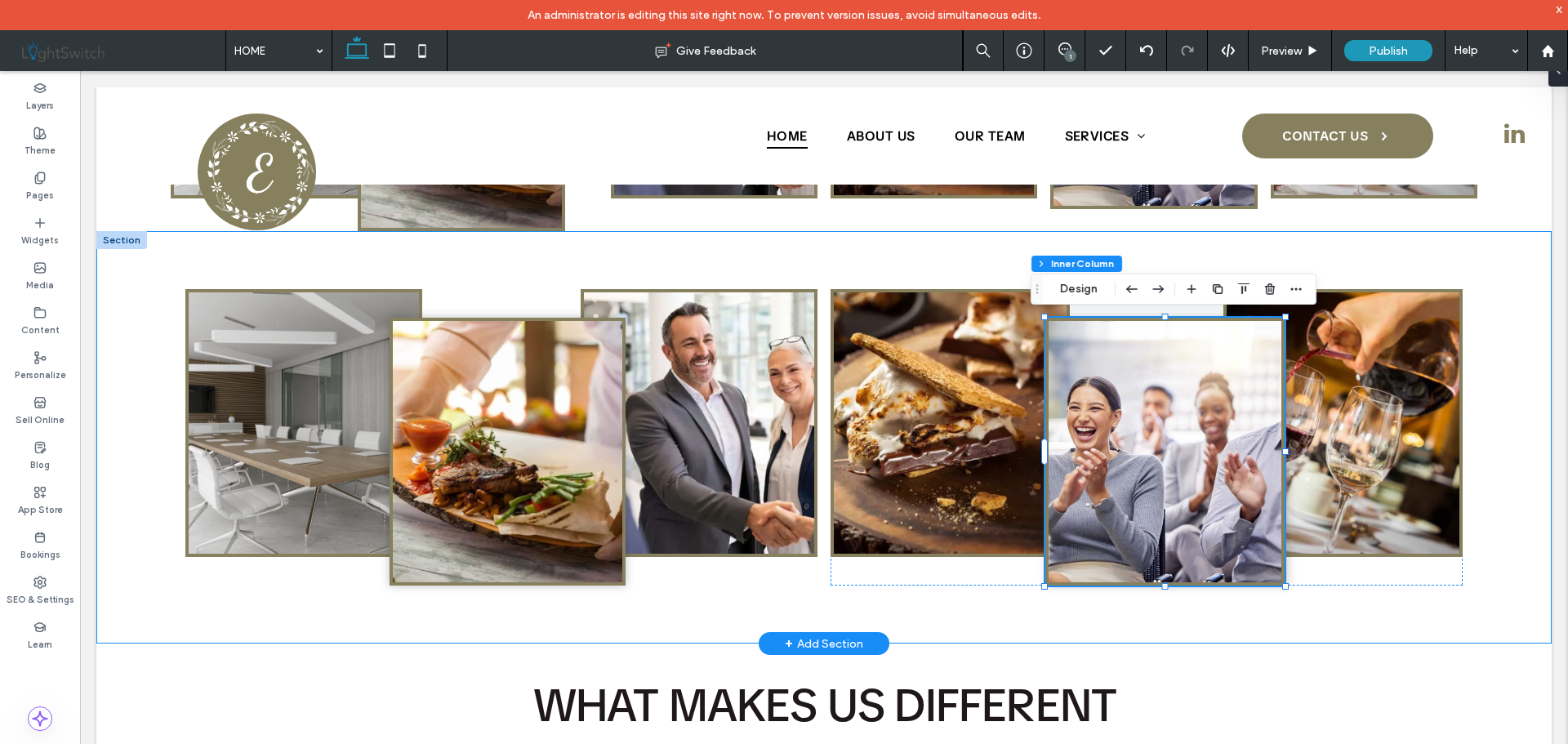
click at [1461, 251] on div at bounding box center [823, 437] width 1306 height 413
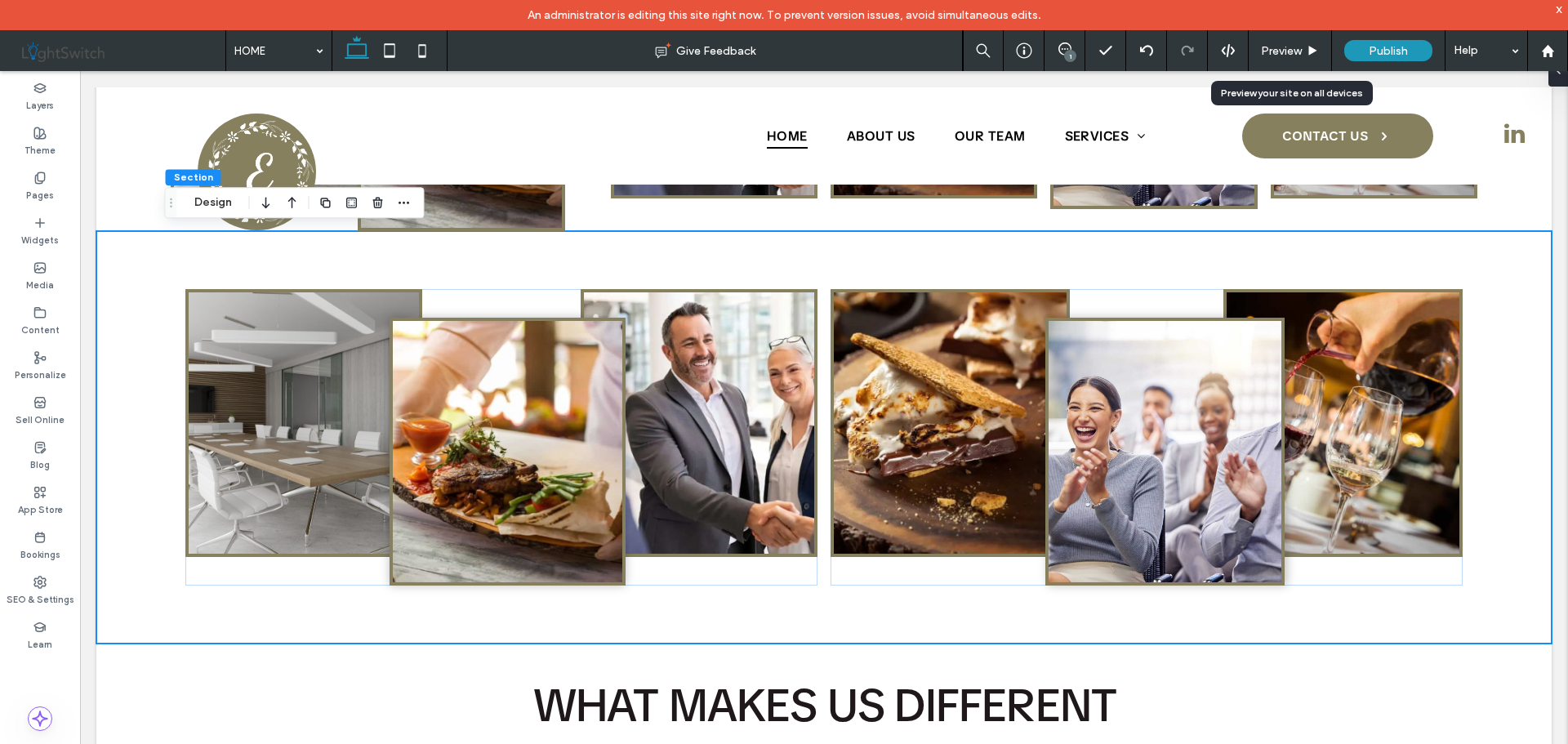
click at [1302, 51] on div "Preview" at bounding box center [1289, 50] width 83 height 14
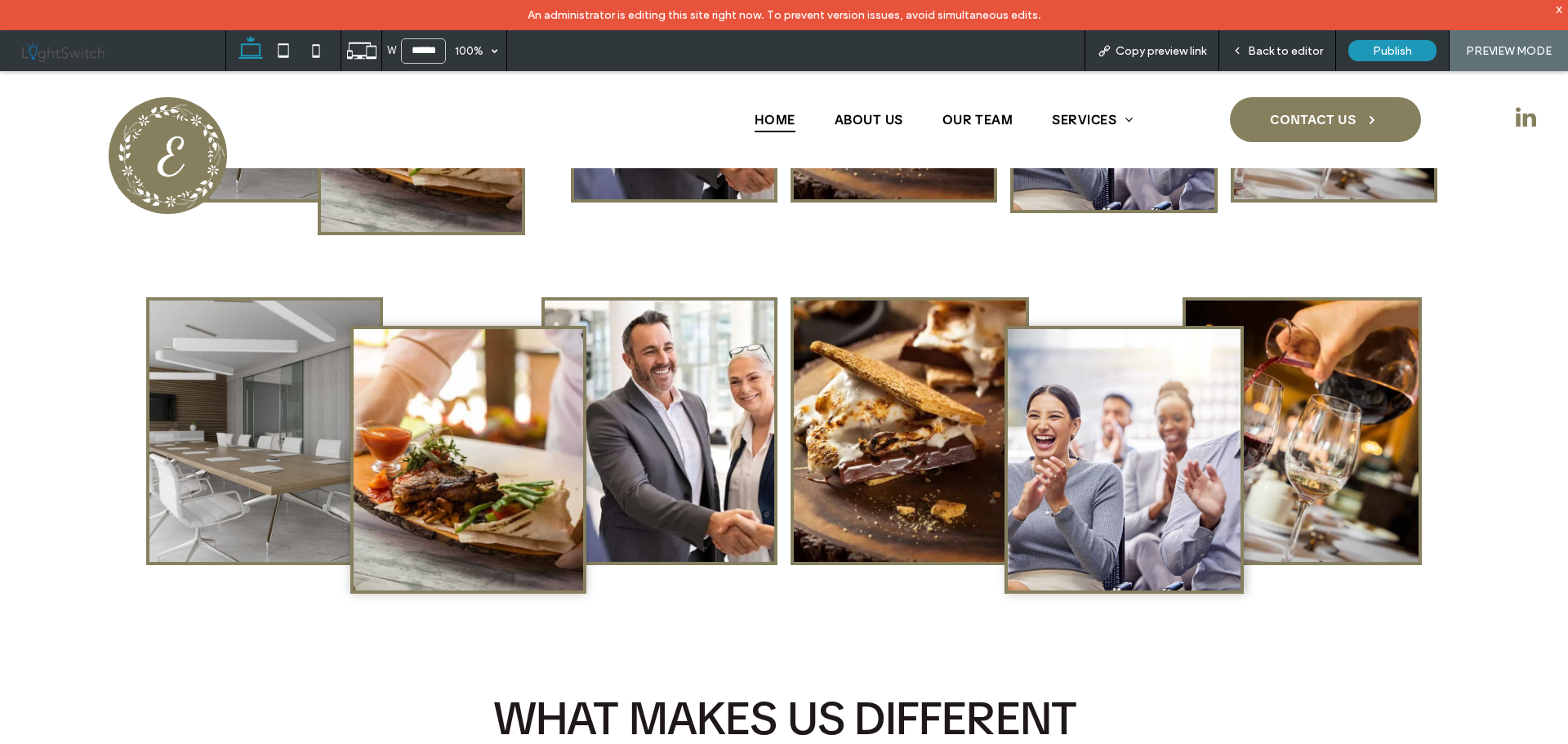
scroll to position [1055, 0]
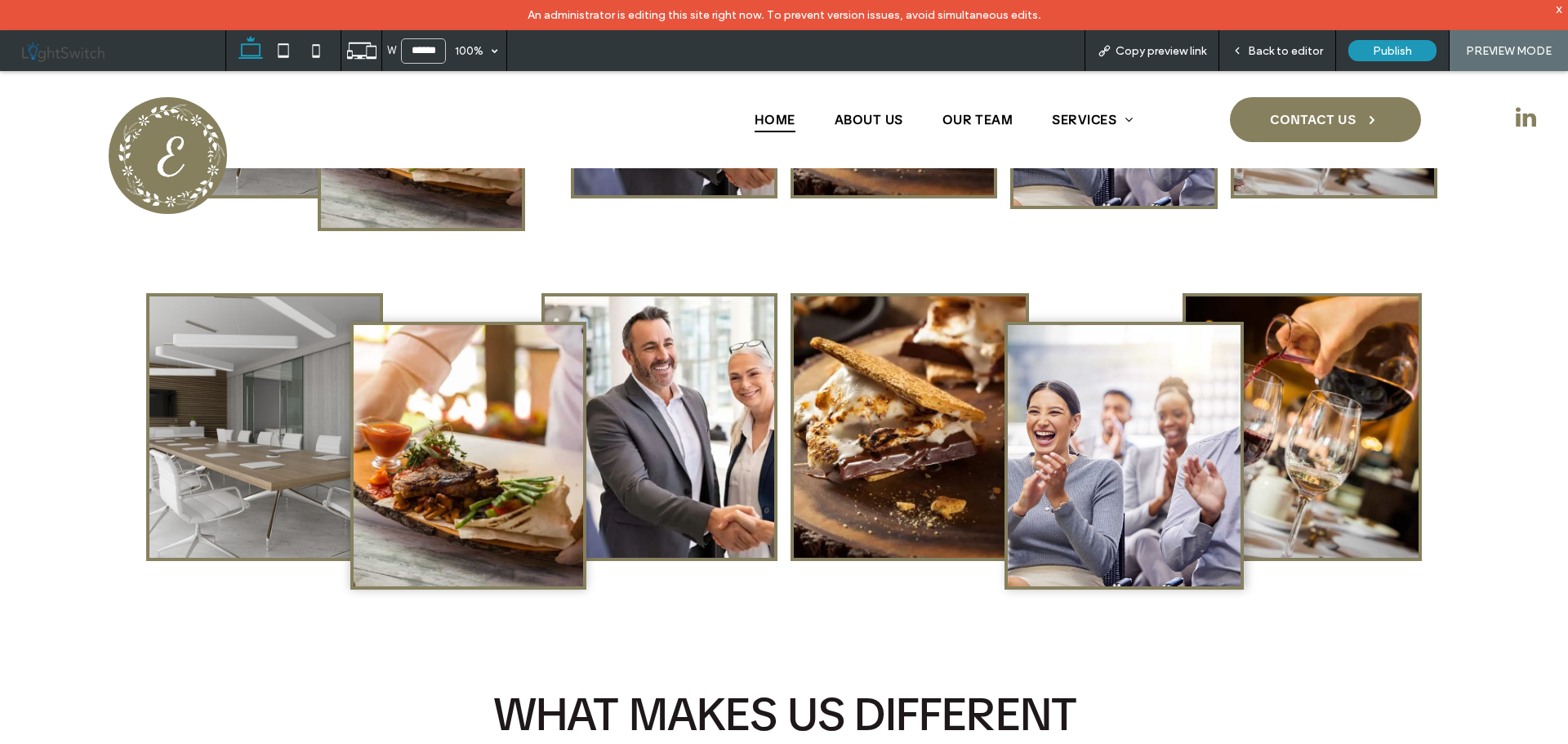
click at [1361, 371] on img at bounding box center [1301, 427] width 233 height 261
click at [1283, 54] on span "Back to editor" at bounding box center [1285, 50] width 75 height 14
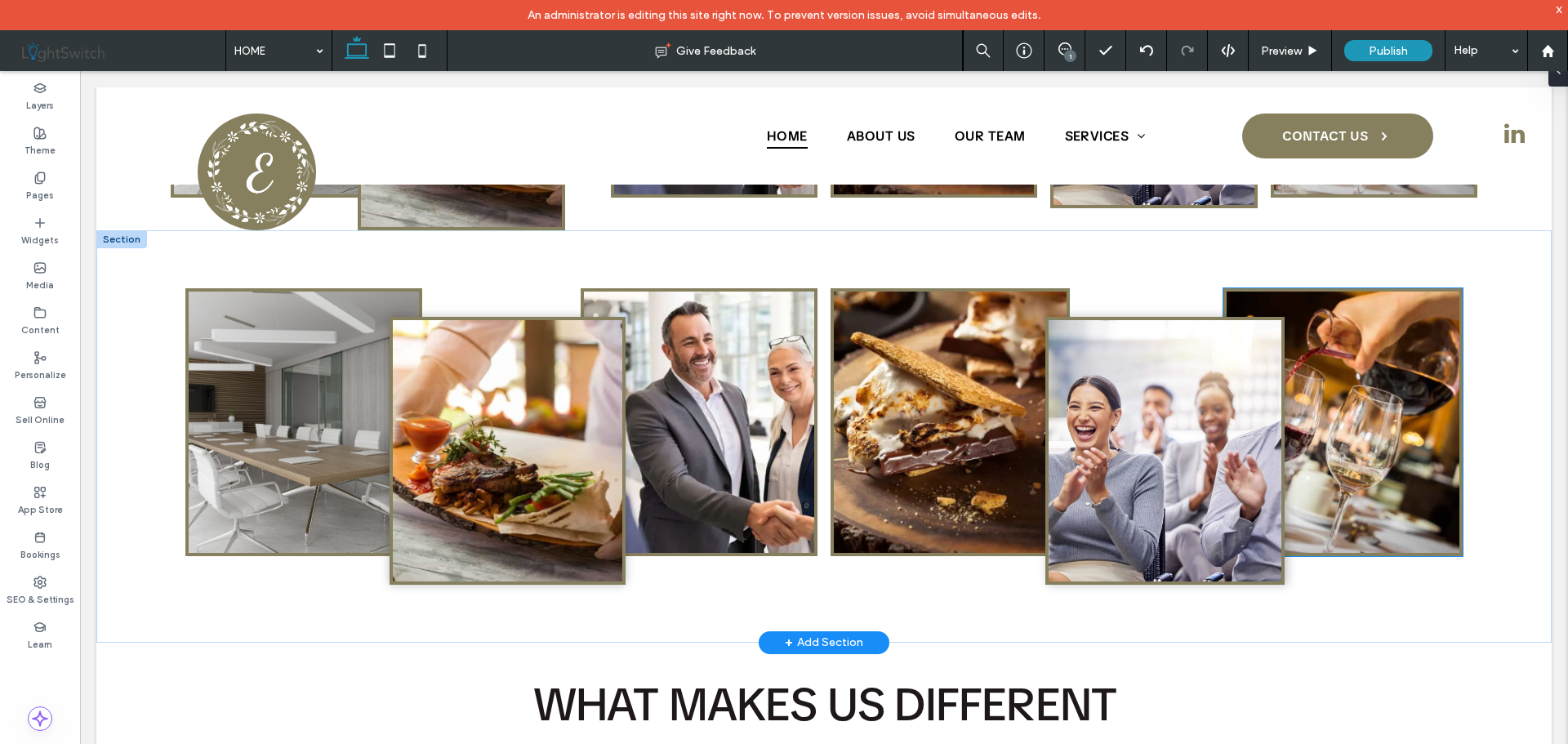
scroll to position [1062, 0]
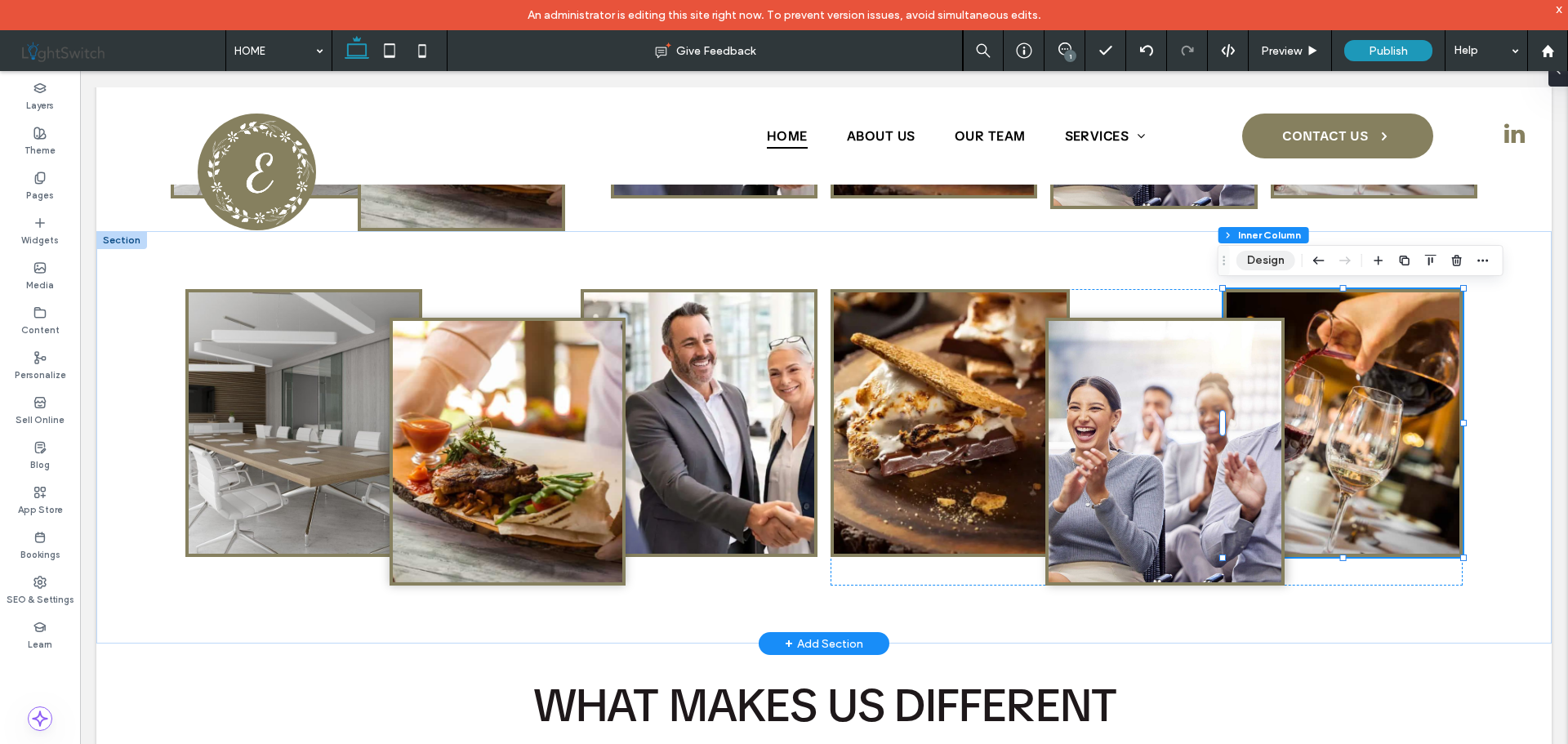
click at [1267, 266] on button "Design" at bounding box center [1266, 260] width 59 height 20
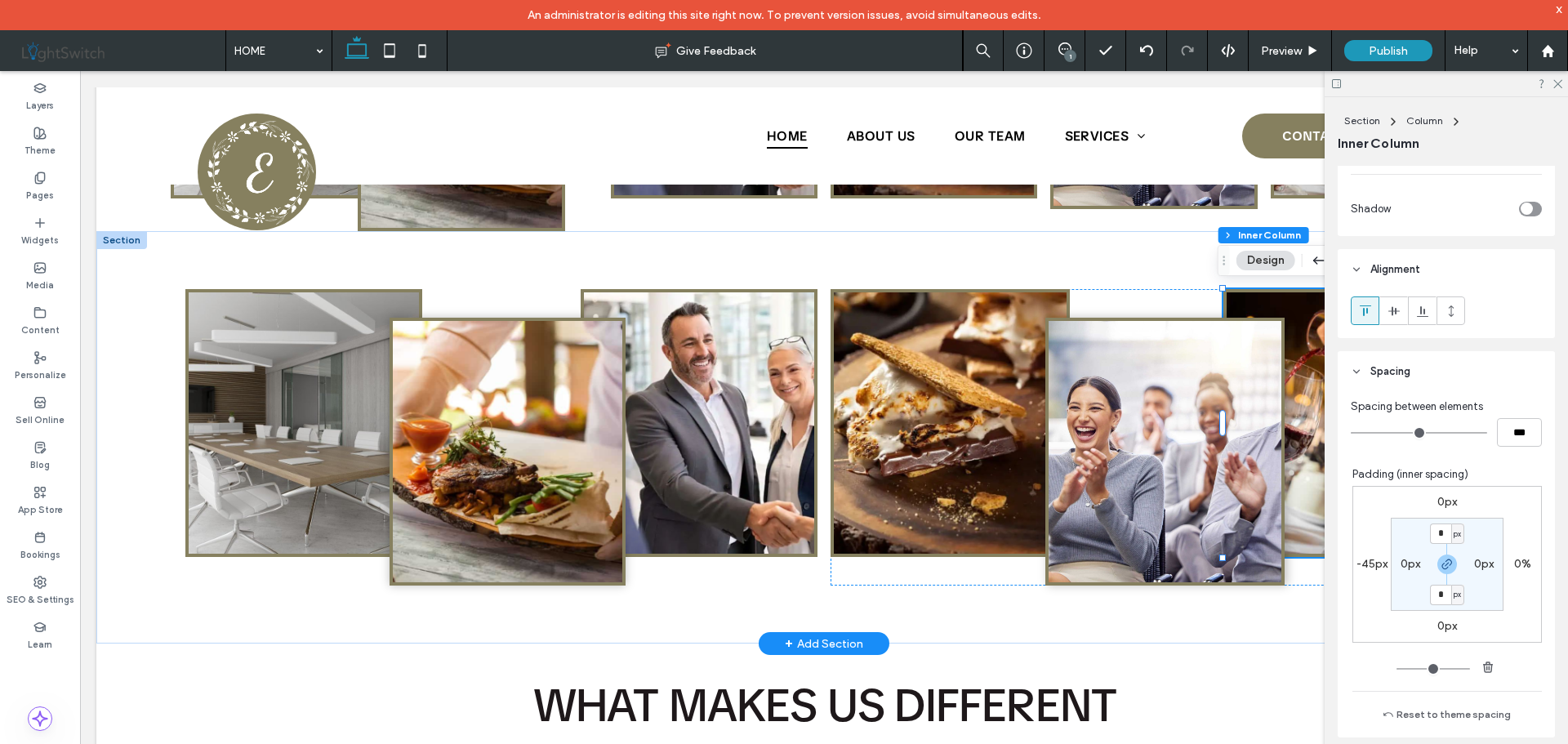
scroll to position [654, 0]
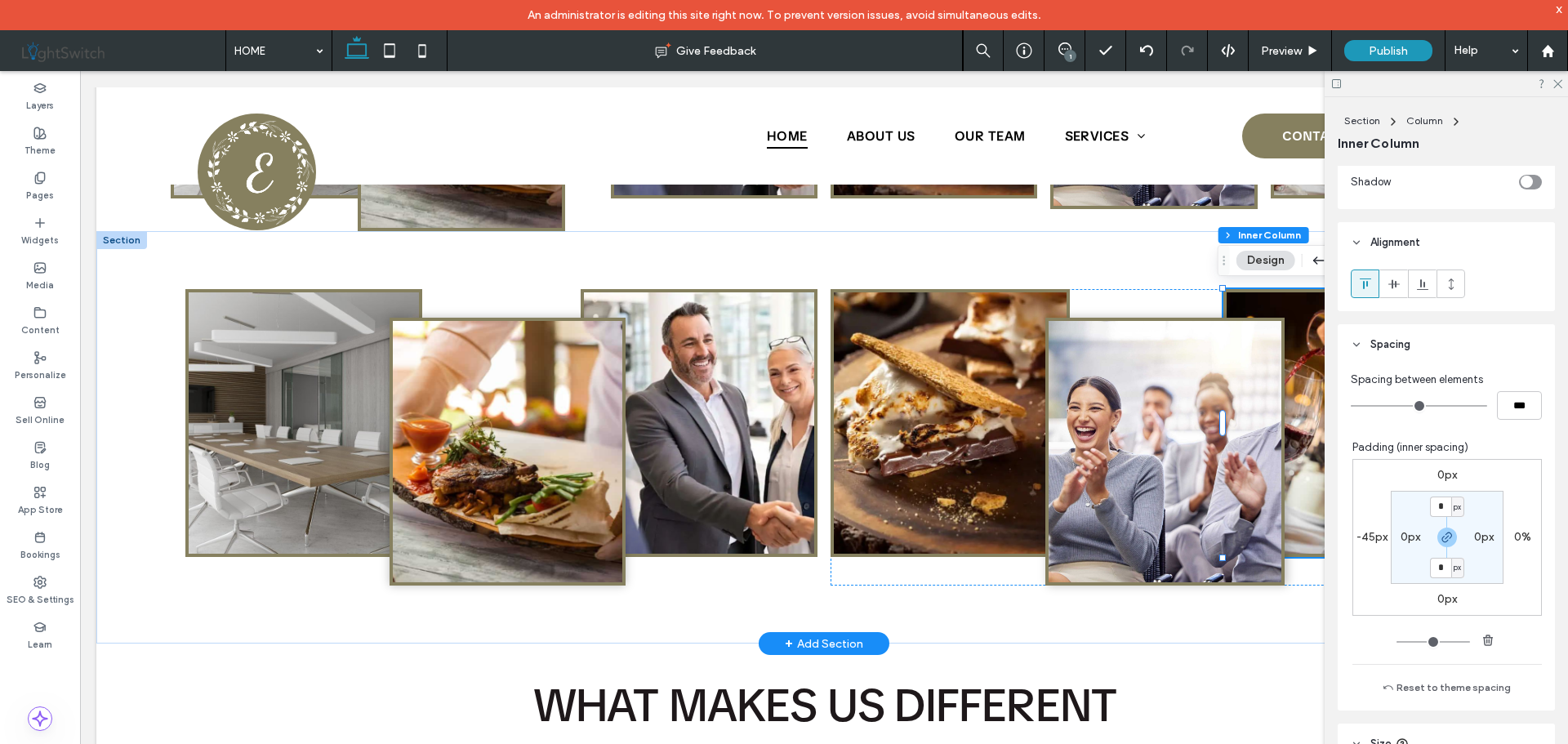
click at [1356, 532] on label "-45px" at bounding box center [1371, 537] width 31 height 14
type input "*"
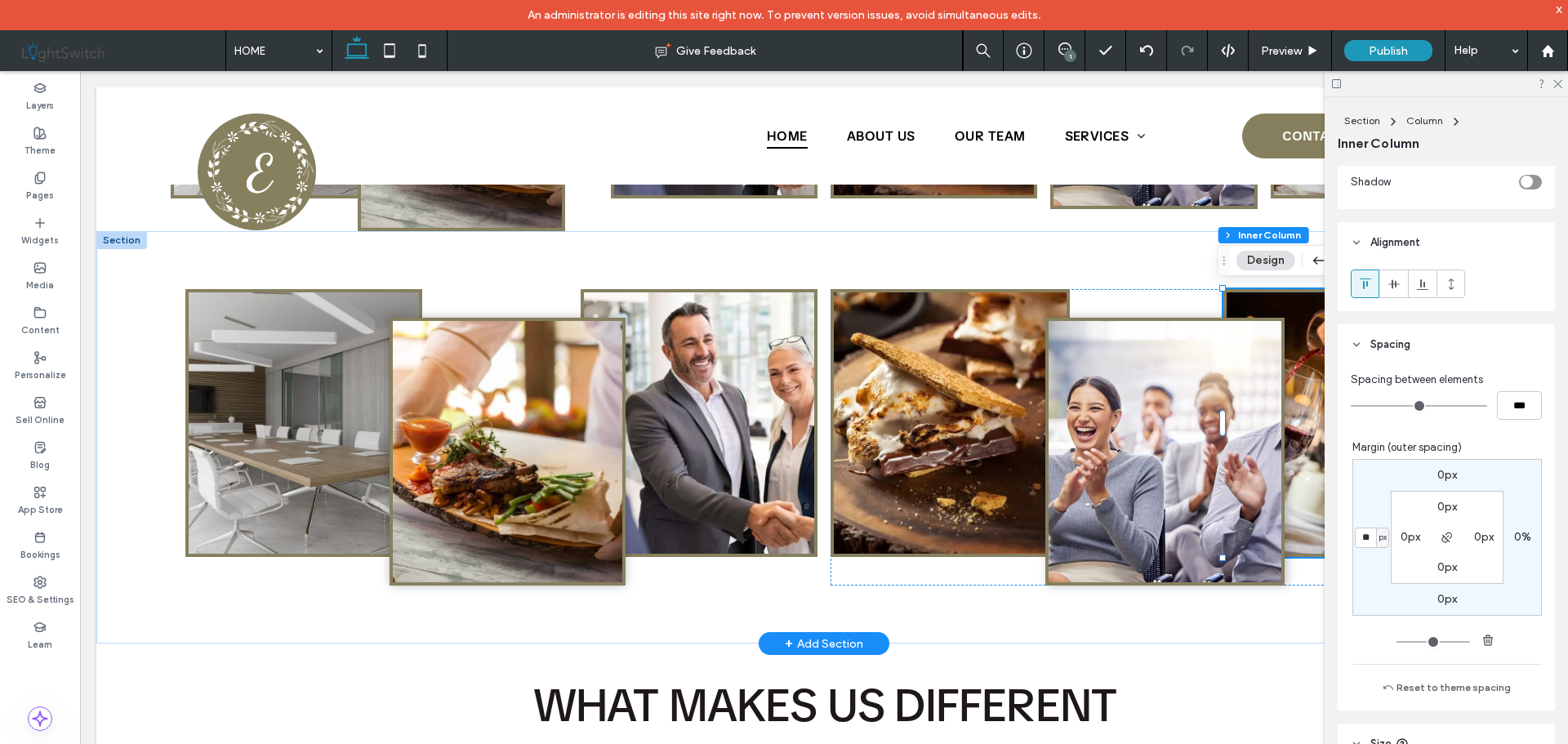
type input "***"
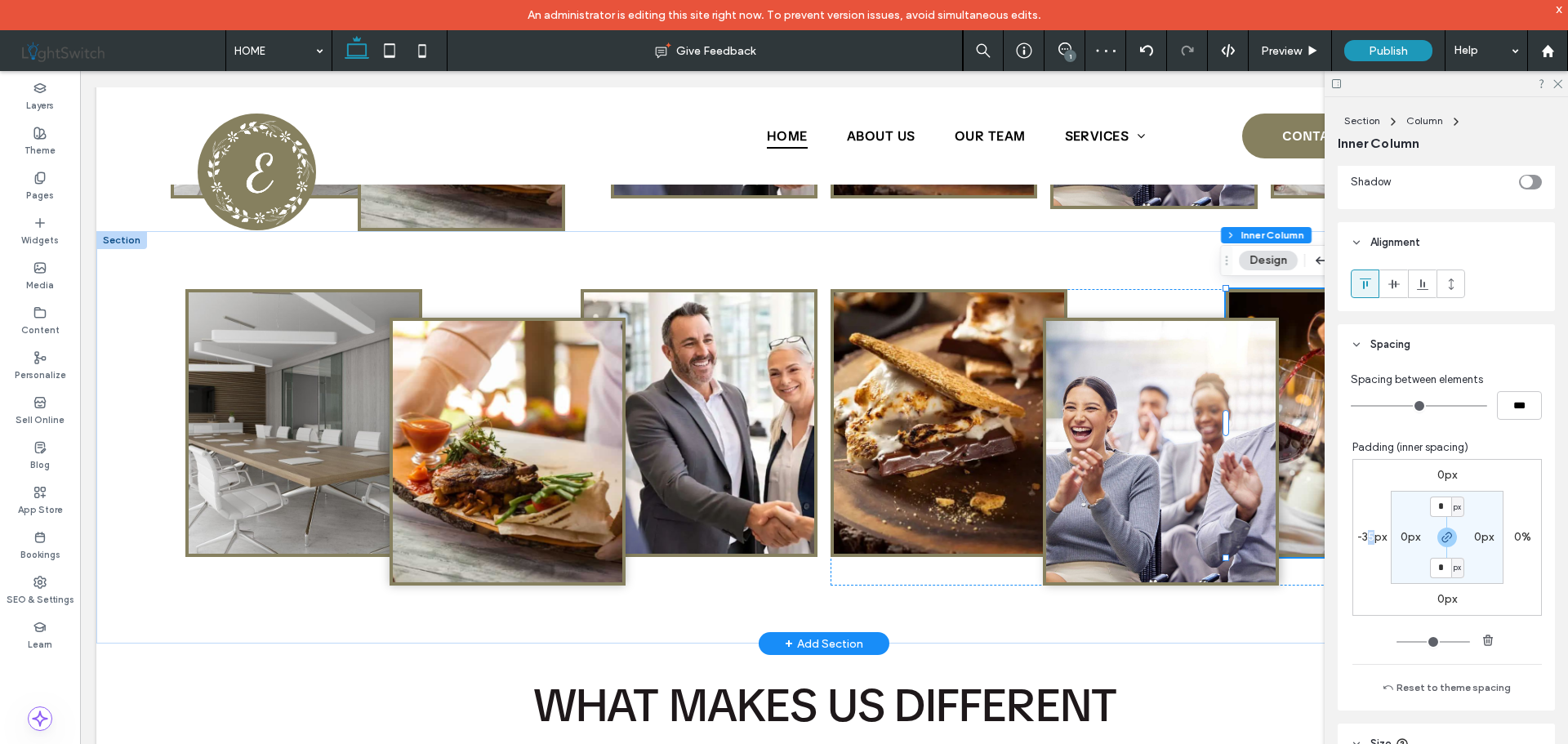
click at [1363, 529] on div "0px 0% 0px -35px * px 0px * px 0px" at bounding box center [1446, 537] width 189 height 157
click at [1359, 537] on label "-35px" at bounding box center [1371, 537] width 29 height 14
type input "*"
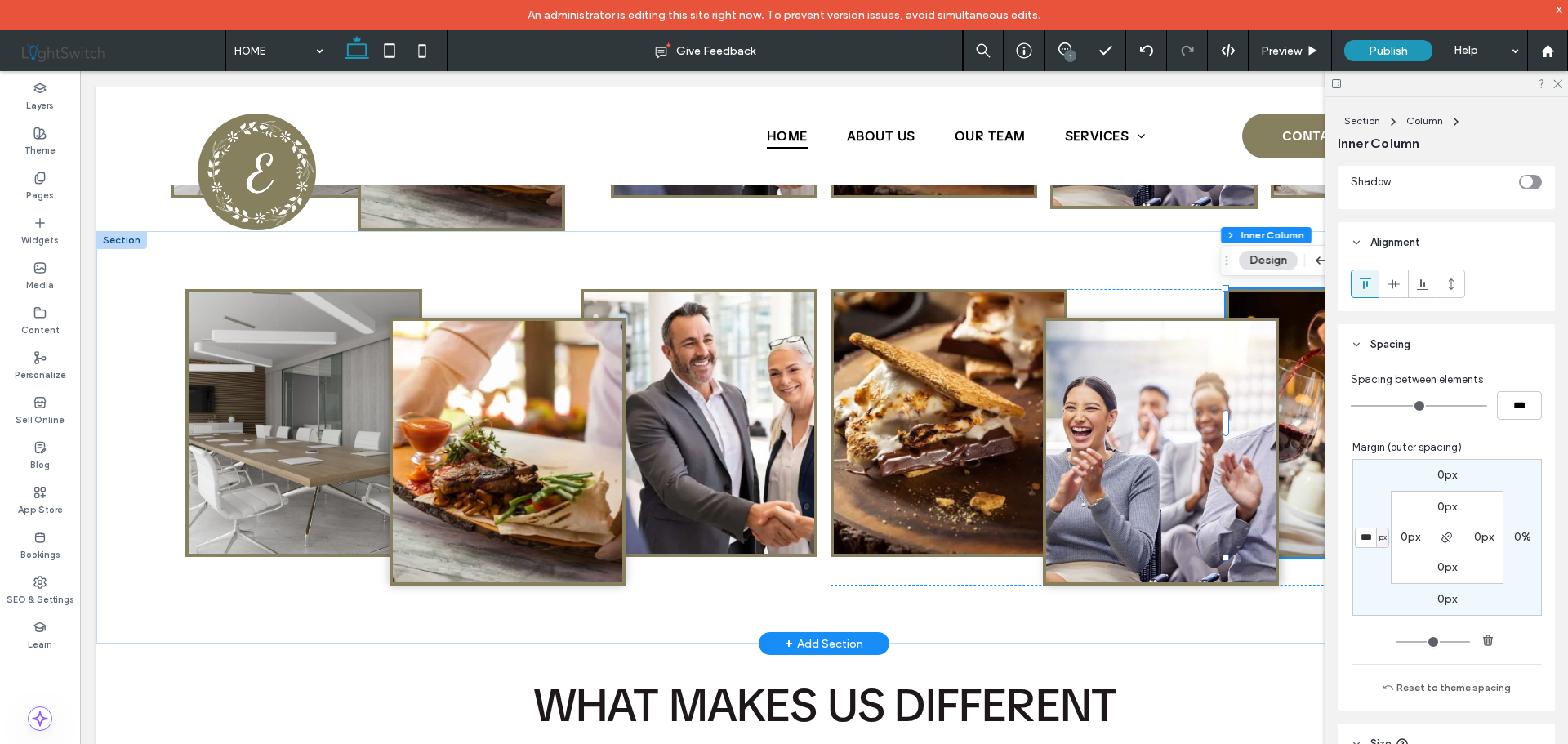
click at [1354, 537] on input "***" at bounding box center [1365, 537] width 21 height 20
drag, startPoint x: 1353, startPoint y: 537, endPoint x: 1335, endPoint y: 532, distance: 18.7
click at [1337, 532] on div "Spacing between elements *** Margin (outer spacing) 0px 0% 0px *** px 0px 0px 0…" at bounding box center [1445, 538] width 217 height 346
type input "***"
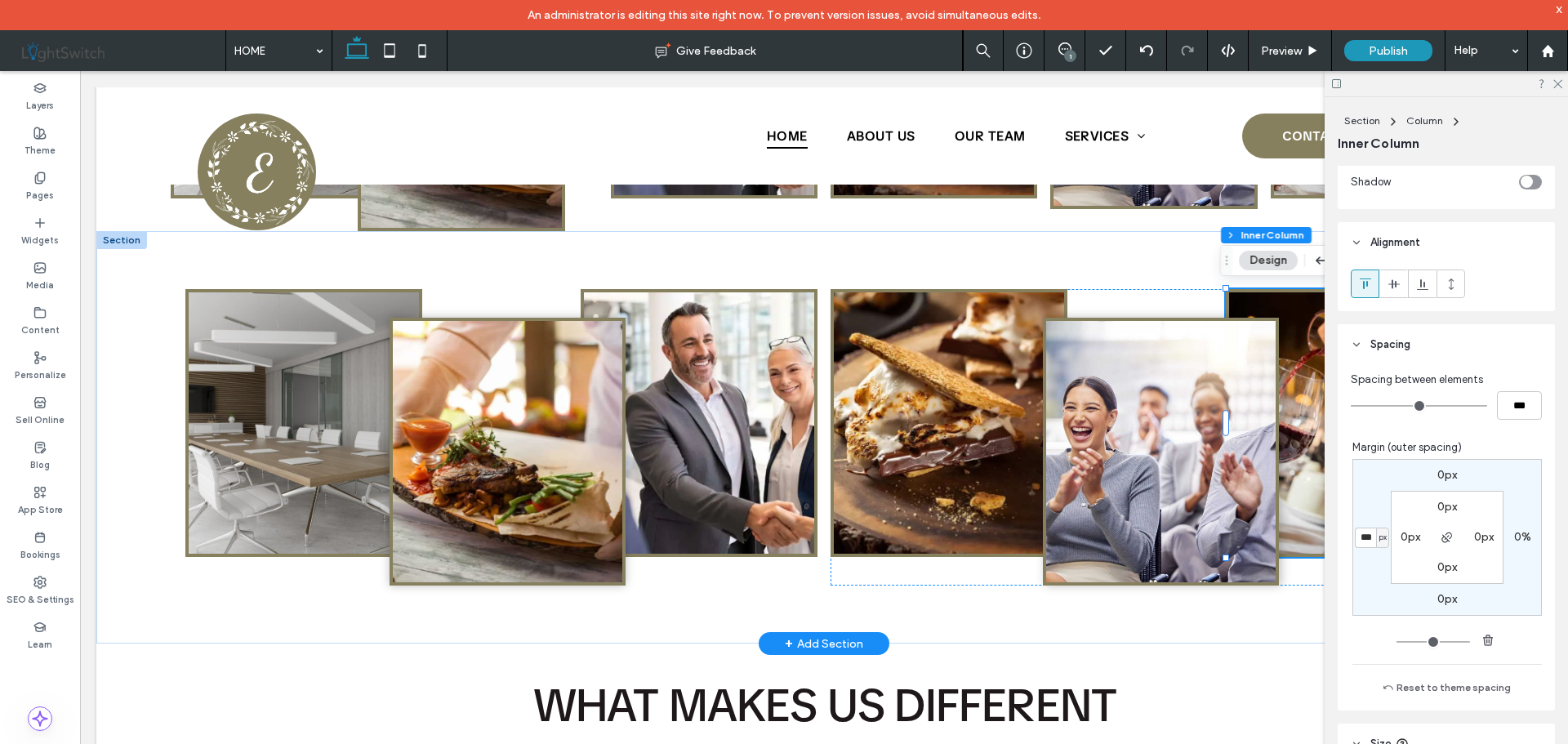
type input "*"
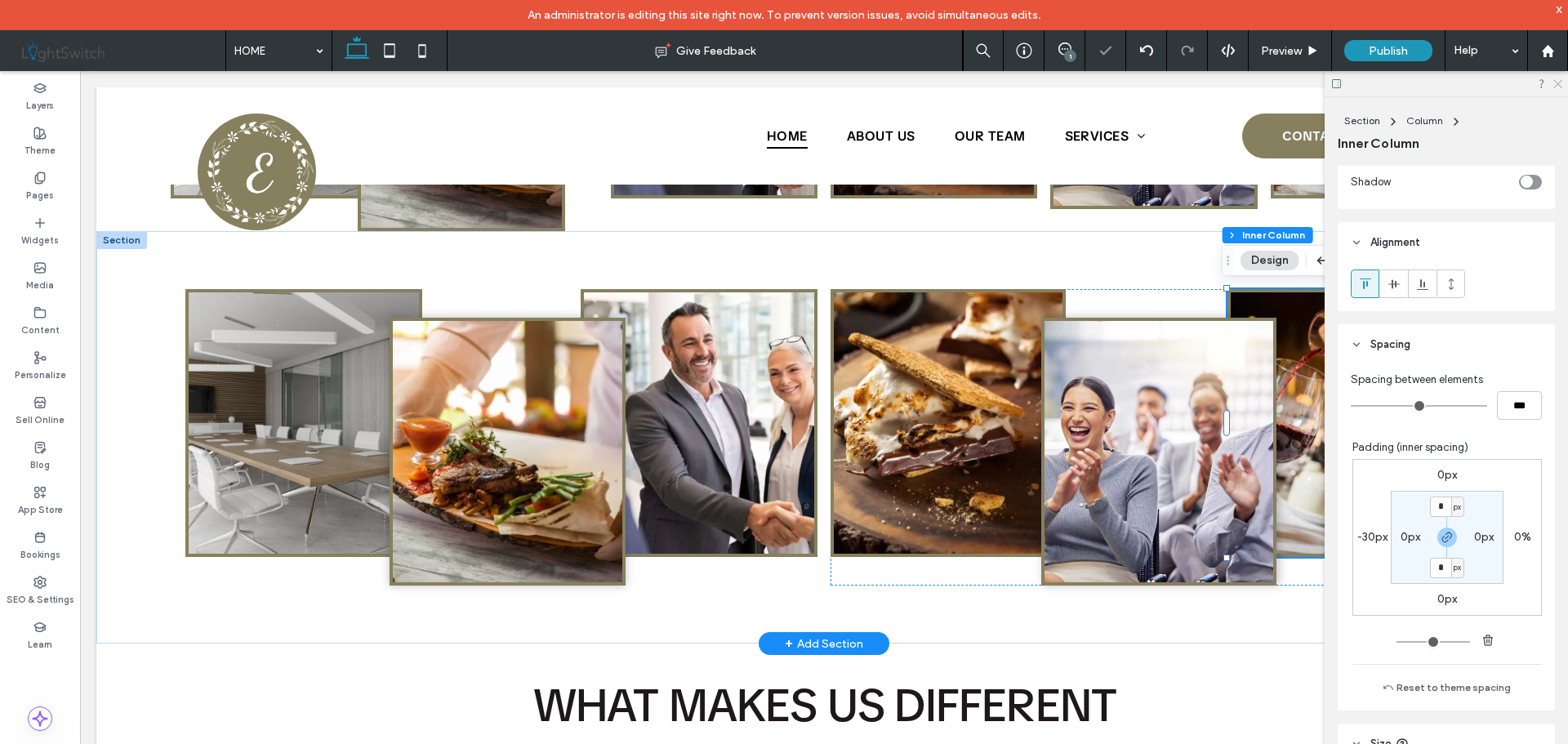
drag, startPoint x: 1556, startPoint y: 85, endPoint x: 1474, endPoint y: 17, distance: 106.5
click at [1556, 85] on icon at bounding box center [1556, 83] width 10 height 10
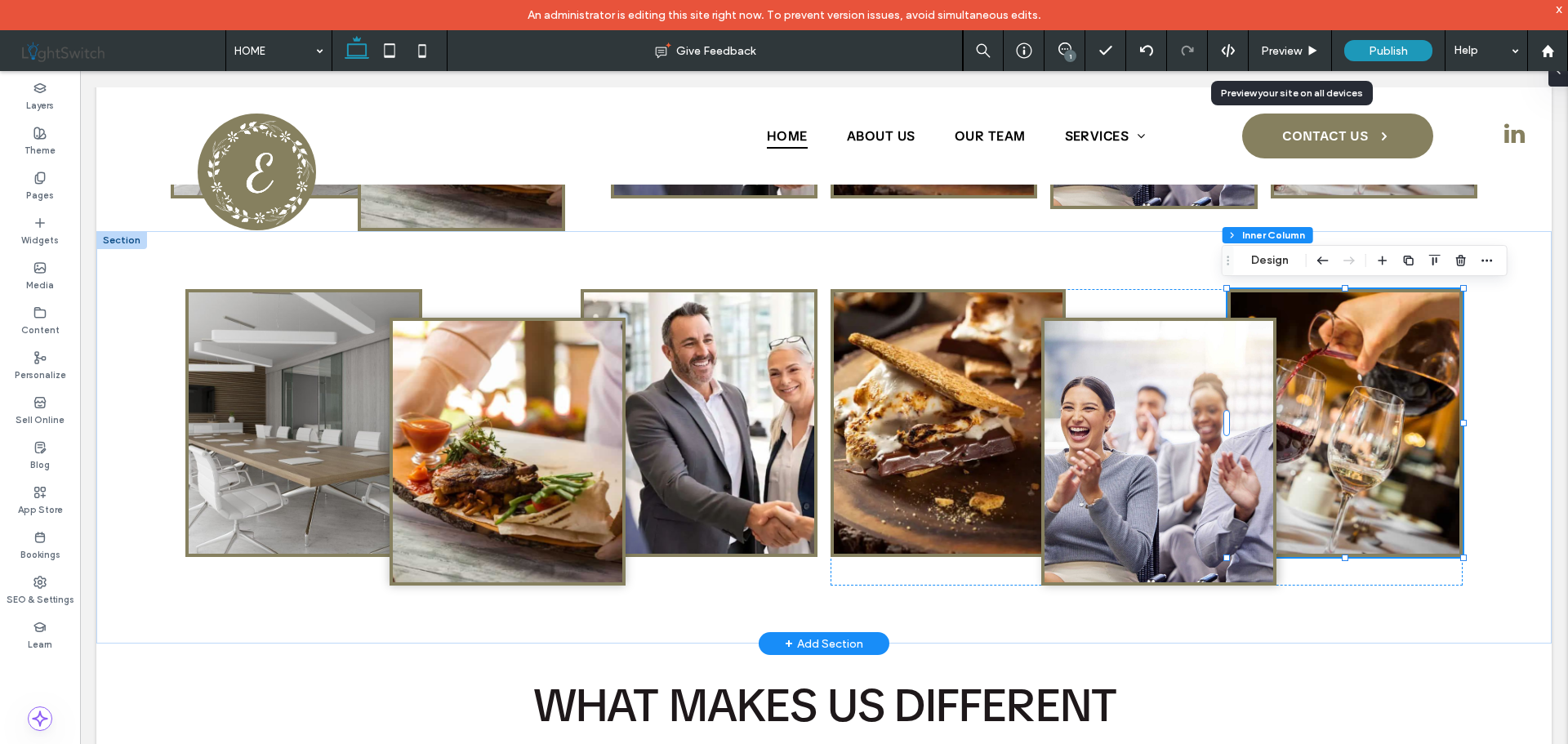
click at [1288, 48] on span "Preview" at bounding box center [1280, 50] width 41 height 14
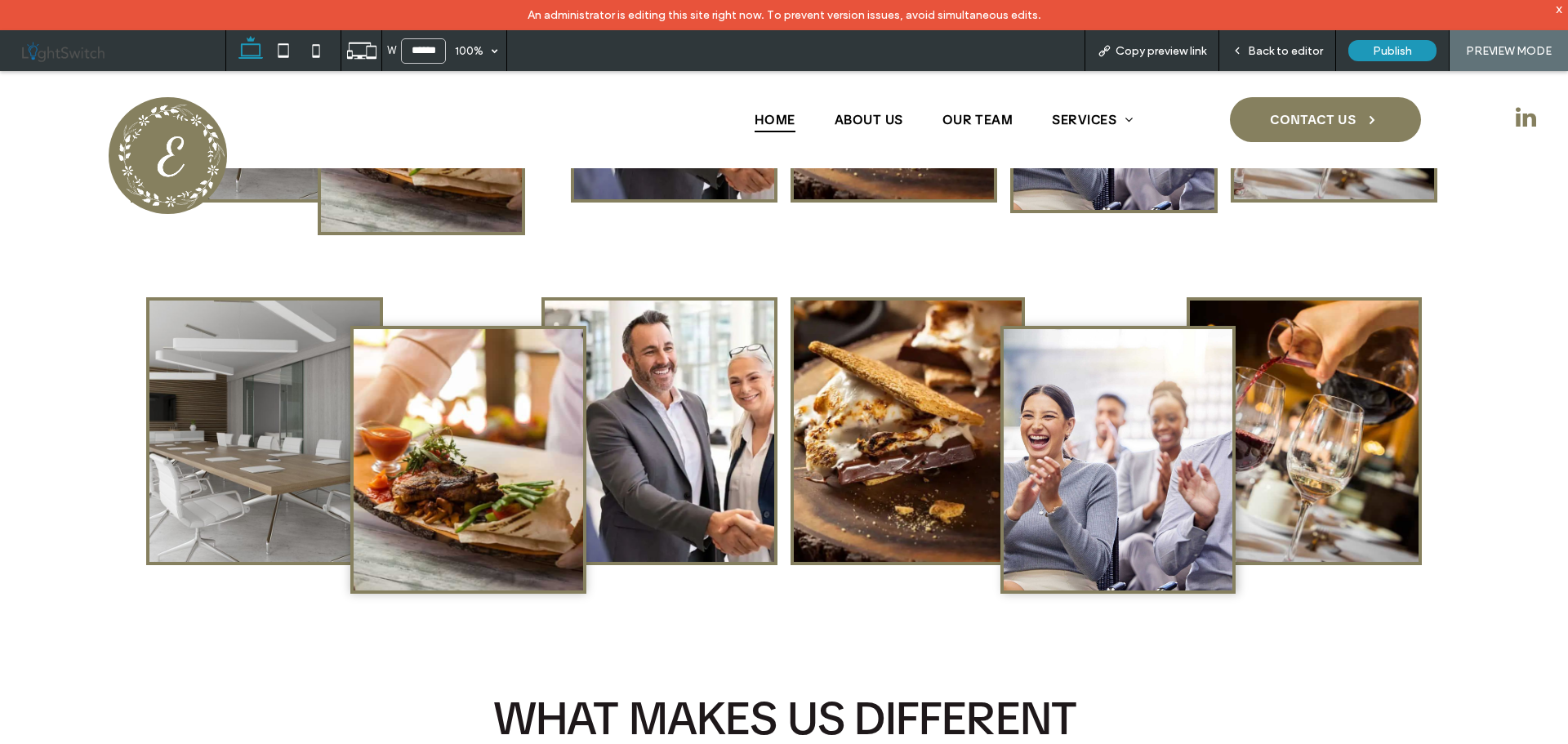
scroll to position [1055, 0]
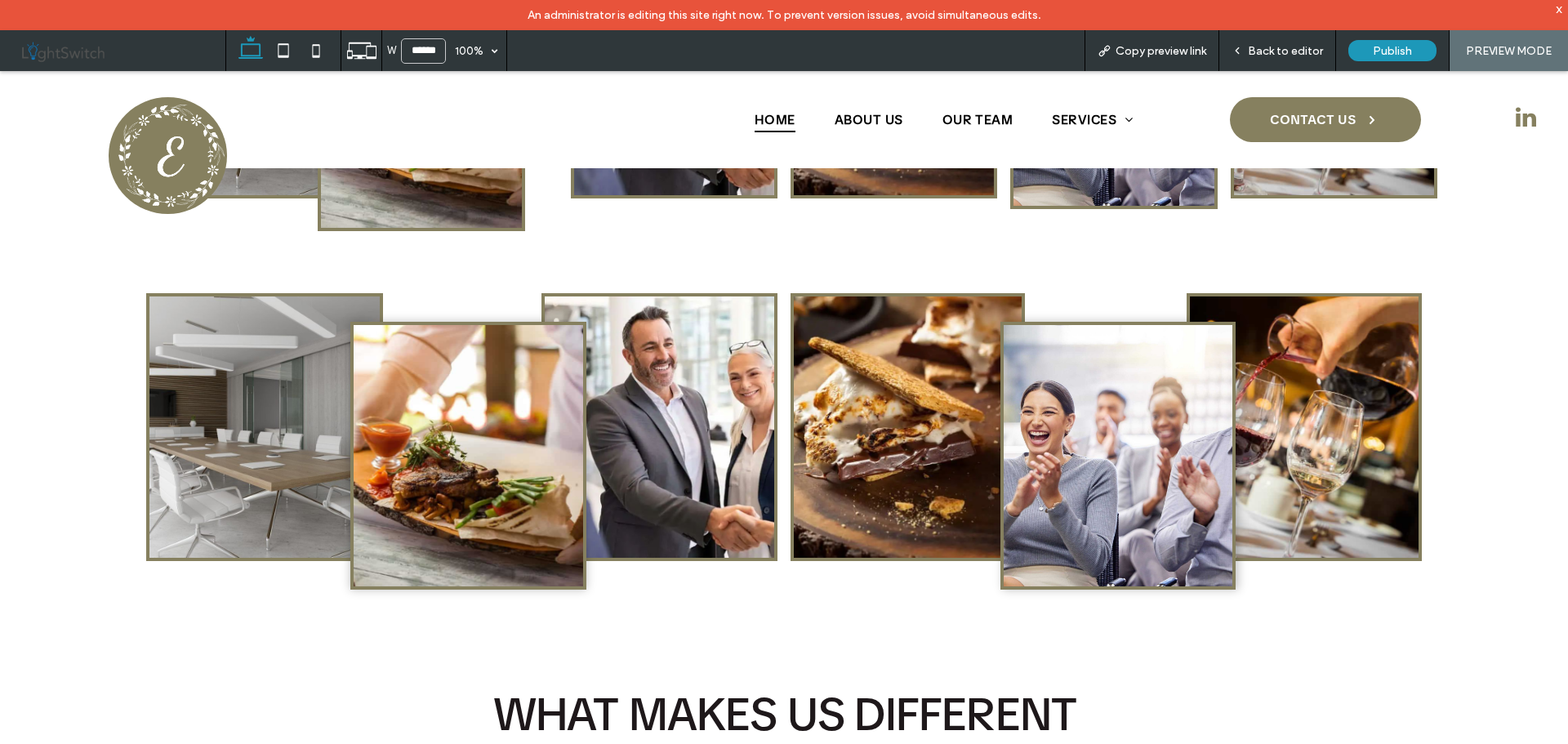
click at [1271, 45] on span "Back to editor" at bounding box center [1285, 50] width 75 height 14
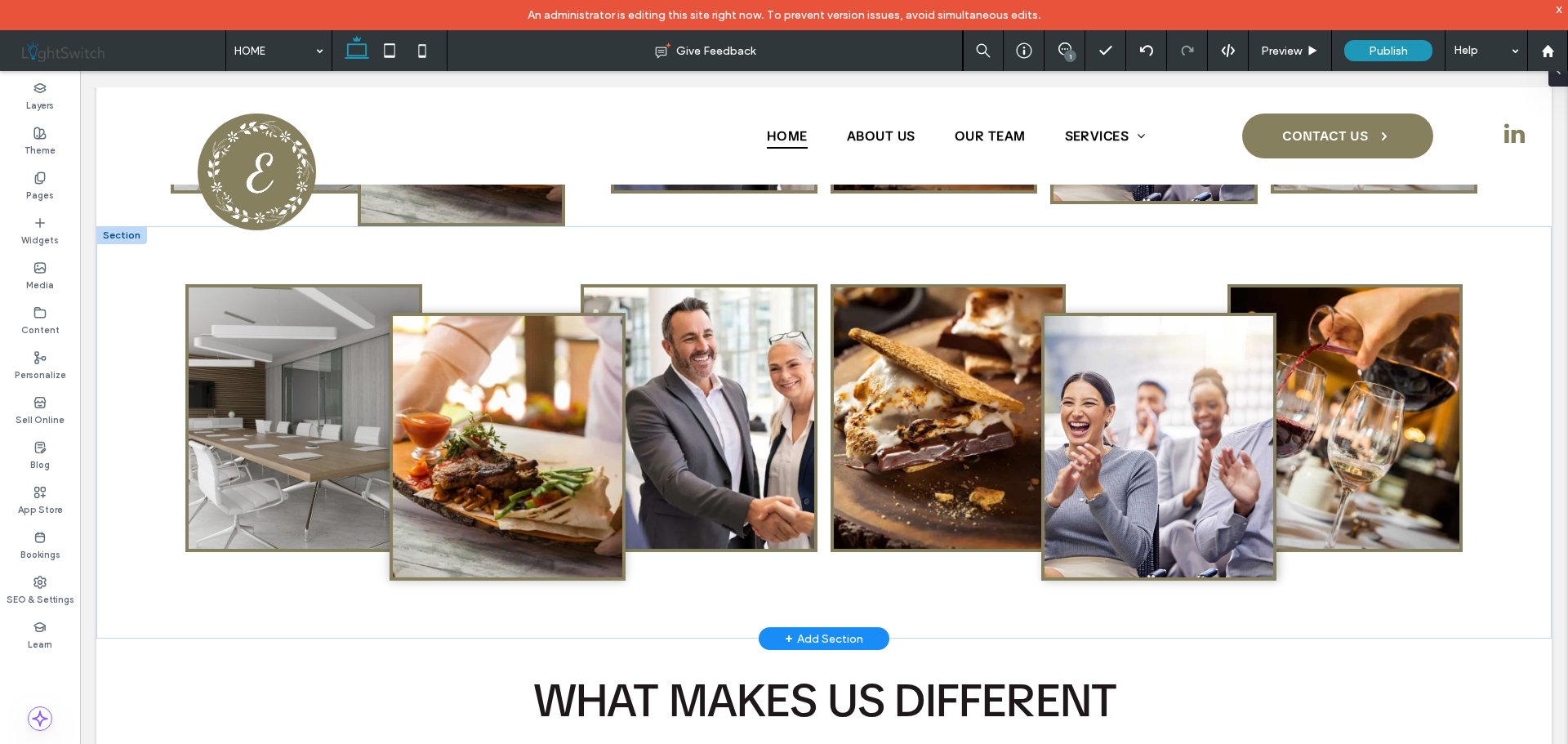
scroll to position [1062, 0]
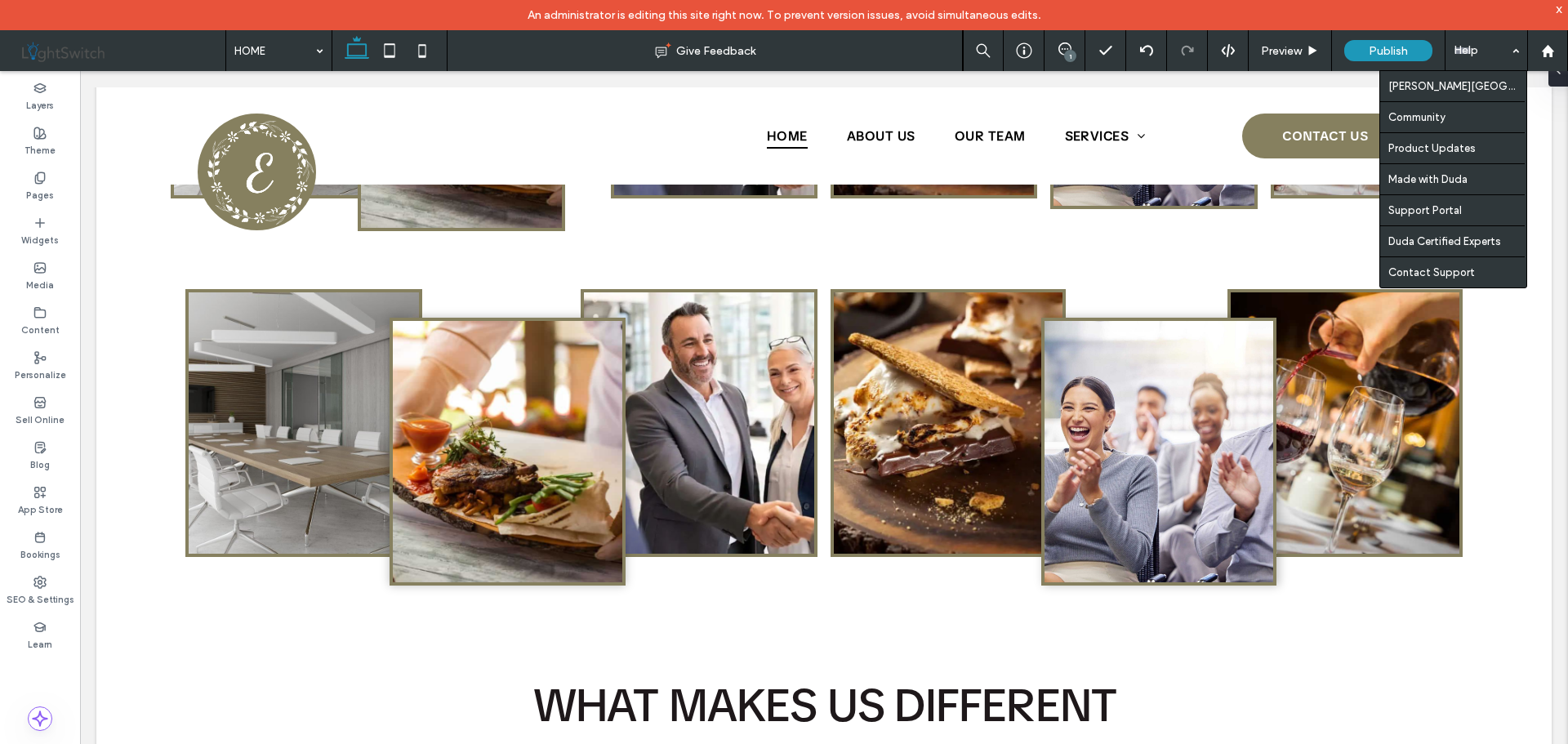
click at [1474, 51] on div "Help" at bounding box center [1486, 50] width 82 height 41
click at [1479, 43] on div "Help" at bounding box center [1486, 50] width 82 height 41
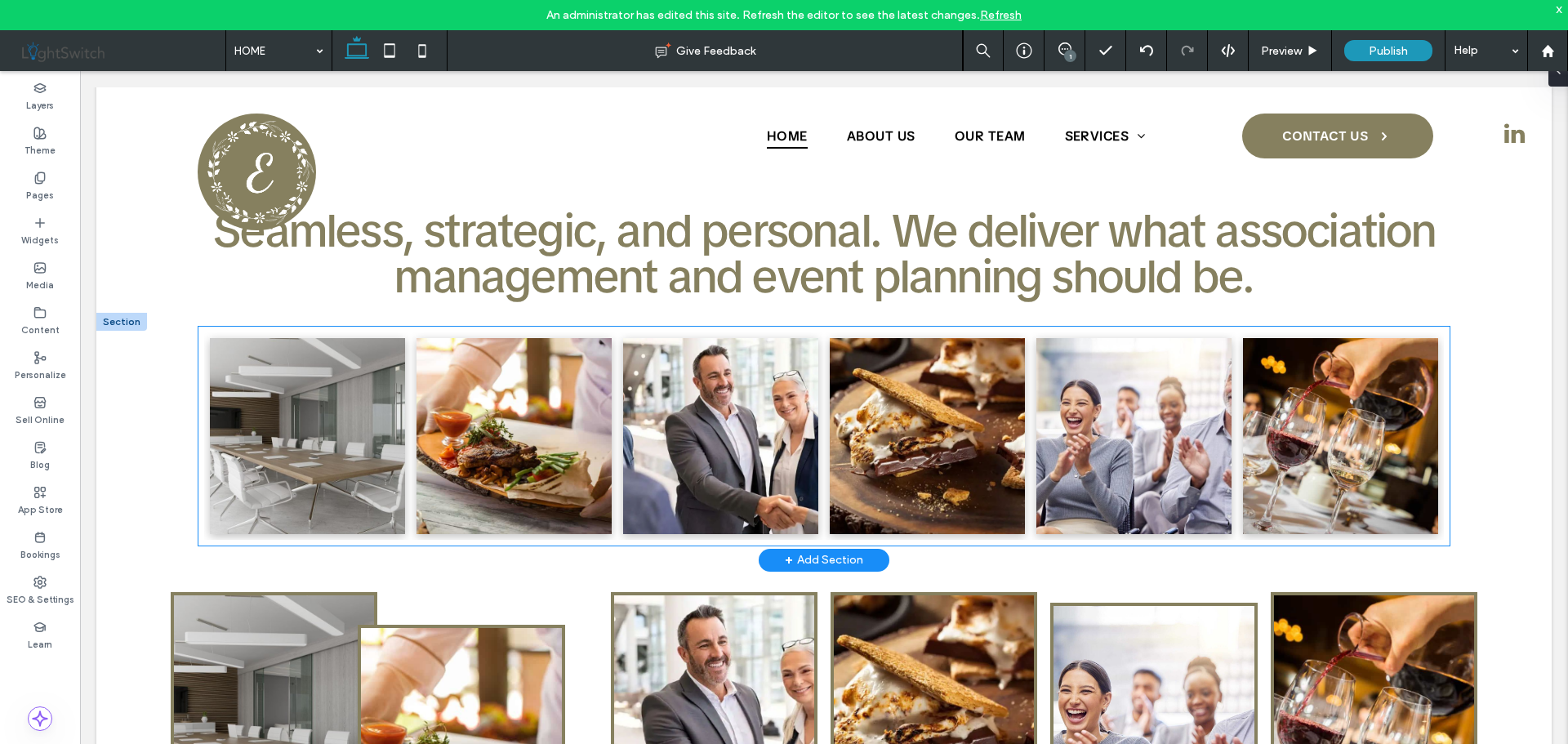
scroll to position [409, 0]
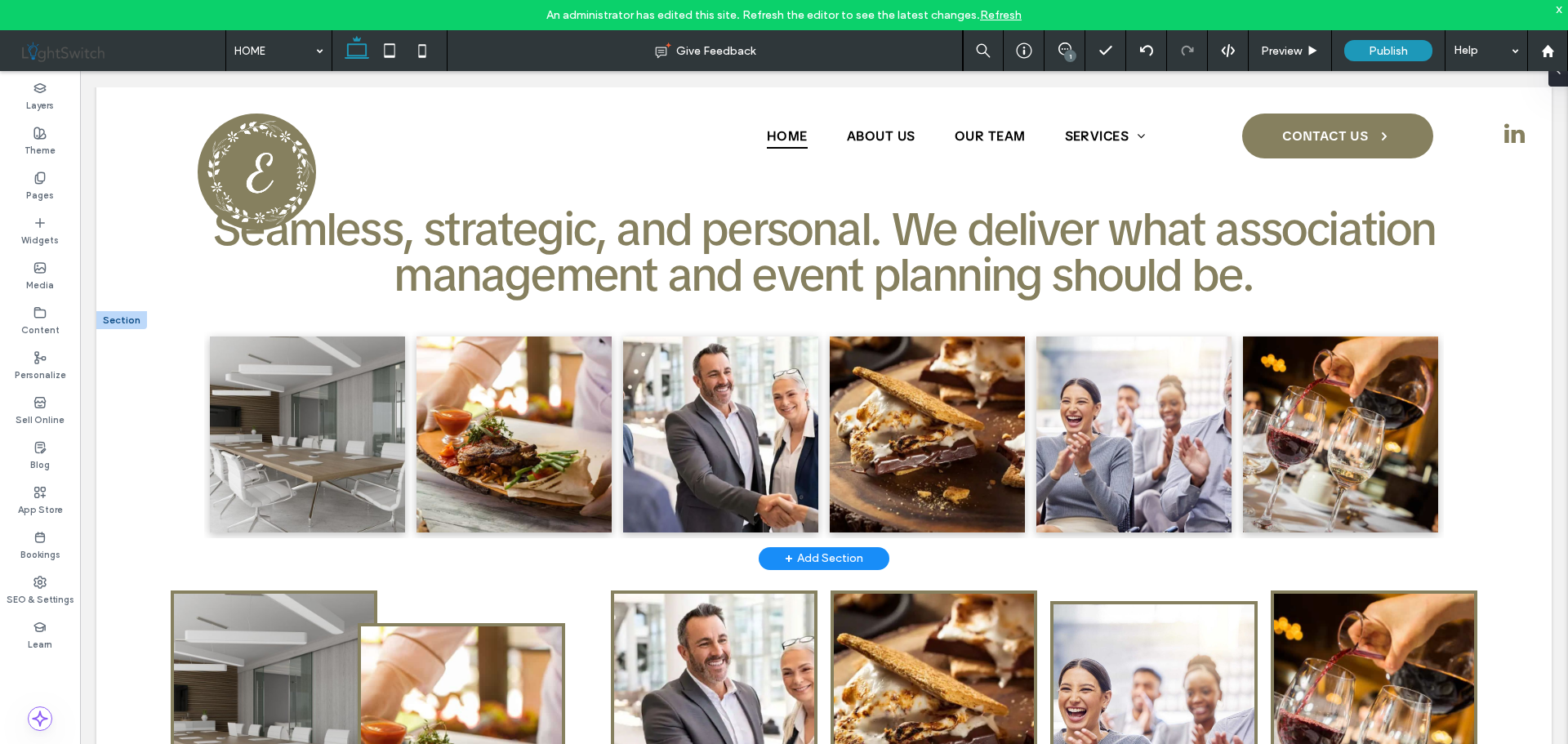
click at [118, 318] on div at bounding box center [121, 320] width 50 height 18
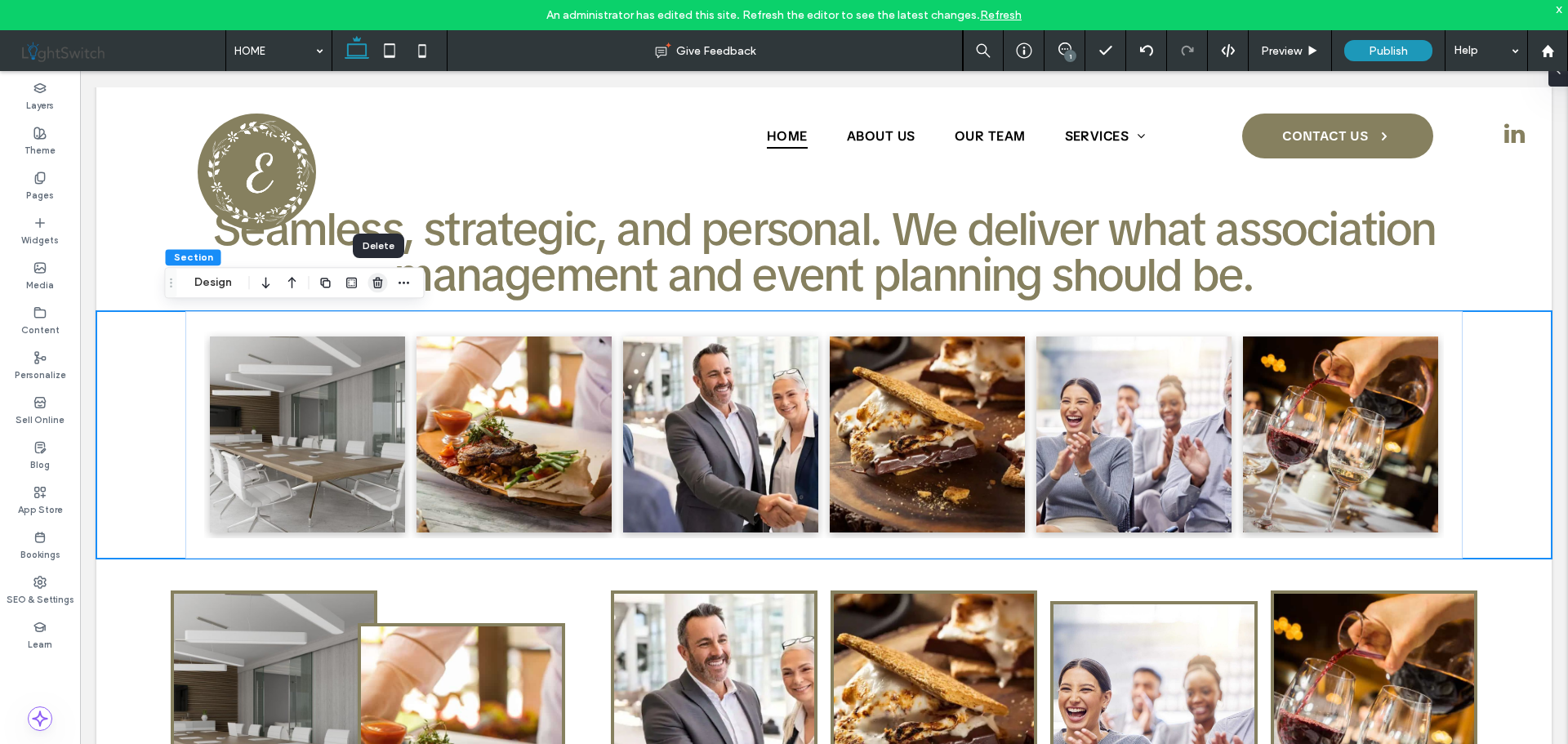
click at [380, 285] on icon "button" at bounding box center [378, 283] width 13 height 13
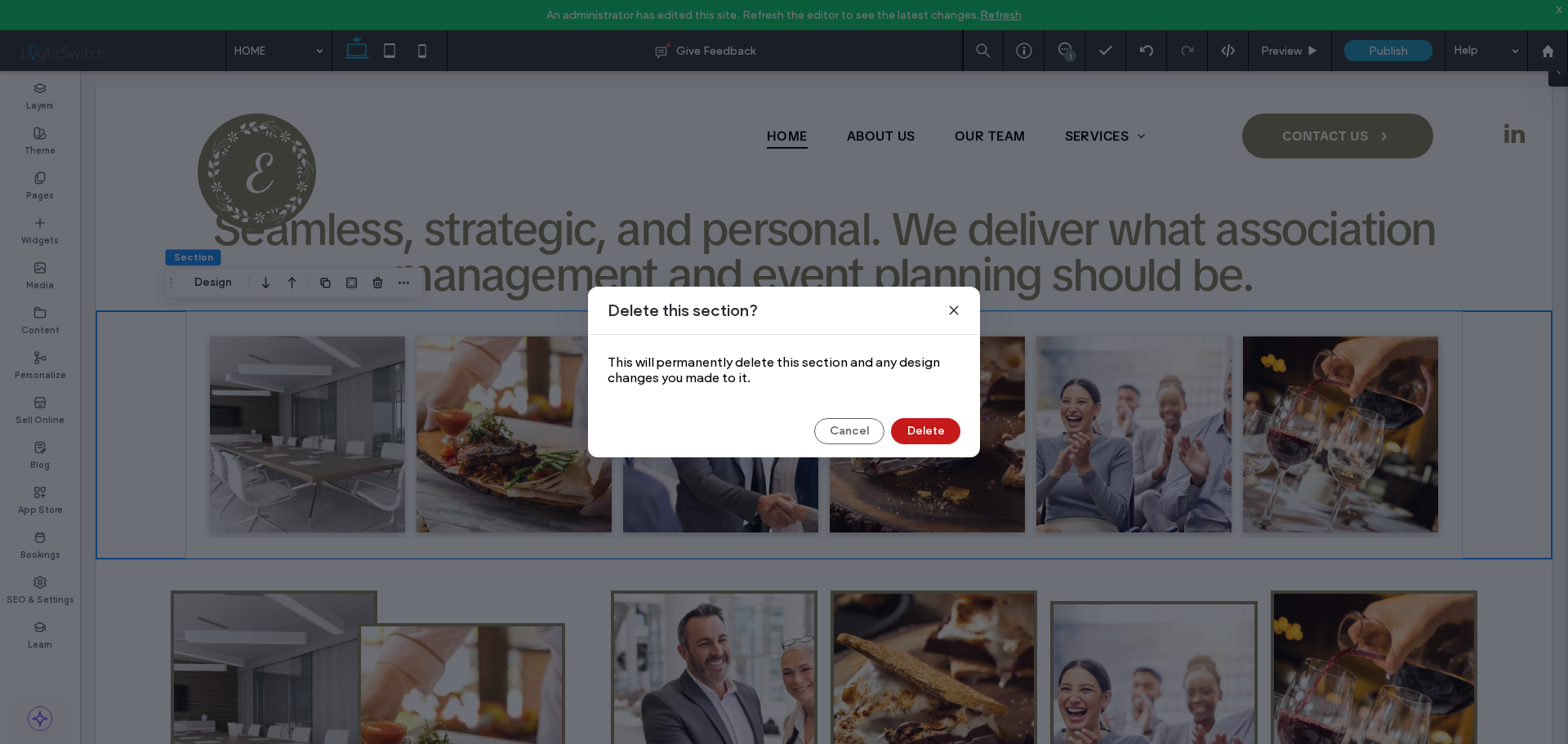
drag, startPoint x: 953, startPoint y: 436, endPoint x: 870, endPoint y: 365, distance: 109.2
click at [953, 436] on button "Delete" at bounding box center [925, 431] width 69 height 27
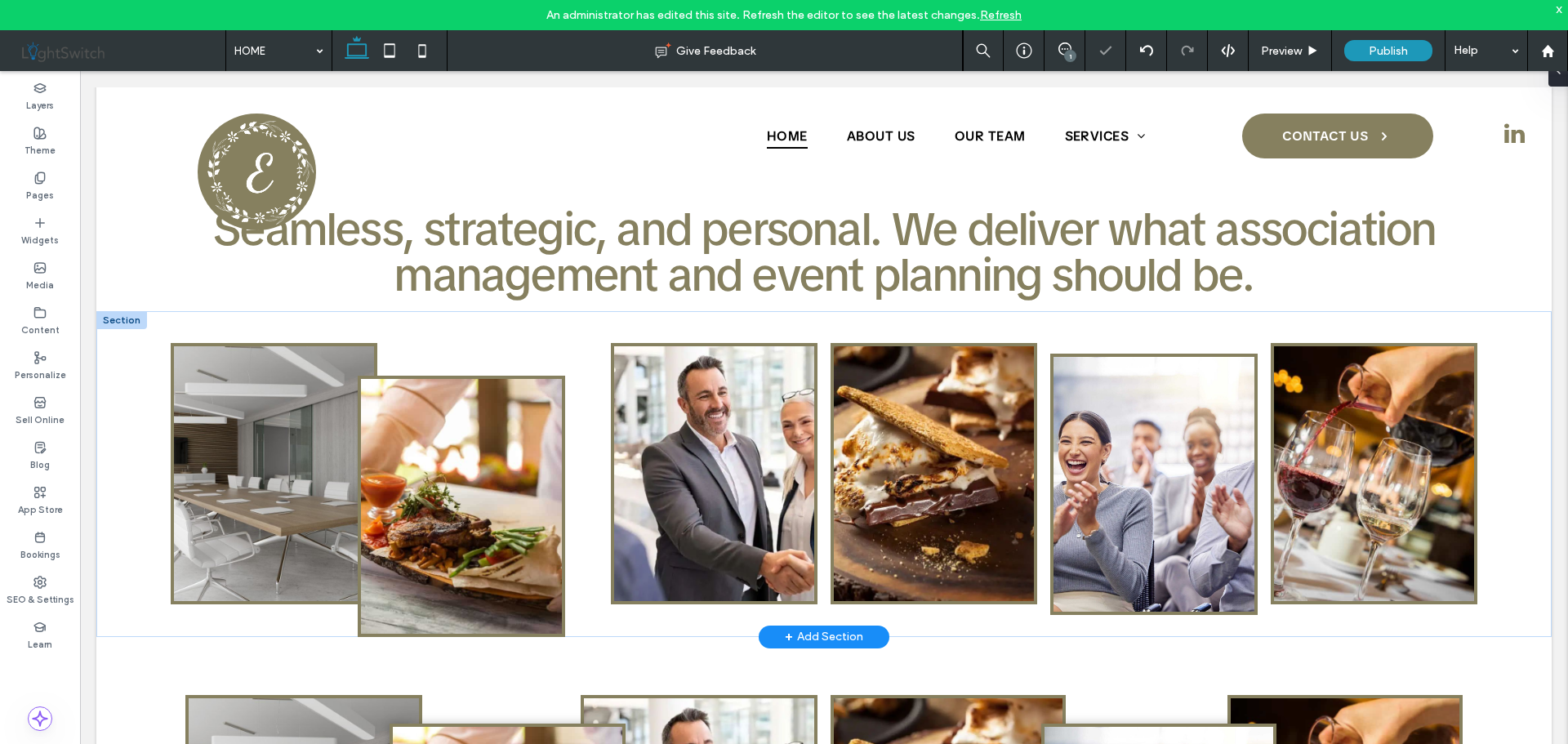
click at [115, 317] on div at bounding box center [121, 320] width 50 height 18
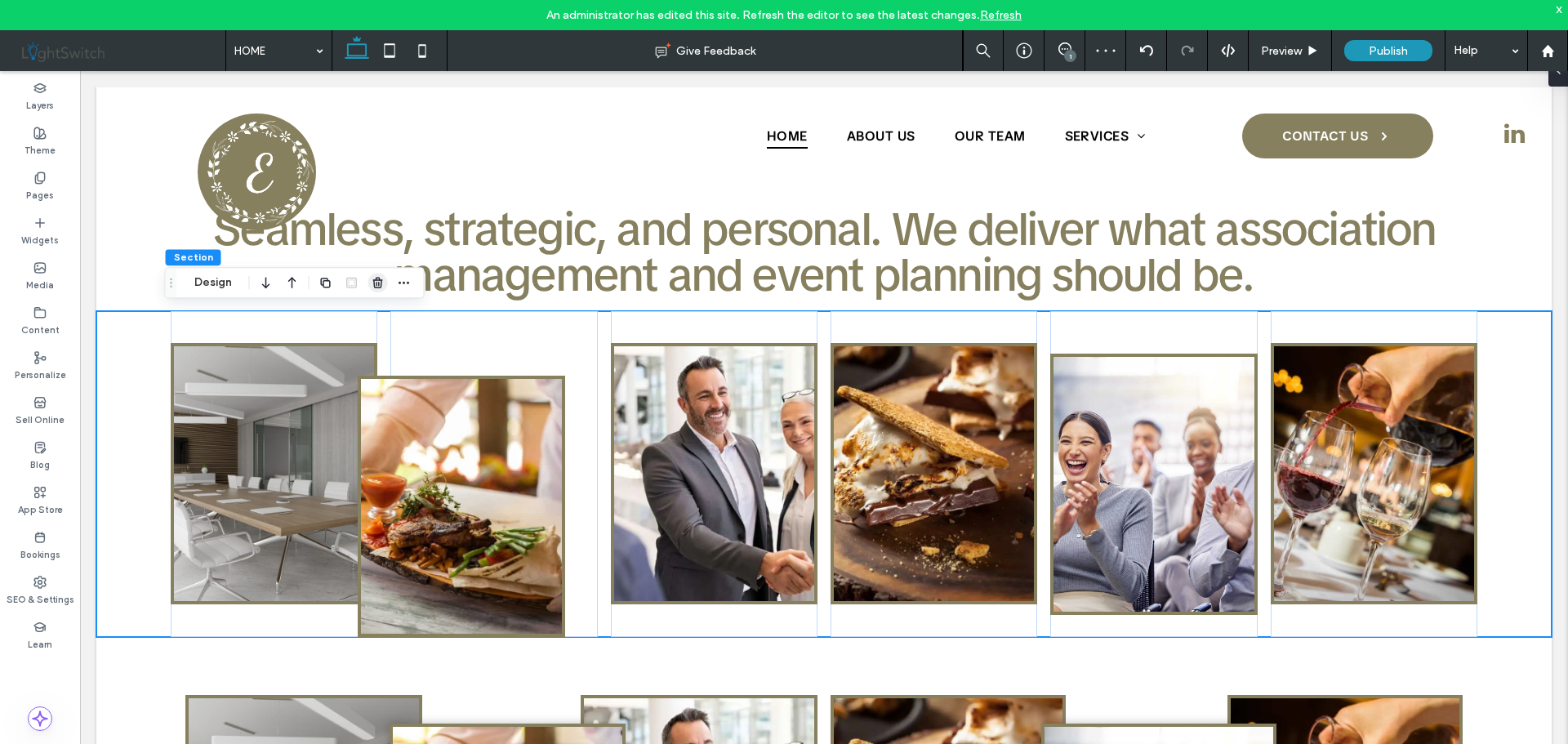
click at [381, 284] on use "button" at bounding box center [377, 282] width 9 height 10
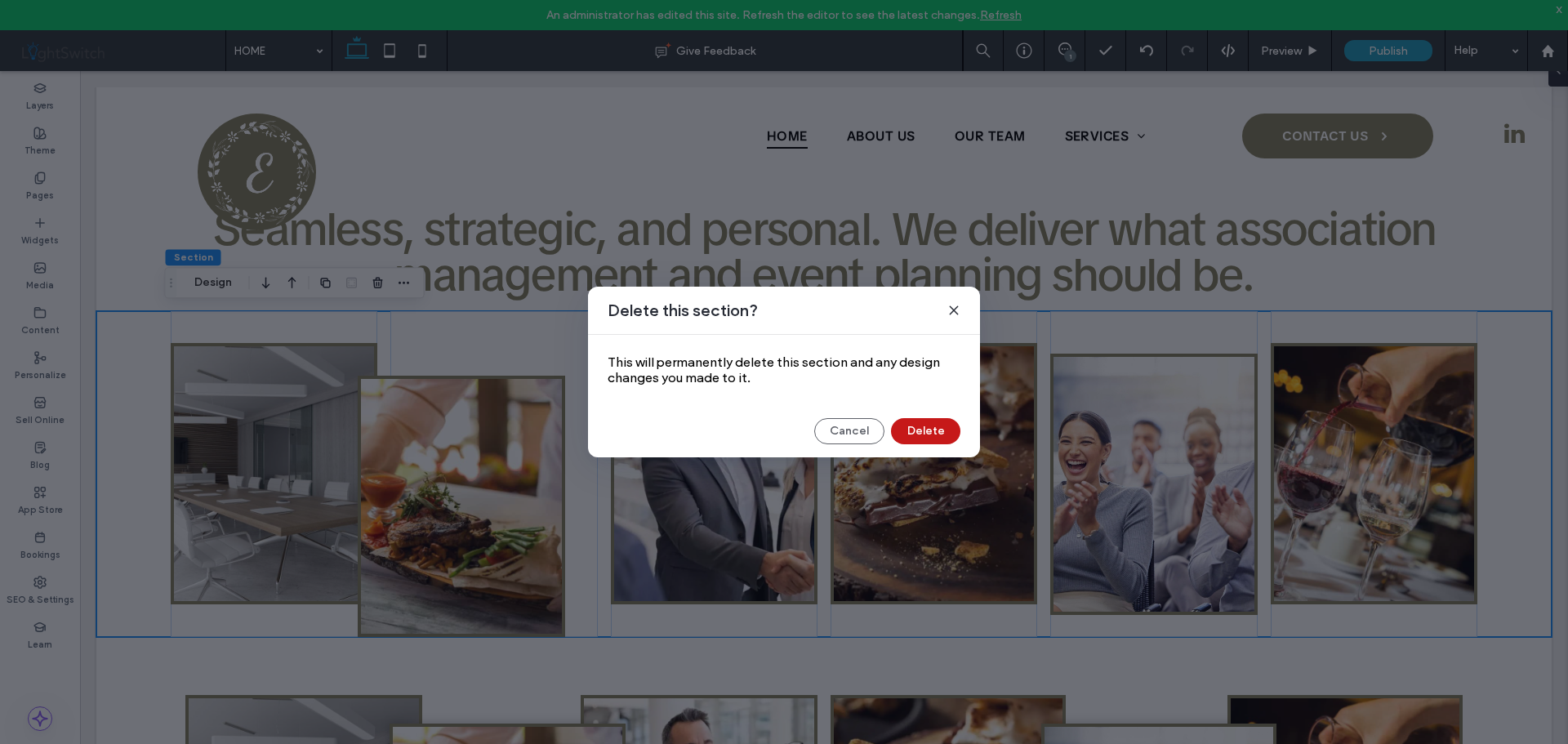
click at [916, 429] on button "Delete" at bounding box center [925, 431] width 69 height 27
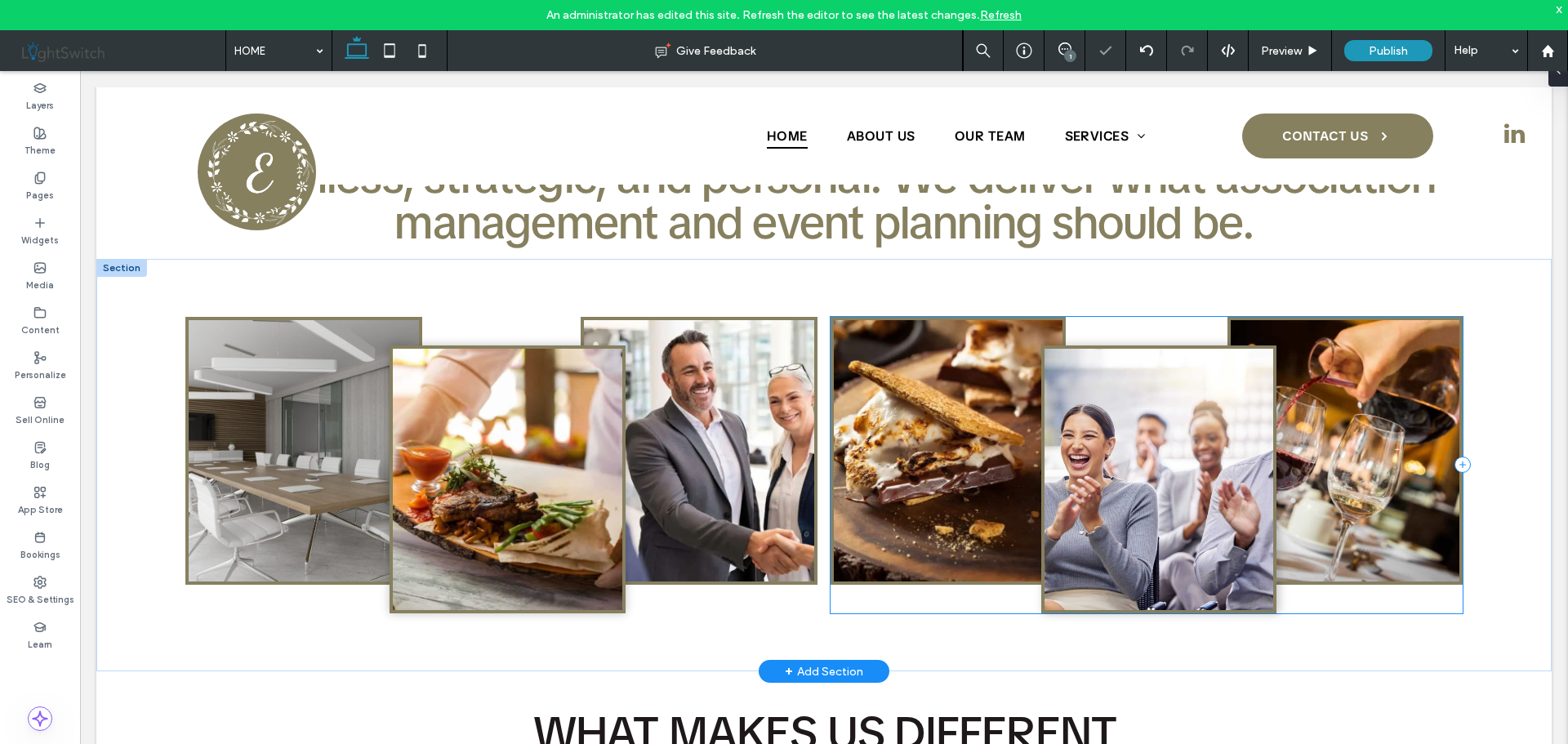
scroll to position [572, 0]
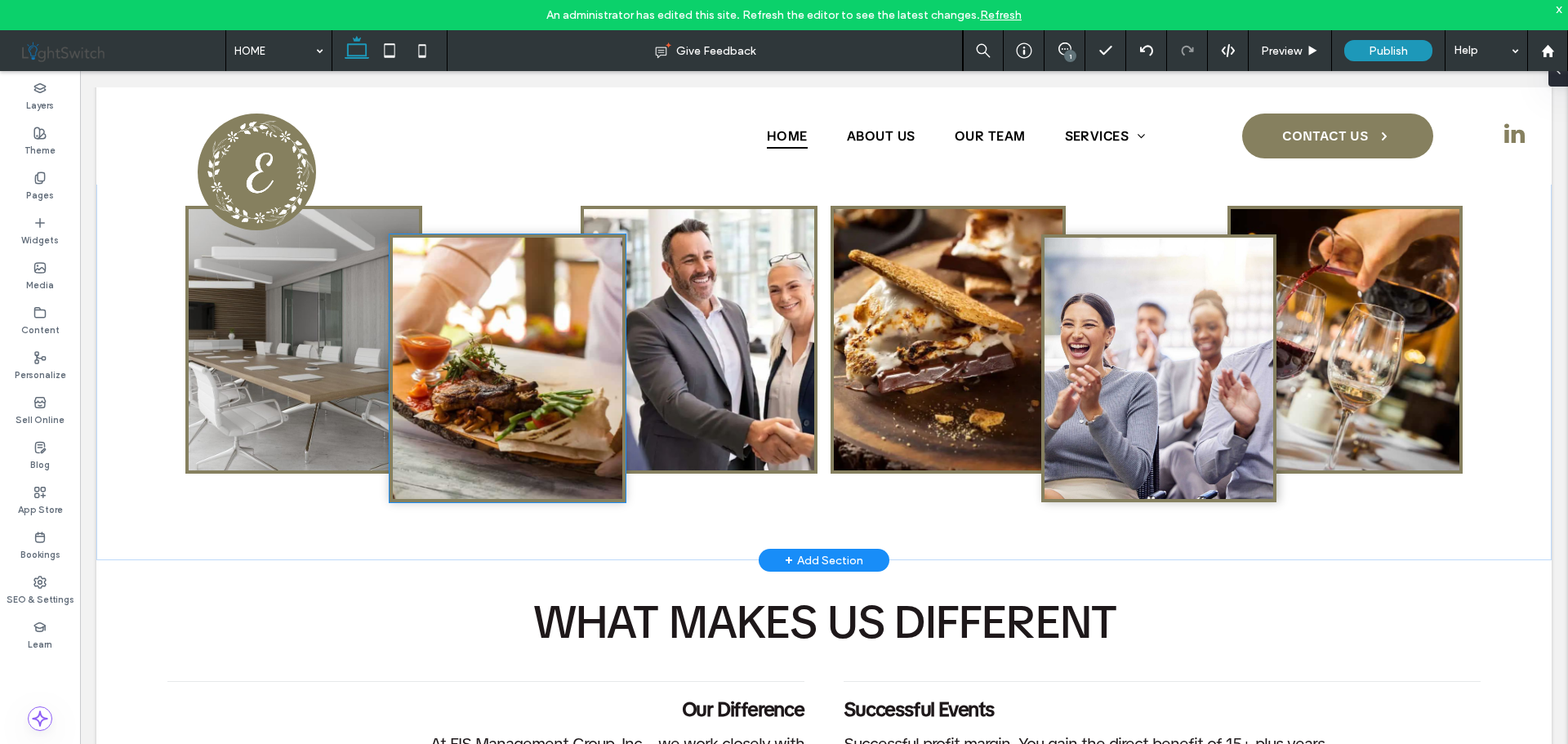
click at [576, 304] on img at bounding box center [507, 368] width 230 height 261
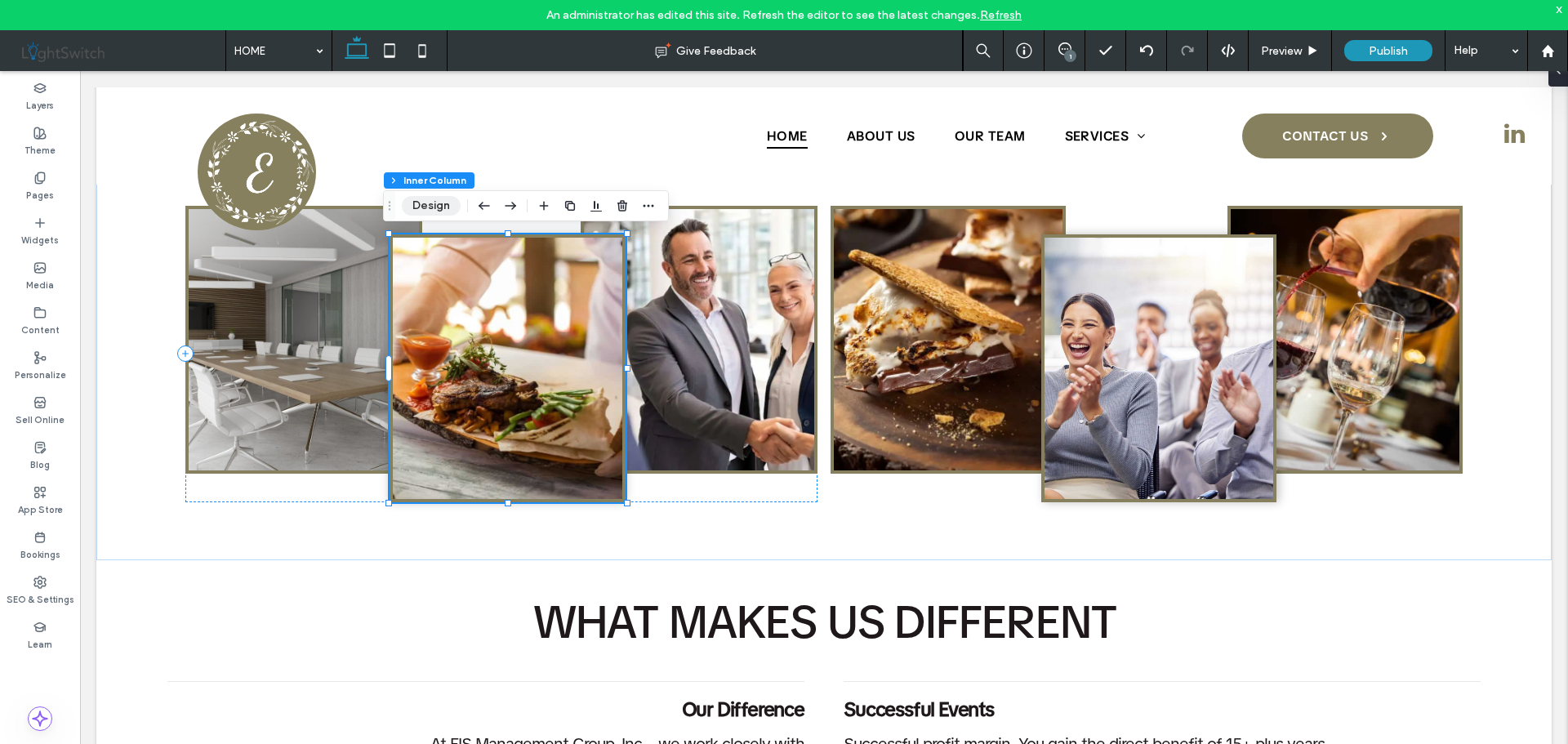
click at [431, 198] on button "Design" at bounding box center [431, 205] width 59 height 20
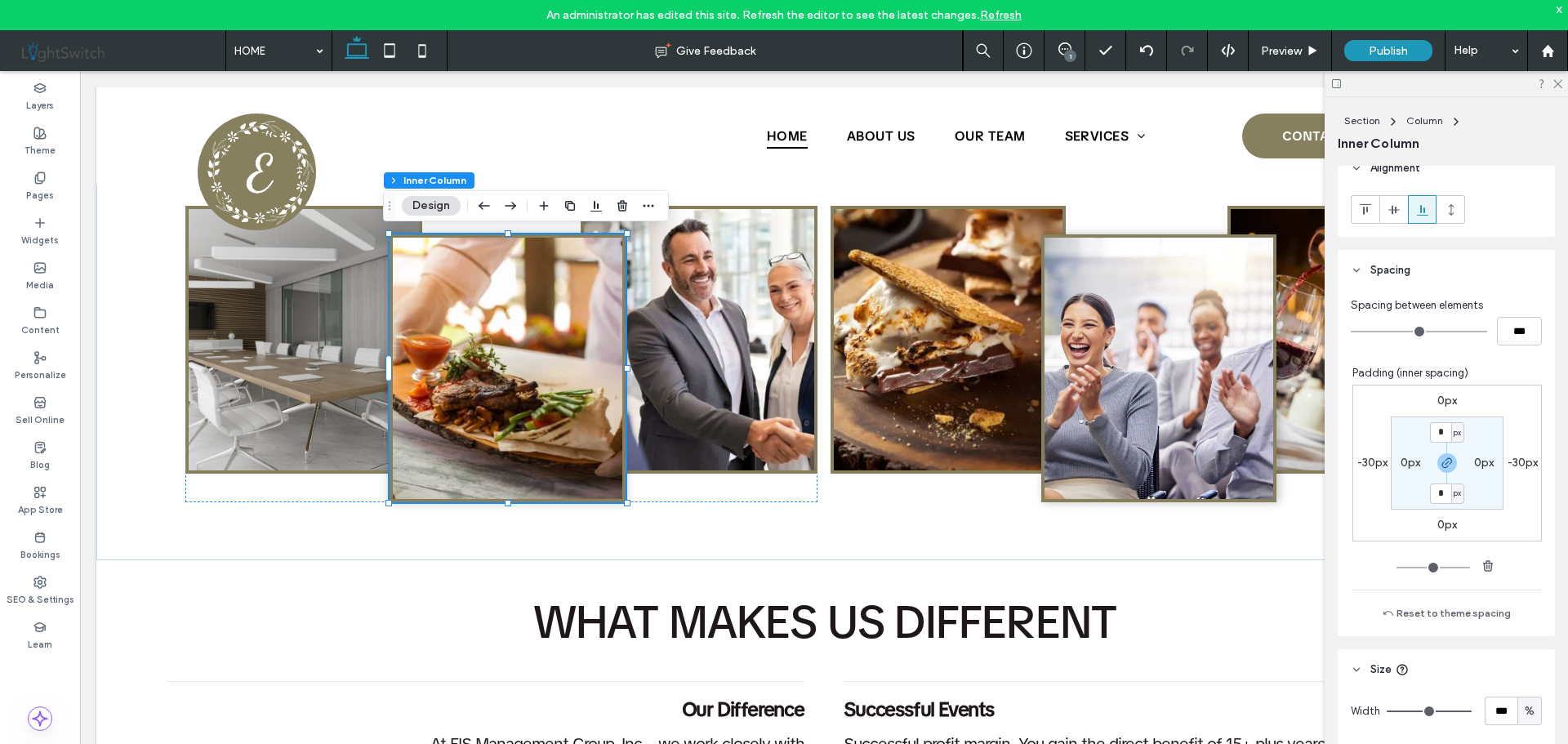
scroll to position [981, 0]
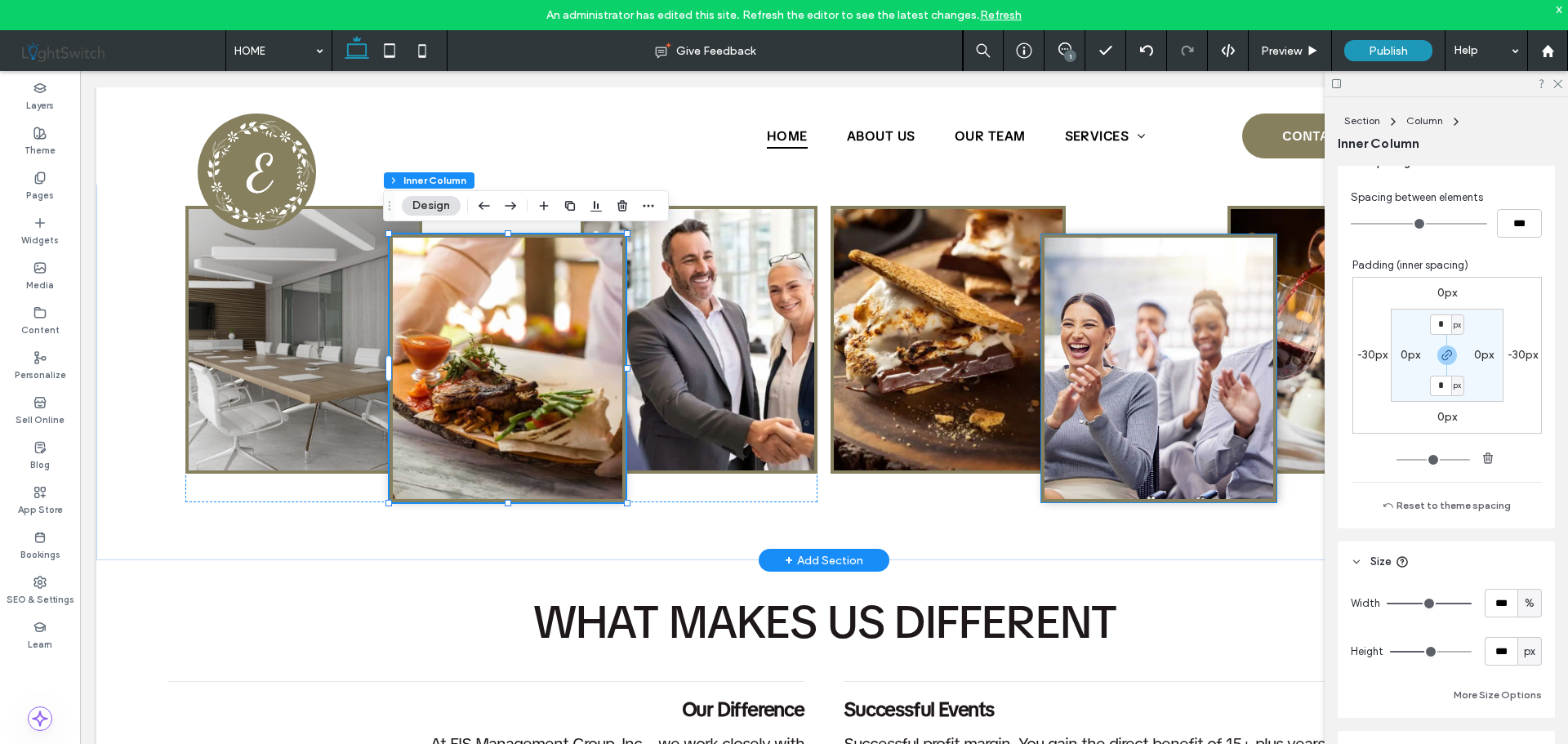
click at [1159, 370] on img at bounding box center [1158, 368] width 229 height 261
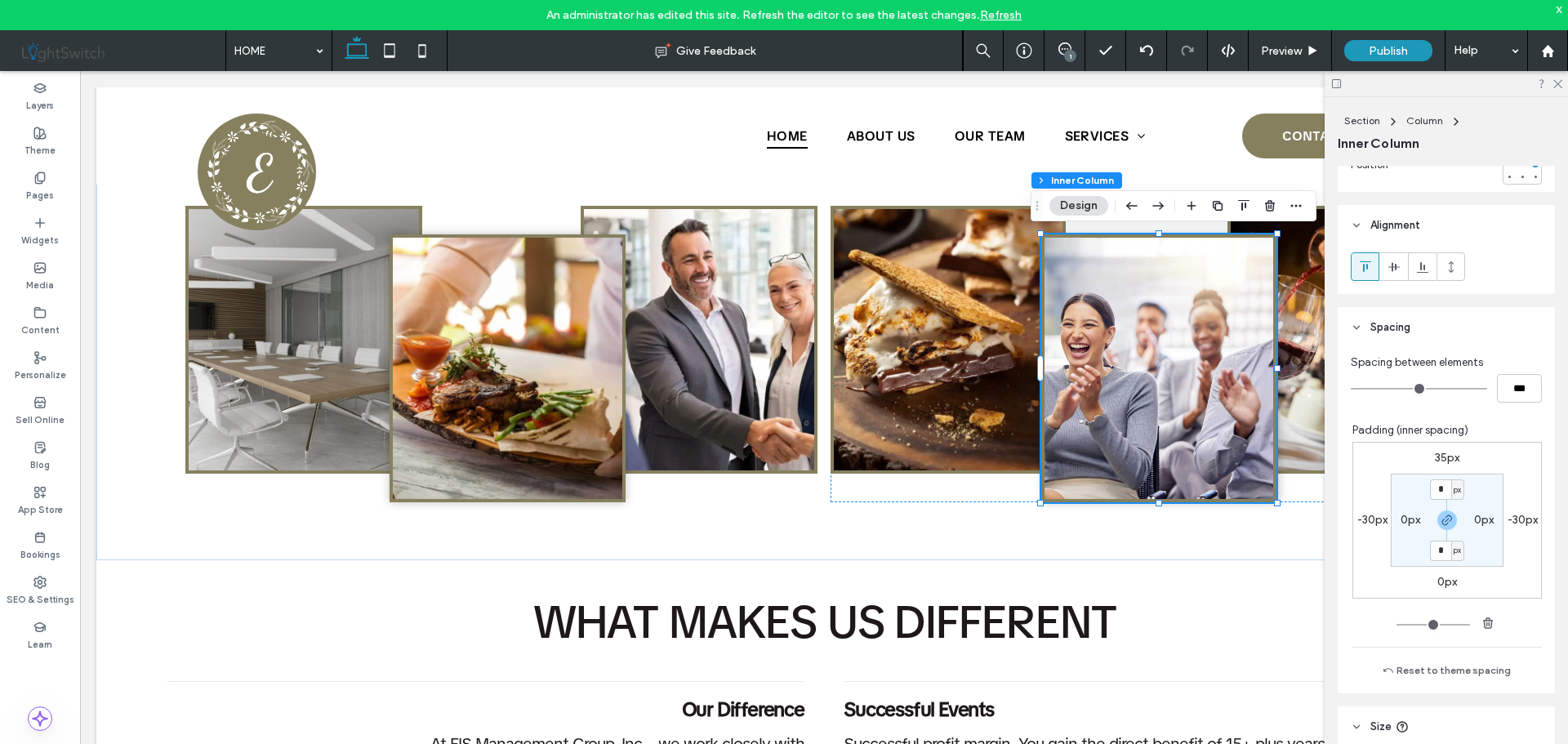
scroll to position [817, 0]
click at [299, 323] on img at bounding box center [304, 339] width 230 height 261
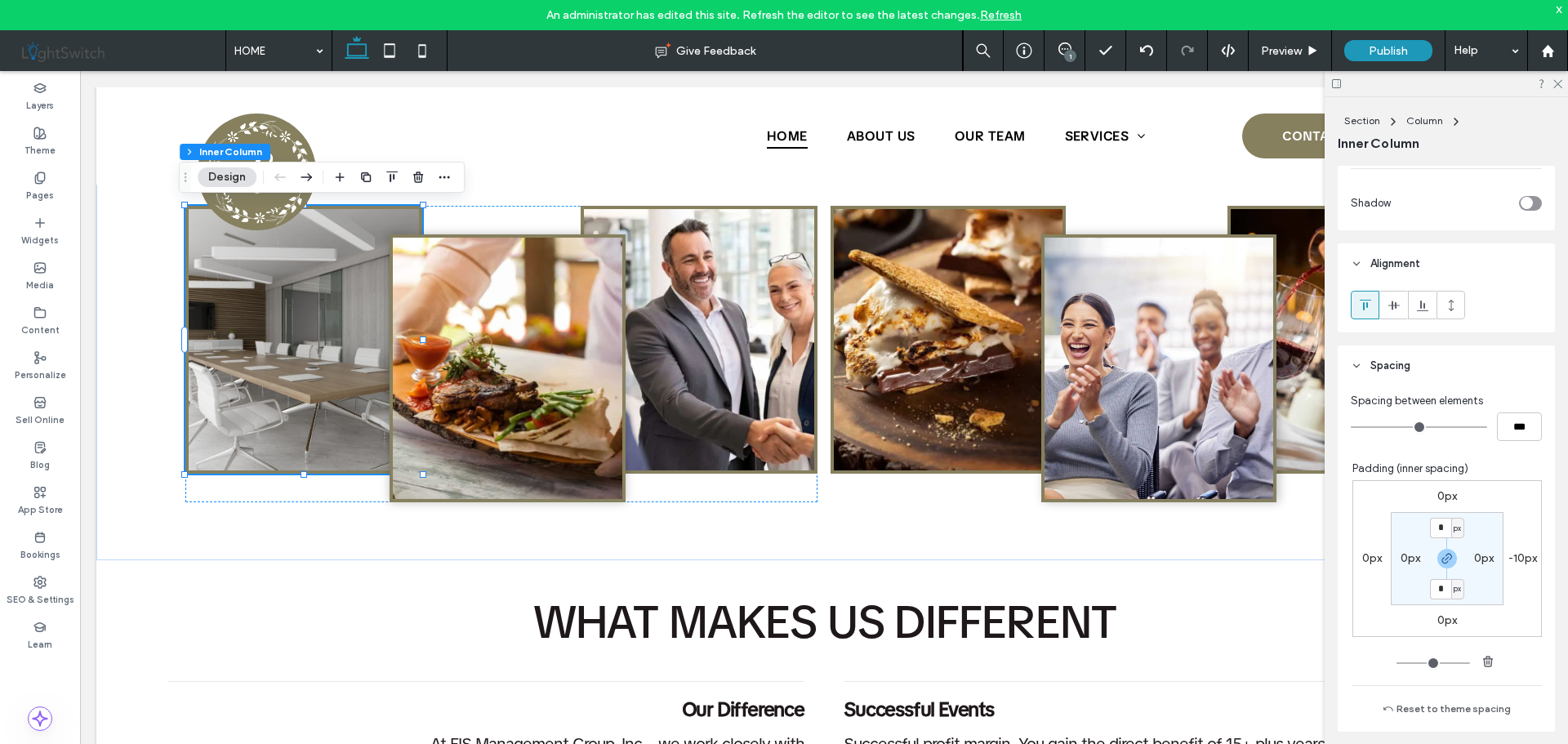
scroll to position [654, 0]
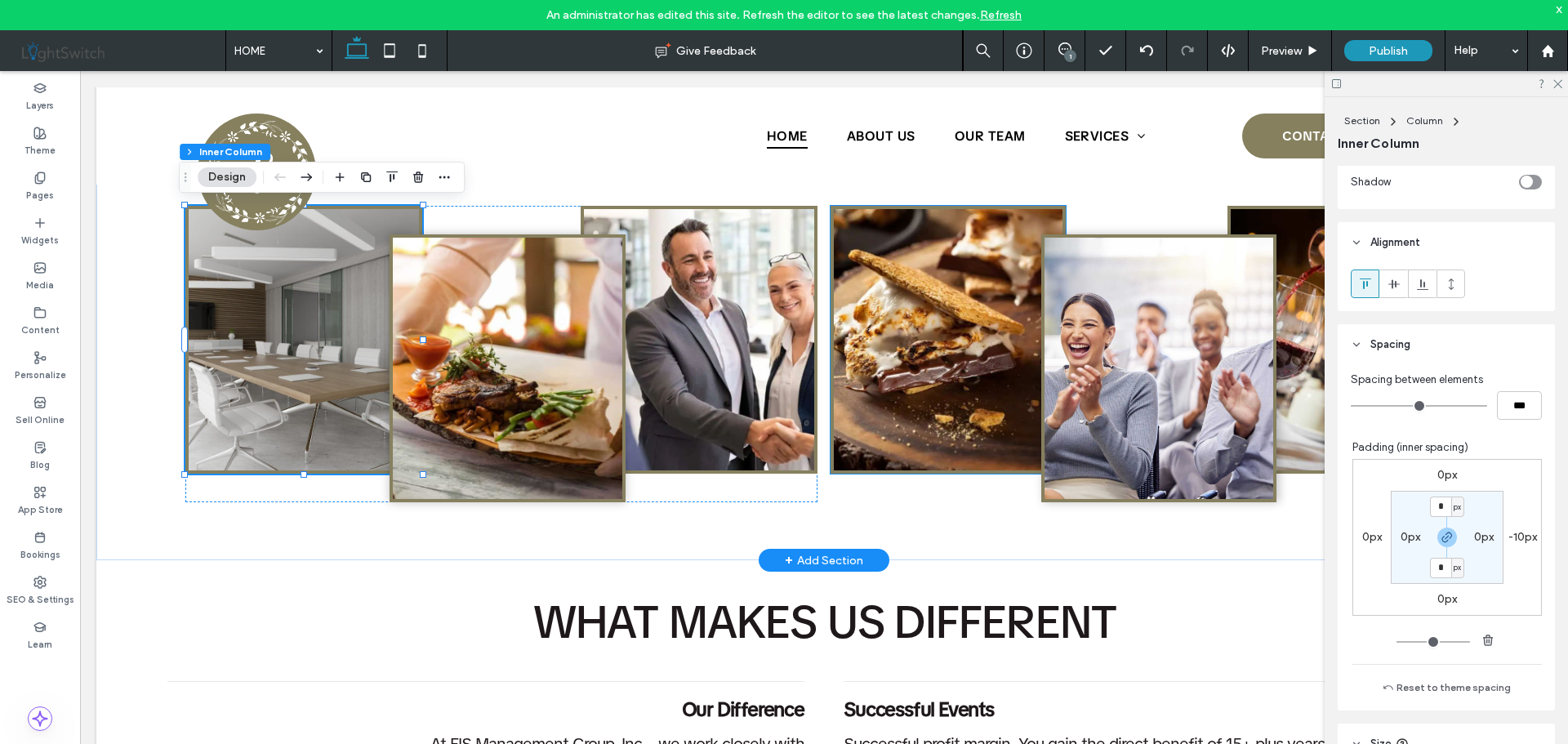
click at [964, 295] on img at bounding box center [948, 339] width 229 height 261
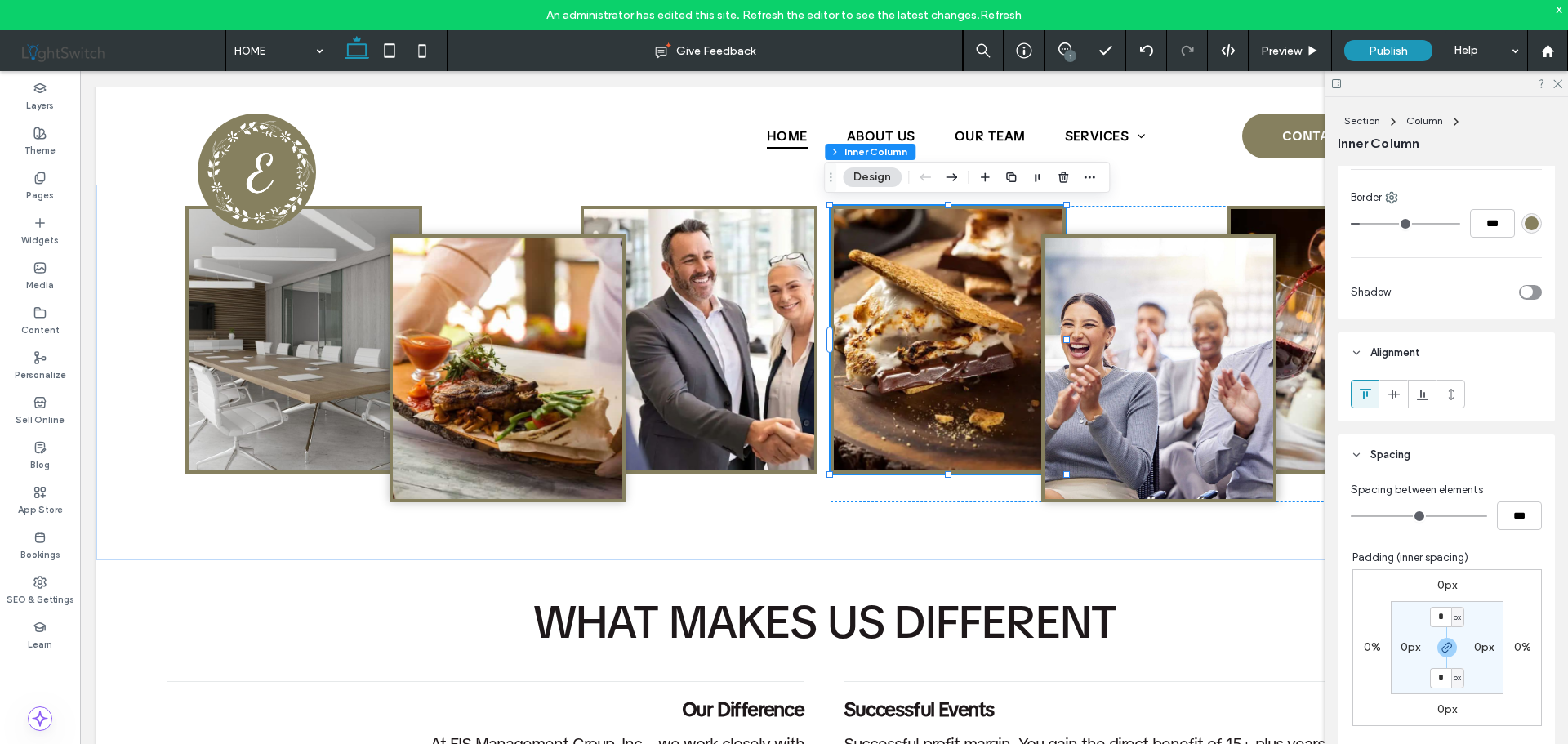
scroll to position [572, 0]
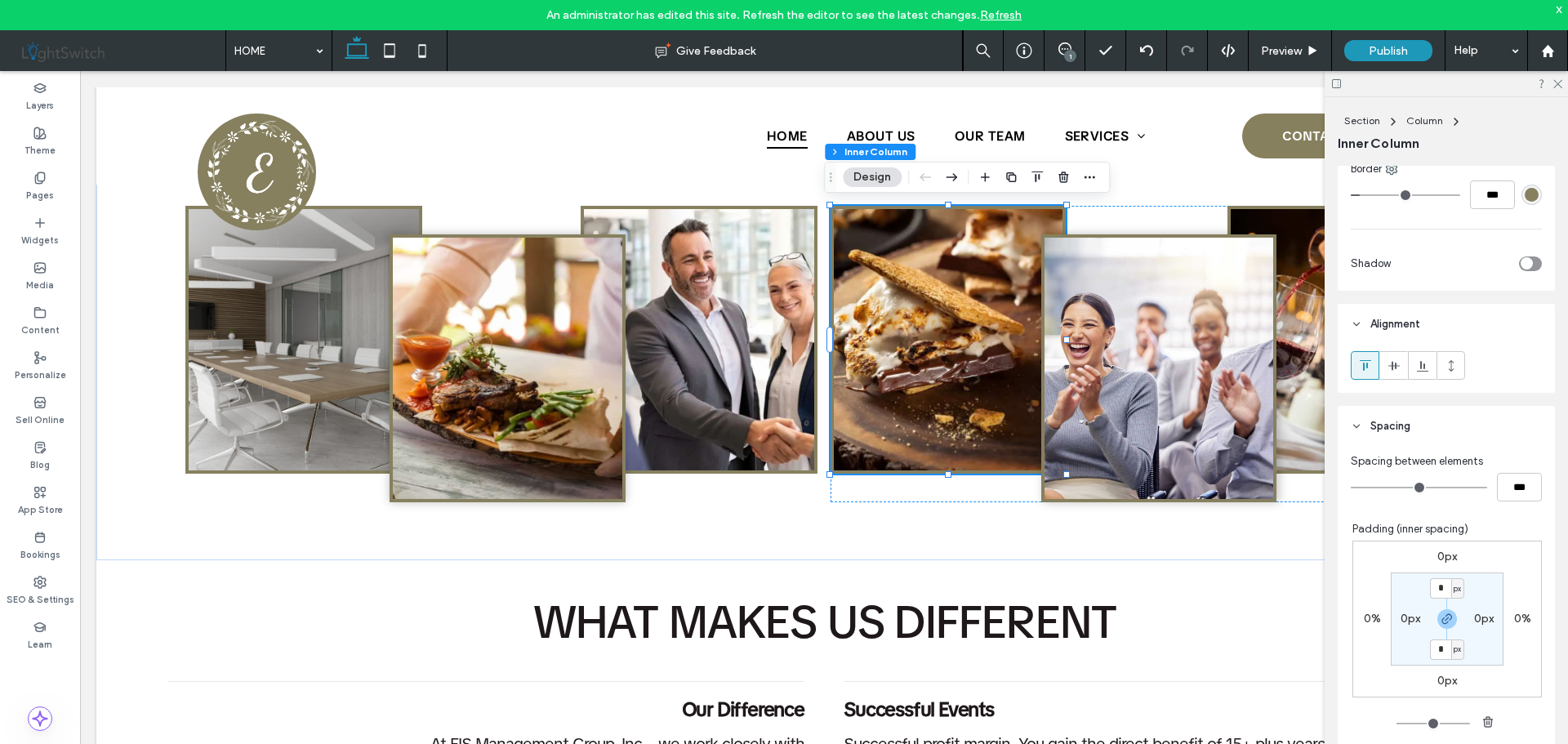
click at [1516, 620] on label "0%" at bounding box center [1522, 619] width 17 height 14
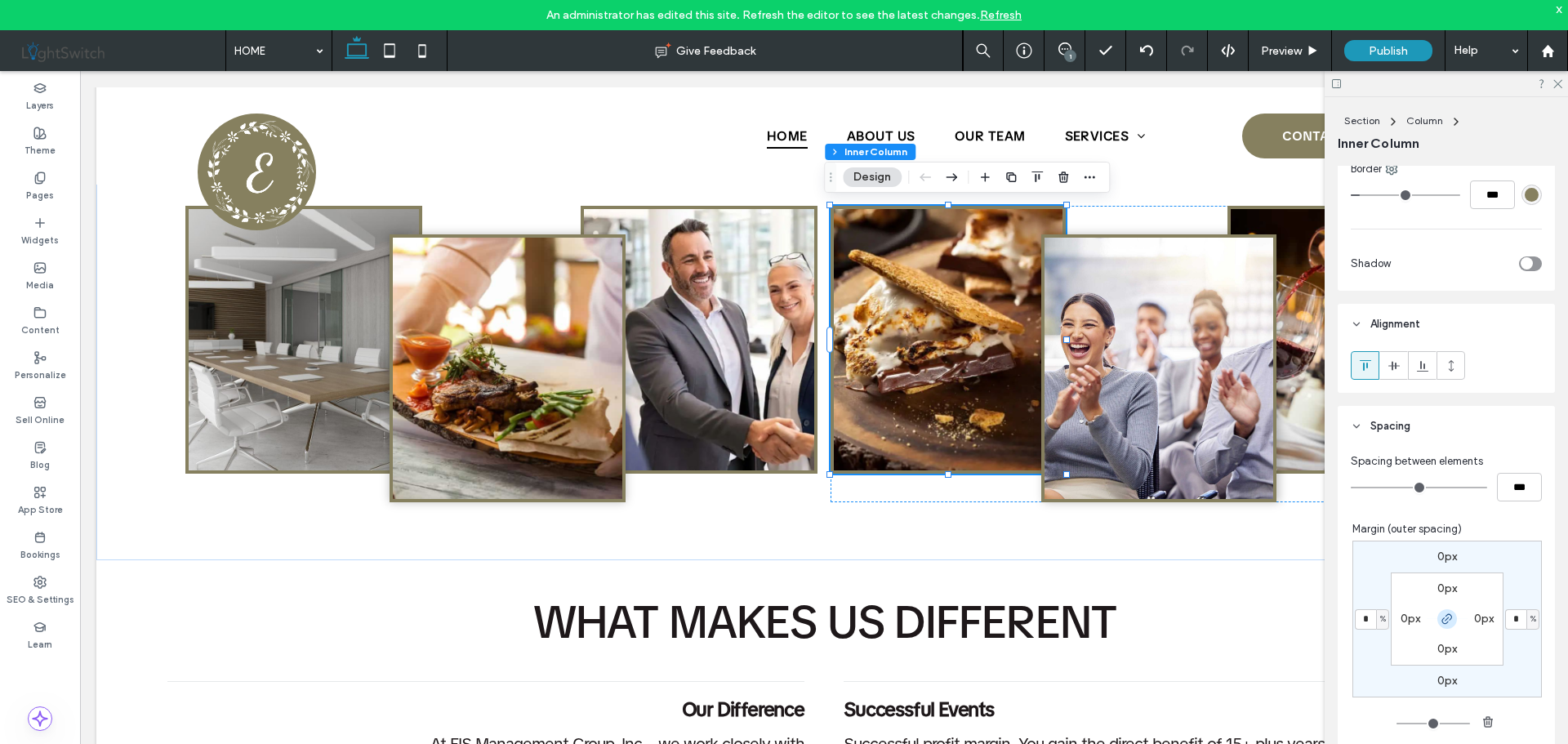
click at [1440, 615] on icon "button" at bounding box center [1446, 620] width 13 height 13
click at [1530, 620] on span "%" at bounding box center [1533, 619] width 6 height 16
click at [1522, 509] on span "px" at bounding box center [1519, 509] width 11 height 16
click at [1509, 619] on input "*" at bounding box center [1515, 619] width 21 height 20
type input "***"
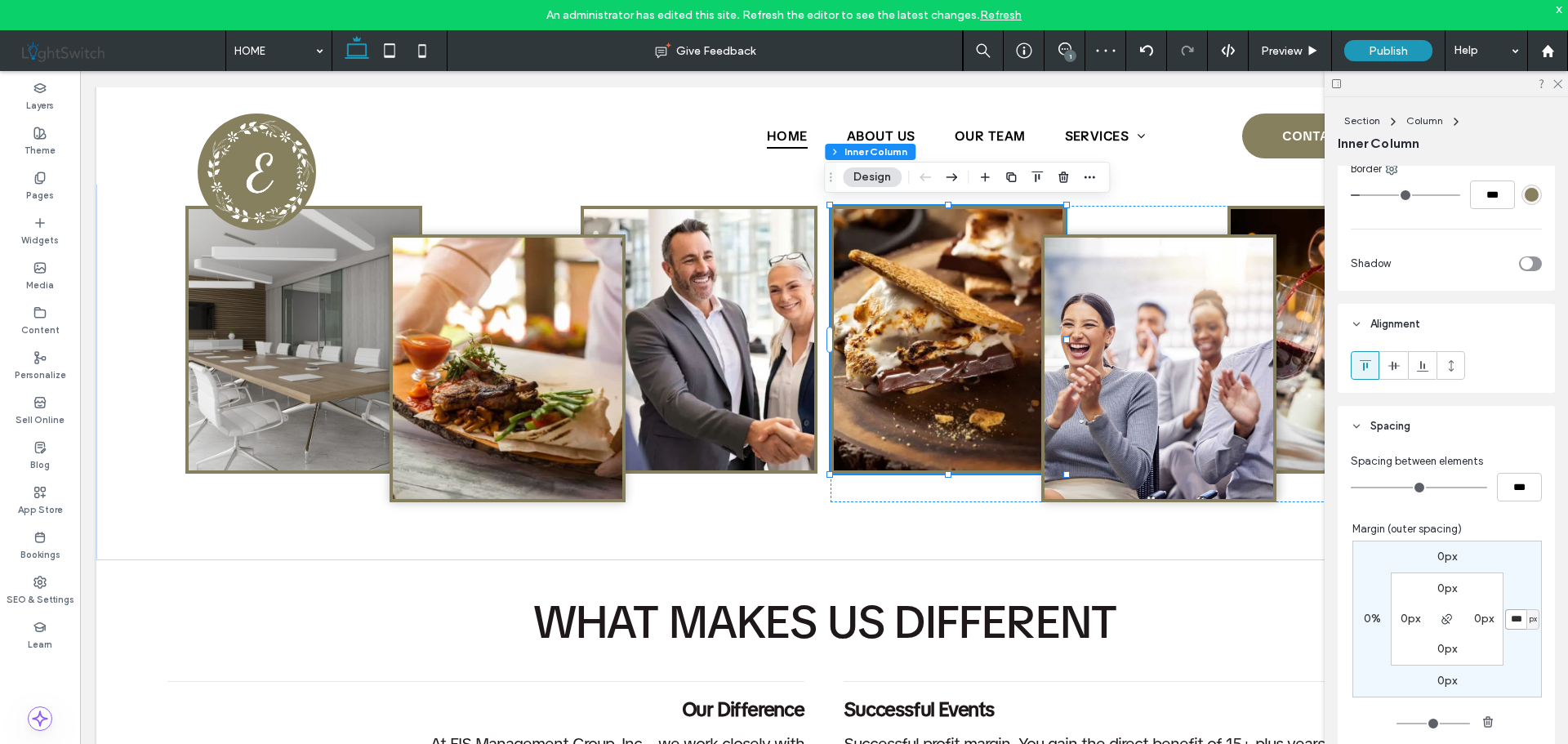
type input "*"
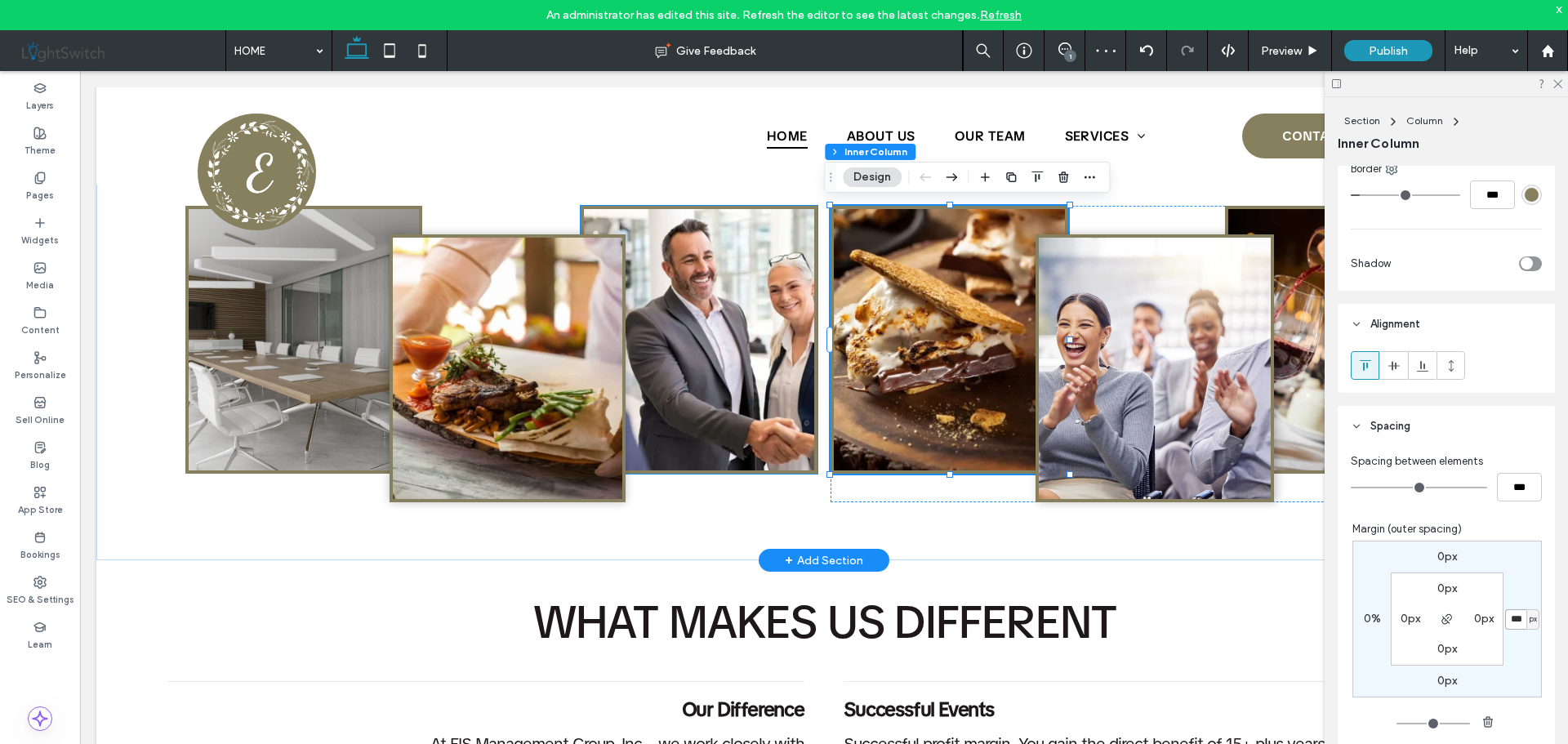
click at [722, 353] on img at bounding box center [699, 339] width 230 height 261
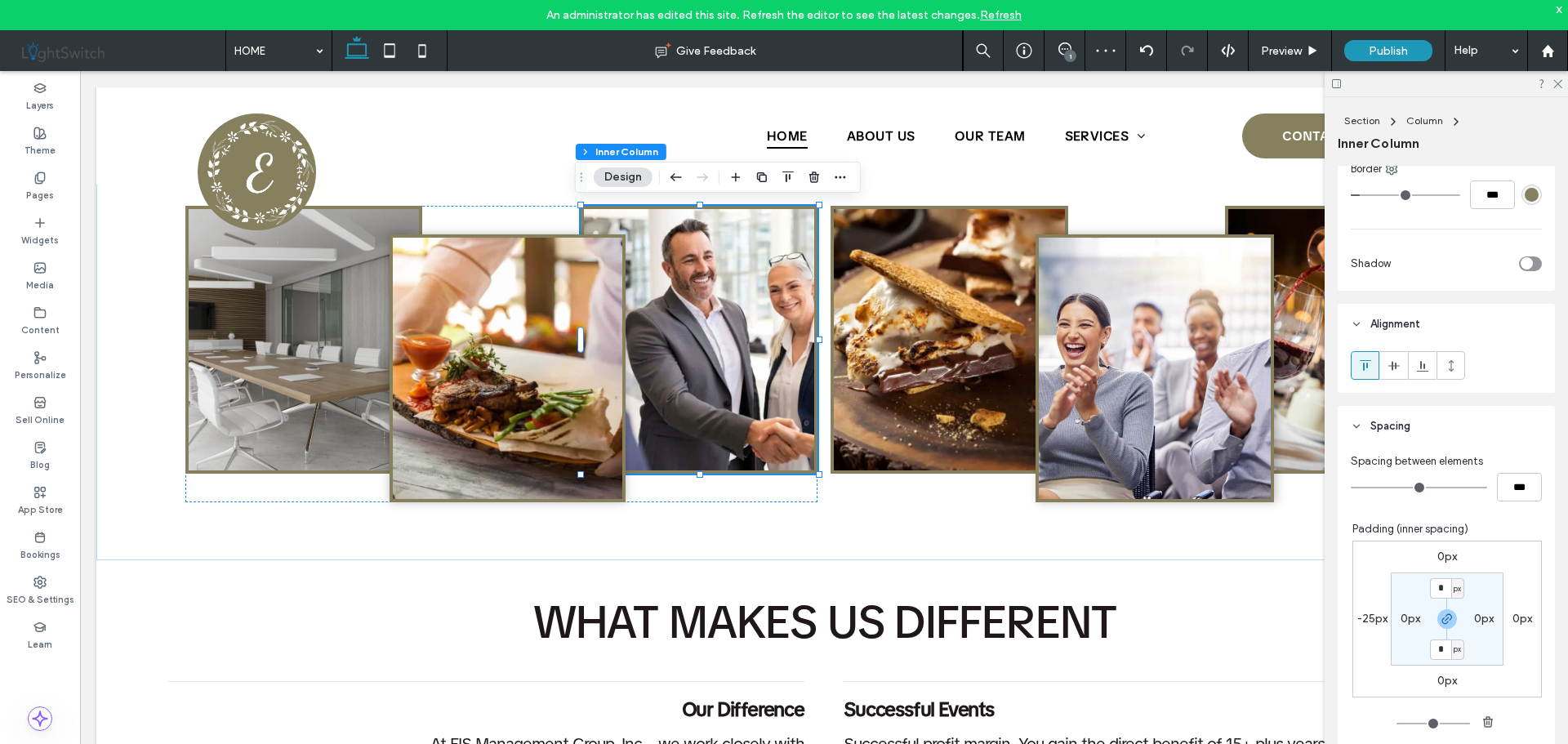
scroll to position [654, 0]
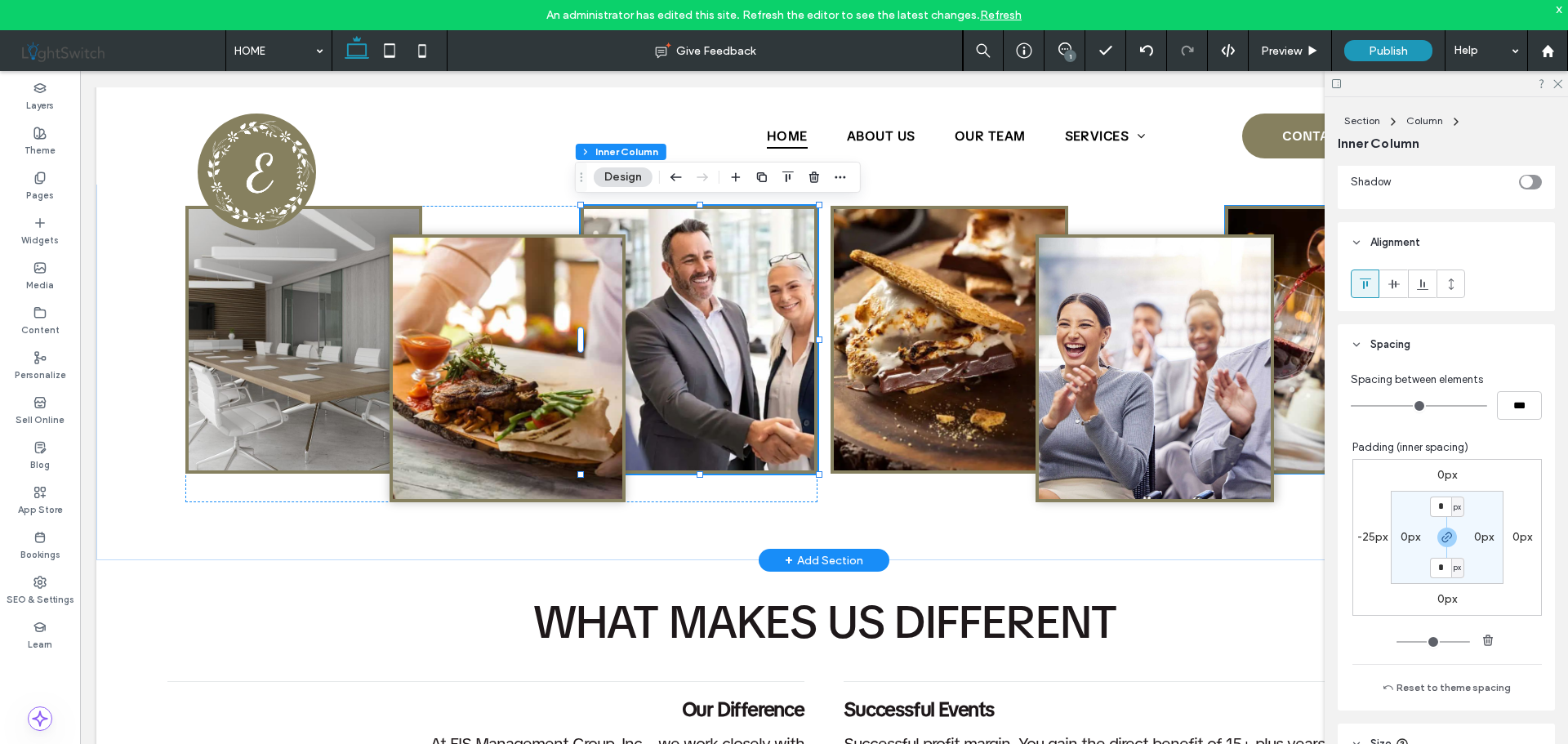
click at [1286, 350] on img at bounding box center [1343, 339] width 231 height 261
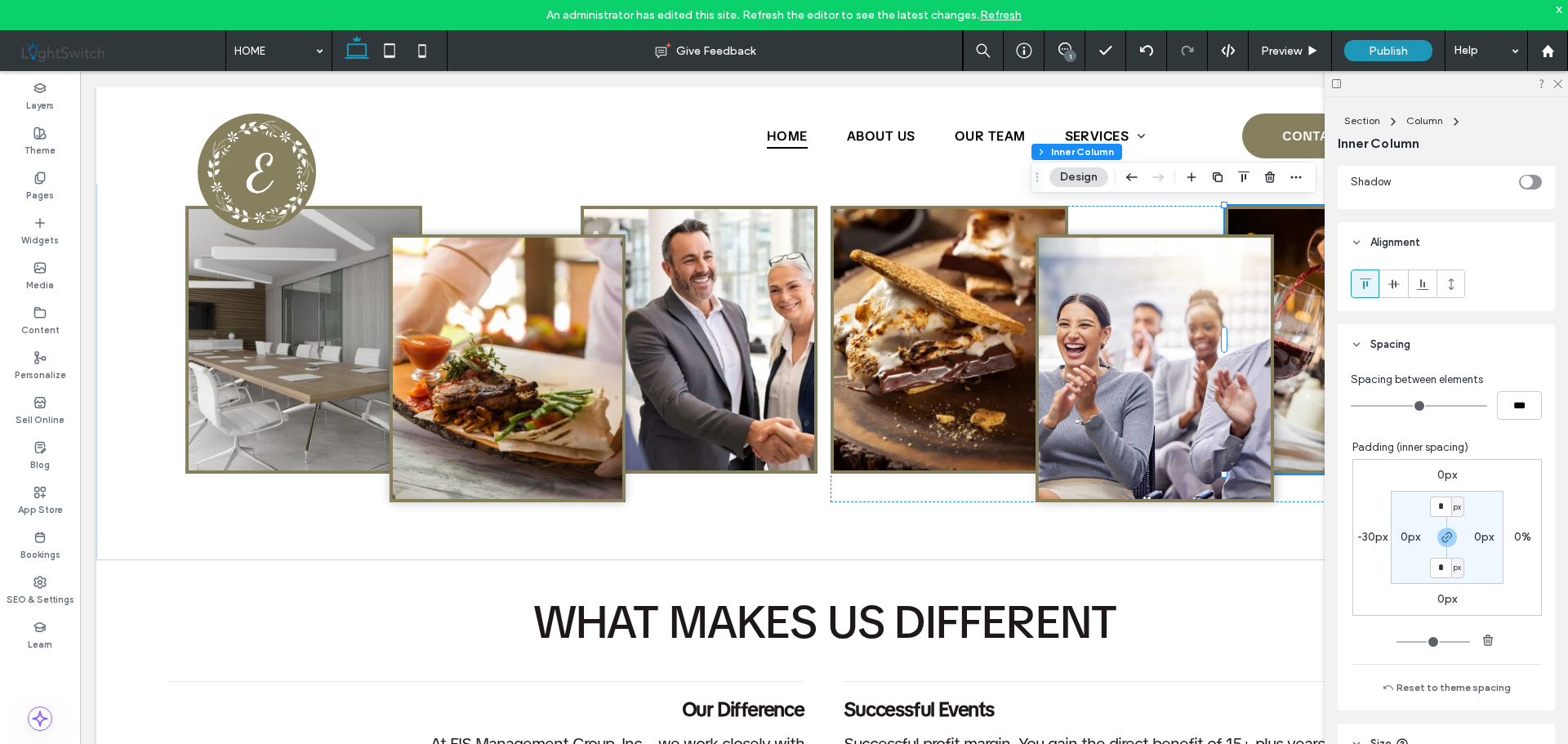
click at [1360, 539] on label "-30px" at bounding box center [1372, 537] width 30 height 14
type input "*"
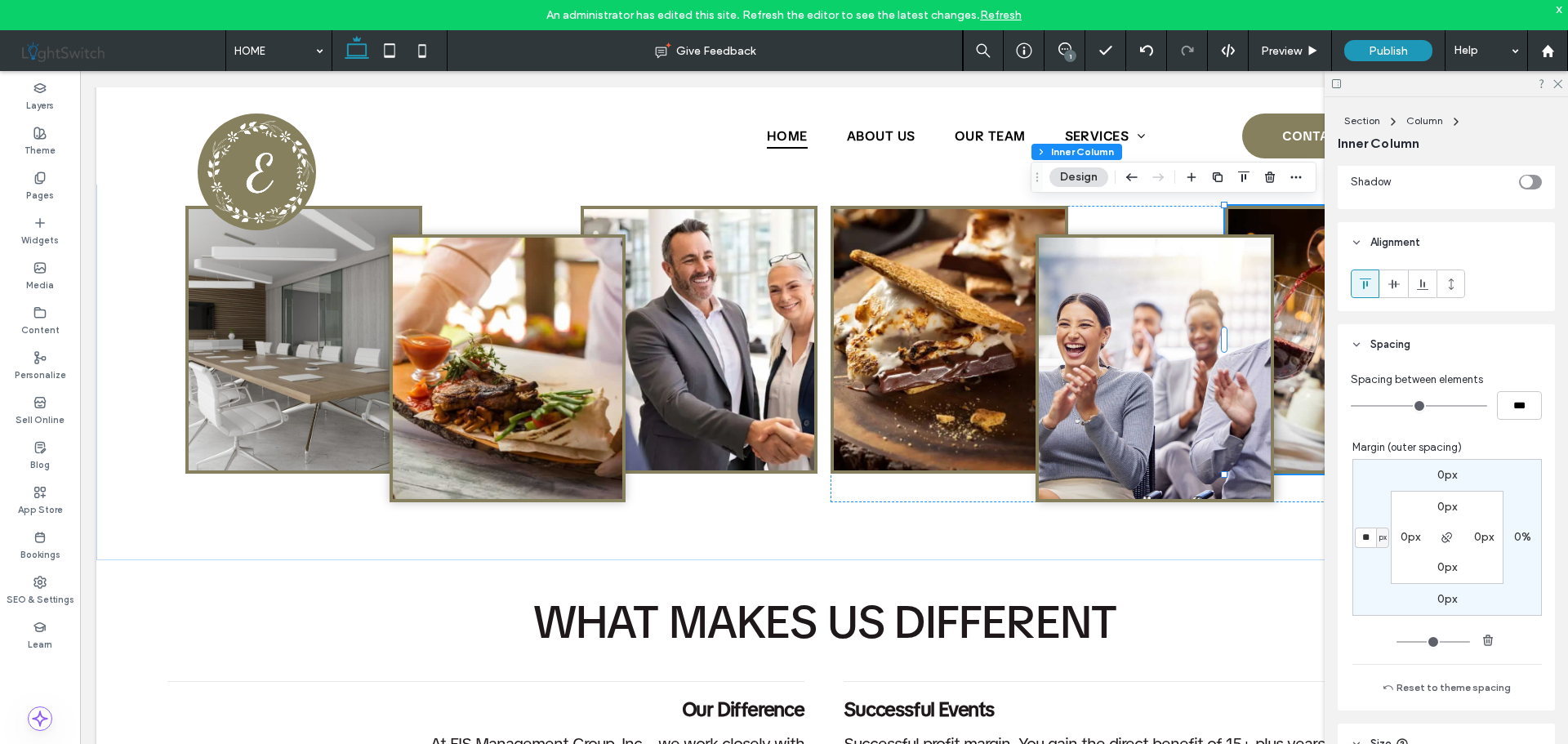
type input "***"
type input "*"
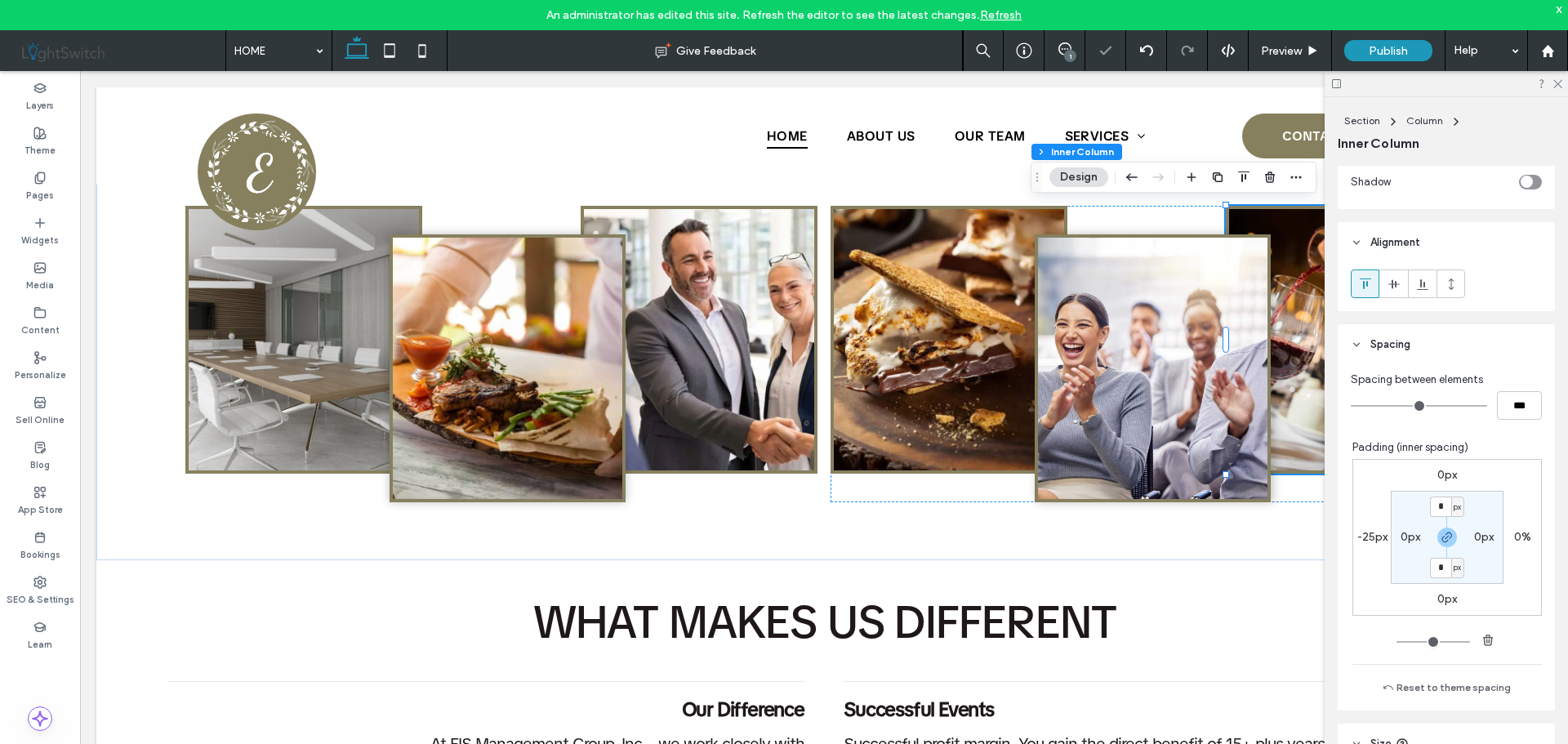
click at [1562, 79] on div at bounding box center [1445, 84] width 243 height 26
click at [1562, 85] on div at bounding box center [1445, 84] width 243 height 26
click at [1558, 85] on icon at bounding box center [1556, 83] width 10 height 10
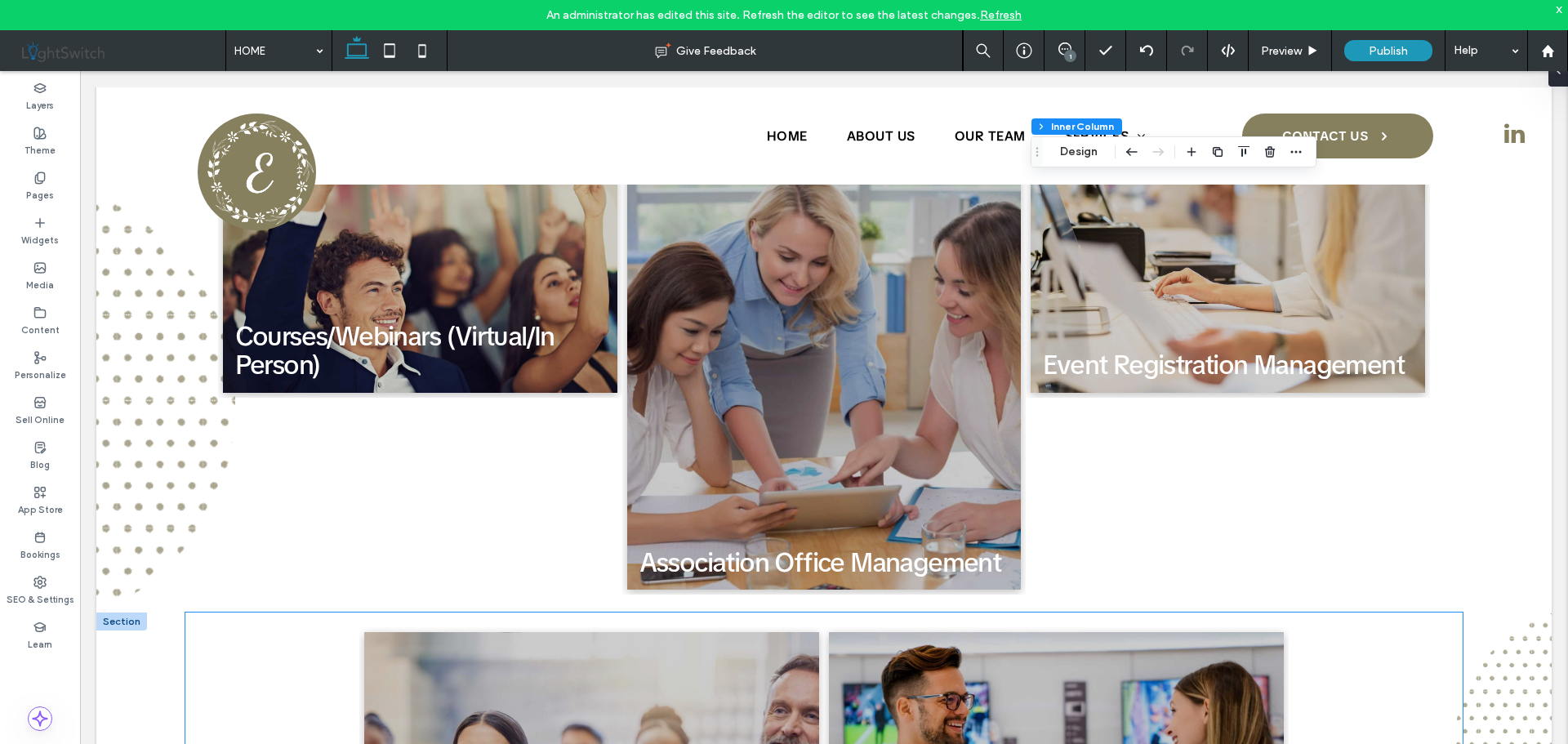
scroll to position [1797, 0]
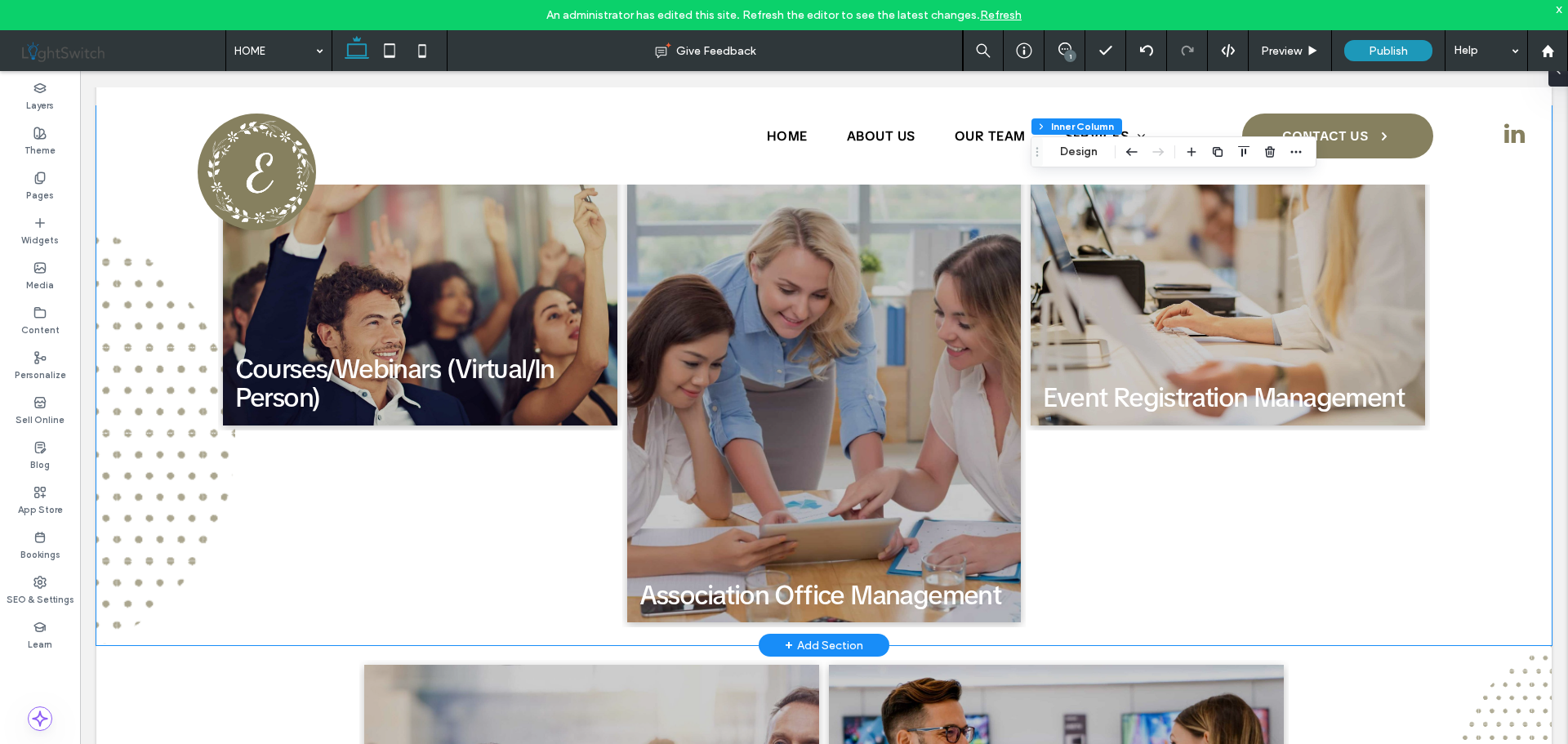
click at [146, 396] on div "Courses/Webinars (Virtual/In Person) Courses/Webinars (Virtual/In Person) > Ass…" at bounding box center [823, 375] width 1455 height 539
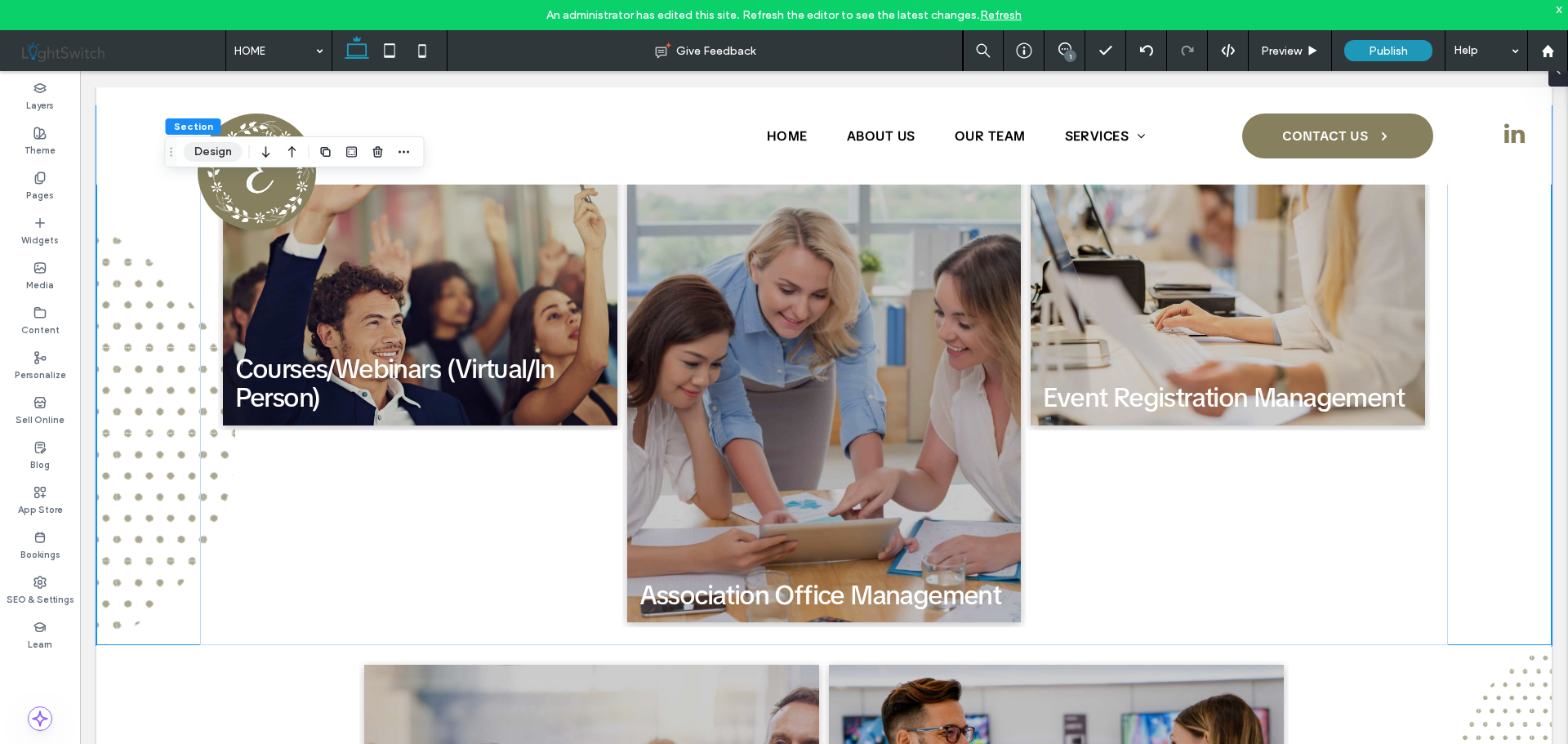
click at [198, 148] on button "Design" at bounding box center [213, 152] width 59 height 20
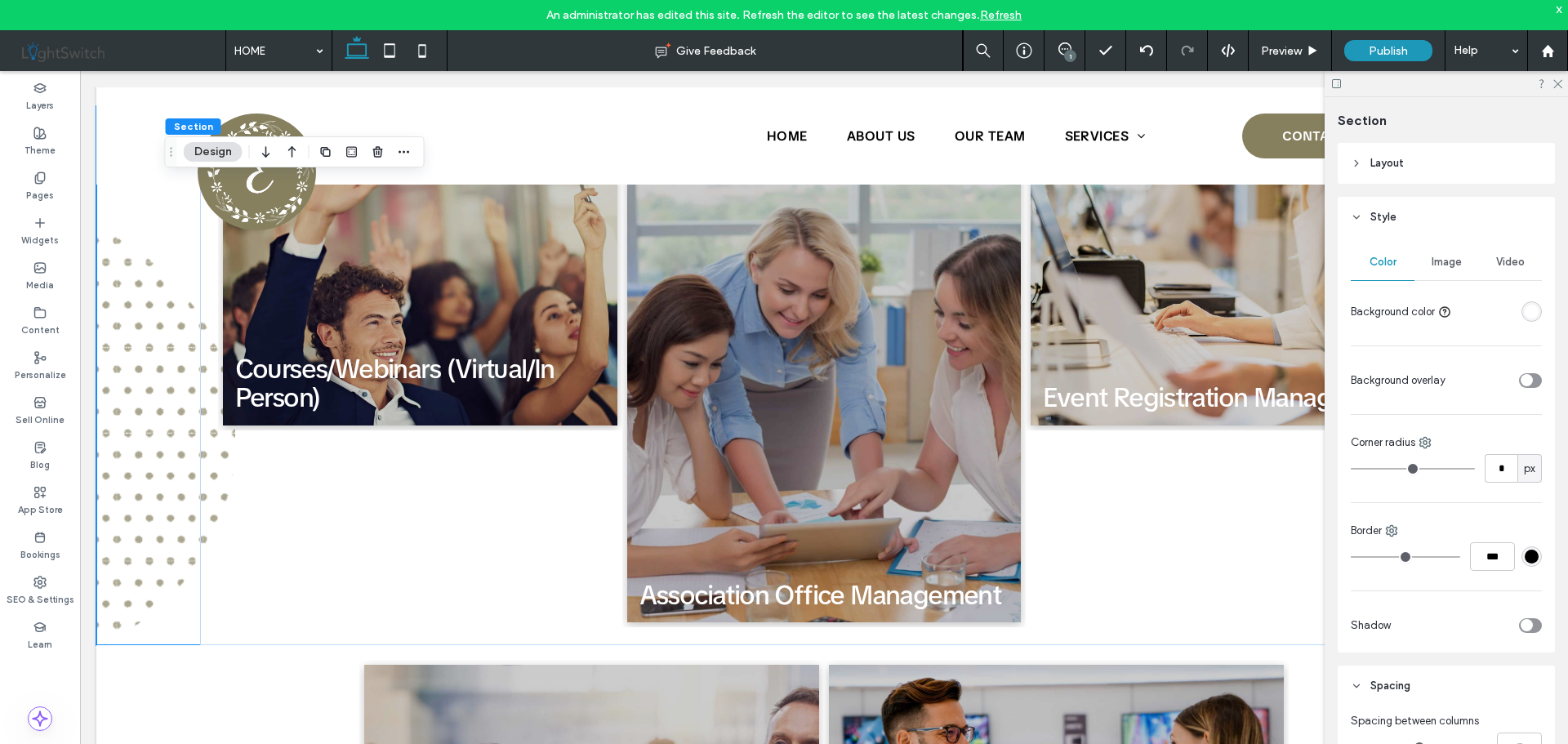
click at [1440, 266] on span "Image" at bounding box center [1446, 262] width 30 height 13
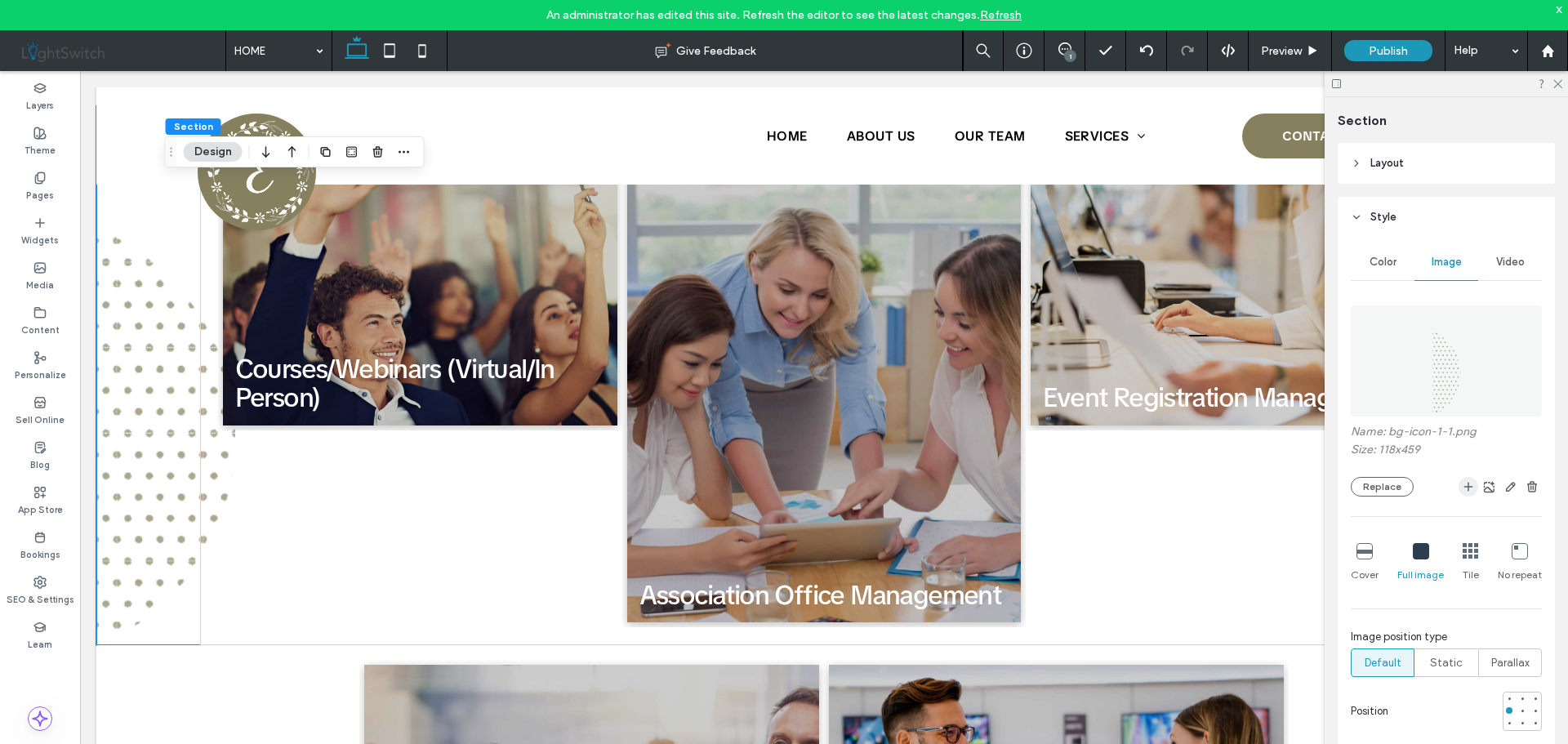
scroll to position [82, 0]
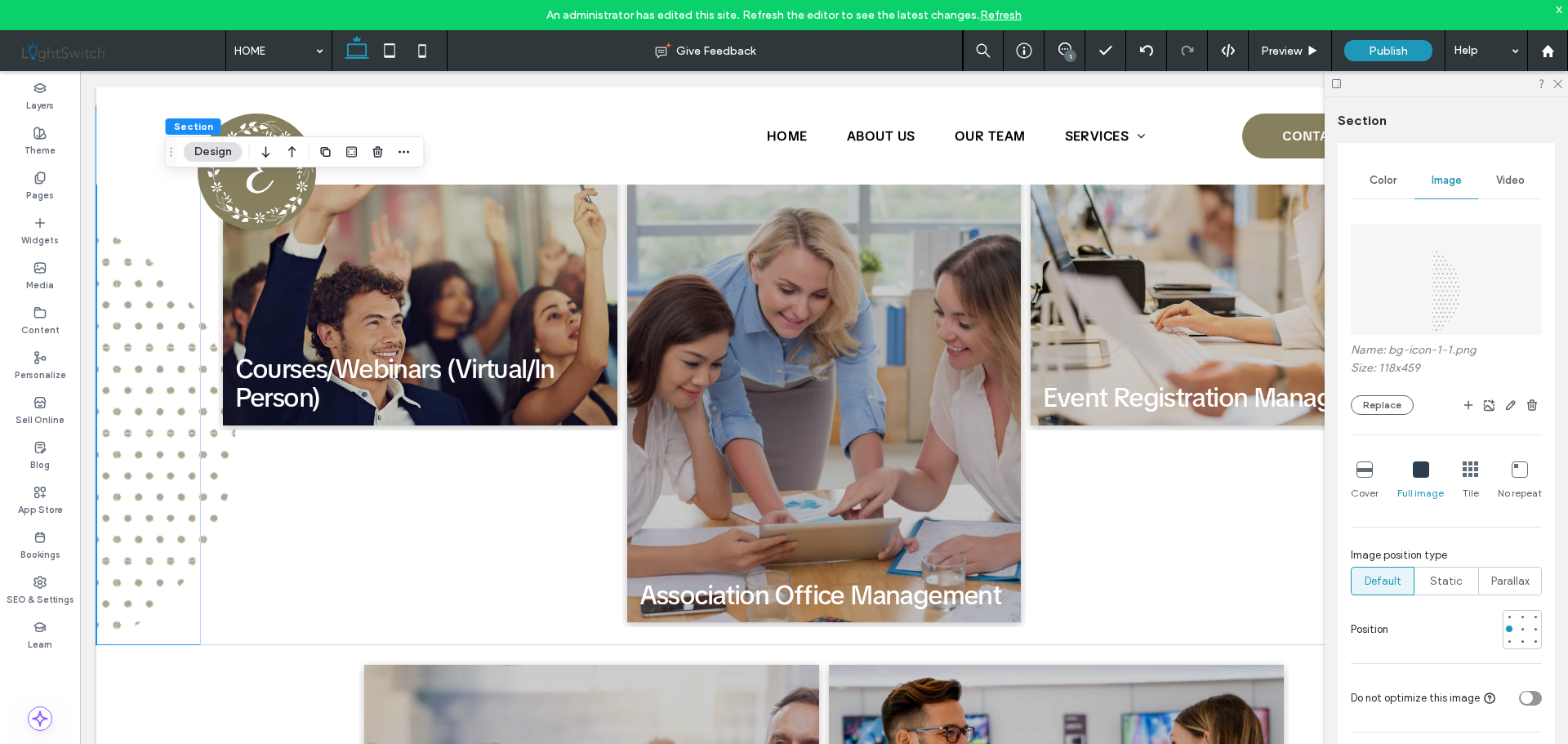
click at [1421, 479] on div at bounding box center [1420, 470] width 16 height 18
click at [1511, 469] on icon at bounding box center [1519, 469] width 16 height 16
click at [1559, 83] on use at bounding box center [1557, 84] width 9 height 9
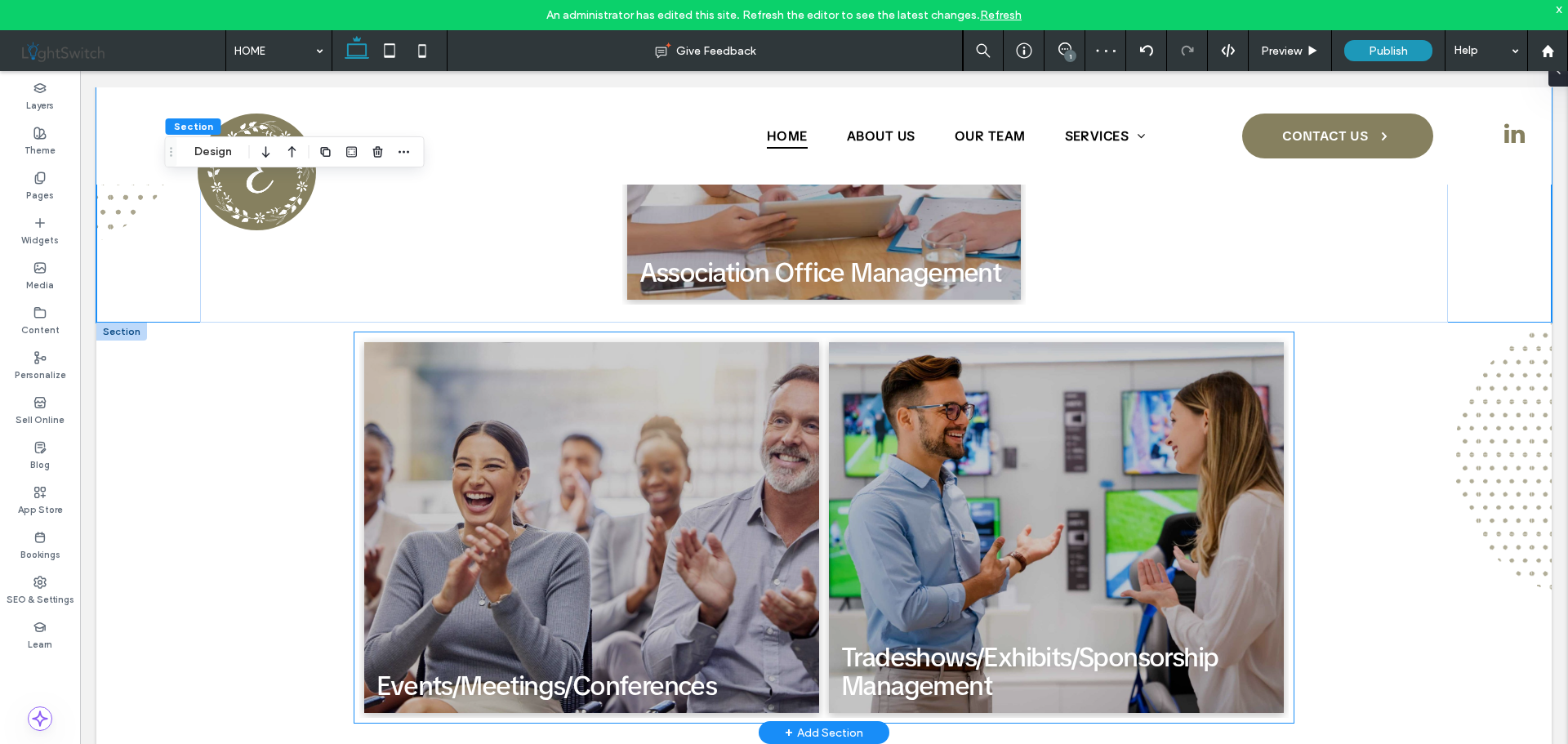
scroll to position [2287, 0]
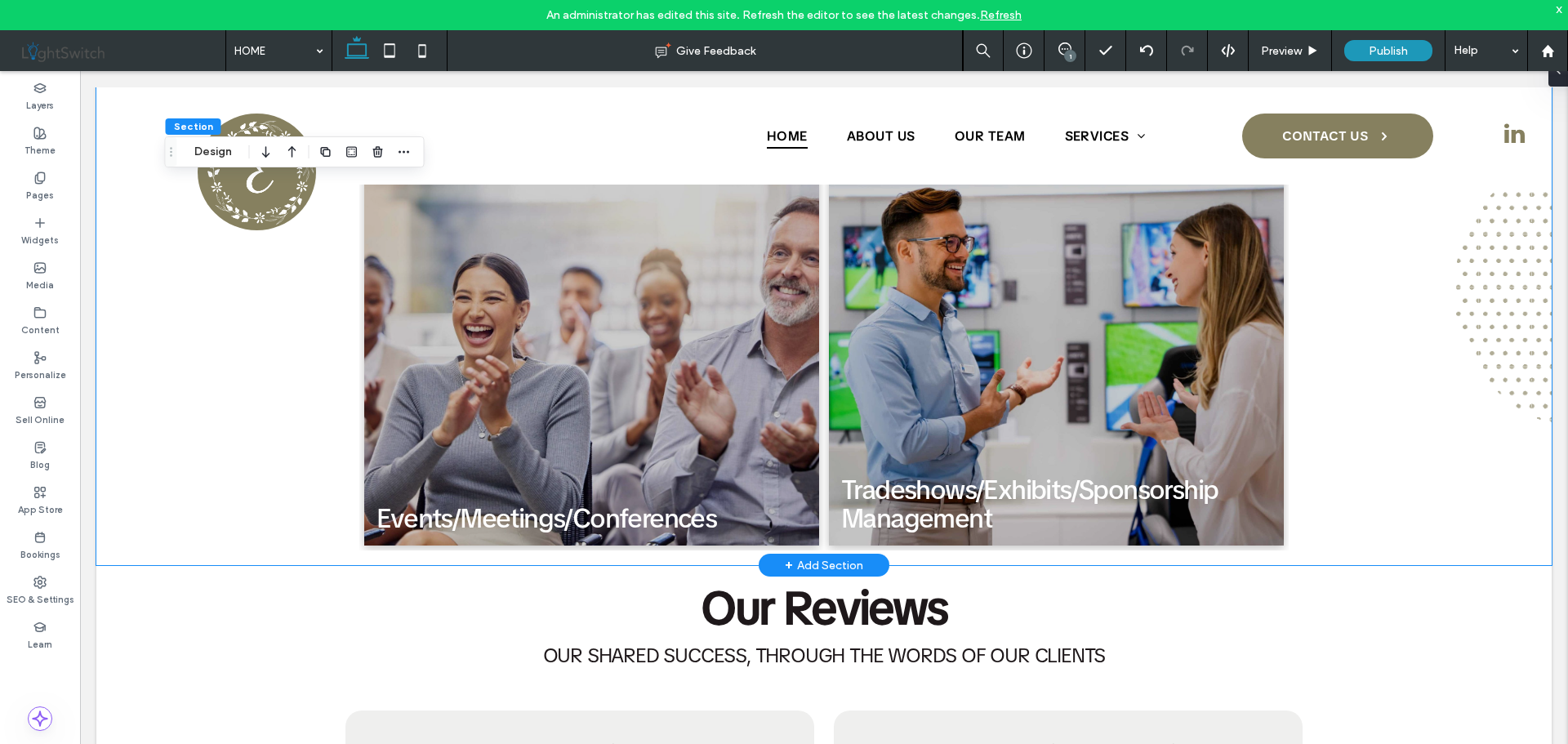
click at [1481, 267] on div "Events/Meetings/Conferences Button Tradeshows/Exhibits/Sponsorship Management B…" at bounding box center [823, 360] width 1455 height 410
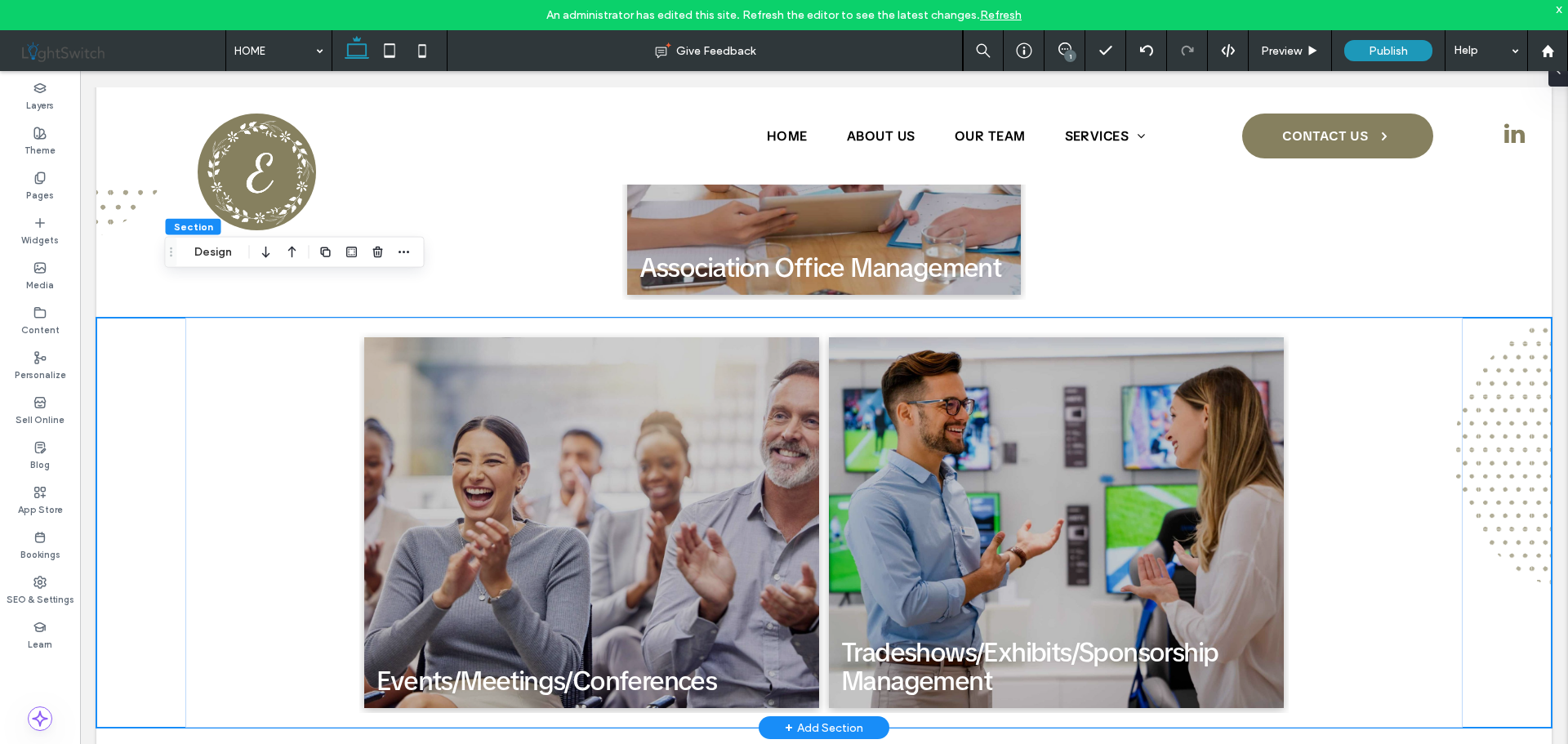
scroll to position [2124, 0]
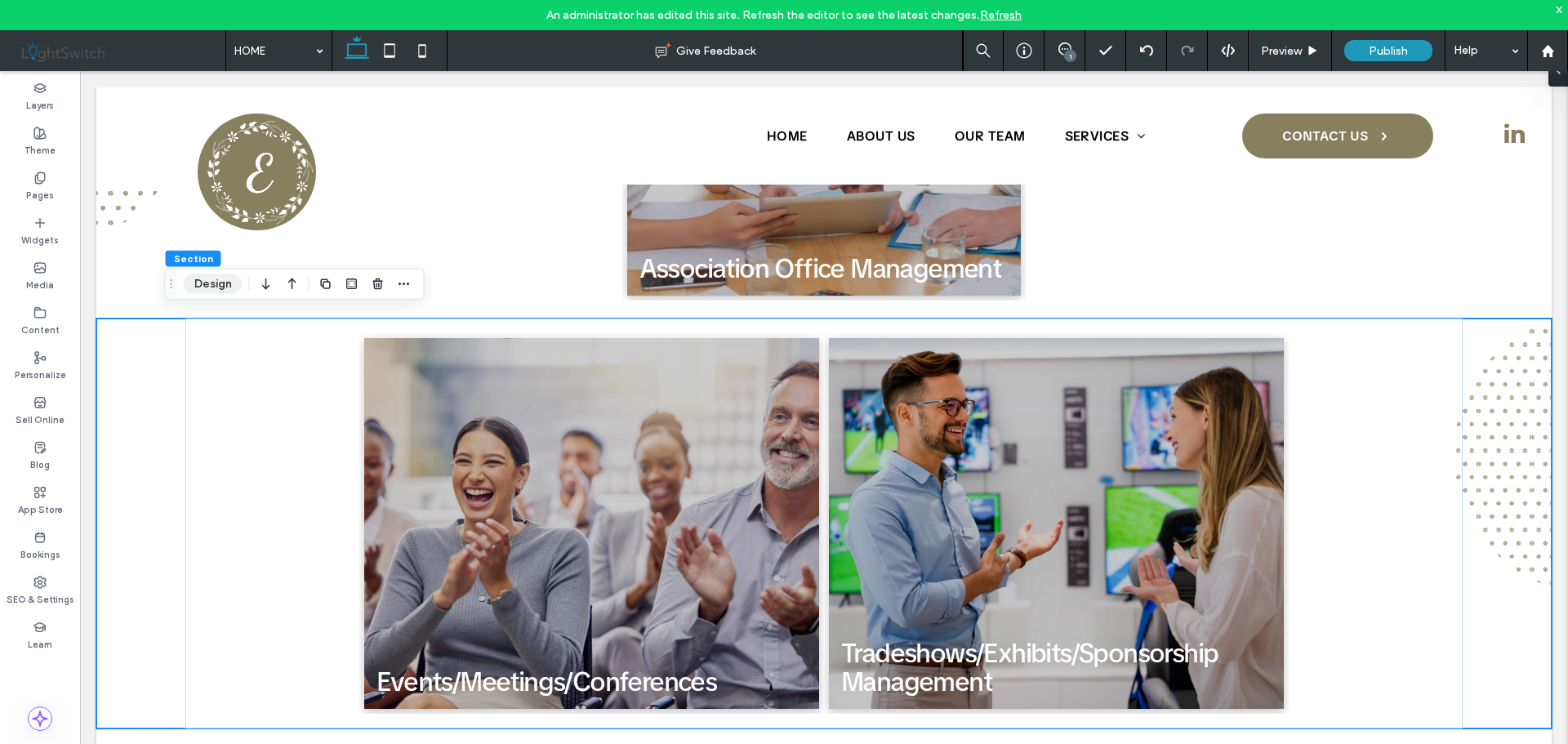
click at [221, 287] on button "Design" at bounding box center [213, 284] width 59 height 20
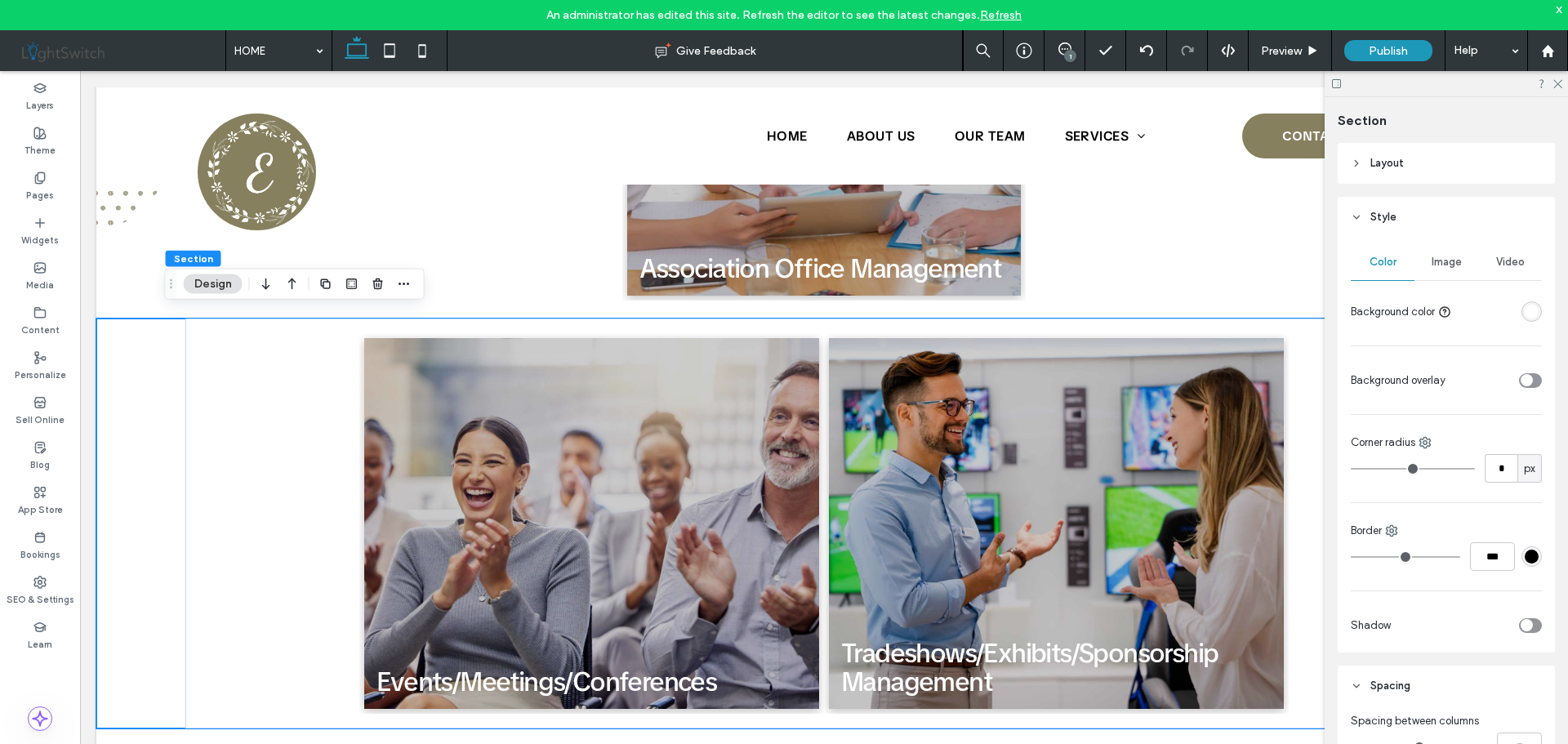
click at [1443, 264] on span "Image" at bounding box center [1446, 262] width 30 height 13
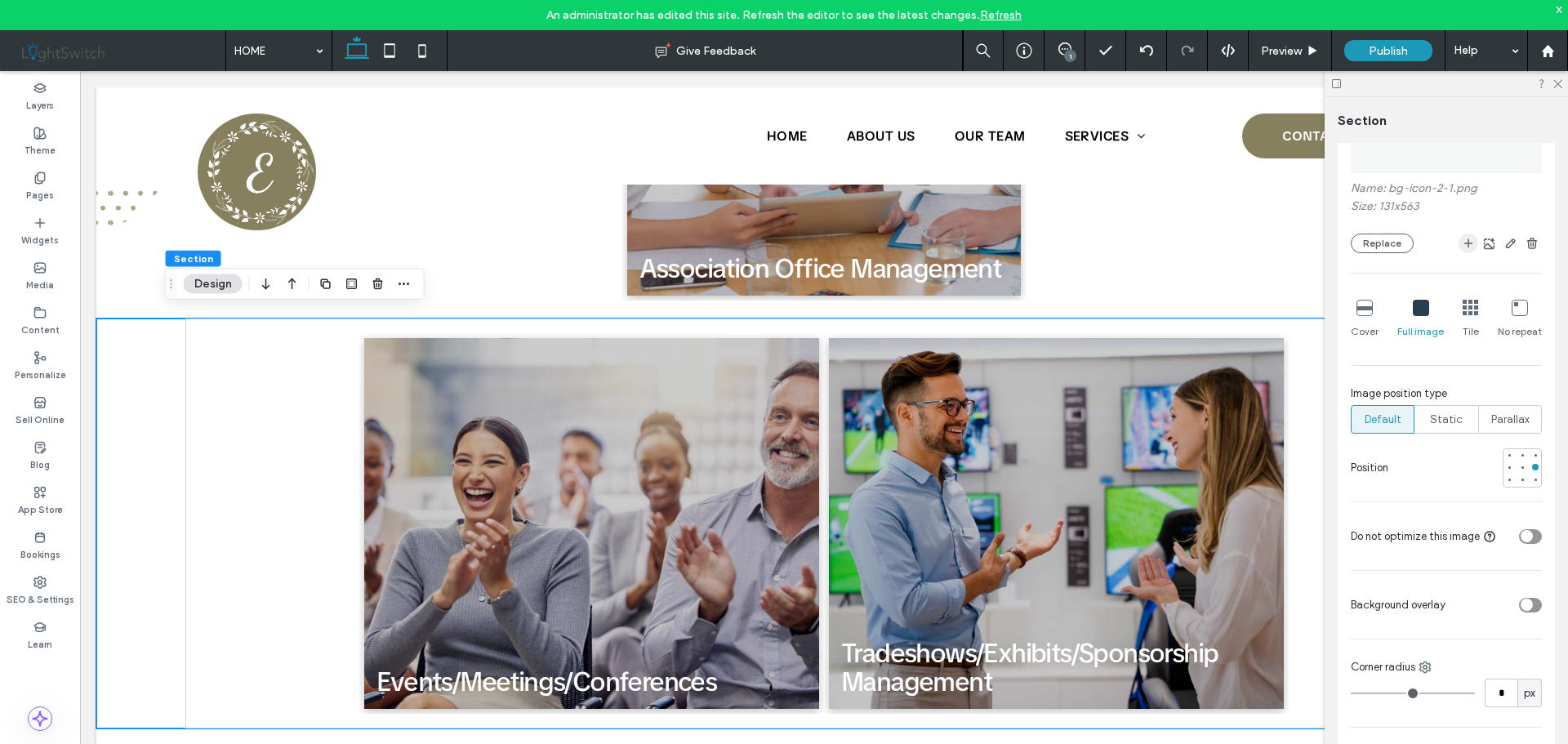
scroll to position [245, 0]
click at [1532, 478] on div at bounding box center [1535, 478] width 7 height 7
click at [1559, 87] on icon at bounding box center [1556, 83] width 10 height 10
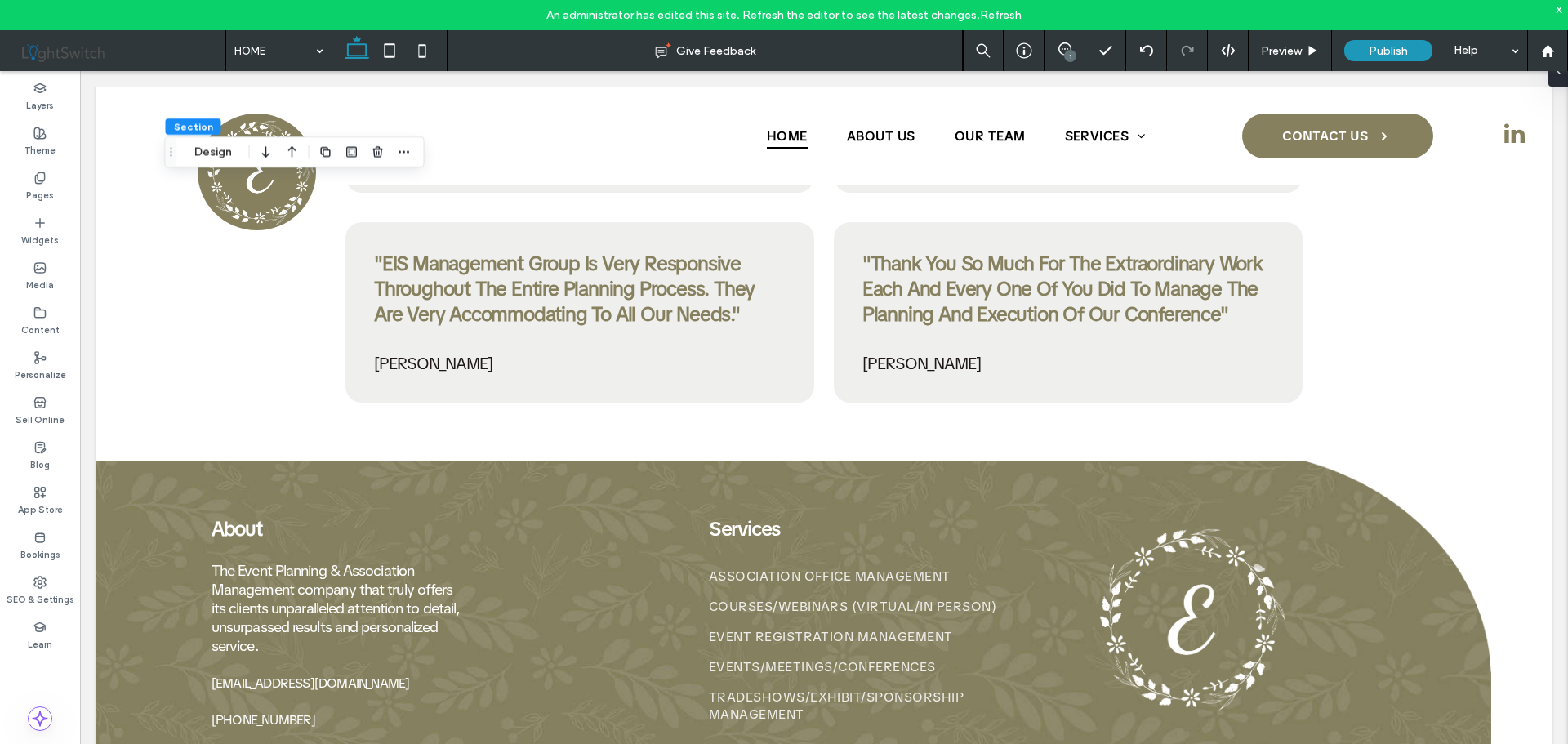
scroll to position [3522, 0]
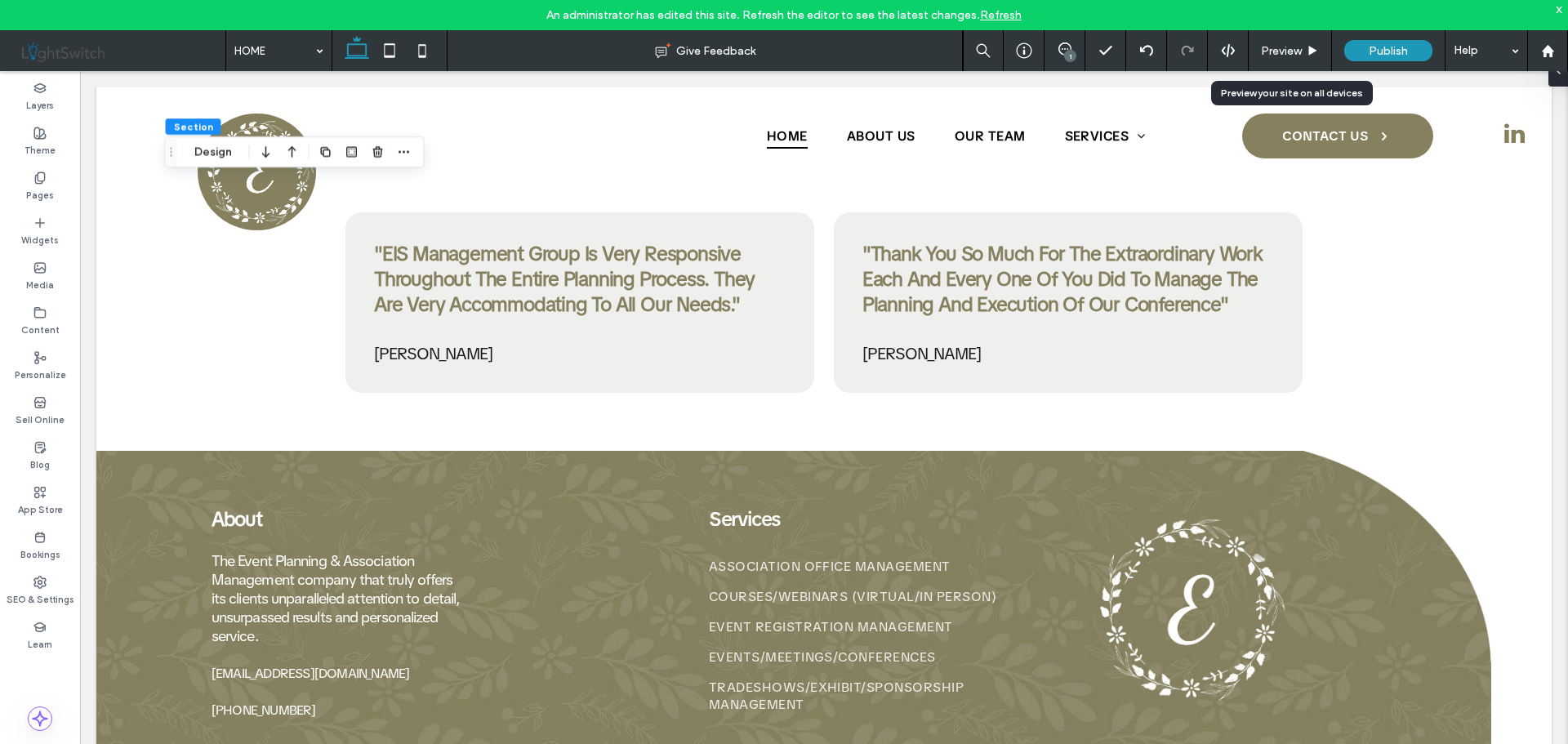
click at [1288, 53] on span "Preview" at bounding box center [1280, 50] width 41 height 14
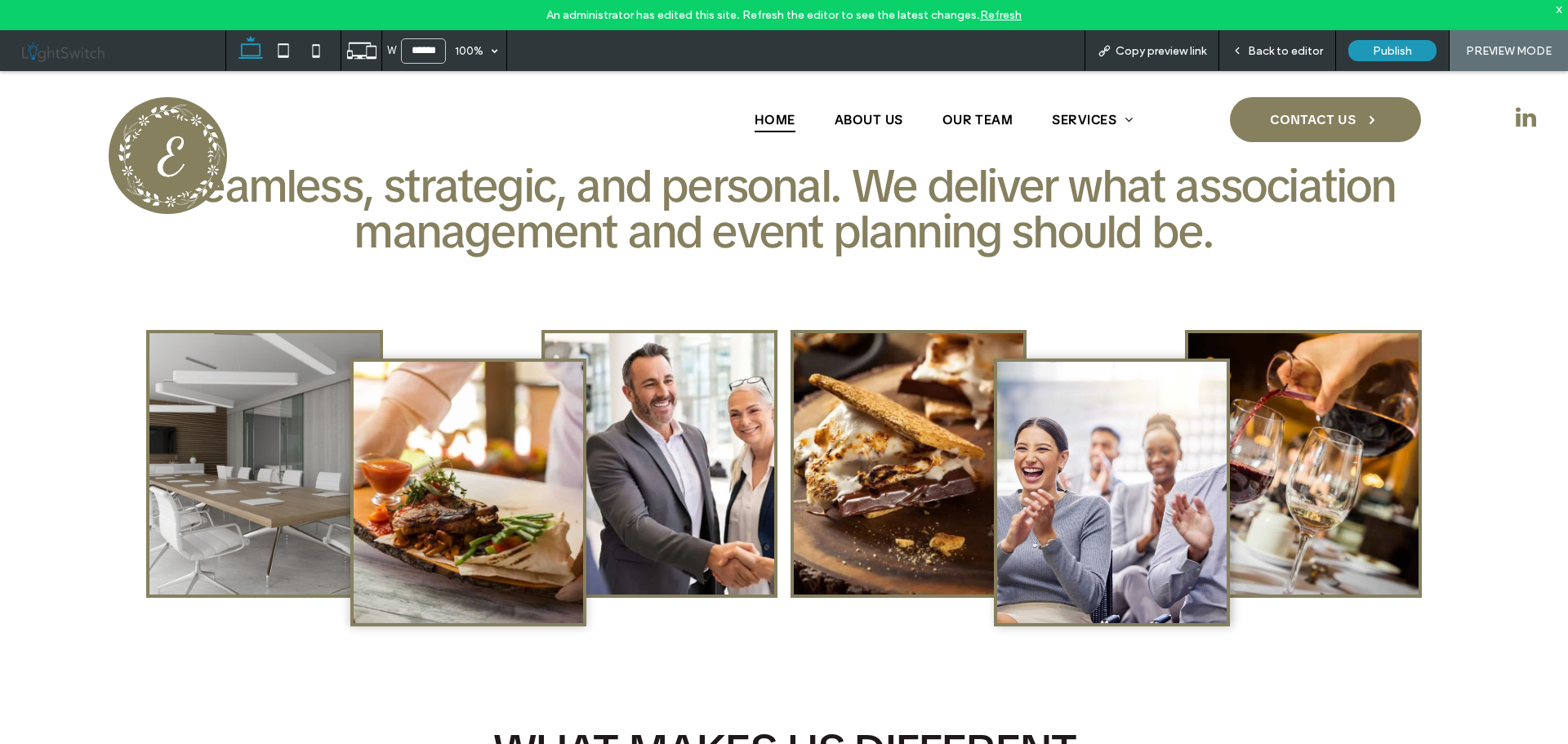
scroll to position [245, 0]
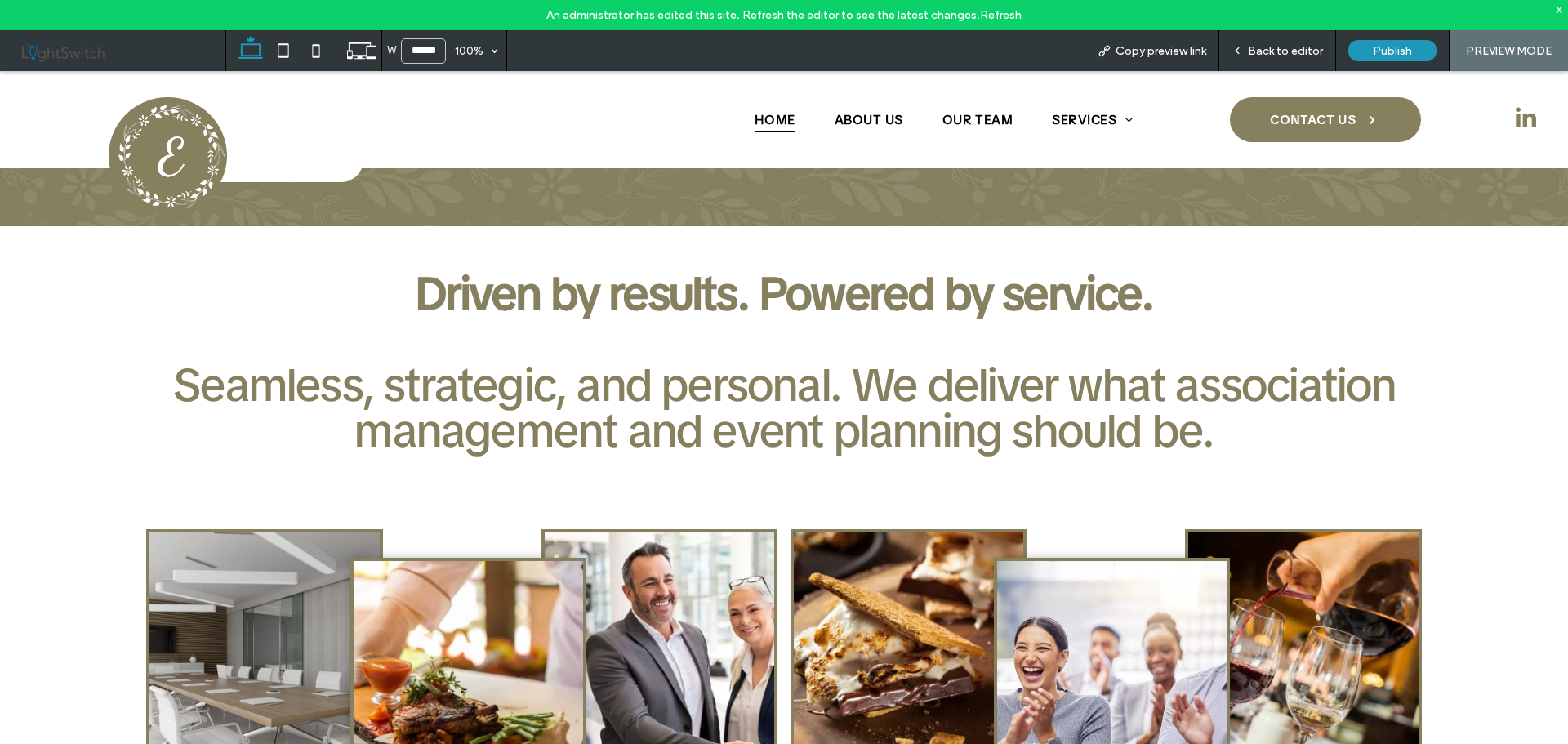
click at [1285, 46] on span "Back to editor" at bounding box center [1285, 50] width 75 height 14
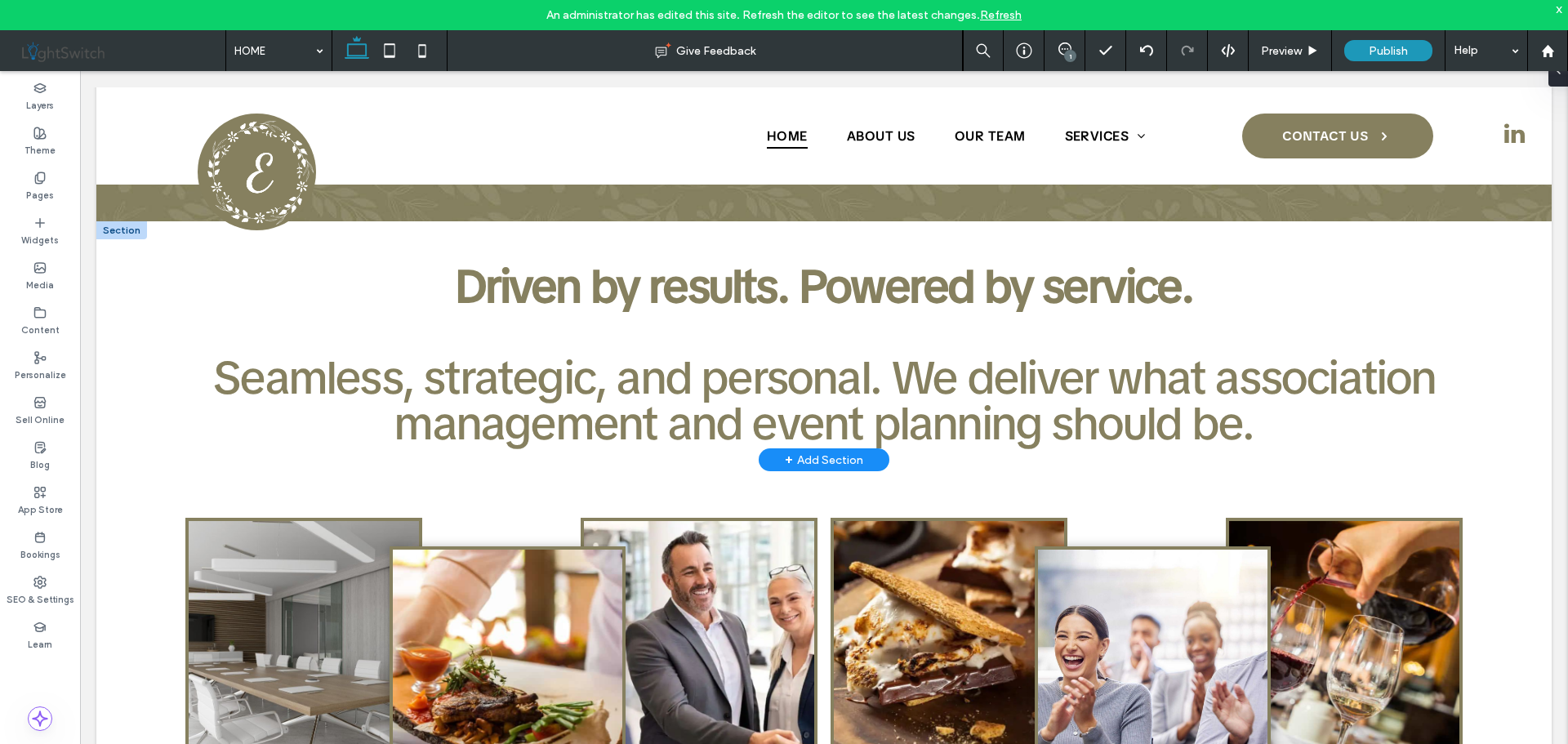
scroll to position [258, 0]
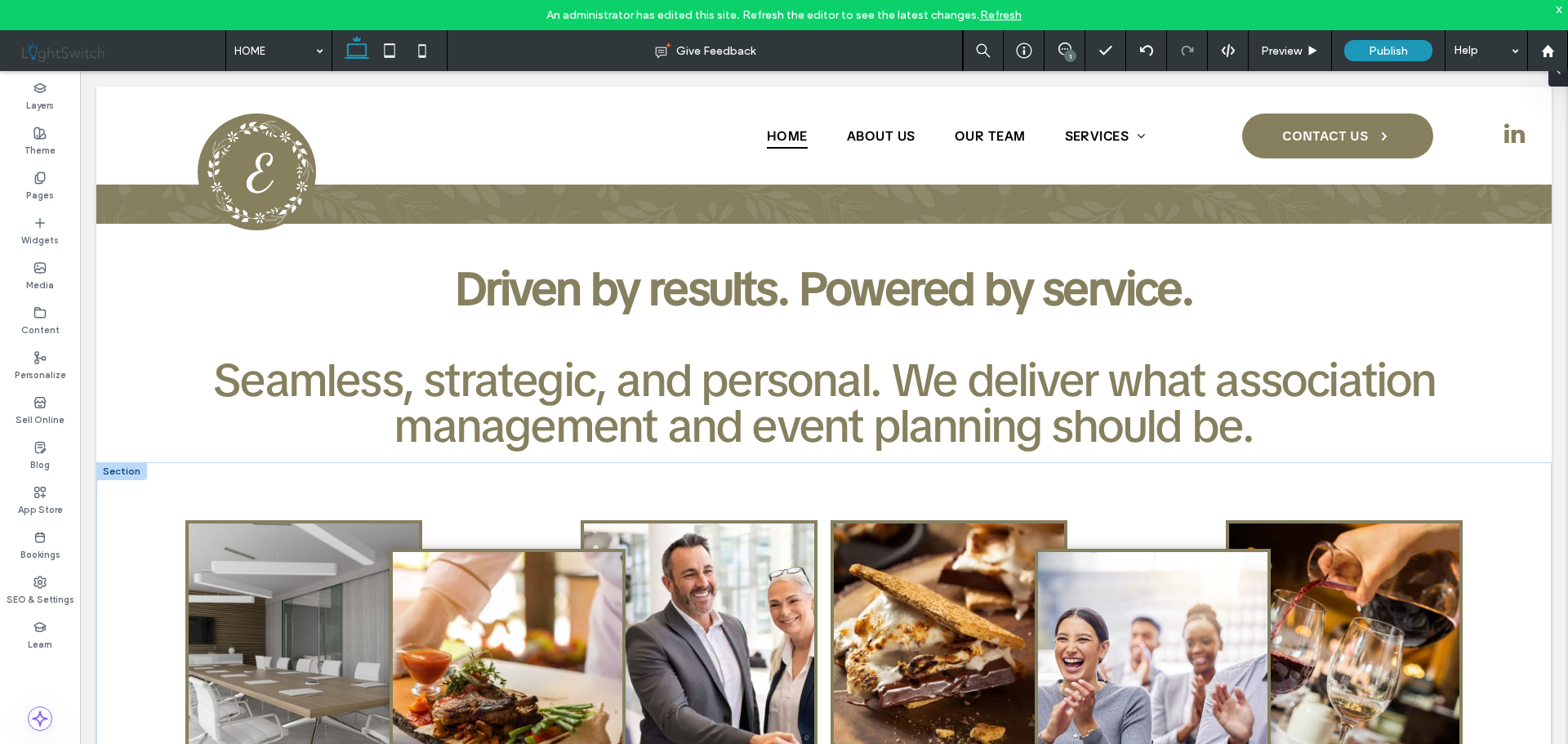
click at [125, 468] on div at bounding box center [121, 471] width 50 height 18
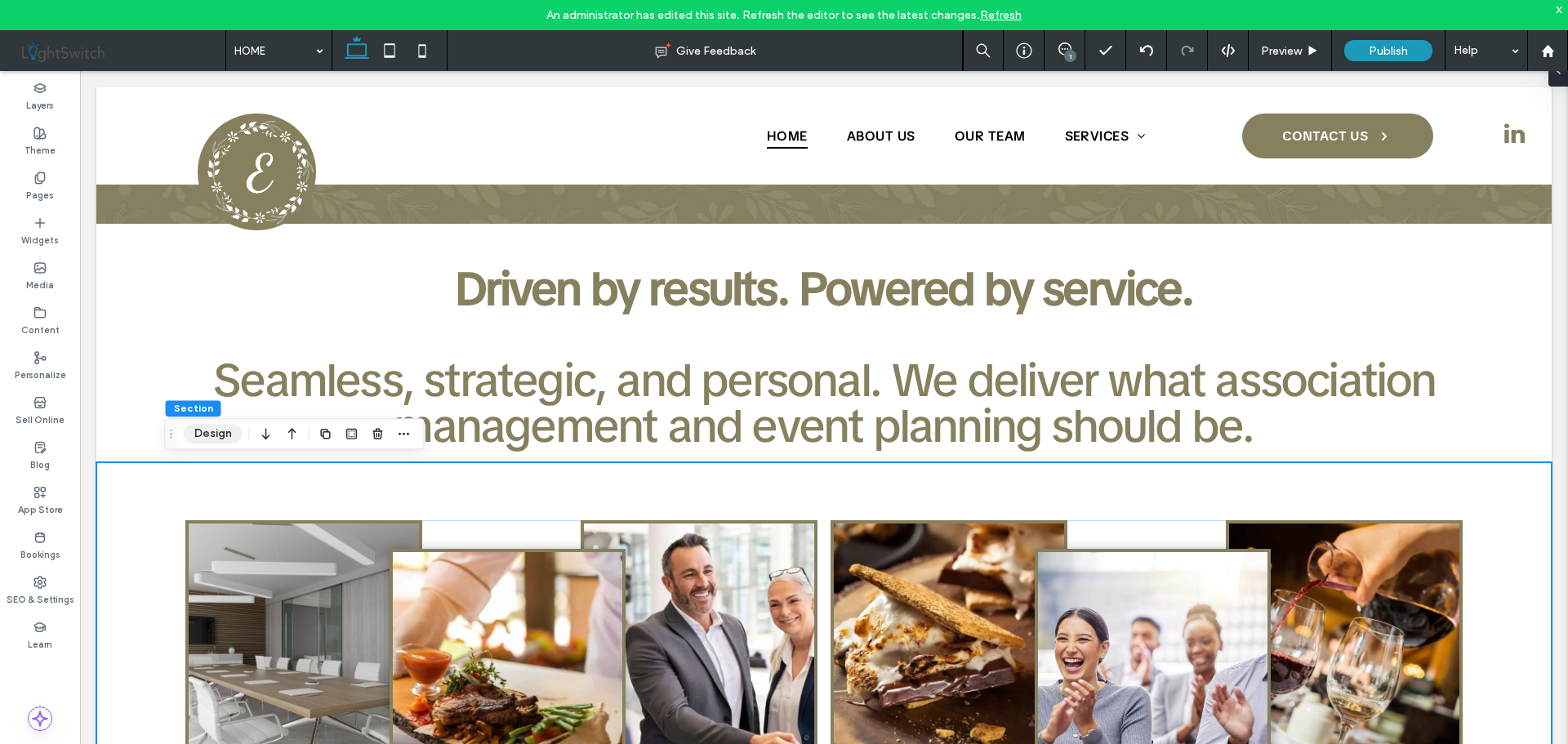
click at [204, 433] on button "Design" at bounding box center [213, 433] width 59 height 20
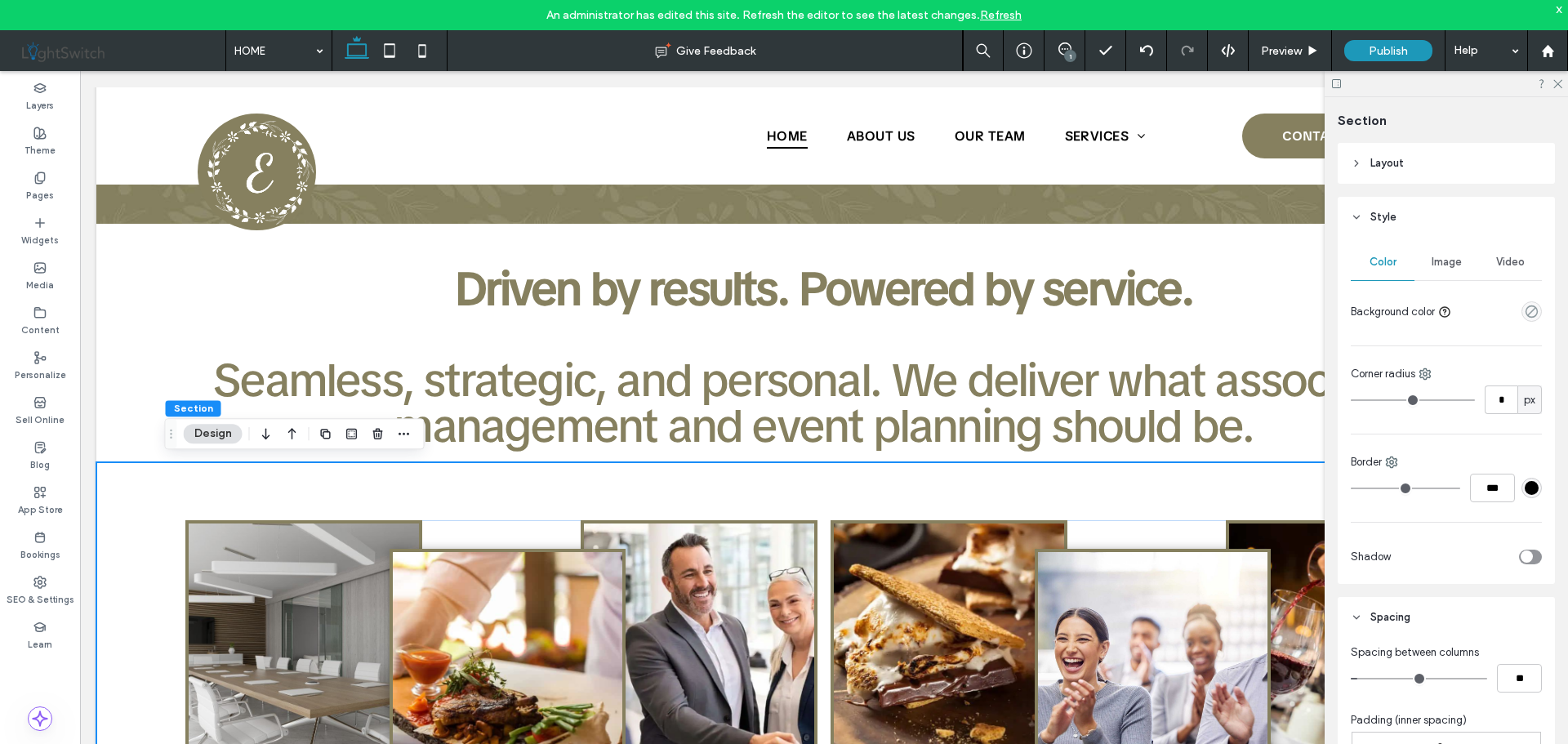
click at [1437, 262] on span "Image" at bounding box center [1446, 262] width 30 height 13
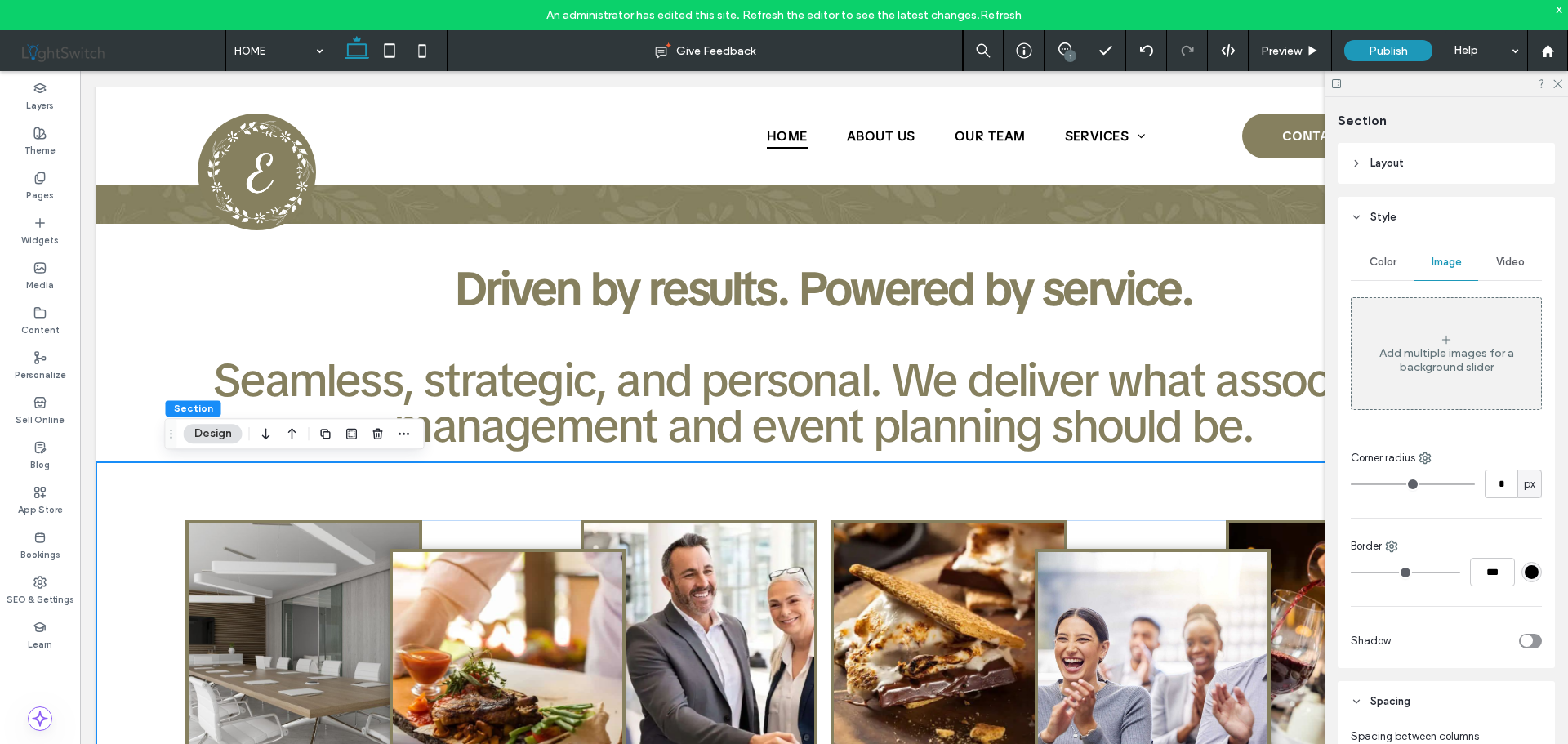
click at [1439, 376] on div "Add multiple images for a background slider" at bounding box center [1445, 353] width 189 height 107
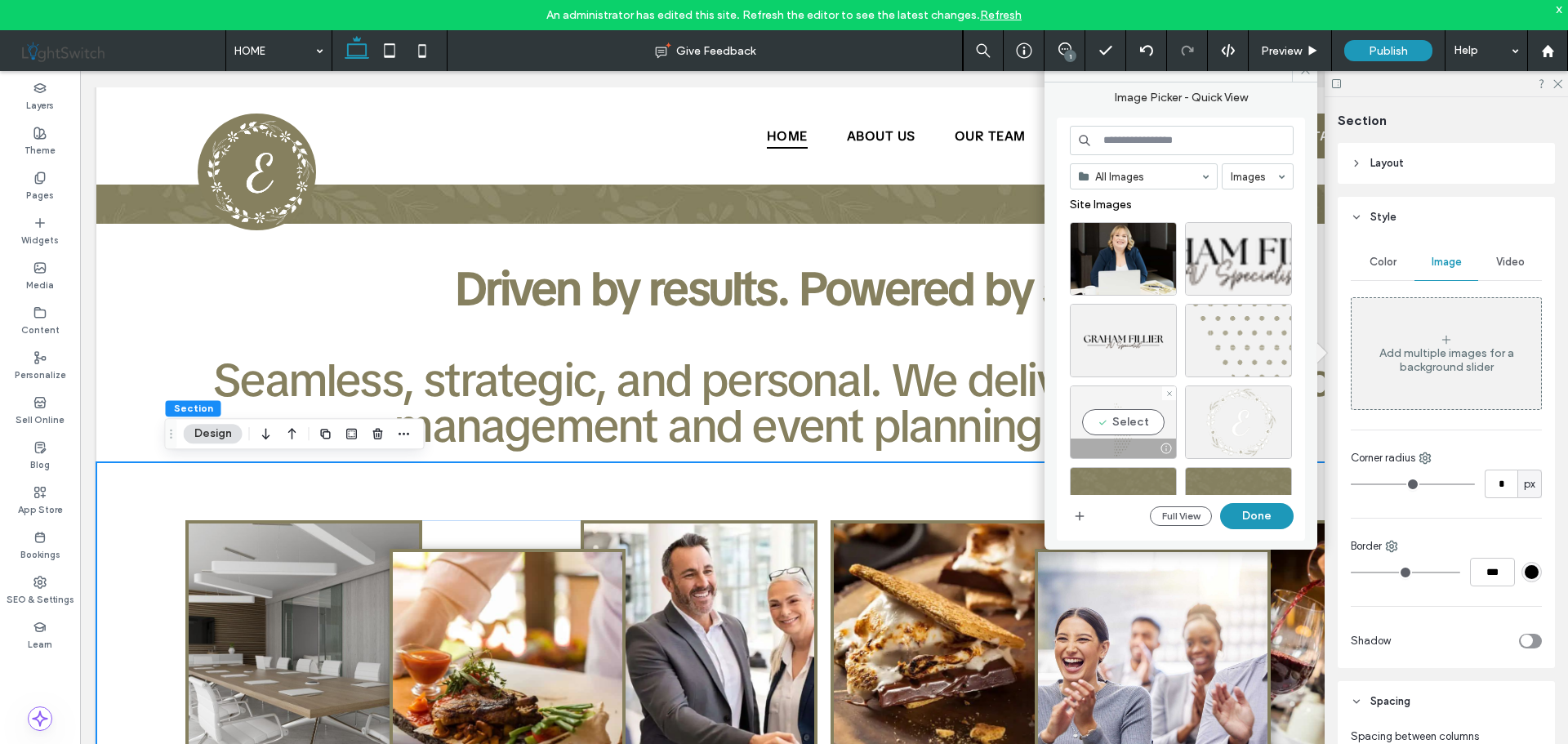
click at [1125, 422] on div "Select" at bounding box center [1123, 422] width 107 height 73
click at [1262, 515] on button "Done" at bounding box center [1256, 517] width 73 height 27
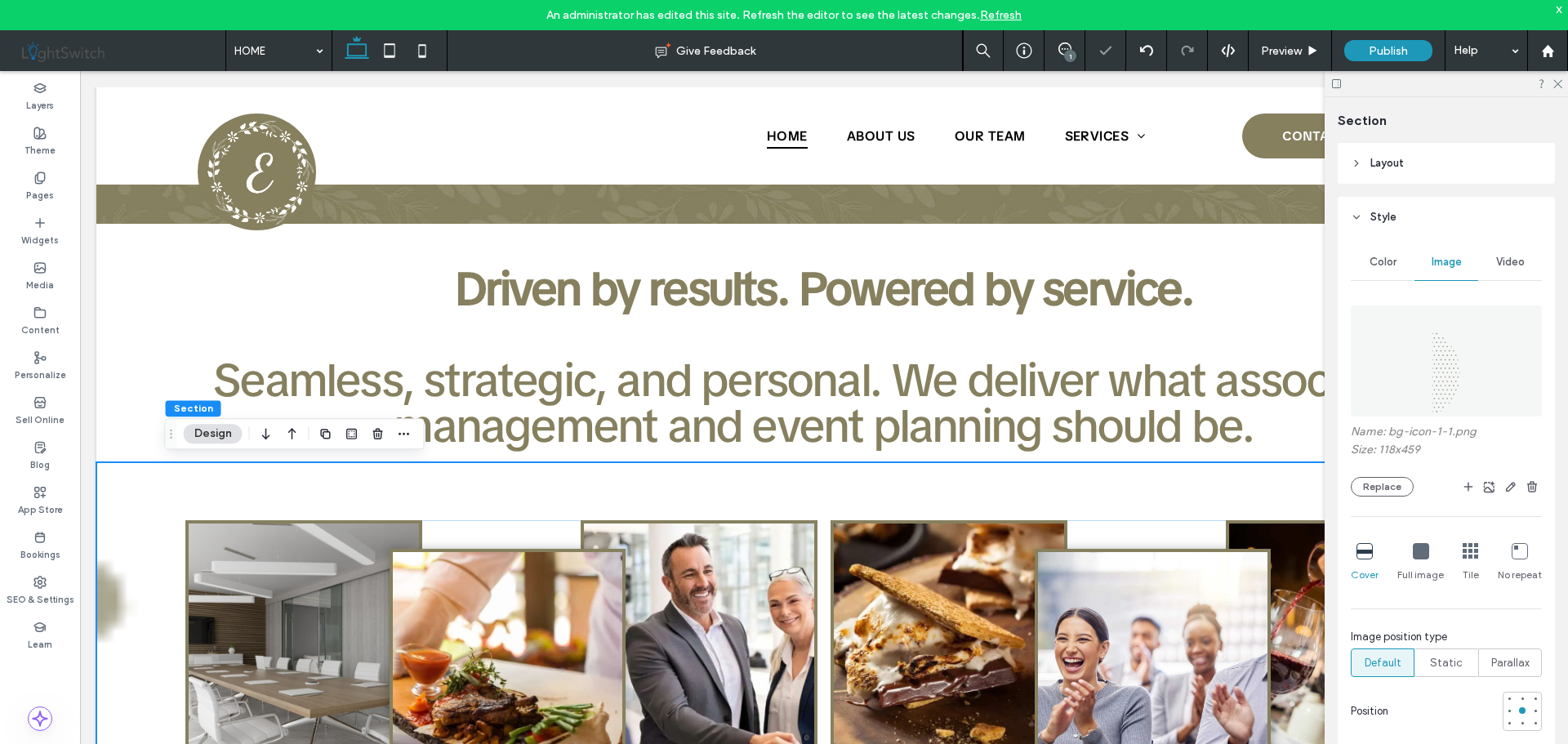
click at [1420, 558] on icon at bounding box center [1420, 551] width 16 height 16
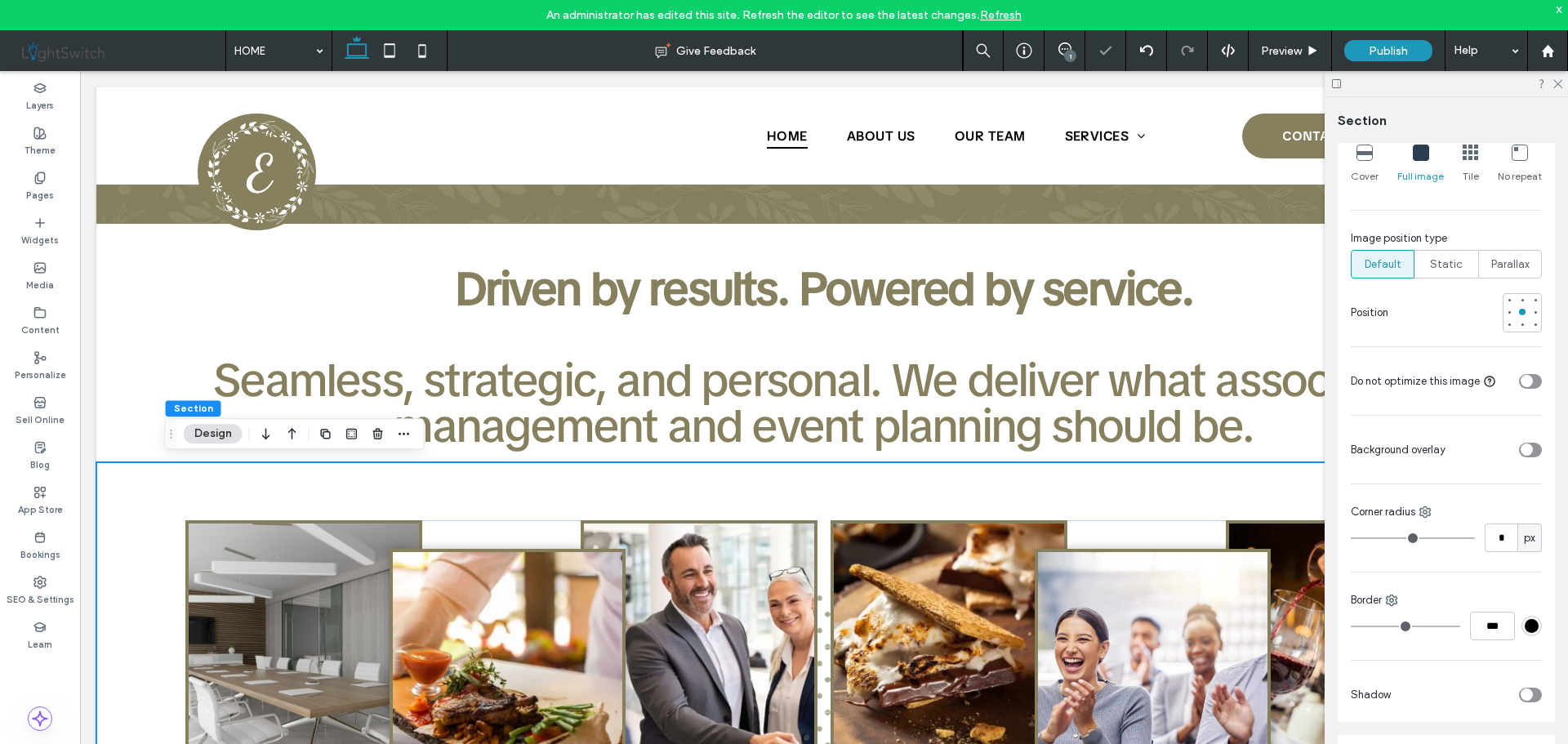
scroll to position [409, 0]
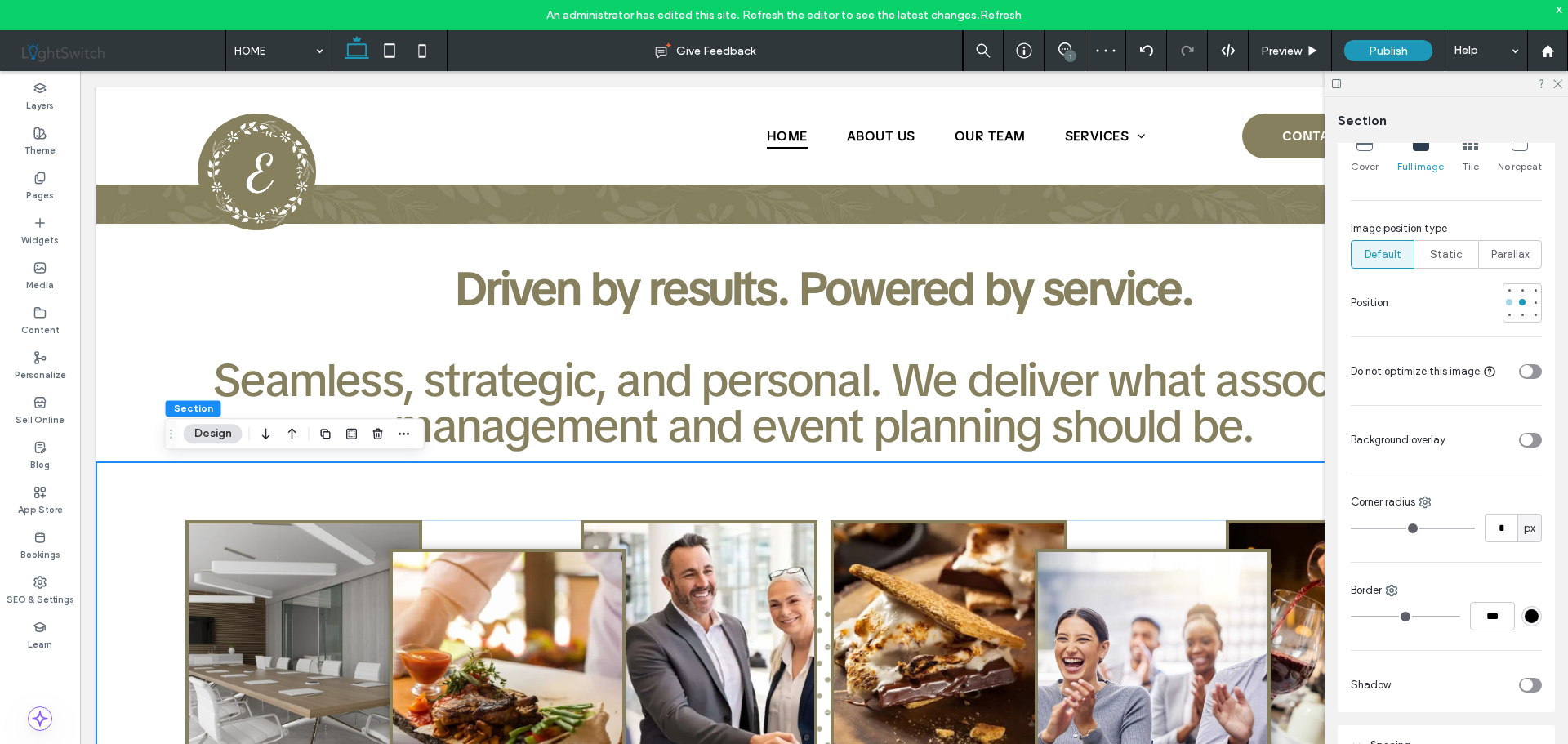
click at [1505, 305] on div at bounding box center [1508, 302] width 7 height 7
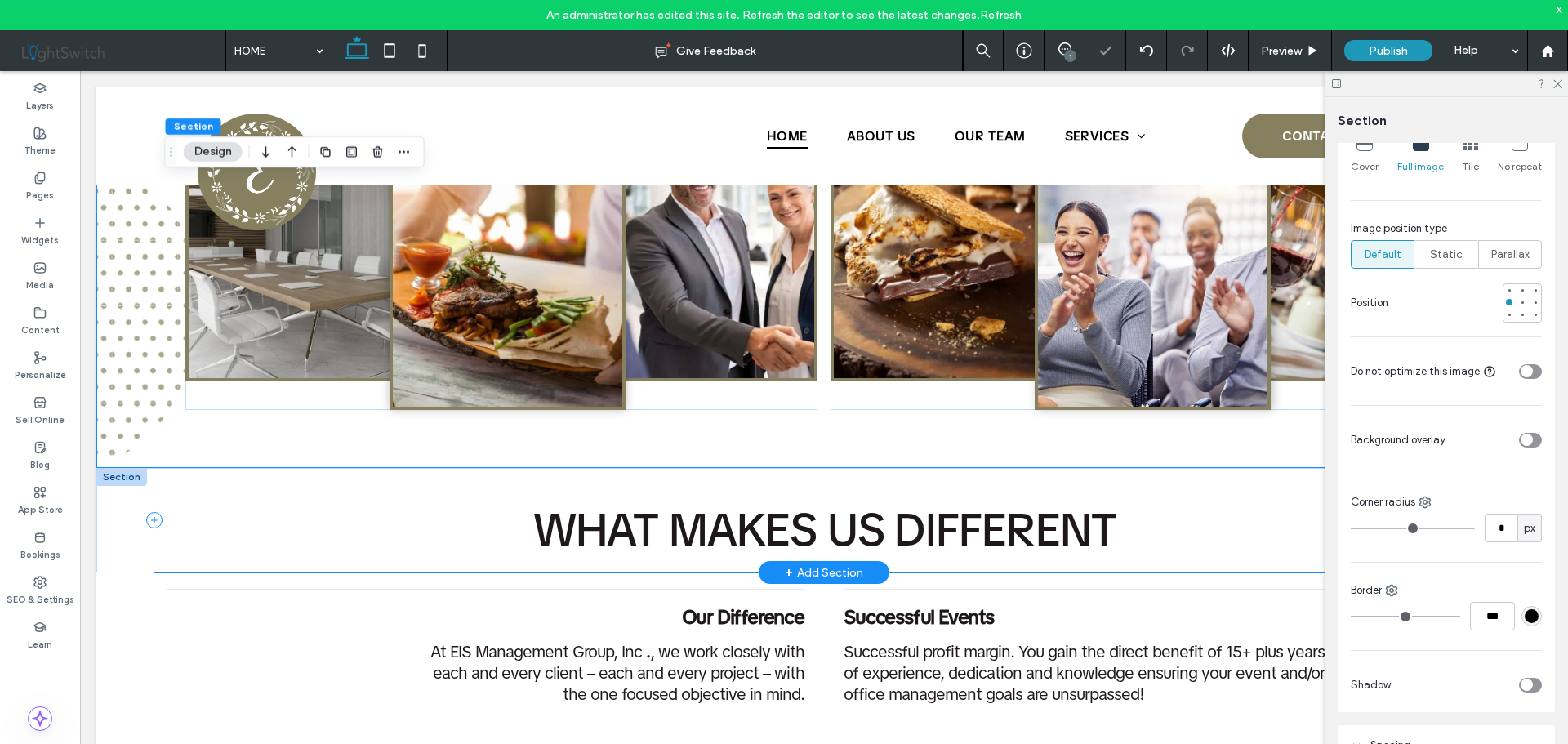
scroll to position [666, 0]
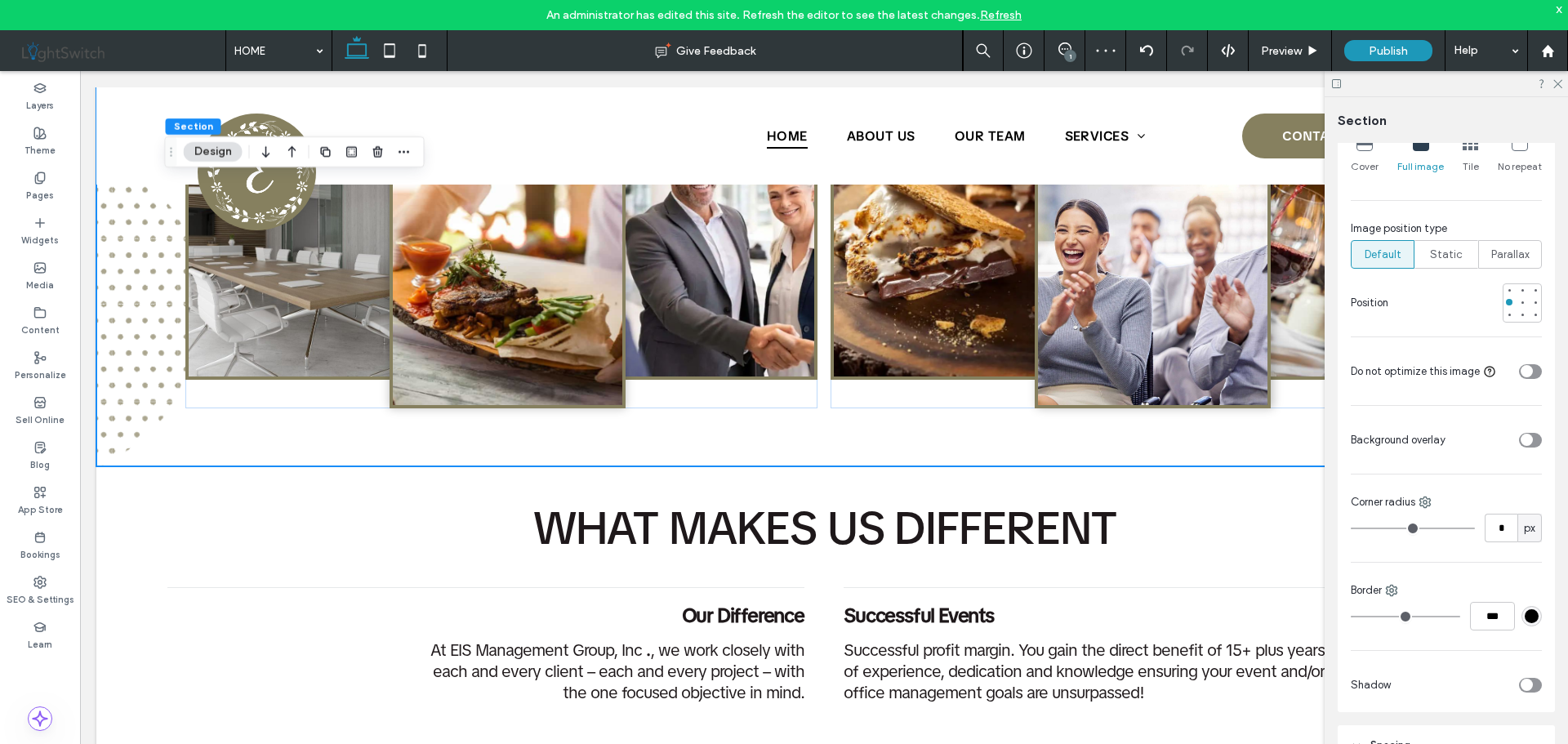
click at [1559, 87] on icon at bounding box center [1556, 83] width 10 height 10
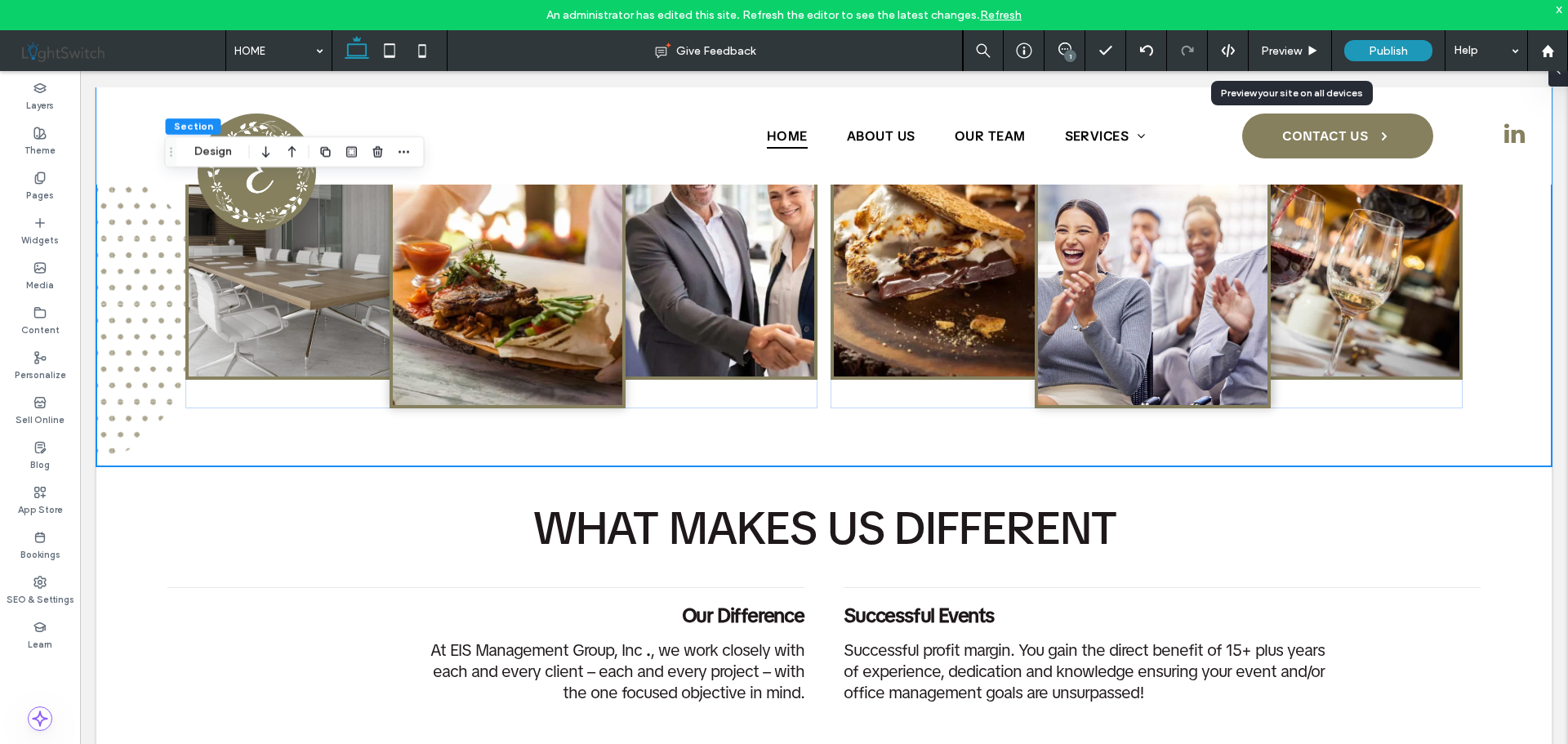
click at [1284, 50] on span "Preview" at bounding box center [1280, 50] width 41 height 14
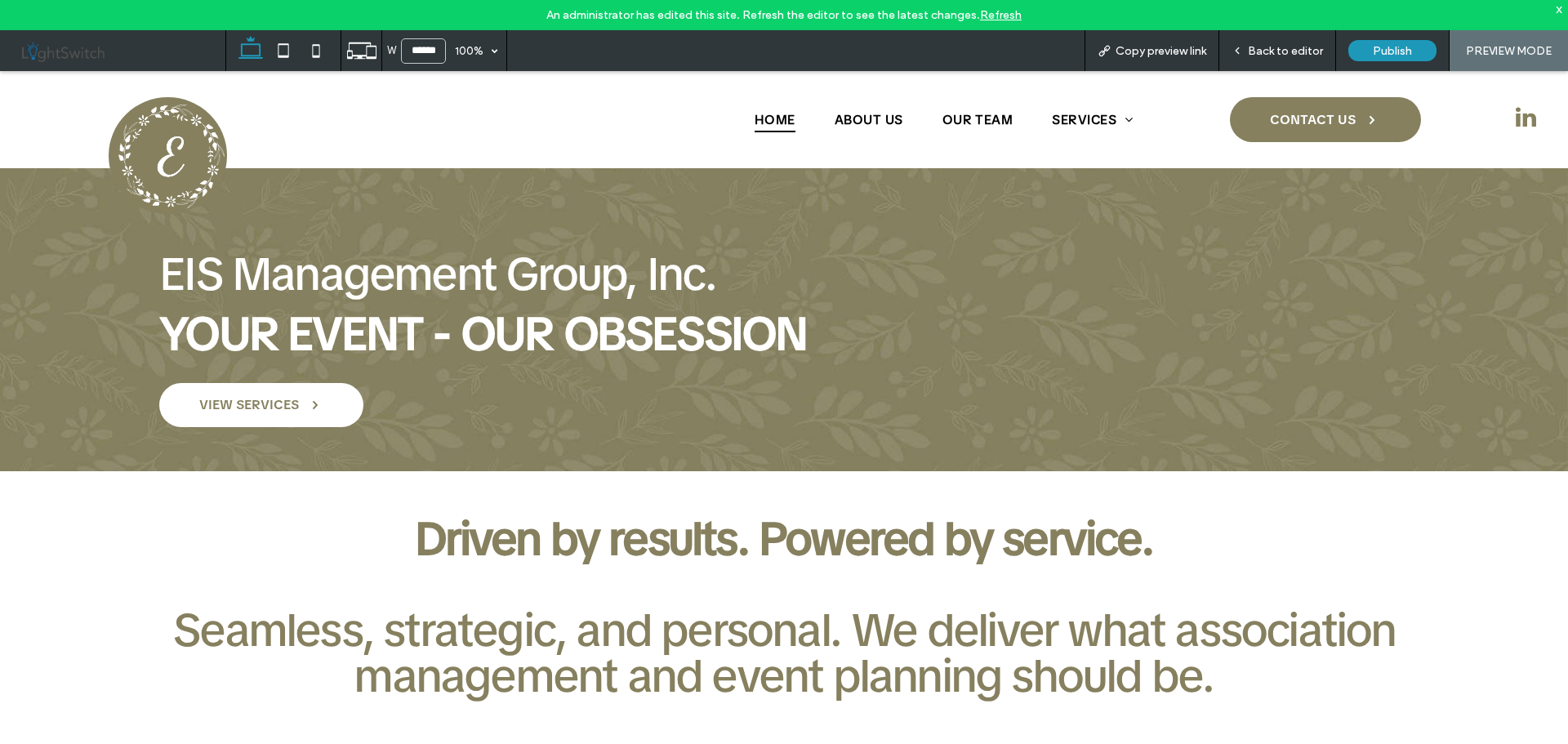
click at [1004, 11] on link "Refresh" at bounding box center [1001, 15] width 42 height 14
